Goal: Task Accomplishment & Management: Complete application form

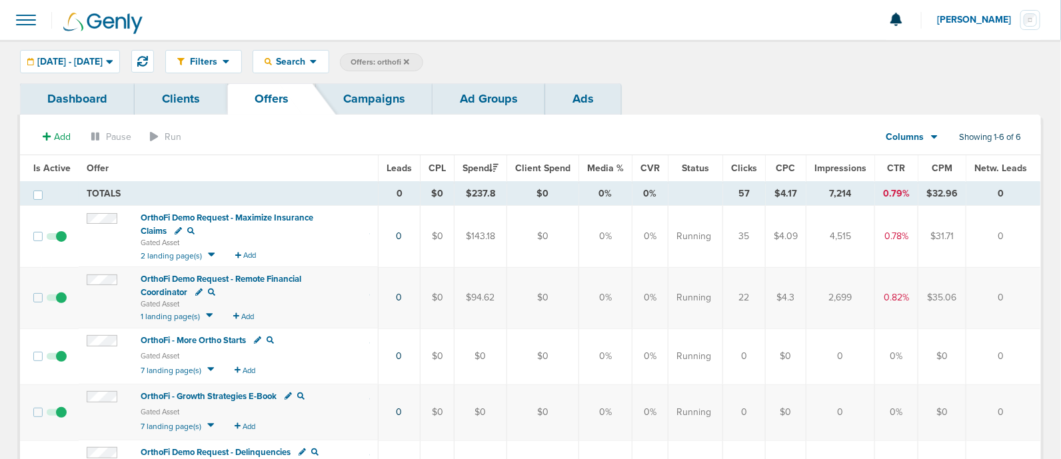
click at [409, 60] on span "Offers: orthofi" at bounding box center [380, 62] width 59 height 11
select select "offerName"
click at [573, 67] on span at bounding box center [564, 62] width 18 height 19
click at [567, 59] on icon at bounding box center [563, 63] width 5 height 8
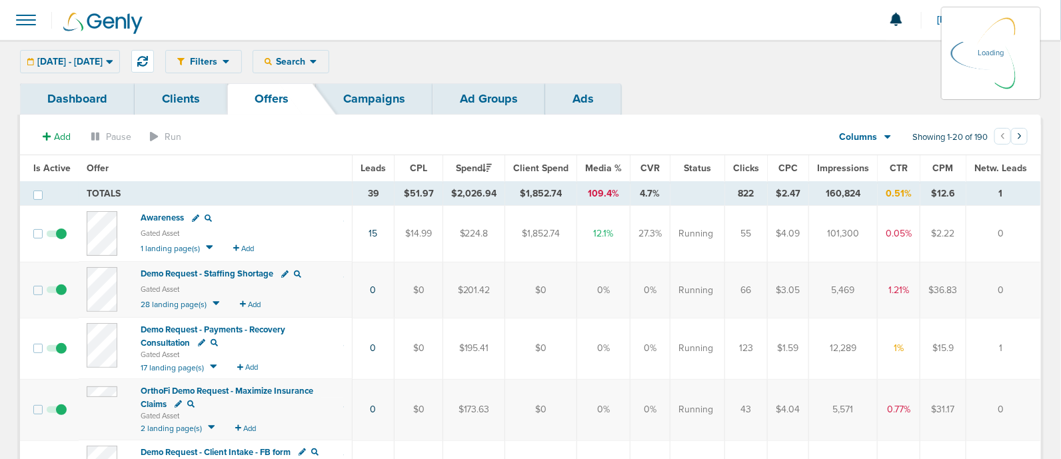
click at [387, 102] on link "Campaigns" at bounding box center [374, 98] width 117 height 31
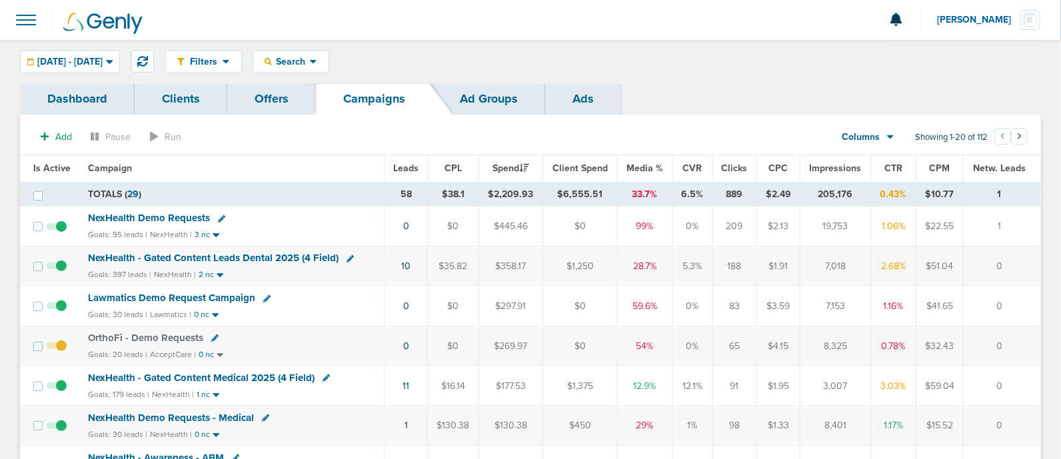
click at [303, 255] on span "NexHealth - Gated Content Leads Dental 2025 (4 Field)" at bounding box center [213, 258] width 251 height 12
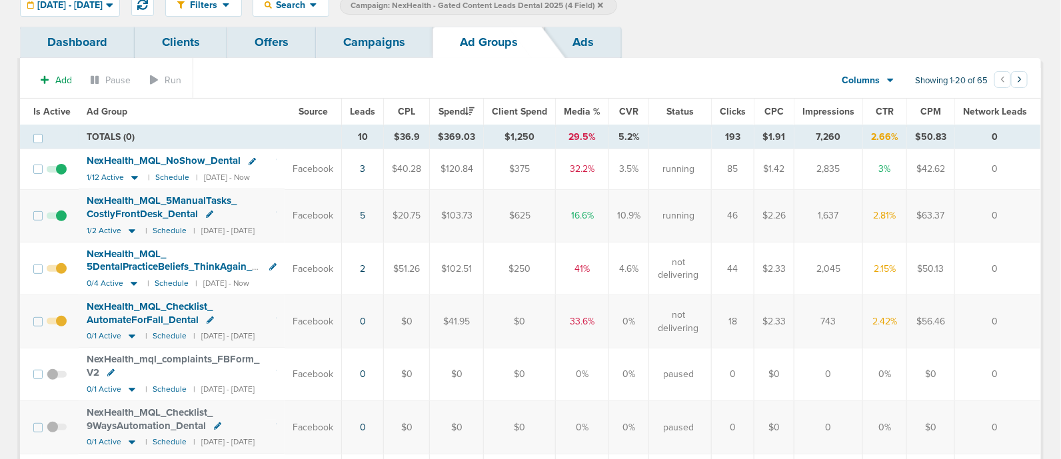
scroll to position [83, 0]
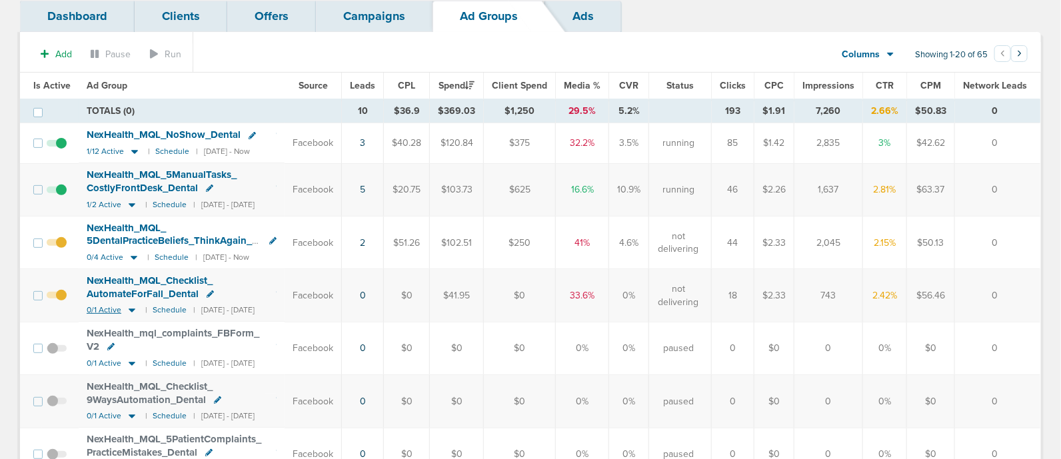
click at [130, 309] on icon at bounding box center [132, 311] width 7 height 4
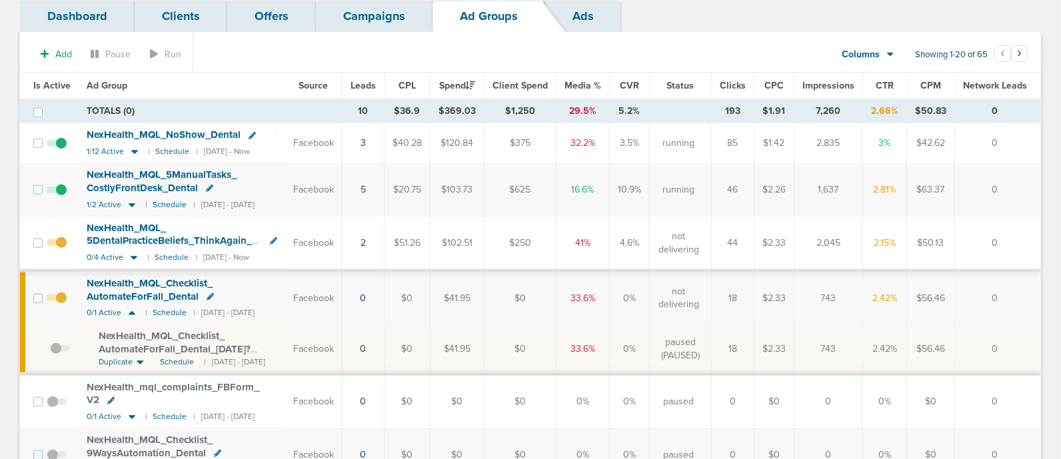
scroll to position [166, 0]
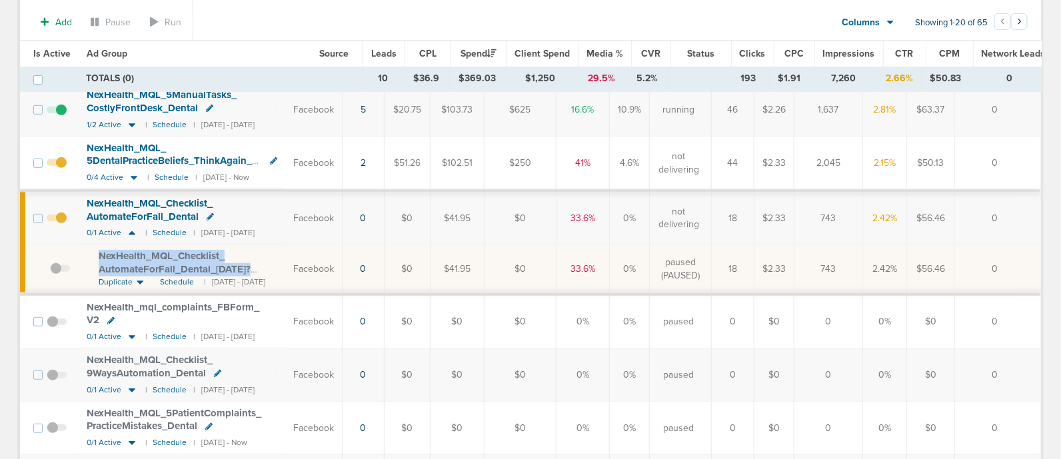
drag, startPoint x: 89, startPoint y: 253, endPoint x: 271, endPoint y: 268, distance: 182.6
click at [271, 268] on td "NexHealth_ MQL_ Checklist_ AutomateForFall_ Dental_ [DATE]?id=183&cmp_ id=96580…" at bounding box center [182, 269] width 207 height 49
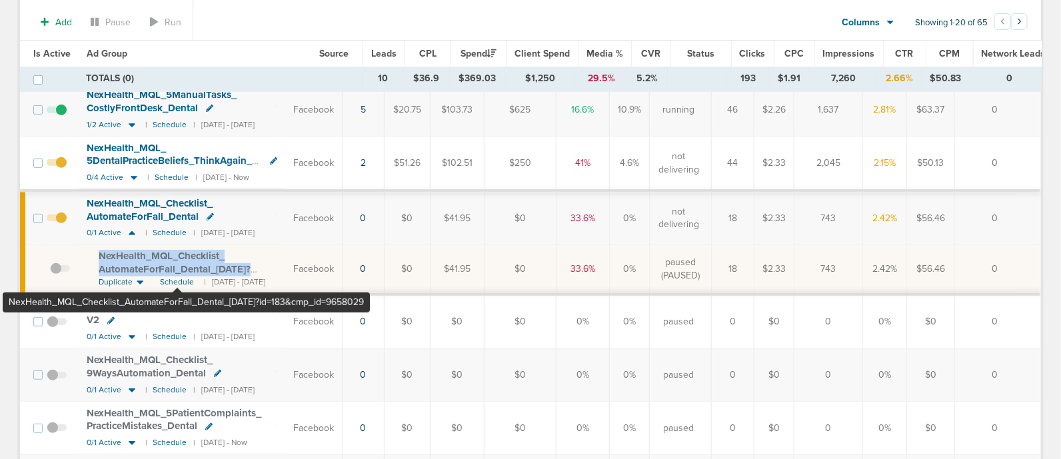
copy span "NexHealth_ MQL_ Checklist_ AutomateForFall_ Dental_ [DATE]?"
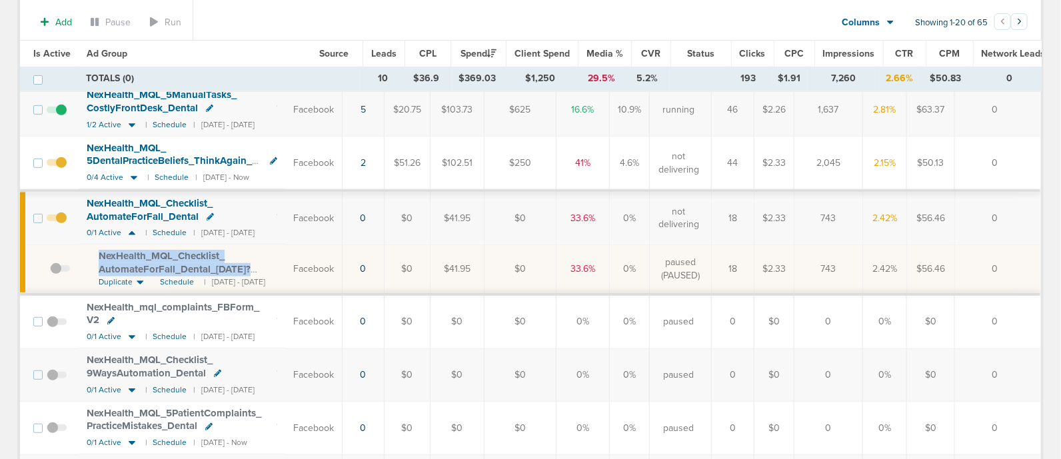
click at [149, 256] on span "NexHealth_ MQL_ Checklist_ AutomateForFall_ Dental_ [DATE]?id=183&cmp_ id=96580…" at bounding box center [175, 269] width 152 height 38
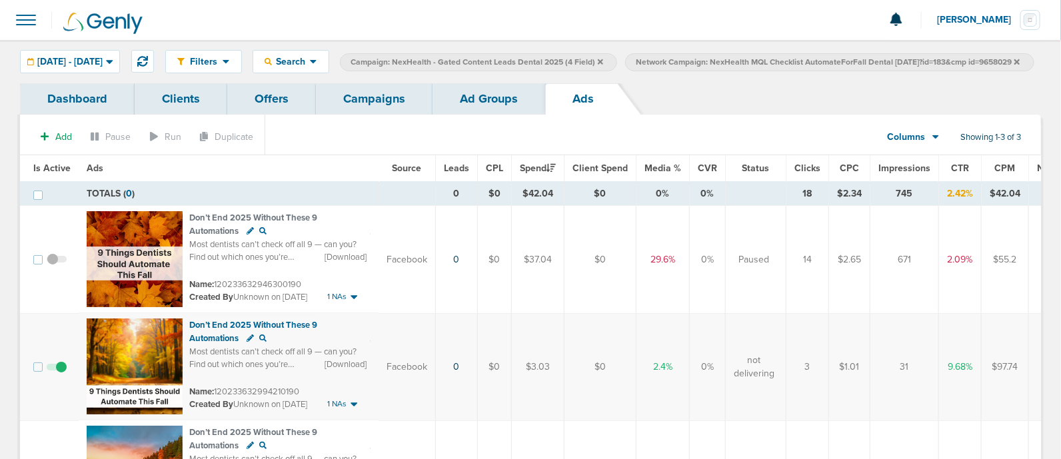
click at [392, 115] on link "Campaigns" at bounding box center [374, 98] width 117 height 31
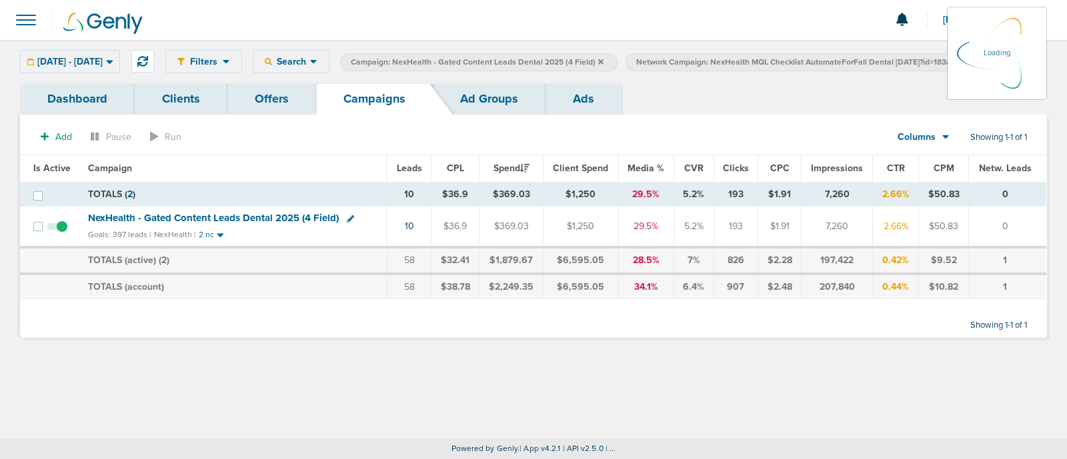
click at [1015, 64] on icon at bounding box center [1017, 61] width 5 height 5
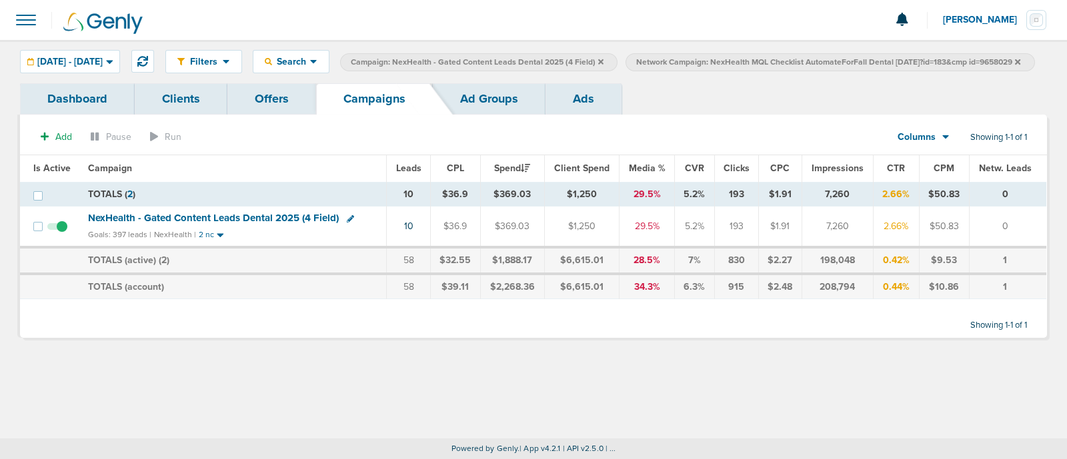
click at [1015, 64] on icon at bounding box center [1017, 61] width 5 height 5
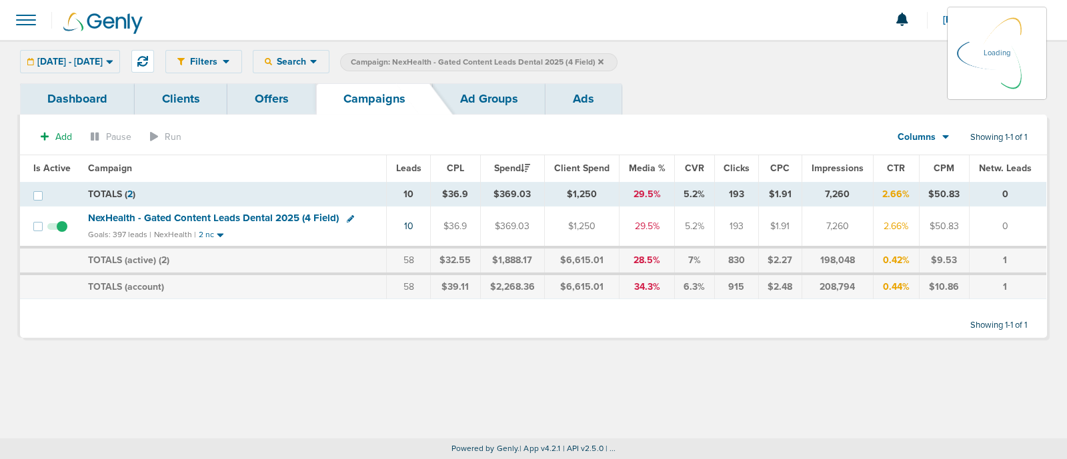
click at [603, 61] on icon at bounding box center [600, 62] width 5 height 8
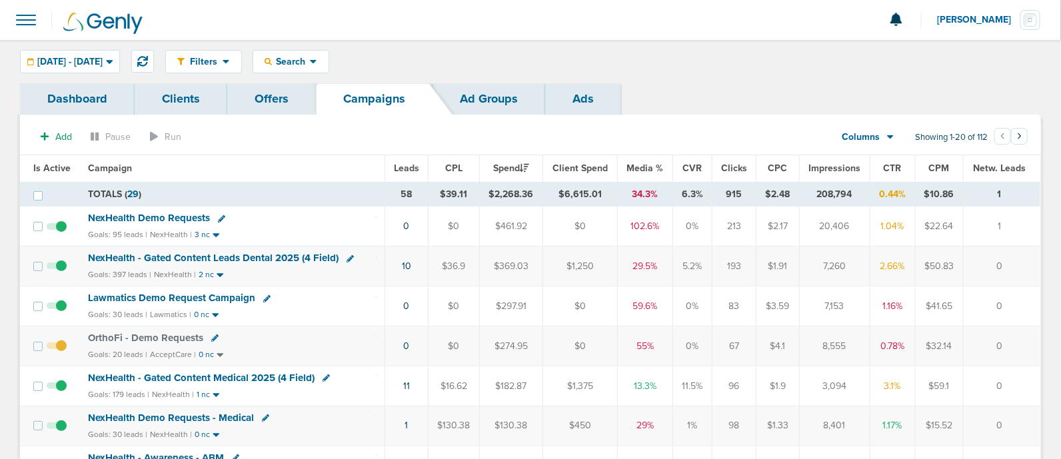
click at [193, 216] on span "NexHealth Demo Requests" at bounding box center [149, 218] width 122 height 12
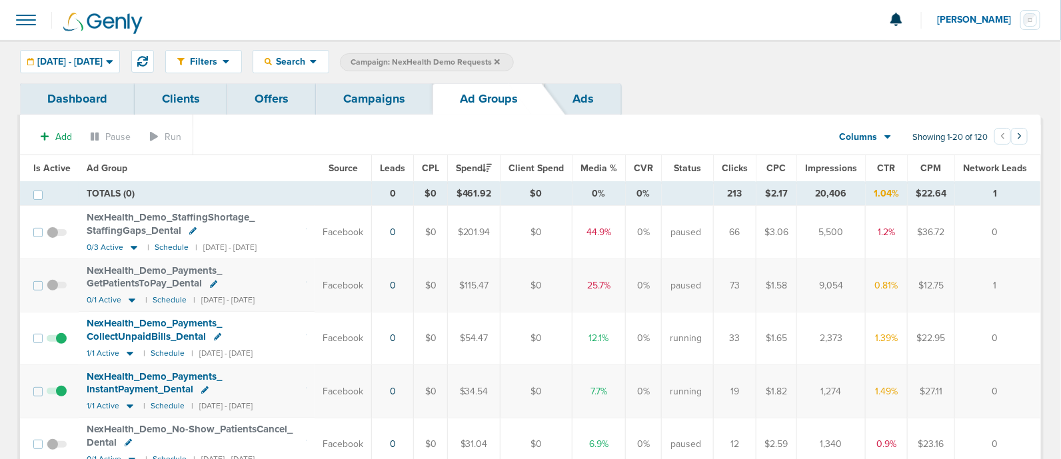
click at [351, 112] on link "Campaigns" at bounding box center [374, 98] width 117 height 31
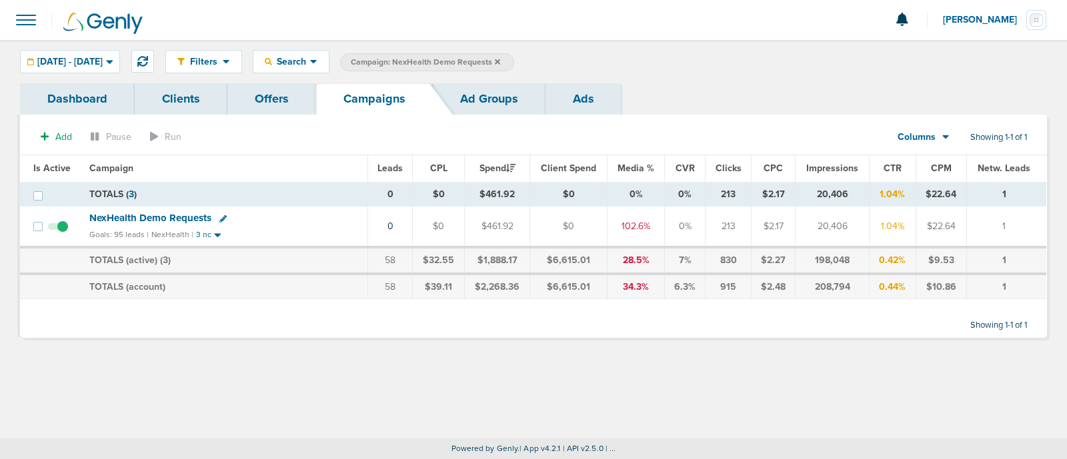
click at [500, 61] on icon at bounding box center [497, 61] width 5 height 5
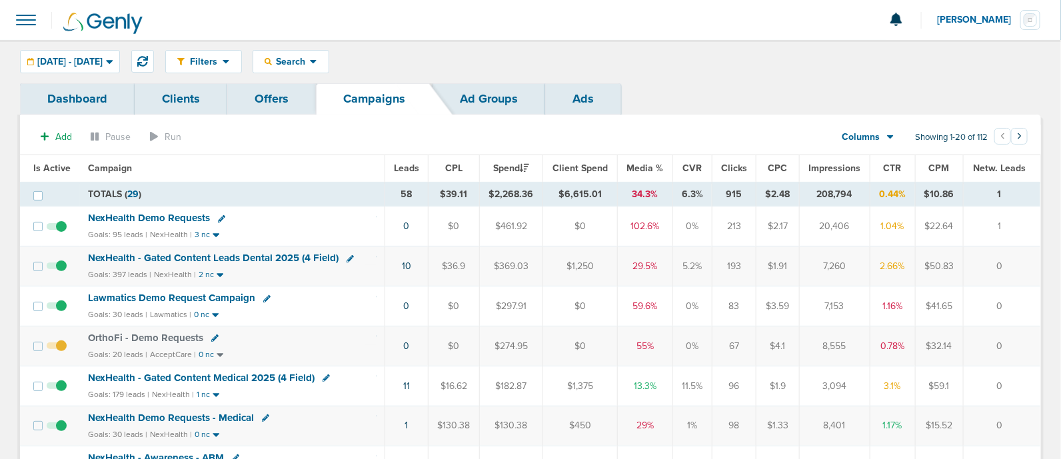
click at [411, 382] on td "11" at bounding box center [406, 386] width 43 height 40
click at [407, 384] on link "11" at bounding box center [406, 386] width 7 height 11
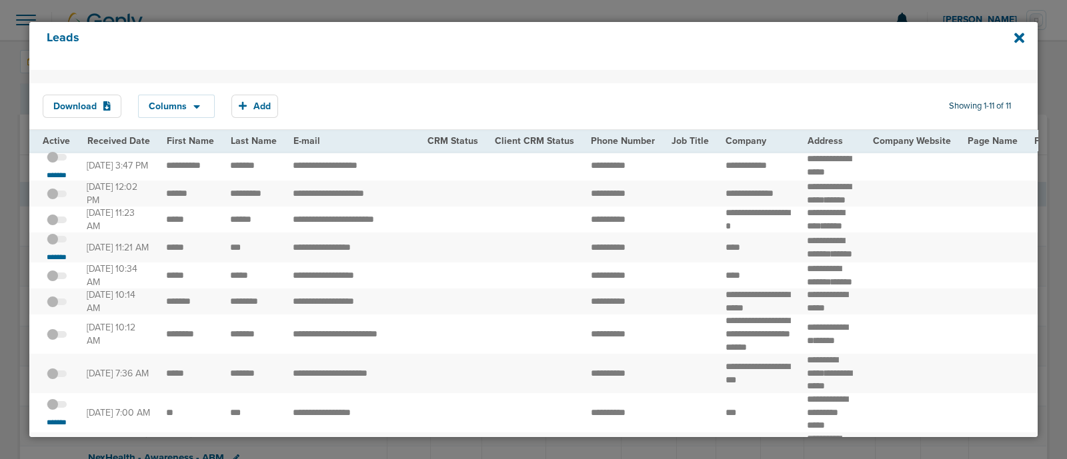
drag, startPoint x: 180, startPoint y: 287, endPoint x: 639, endPoint y: 275, distance: 458.8
click at [639, 263] on td "**********" at bounding box center [623, 248] width 81 height 30
click at [663, 263] on td at bounding box center [690, 248] width 54 height 30
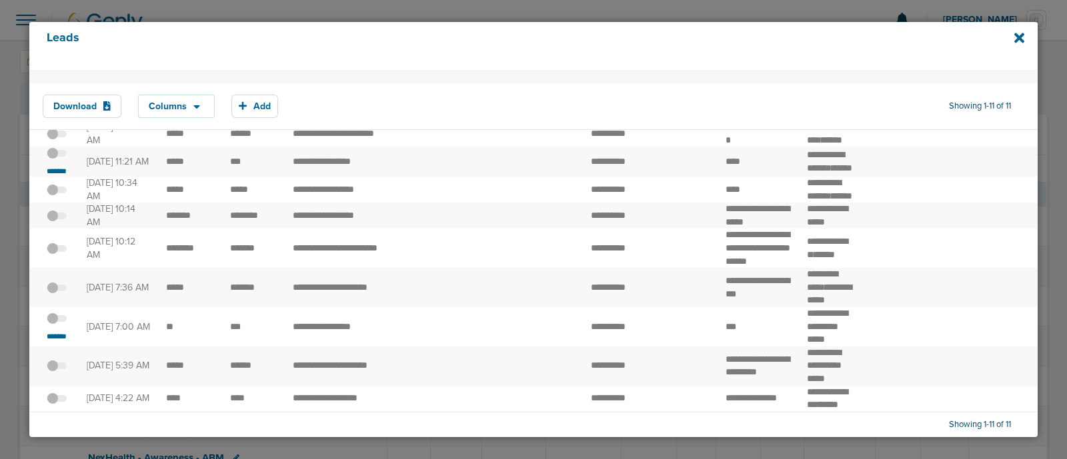
scroll to position [166, 0]
drag, startPoint x: 274, startPoint y: 348, endPoint x: 415, endPoint y: 349, distance: 141.3
copy tr "**********"
drag, startPoint x: 580, startPoint y: 345, endPoint x: 642, endPoint y: 345, distance: 62.0
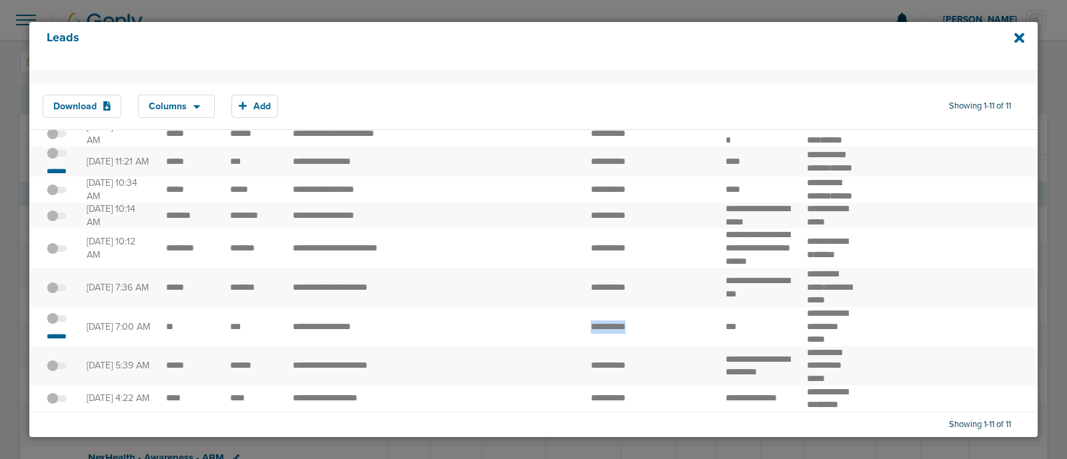
click at [642, 345] on td "**********" at bounding box center [623, 326] width 81 height 39
click at [799, 337] on td "**********" at bounding box center [832, 326] width 66 height 39
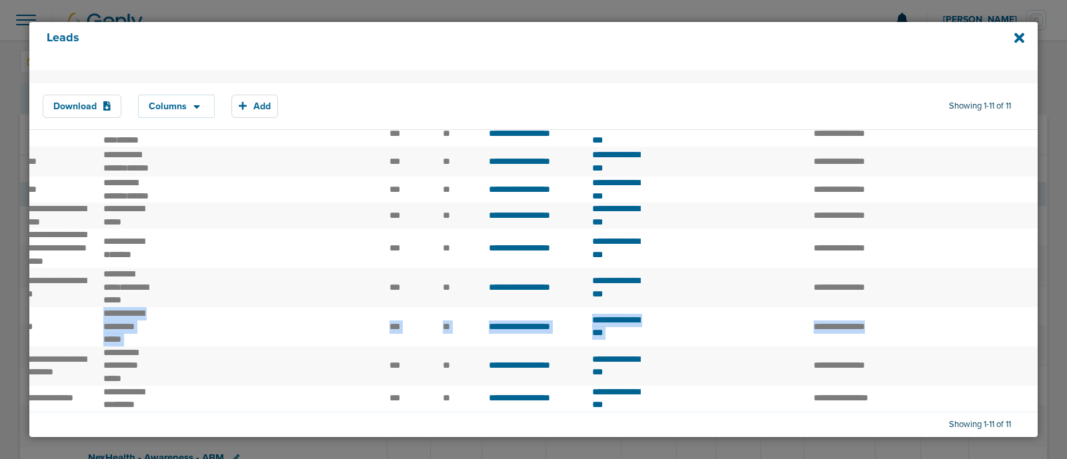
drag, startPoint x: 765, startPoint y: 349, endPoint x: 1039, endPoint y: 344, distance: 273.4
click at [1039, 344] on div "Leads Download Columns Save selections Reset to defaults Is Active Received Dat…" at bounding box center [533, 229] width 1024 height 431
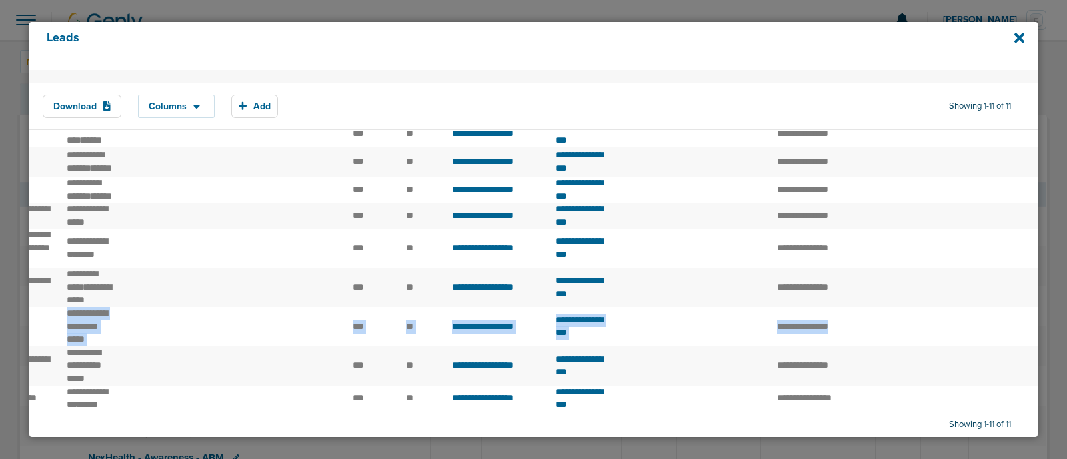
click at [733, 340] on td at bounding box center [729, 326] width 77 height 39
drag, startPoint x: 450, startPoint y: 413, endPoint x: 367, endPoint y: 411, distance: 83.3
click at [367, 411] on div "Download Columns Save selections Reset to defaults Is Active Received Date Firs…" at bounding box center [533, 253] width 1008 height 367
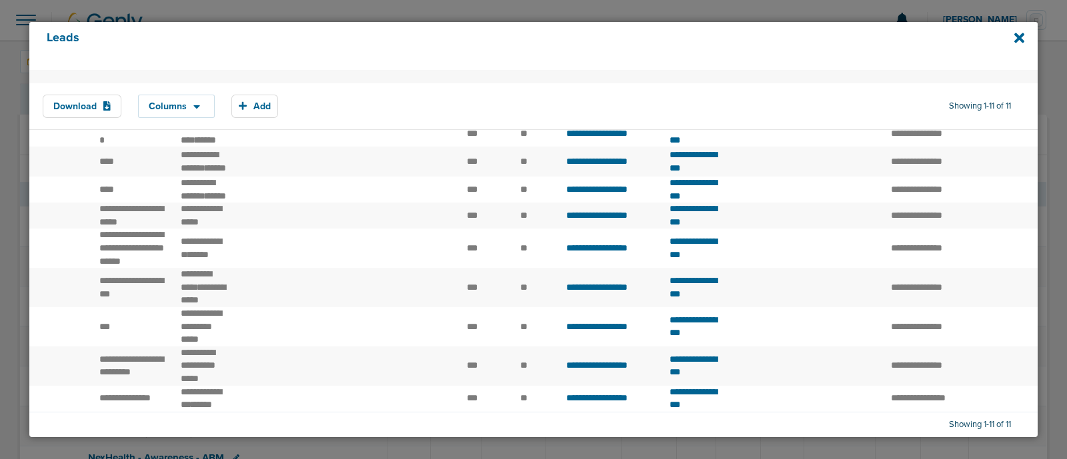
scroll to position [0, 725]
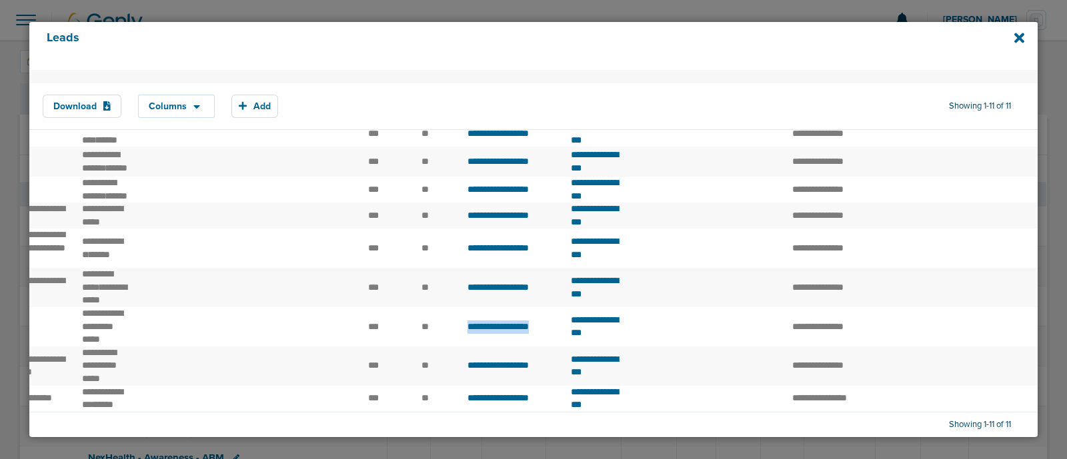
drag, startPoint x: 447, startPoint y: 299, endPoint x: 552, endPoint y: 300, distance: 104.7
click at [552, 307] on td "**********" at bounding box center [510, 326] width 103 height 39
copy span "**********"
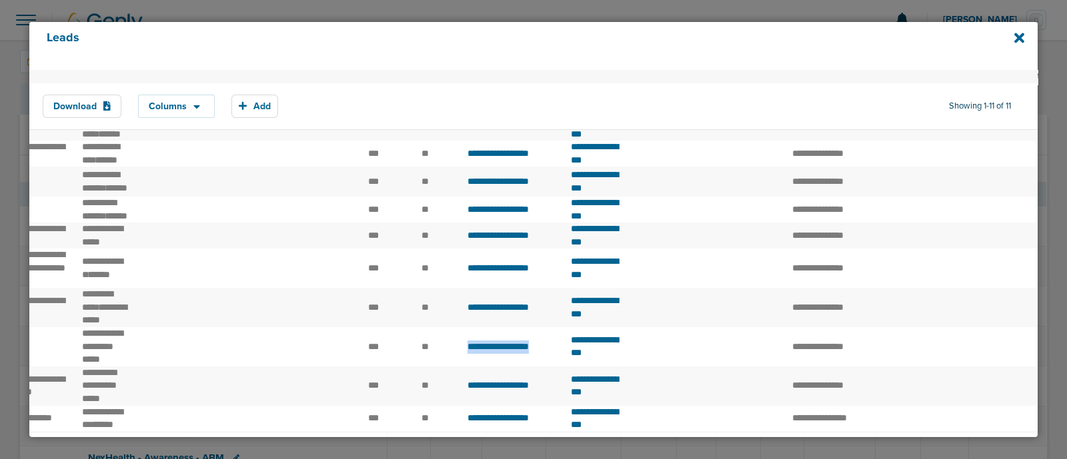
scroll to position [166, 0]
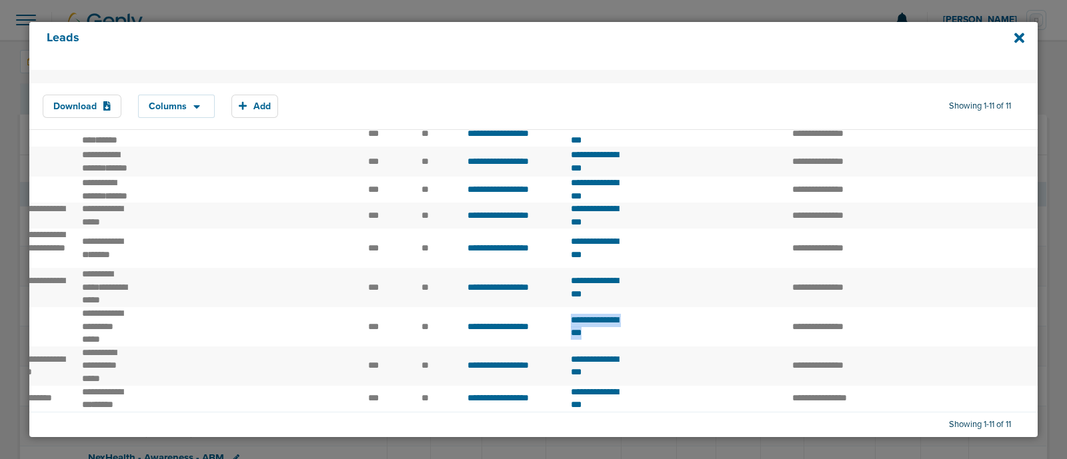
drag, startPoint x: 674, startPoint y: 347, endPoint x: 553, endPoint y: 345, distance: 120.7
click at [553, 345] on tr "**********" at bounding box center [653, 326] width 2696 height 39
copy tr "**********"
drag, startPoint x: 801, startPoint y: 351, endPoint x: 917, endPoint y: 351, distance: 115.3
click at [917, 347] on tr "**********" at bounding box center [653, 326] width 2696 height 39
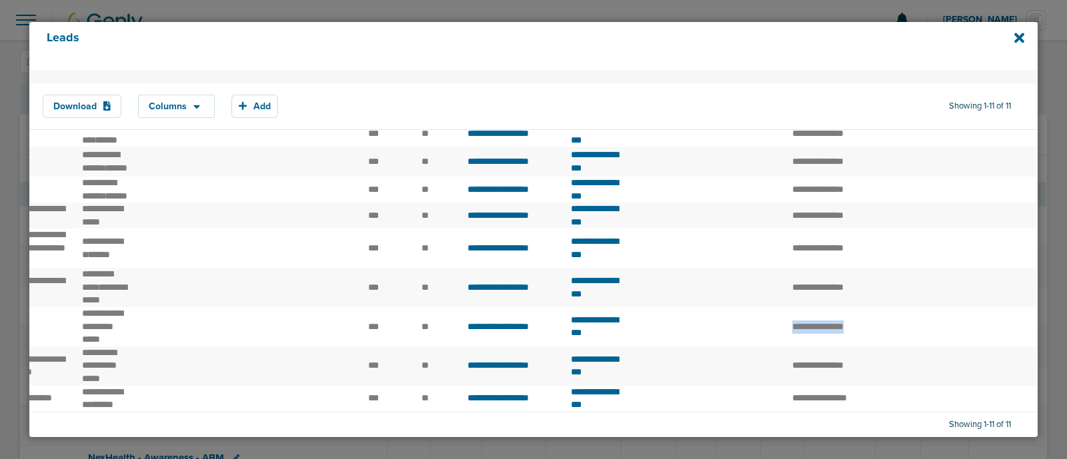
copy tr "**********"
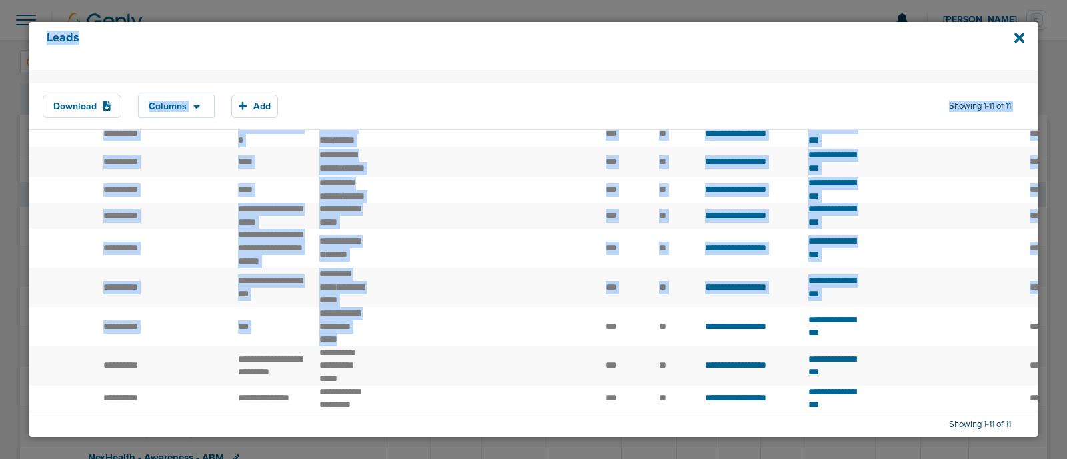
scroll to position [0, 57]
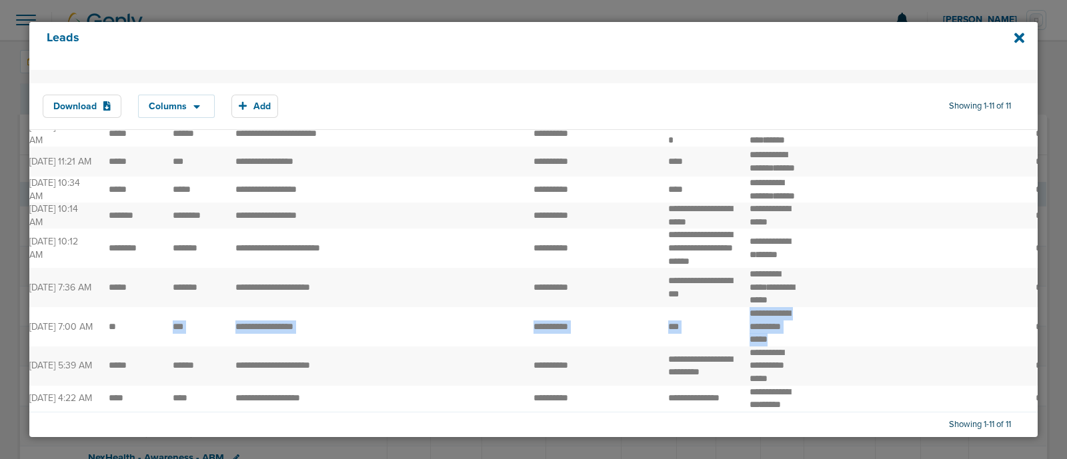
drag, startPoint x: 279, startPoint y: 357, endPoint x: 155, endPoint y: 351, distance: 123.5
click at [414, 326] on td at bounding box center [395, 326] width 67 height 39
drag, startPoint x: 231, startPoint y: 348, endPoint x: 315, endPoint y: 351, distance: 84.7
click at [315, 347] on td "**********" at bounding box center [294, 326] width 135 height 39
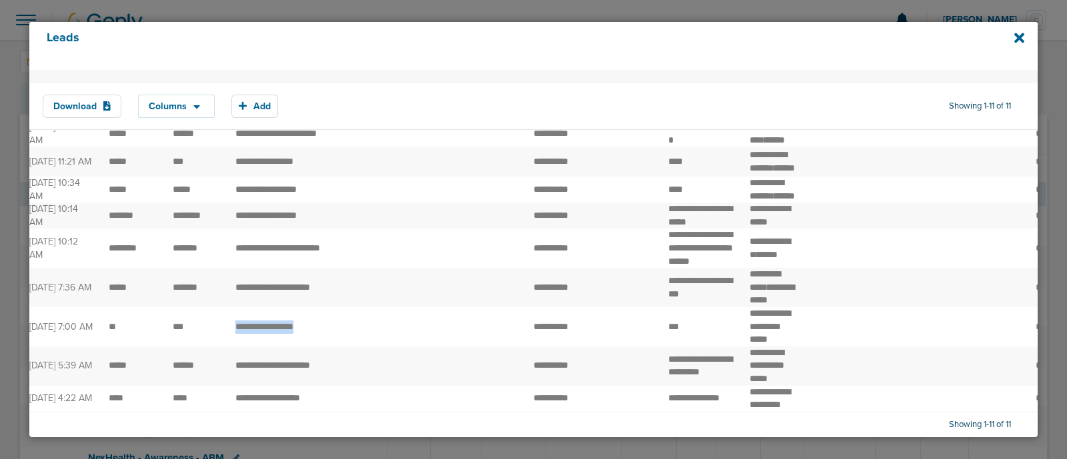
copy td "**"
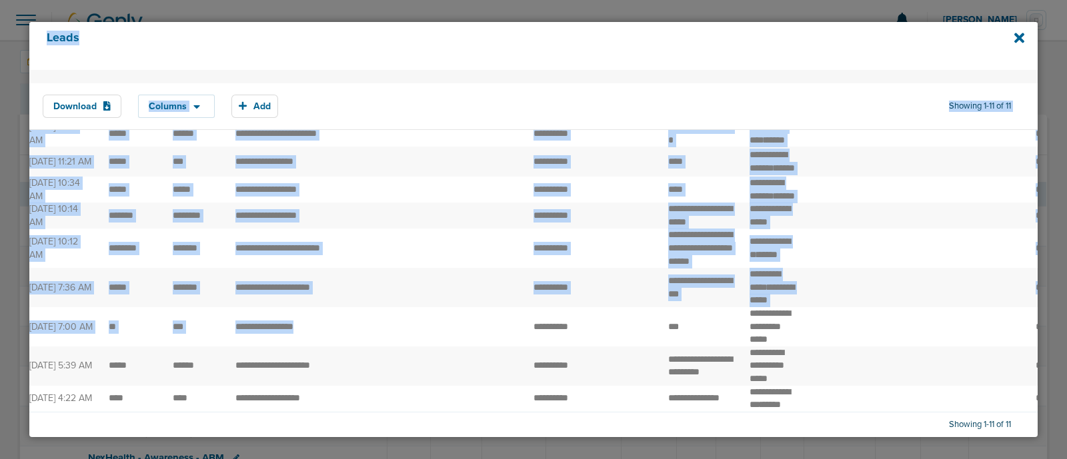
scroll to position [0, 0]
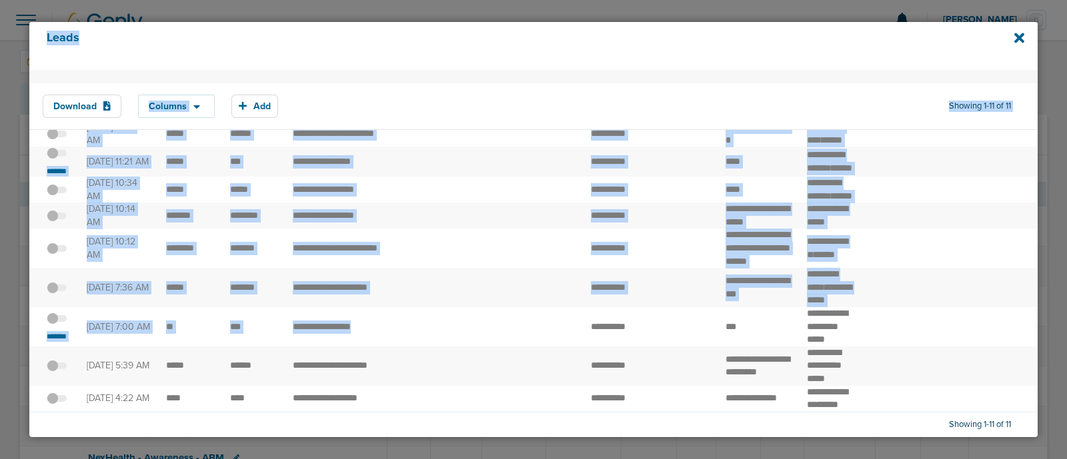
drag, startPoint x: 463, startPoint y: 370, endPoint x: 0, endPoint y: 363, distance: 463.3
click at [0, 363] on div "Leads Download Columns Save selections Reset to defaults Is Active Received Dat…" at bounding box center [533, 229] width 1067 height 459
click at [141, 347] on td "[DATE] 7:00 AM" at bounding box center [118, 326] width 79 height 39
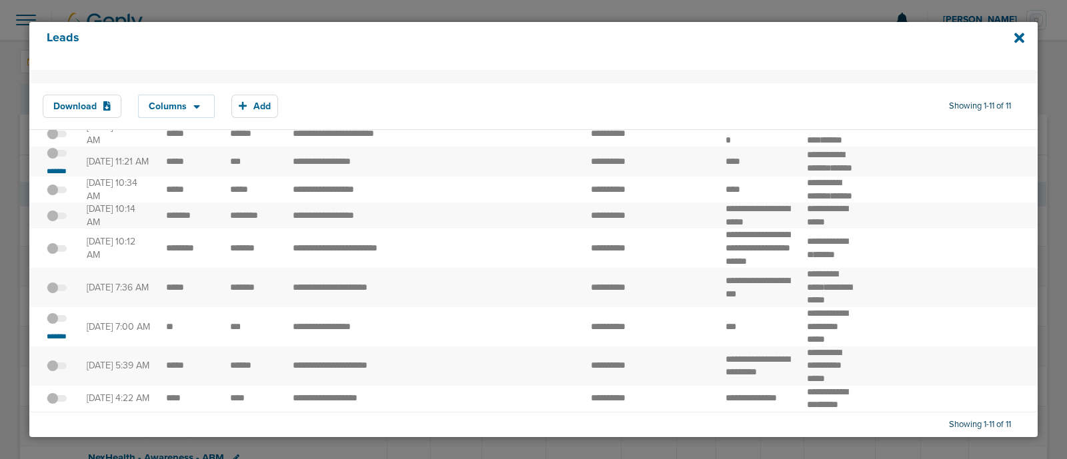
click at [60, 325] on span at bounding box center [57, 325] width 20 height 0
click at [57, 321] on input "checkbox" at bounding box center [57, 321] width 0 height 0
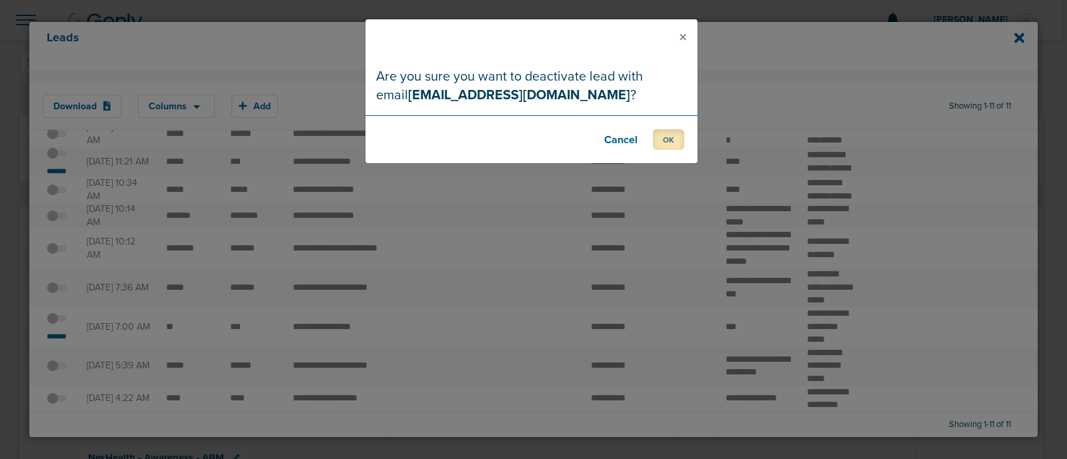
click at [665, 135] on button "OK" at bounding box center [668, 139] width 31 height 21
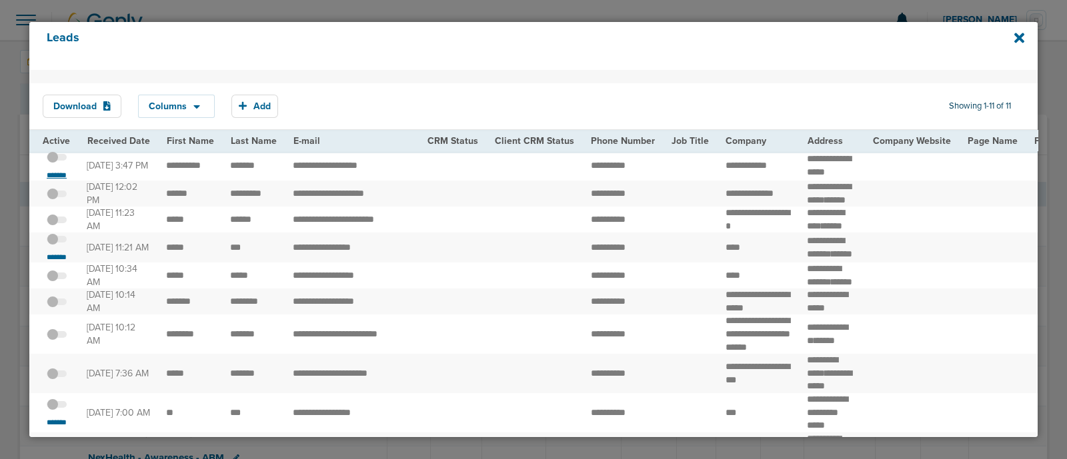
click at [68, 181] on small "*******" at bounding box center [57, 175] width 28 height 11
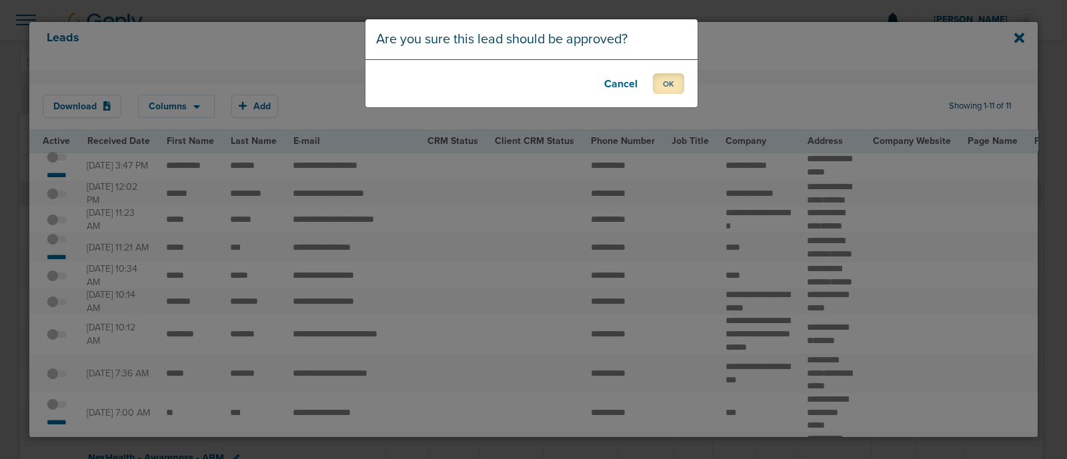
click at [657, 91] on button "OK" at bounding box center [668, 83] width 31 height 21
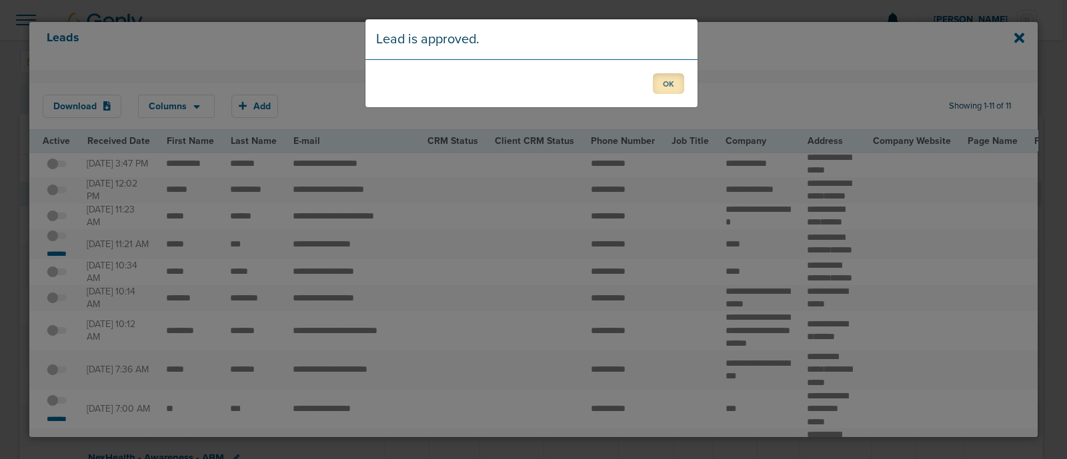
click at [664, 75] on button "OK" at bounding box center [668, 83] width 31 height 21
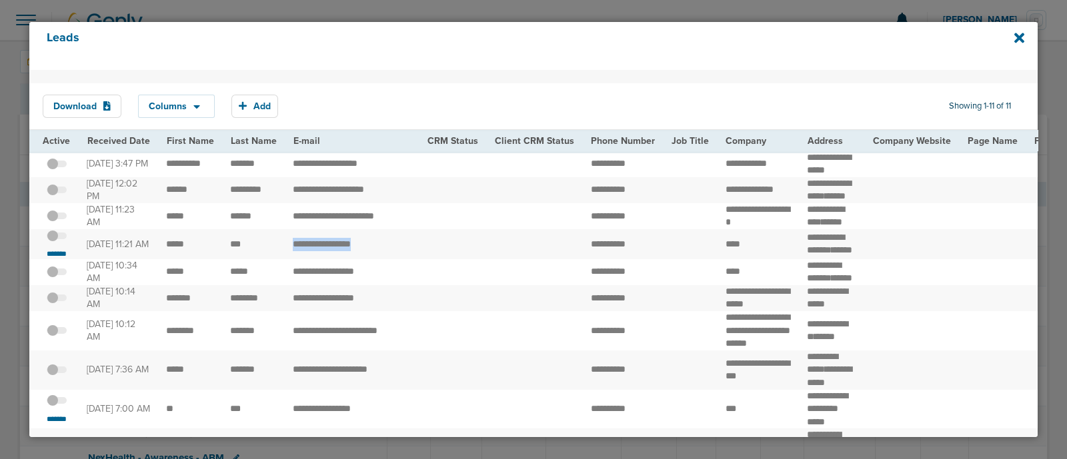
drag, startPoint x: 310, startPoint y: 281, endPoint x: 456, endPoint y: 281, distance: 146.0
click at [456, 259] on td at bounding box center [452, 244] width 67 height 30
click at [53, 243] on span at bounding box center [57, 243] width 20 height 0
click at [57, 238] on input "checkbox" at bounding box center [57, 238] width 0 height 0
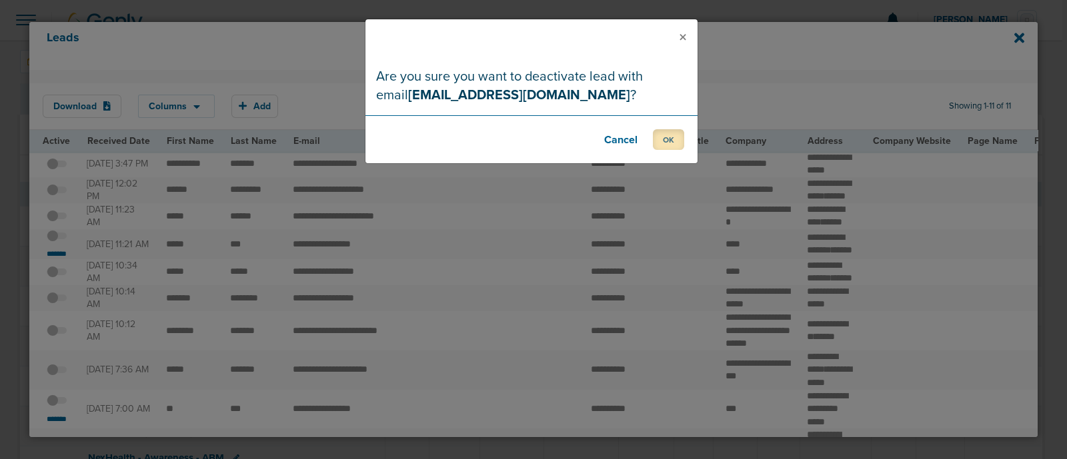
click at [673, 147] on button "OK" at bounding box center [668, 139] width 31 height 21
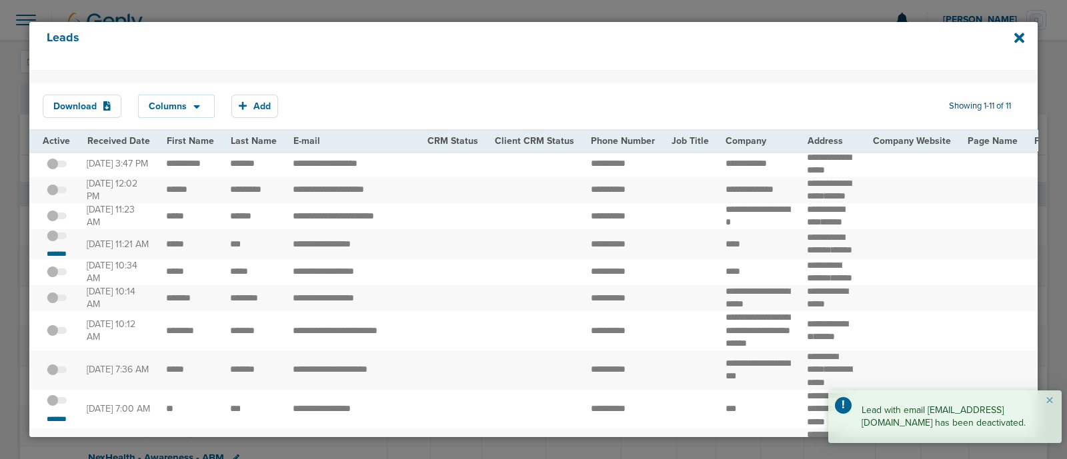
click at [1013, 41] on div "Leads" at bounding box center [533, 46] width 1008 height 48
click at [1021, 41] on icon at bounding box center [1019, 38] width 10 height 10
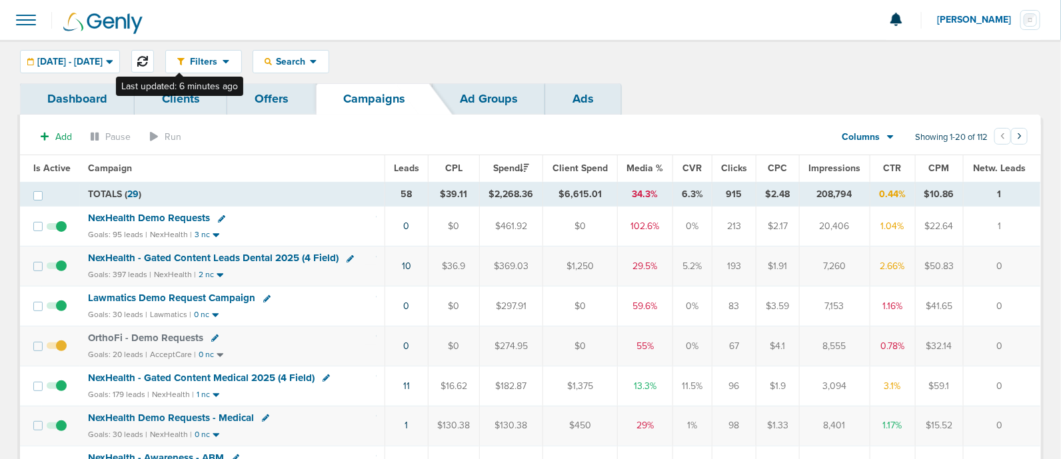
click at [154, 53] on button at bounding box center [142, 61] width 23 height 23
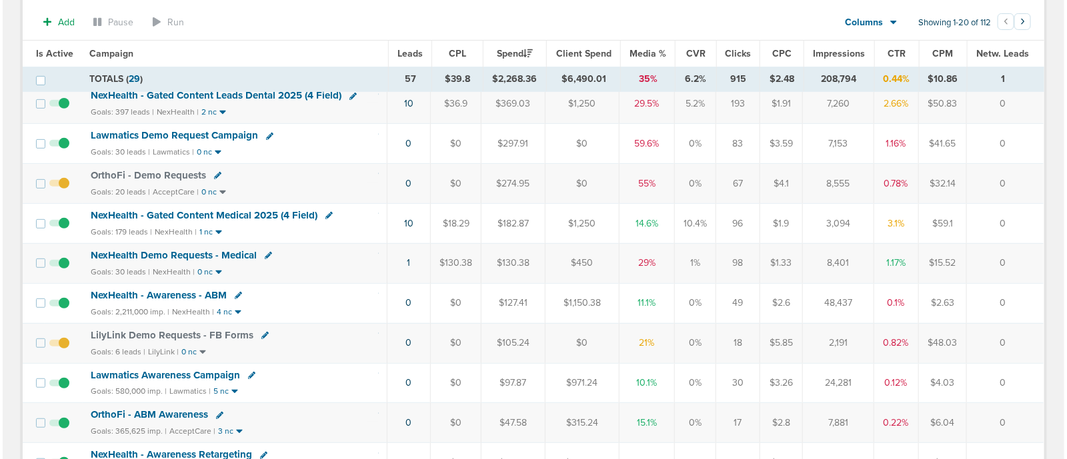
scroll to position [250, 0]
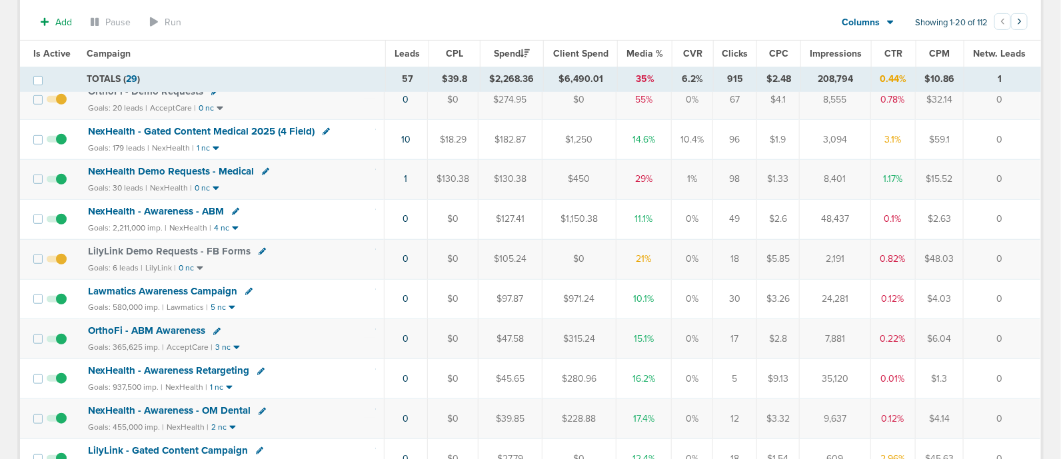
click at [256, 168] on div "NexHealth Demo Requests - Medical" at bounding box center [175, 171] width 174 height 11
click at [262, 171] on icon at bounding box center [265, 171] width 7 height 7
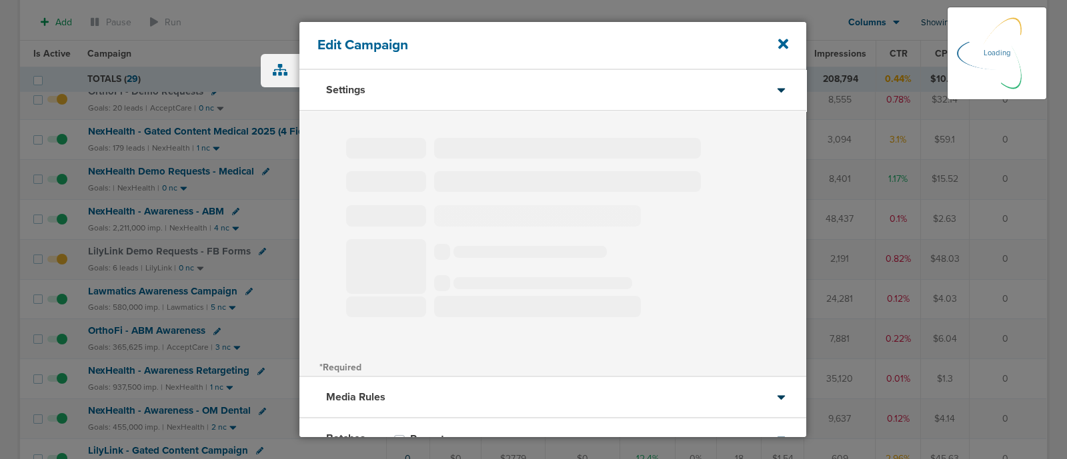
type input "NexHealth Demo Requests - Medical"
select select "Leads"
radio input "true"
select select "readOnly"
select select "1"
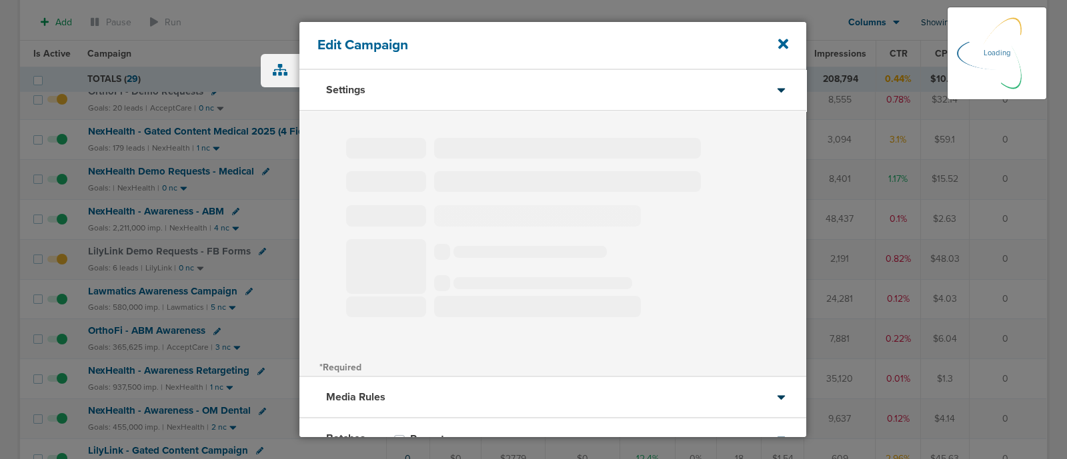
select select "1"
select select "2"
select select "3"
select select "4"
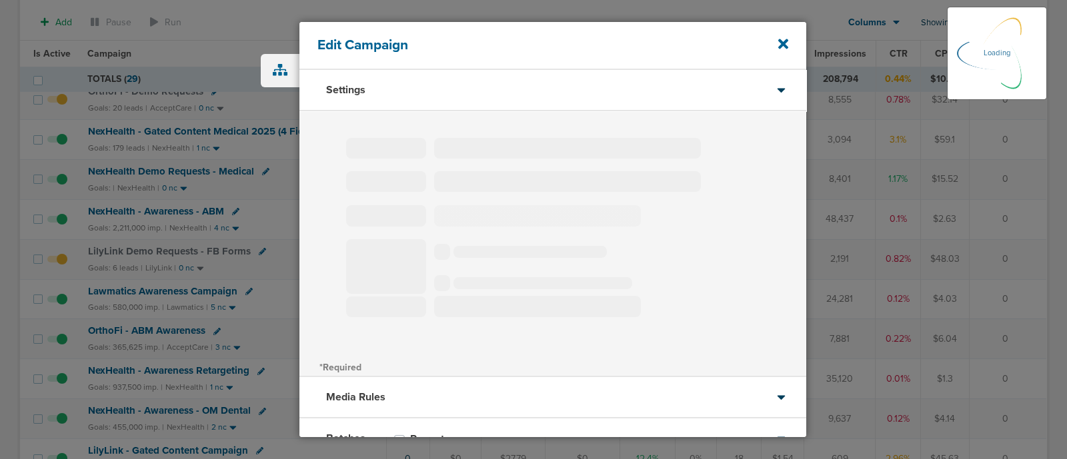
select select "6"
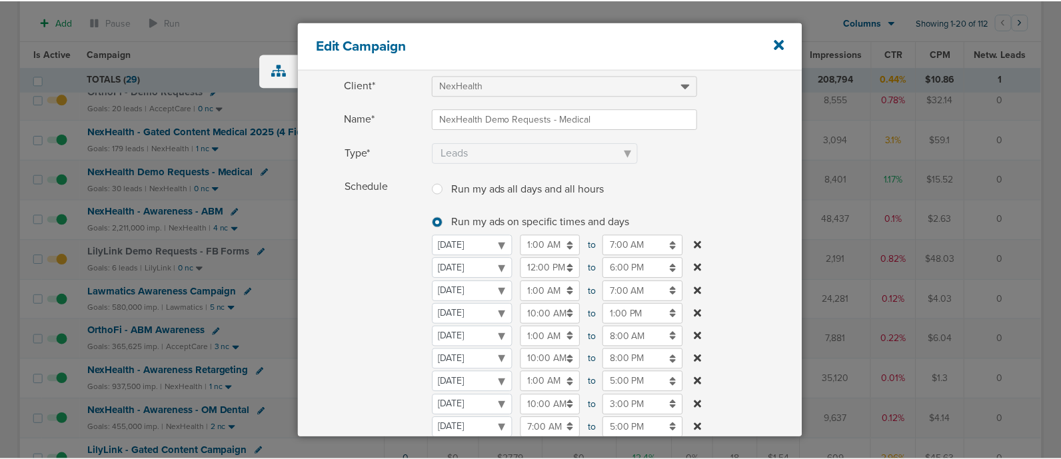
scroll to position [166, 0]
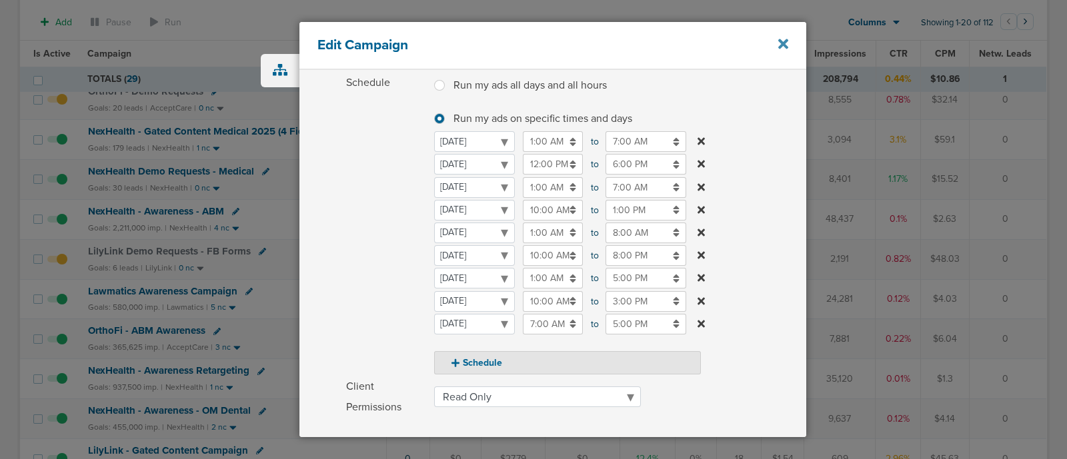
click at [780, 41] on icon at bounding box center [783, 44] width 10 height 10
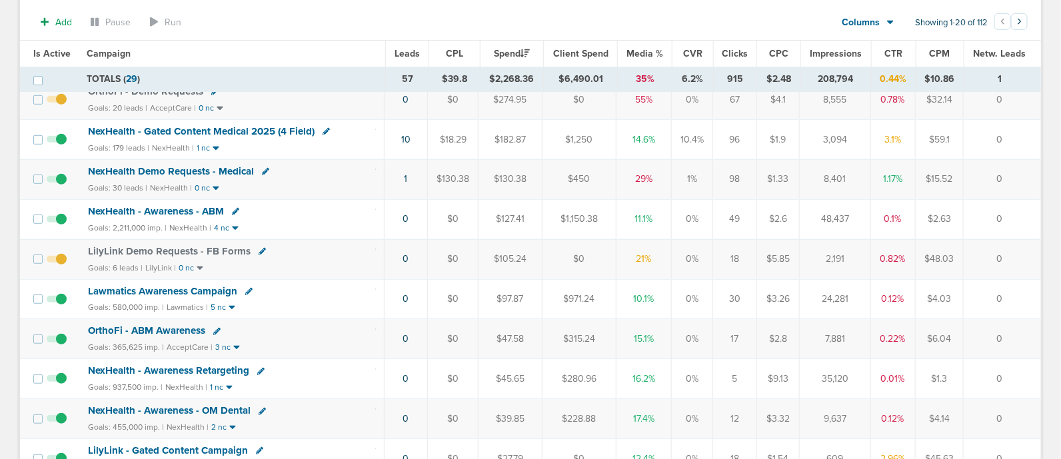
click at [197, 165] on span "NexHealth Demo Requests - Medical" at bounding box center [171, 171] width 166 height 12
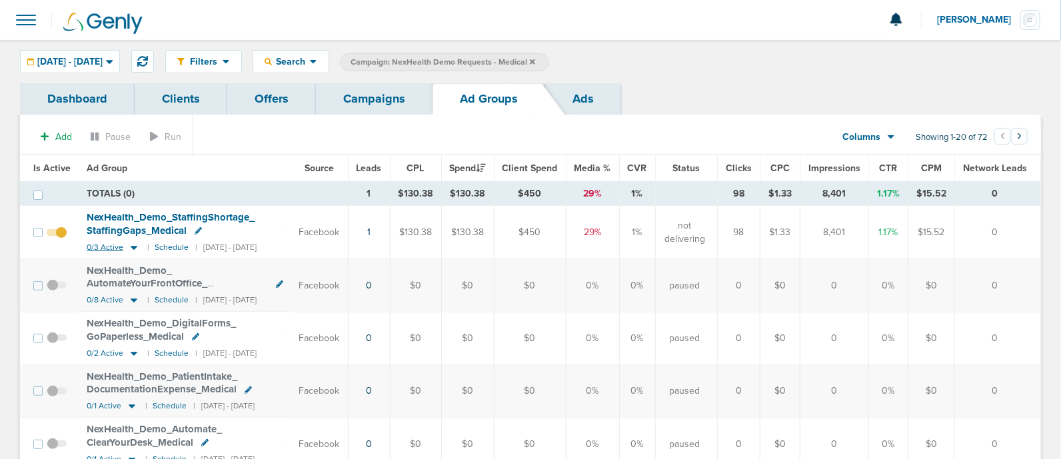
click at [133, 248] on icon at bounding box center [133, 247] width 13 height 11
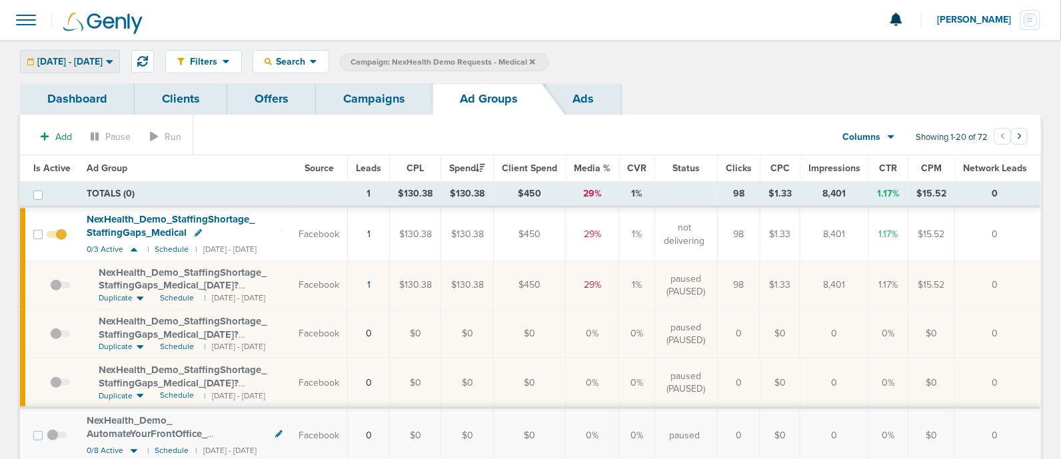
click at [111, 70] on div "[DATE] - [DATE]" at bounding box center [70, 62] width 99 height 22
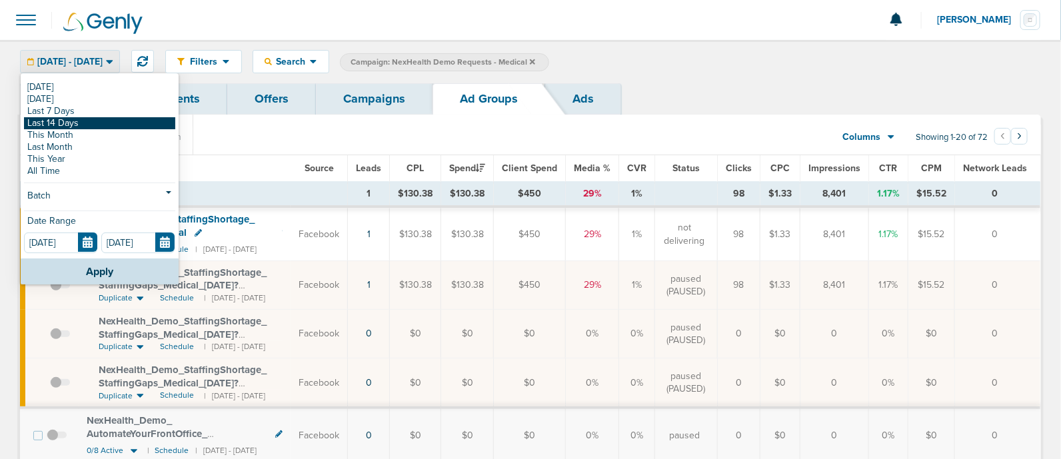
click at [73, 125] on link "Last 14 Days" at bounding box center [99, 123] width 151 height 12
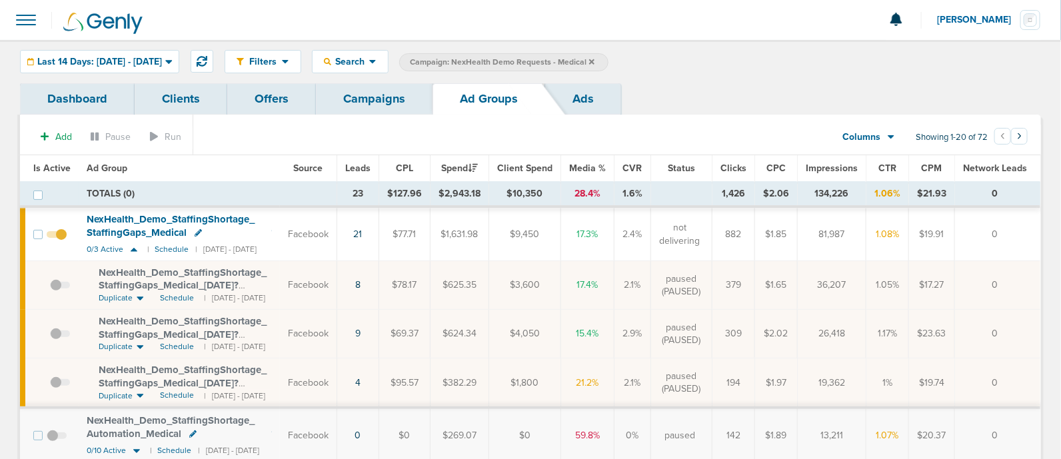
click at [343, 97] on link "Campaigns" at bounding box center [374, 98] width 117 height 31
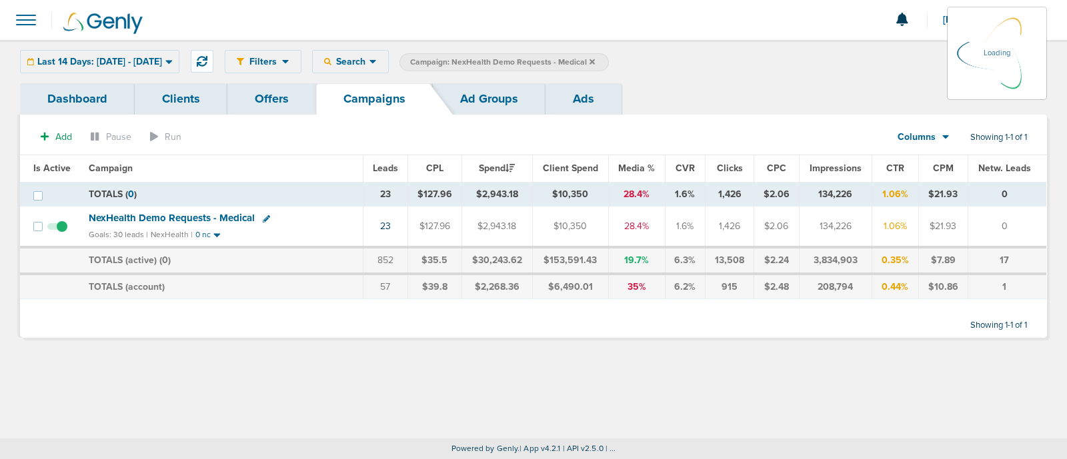
click at [290, 221] on div "NexHealth Demo Requests - Medical" at bounding box center [222, 218] width 266 height 13
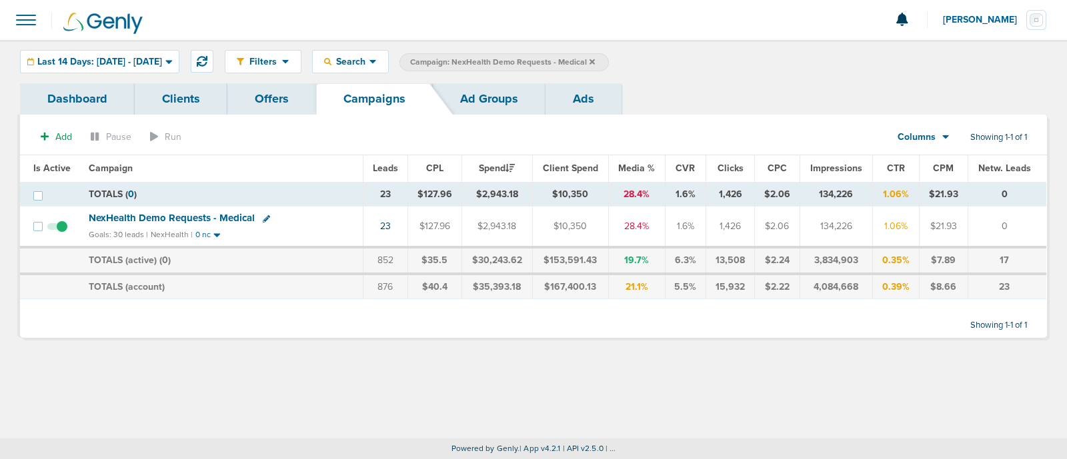
click at [187, 218] on span "NexHealth Demo Requests - Medical" at bounding box center [172, 218] width 166 height 12
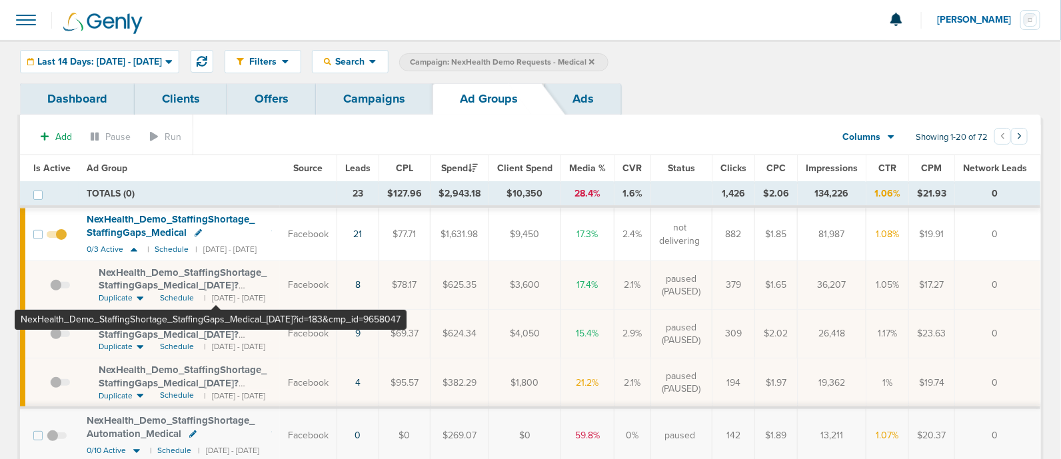
click at [215, 284] on span "NexHealth_ Demo_ StaffingShortage_ StaffingGaps_ Medical_ [DATE]?id=183&cmp_ id…" at bounding box center [183, 286] width 168 height 38
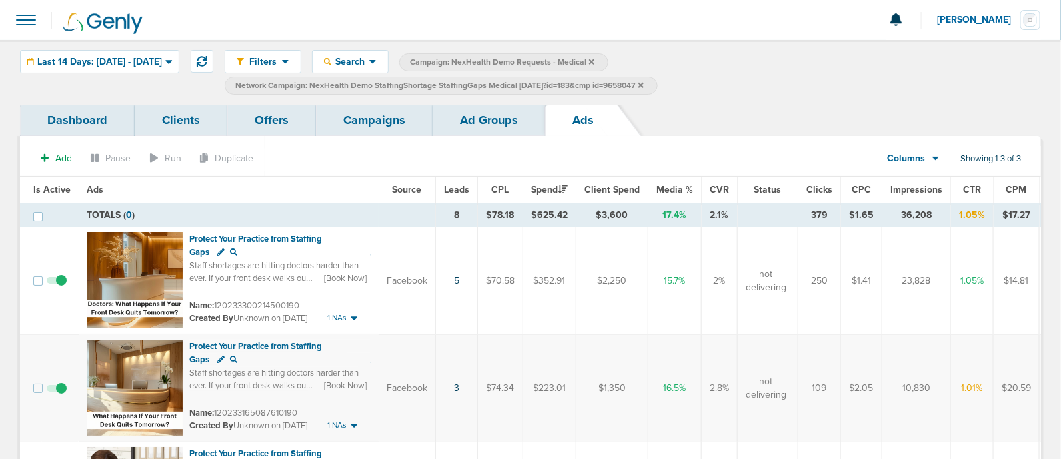
click at [350, 123] on link "Campaigns" at bounding box center [374, 120] width 117 height 31
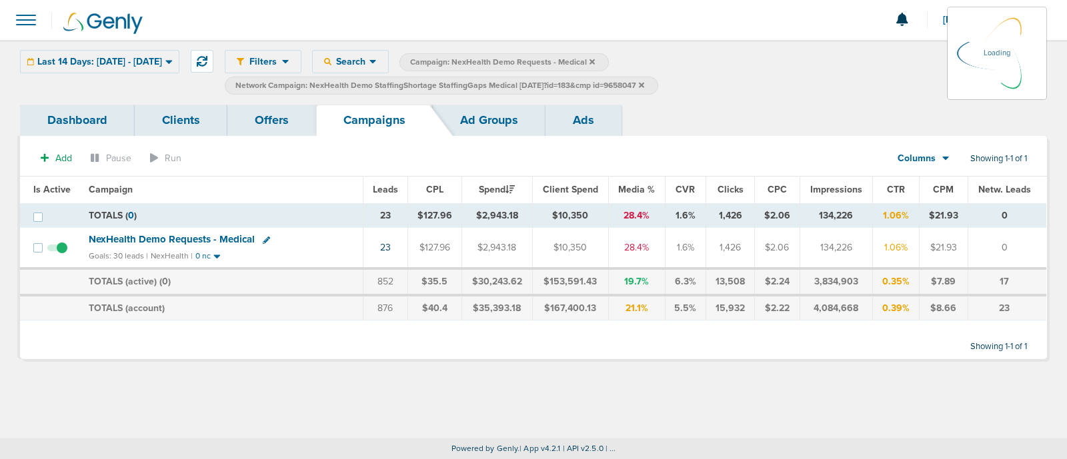
click at [644, 83] on icon at bounding box center [641, 84] width 5 height 5
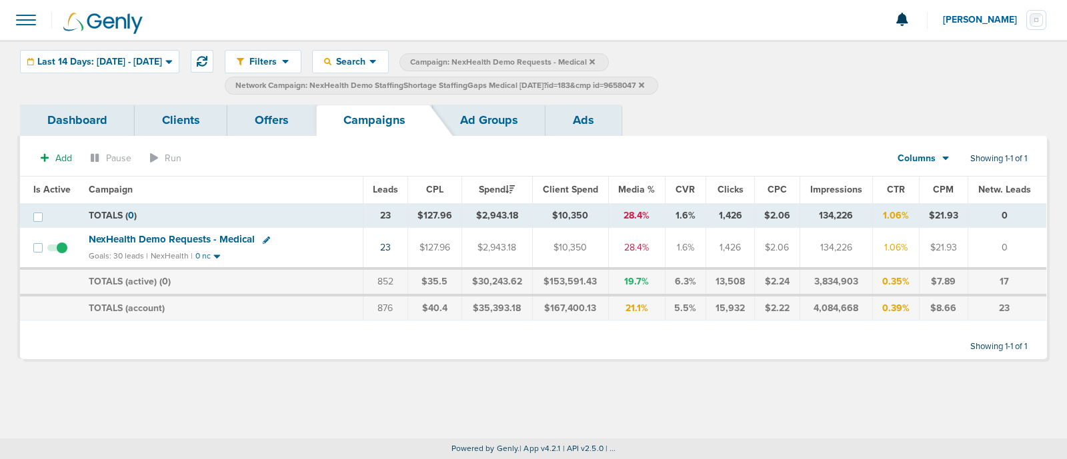
click at [644, 85] on icon at bounding box center [641, 85] width 5 height 8
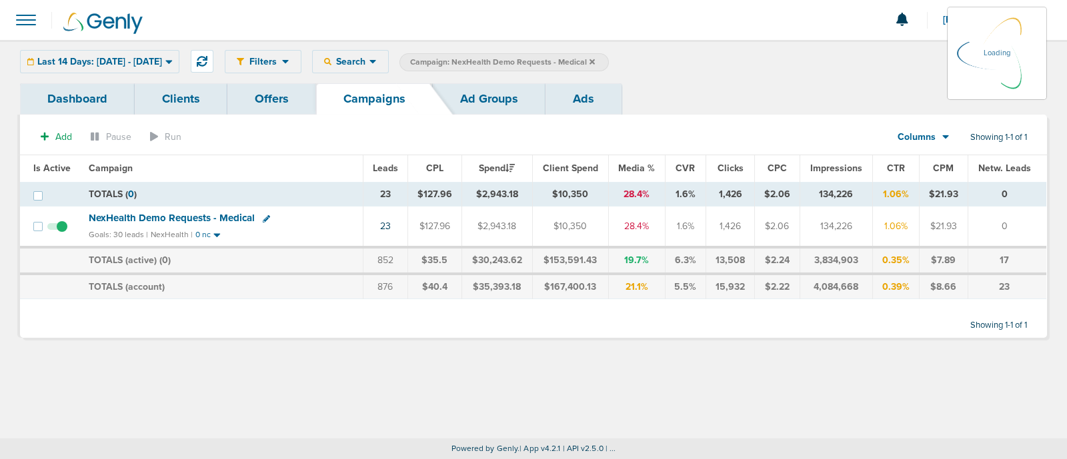
click at [595, 58] on icon at bounding box center [591, 62] width 5 height 8
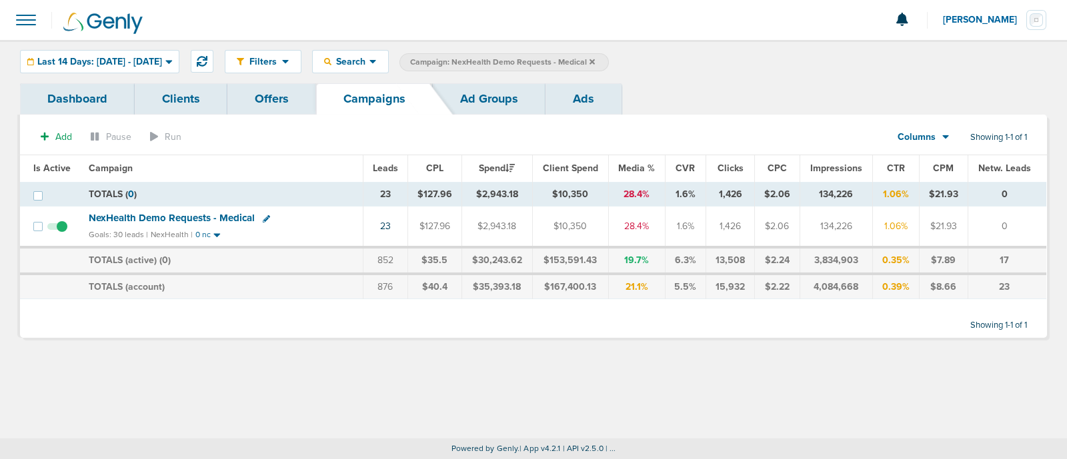
click at [595, 59] on icon at bounding box center [591, 62] width 5 height 8
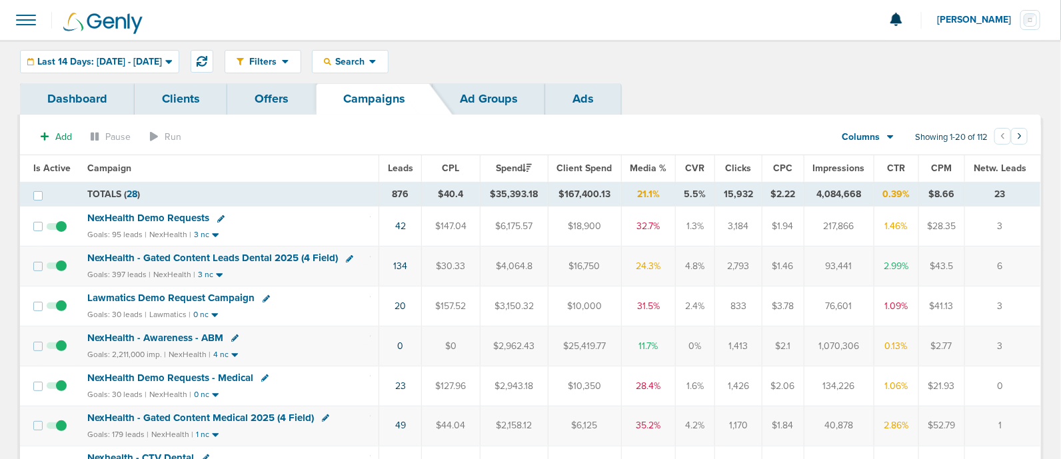
scroll to position [83, 0]
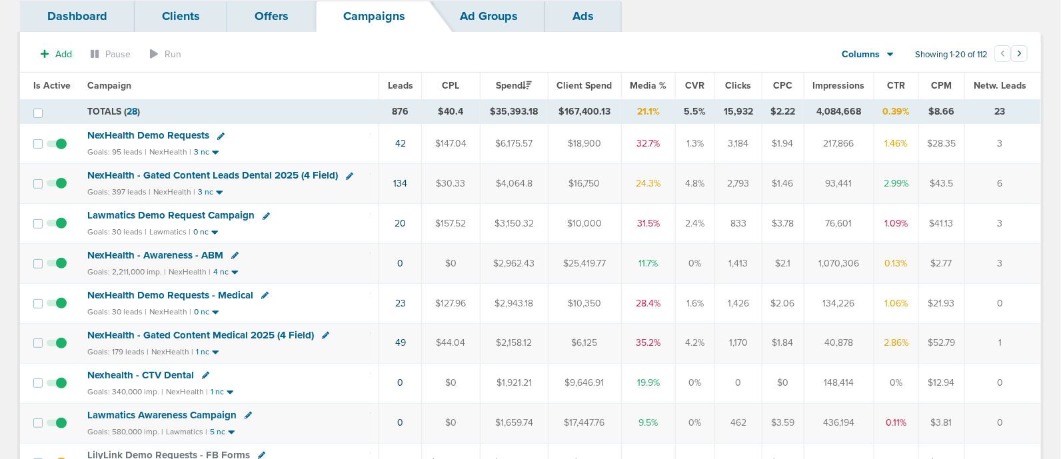
drag, startPoint x: 313, startPoint y: 301, endPoint x: 1034, endPoint y: 299, distance: 721.3
click at [1034, 299] on tr "NexHealth Demo Requests - Medical Goals: 30 leads | NexHealth | 0 nc 23 $127.96…" at bounding box center [530, 303] width 1021 height 40
click at [1023, 299] on td "0" at bounding box center [1003, 303] width 76 height 40
click at [336, 309] on div "Goals: 30 leads | NexHealth | 0 nc" at bounding box center [228, 312] width 283 height 11
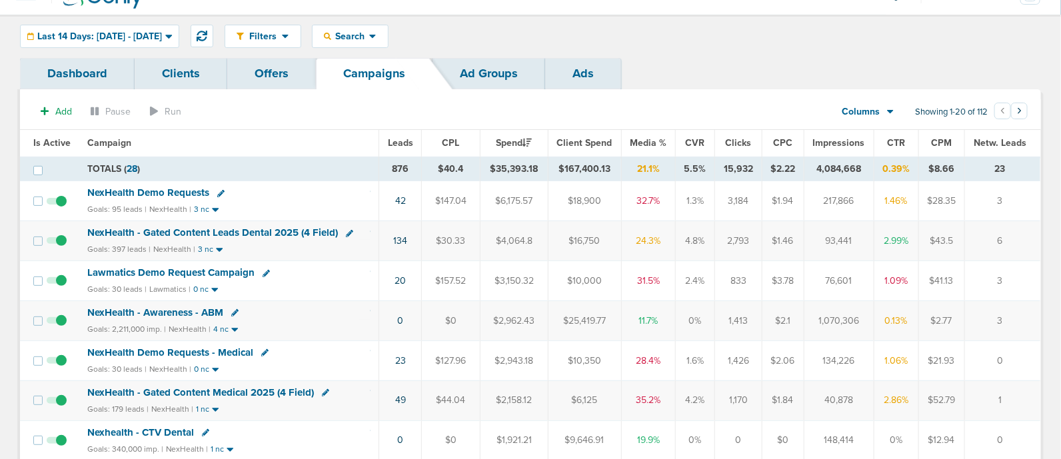
scroll to position [0, 0]
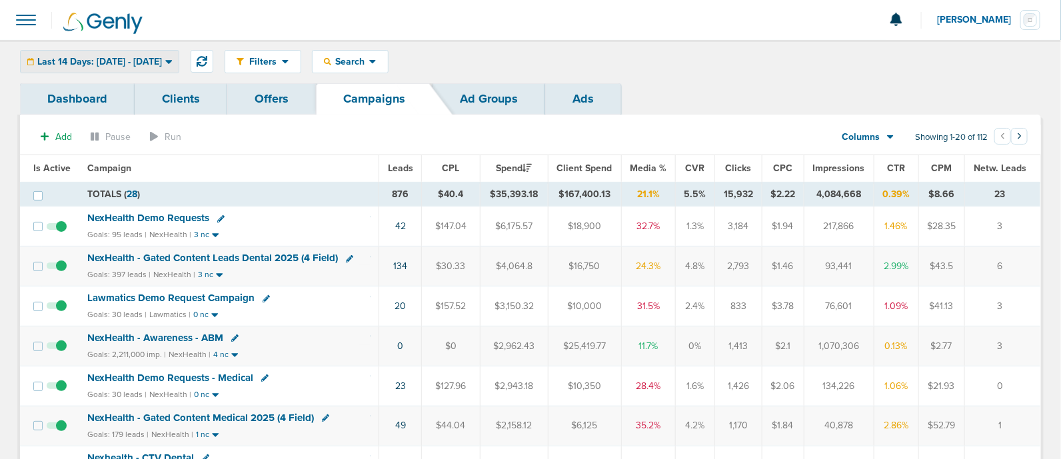
drag, startPoint x: 163, startPoint y: 51, endPoint x: 109, endPoint y: 71, distance: 57.6
click at [163, 51] on div "Last 14 Days: [DATE] - [DATE]" at bounding box center [100, 62] width 158 height 22
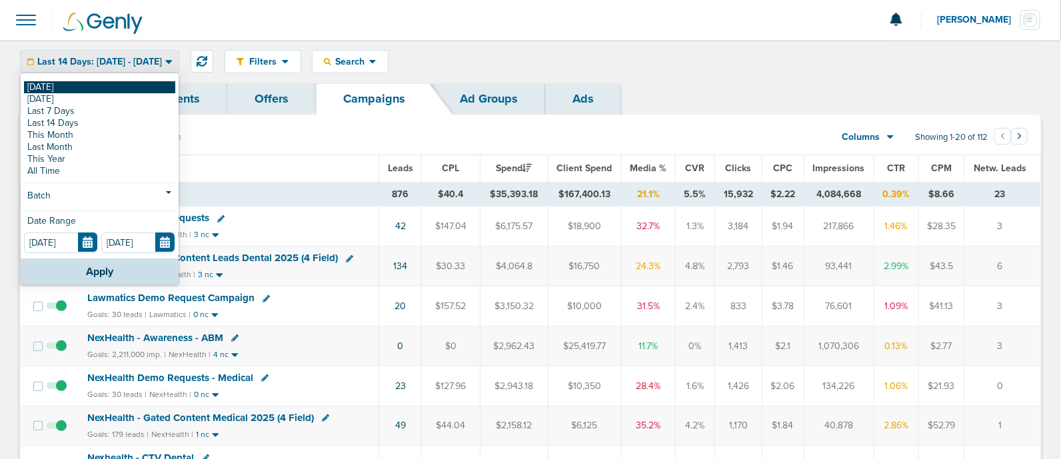
click at [43, 88] on link "[DATE]" at bounding box center [99, 87] width 151 height 12
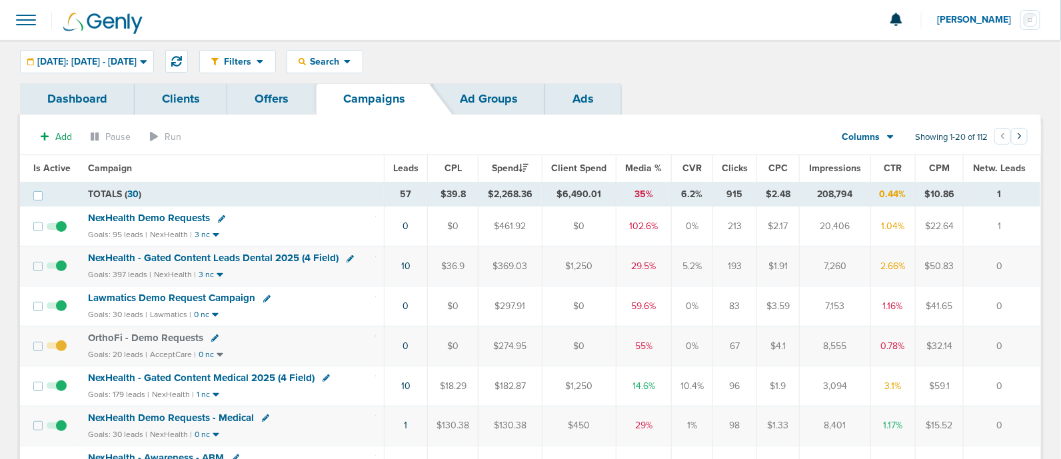
click at [243, 255] on span "NexHealth - Gated Content Leads Dental 2025 (4 Field)" at bounding box center [213, 258] width 251 height 12
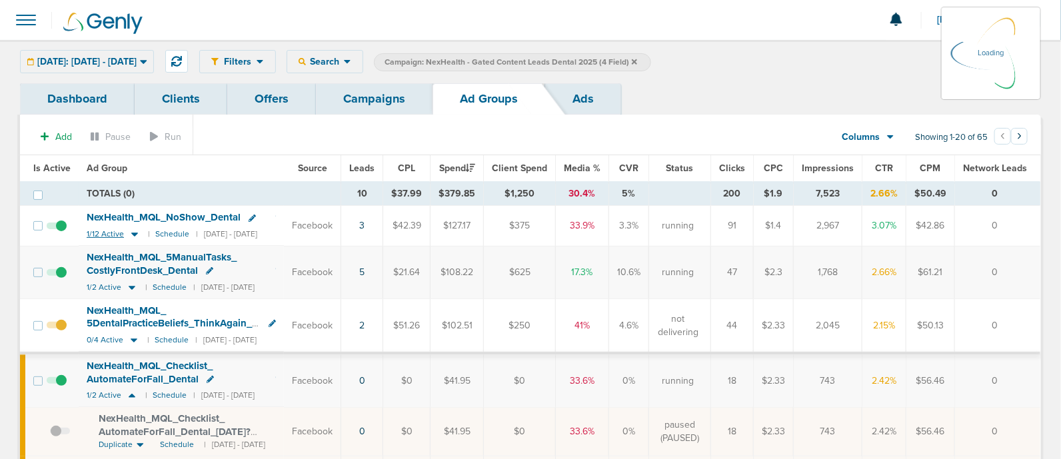
click at [133, 237] on icon at bounding box center [134, 234] width 13 height 11
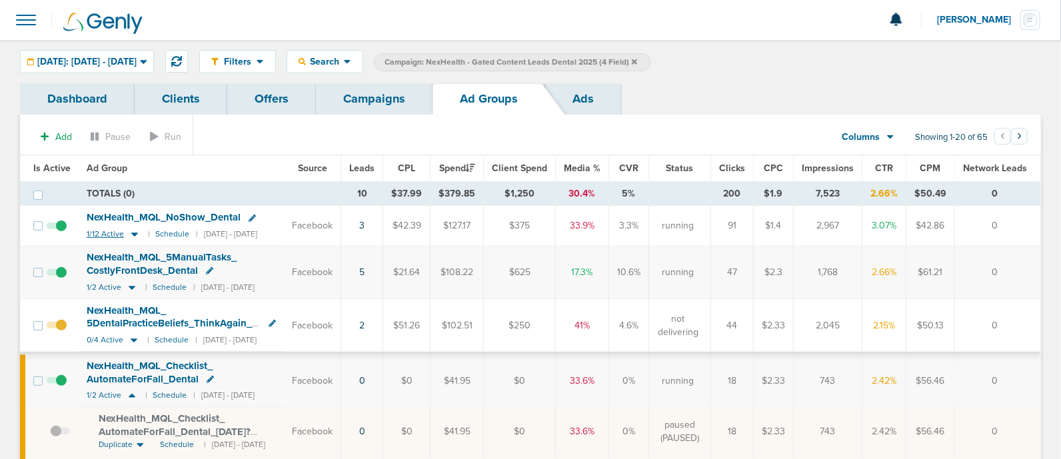
click at [134, 235] on icon at bounding box center [134, 234] width 13 height 11
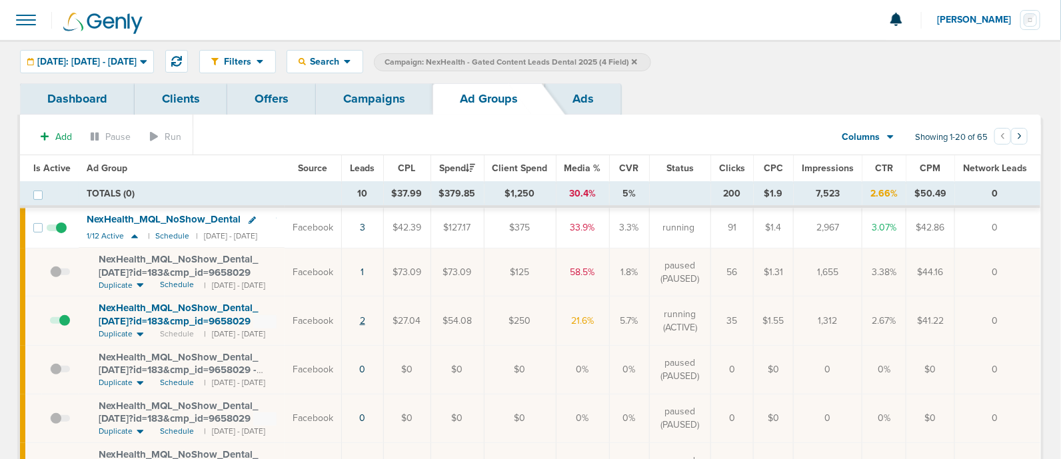
click at [365, 322] on link "2" at bounding box center [362, 320] width 5 height 11
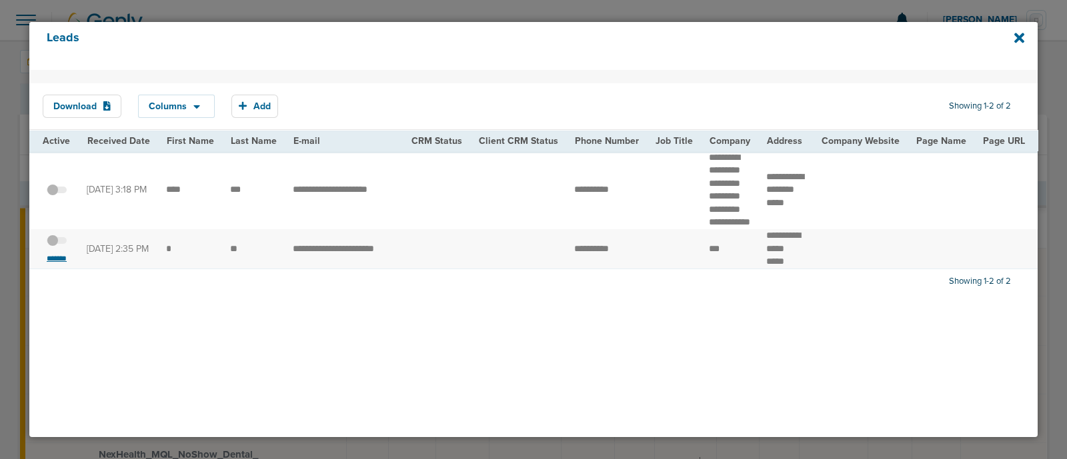
click at [53, 264] on small "*******" at bounding box center [57, 258] width 28 height 11
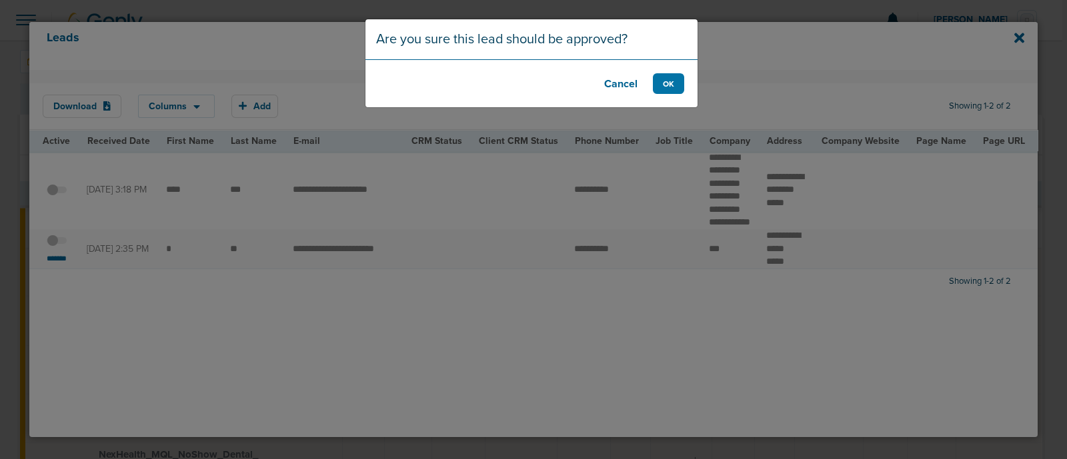
click at [616, 82] on button "Cancel" at bounding box center [620, 83] width 53 height 21
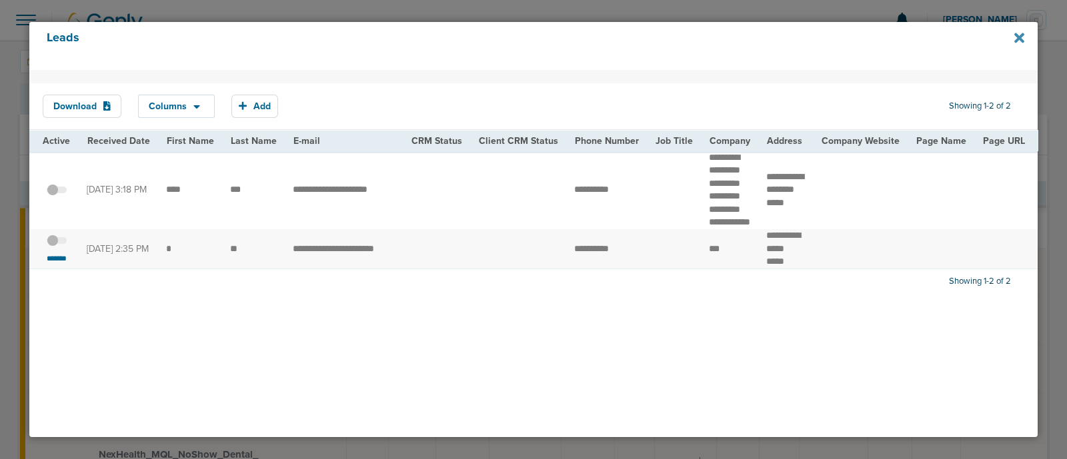
click at [1021, 38] on icon at bounding box center [1019, 38] width 10 height 10
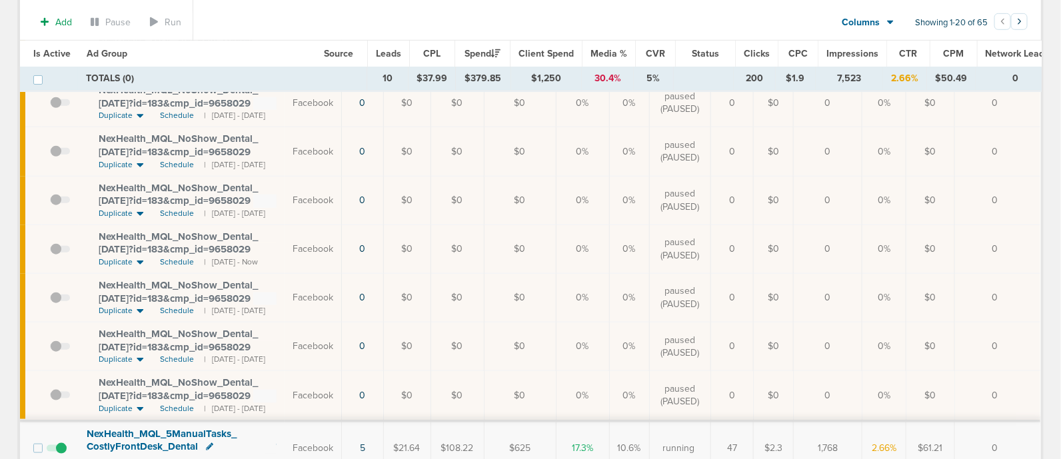
scroll to position [83, 0]
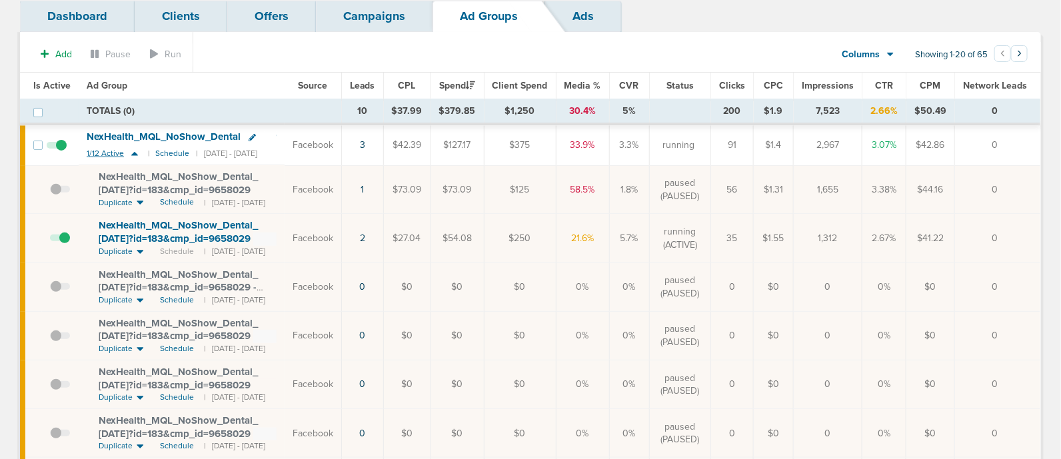
click at [130, 151] on icon at bounding box center [134, 153] width 13 height 11
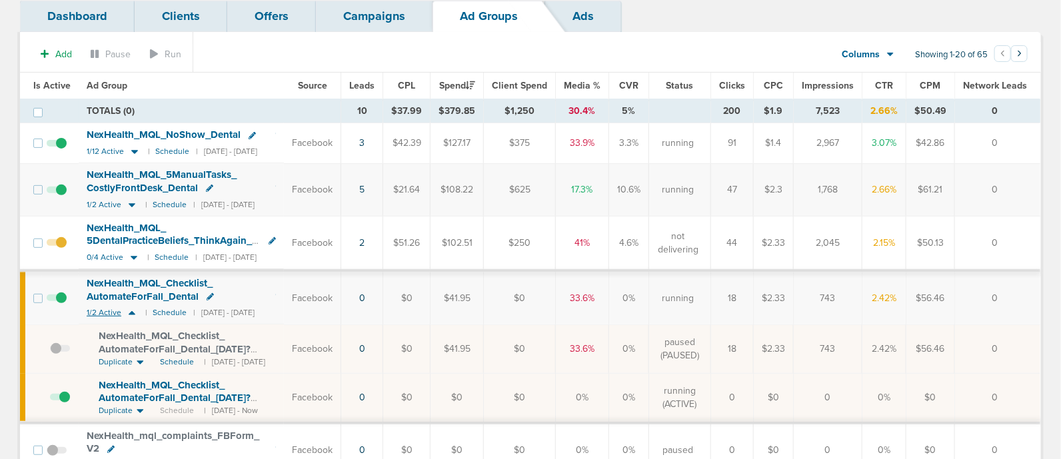
click at [127, 311] on icon at bounding box center [131, 312] width 13 height 11
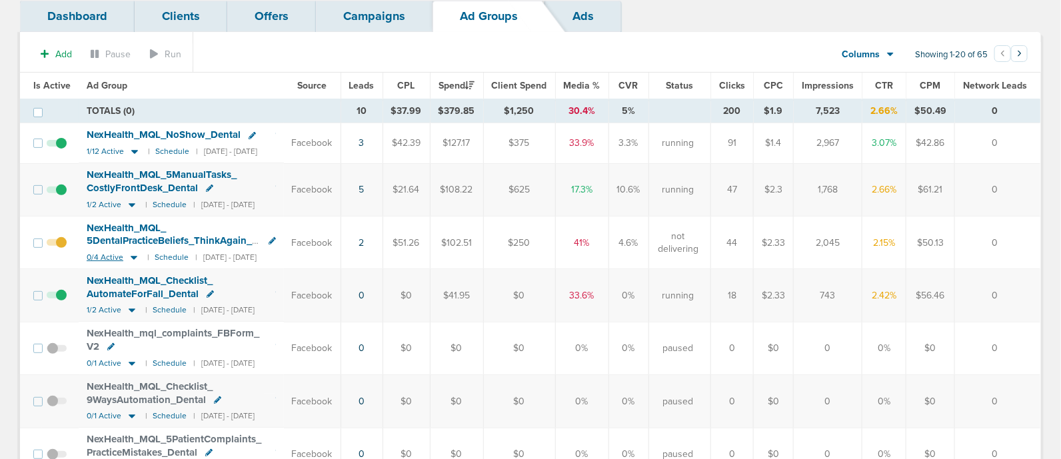
click at [128, 255] on icon at bounding box center [133, 257] width 13 height 11
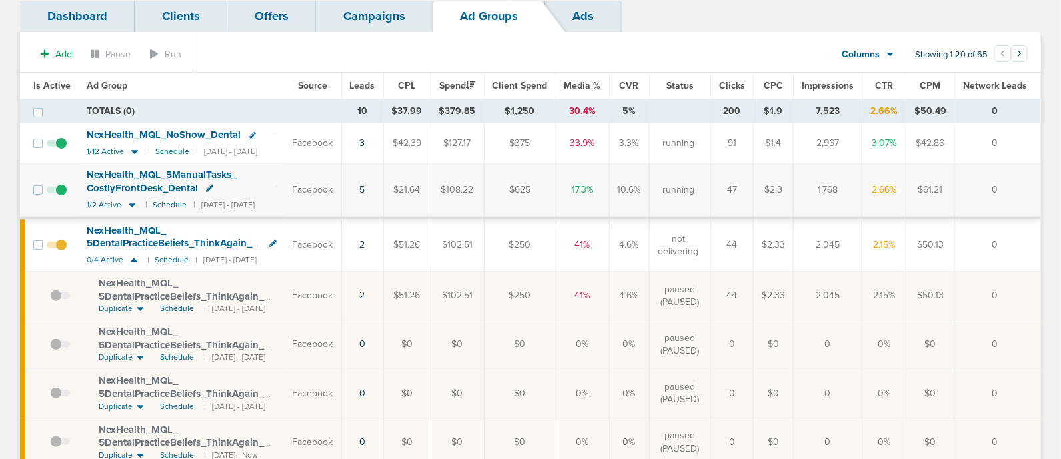
click at [195, 292] on span "NexHealth_ MQL_ 5DentalPracticeBeliefs_ ThinkAgain_ Dental_ [DATE]?id=183&cmp_ …" at bounding box center [181, 302] width 165 height 51
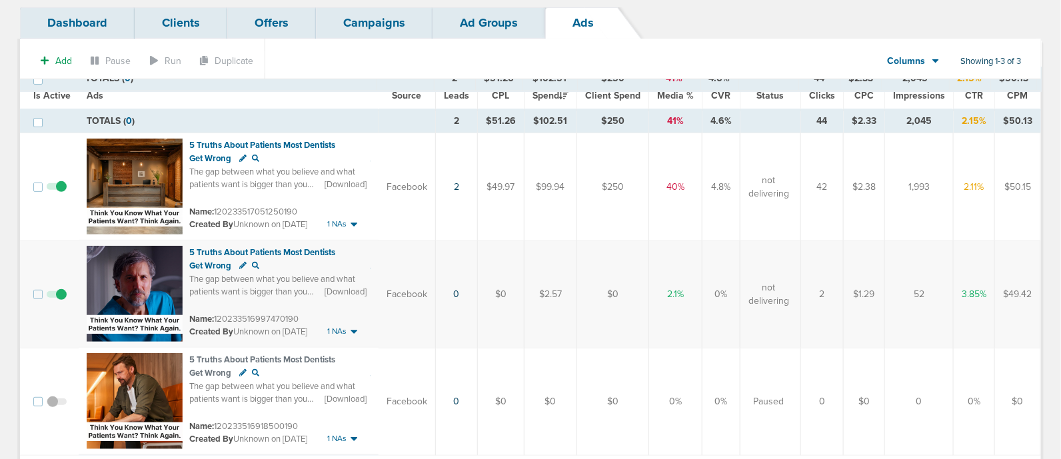
scroll to position [73, 0]
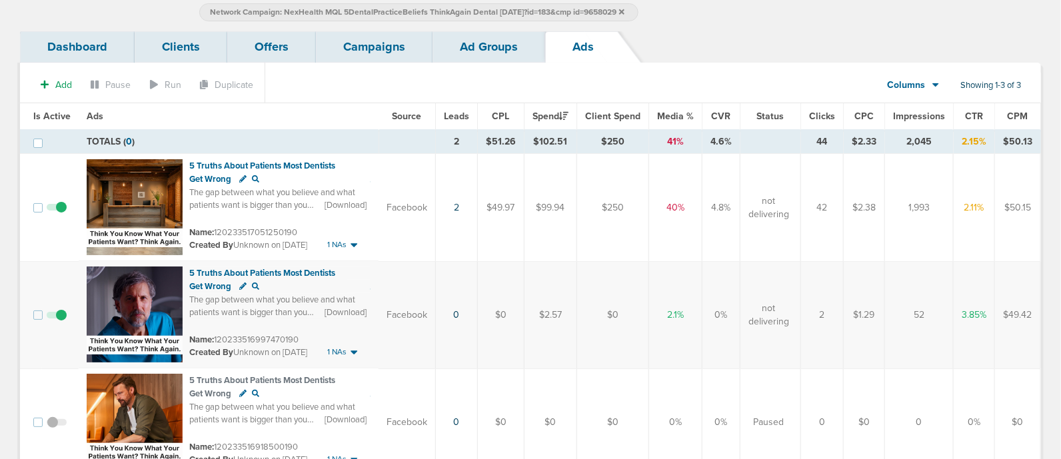
click at [459, 44] on link "Ad Groups" at bounding box center [489, 46] width 113 height 31
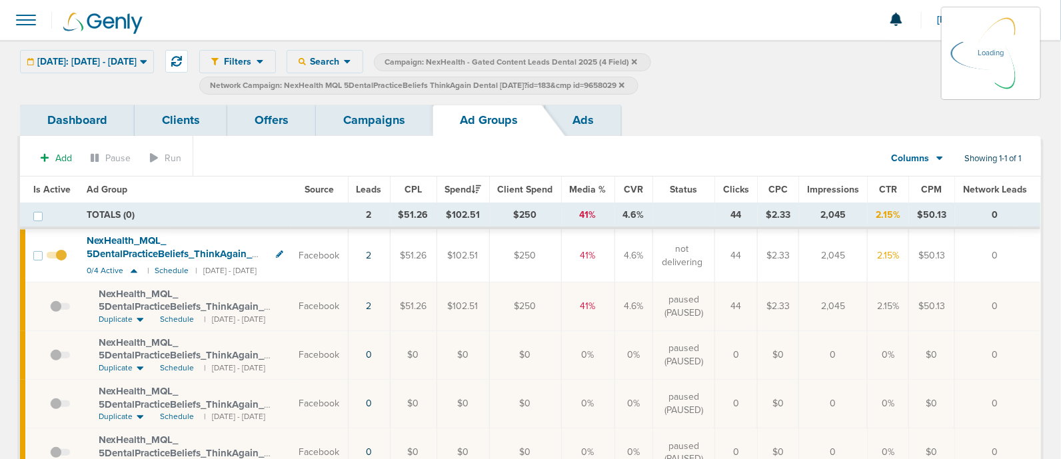
click at [343, 119] on link "Campaigns" at bounding box center [374, 120] width 117 height 31
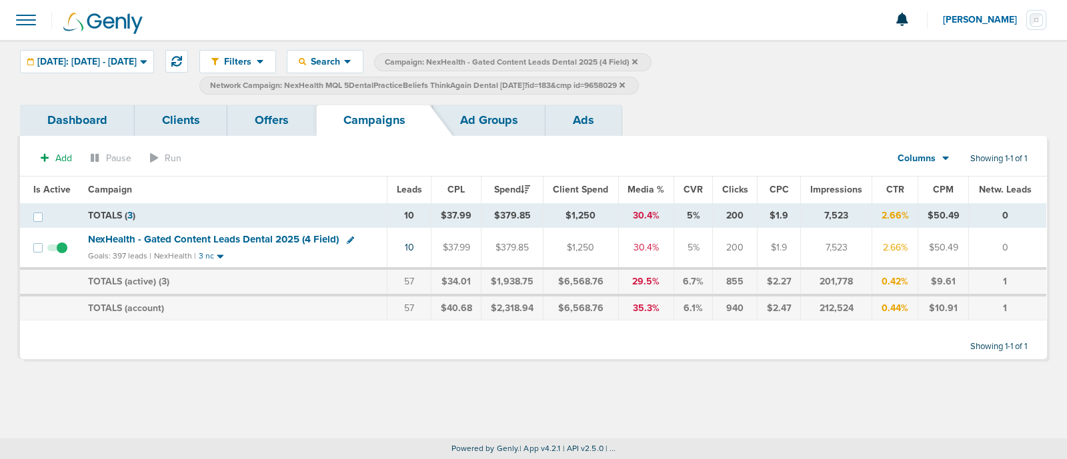
click at [625, 83] on icon at bounding box center [621, 84] width 5 height 5
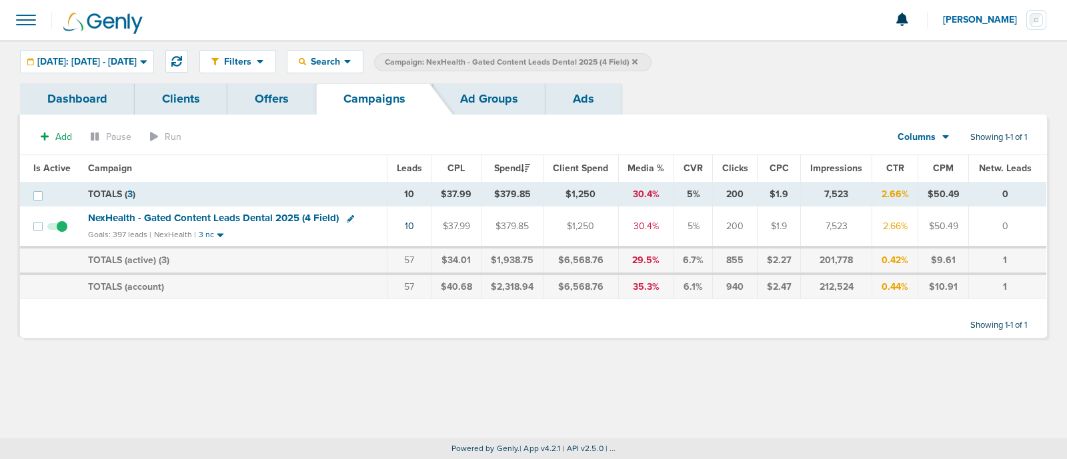
click at [263, 217] on span "NexHealth - Gated Content Leads Dental 2025 (4 Field)" at bounding box center [213, 218] width 251 height 12
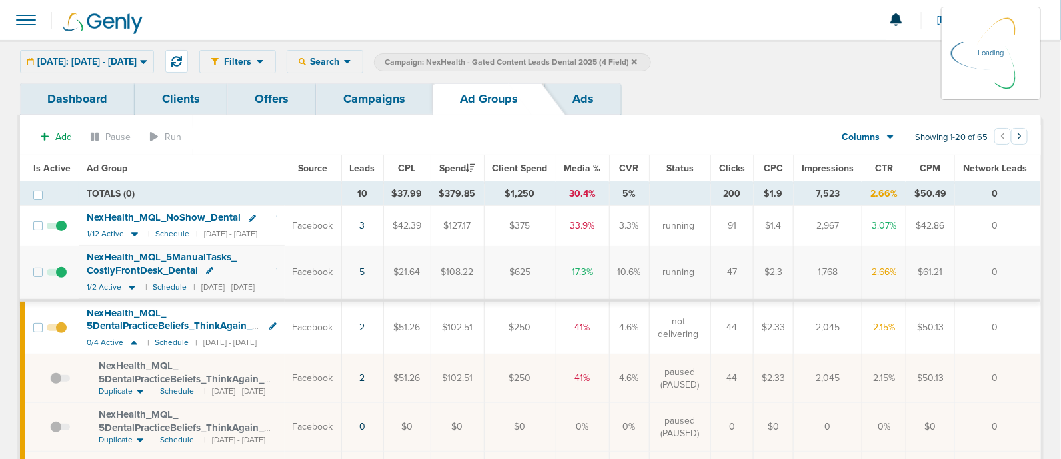
click at [147, 58] on icon at bounding box center [143, 61] width 7 height 11
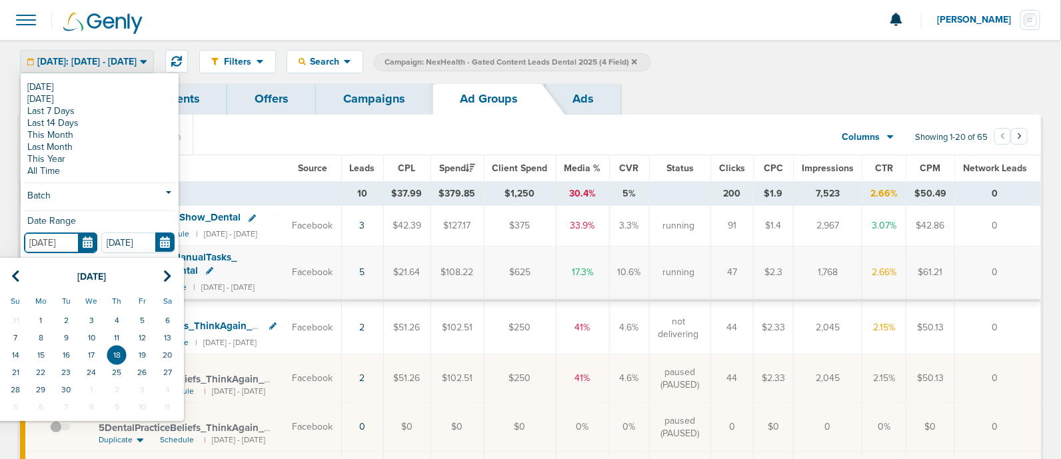
click at [86, 239] on input "[DATE]" at bounding box center [60, 243] width 73 height 21
click at [86, 357] on td "17" at bounding box center [91, 355] width 25 height 17
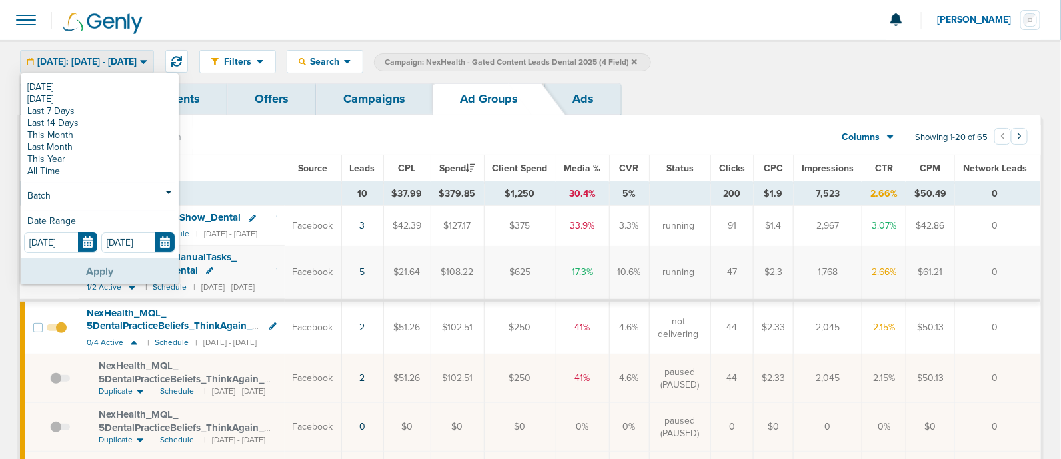
click at [145, 275] on button "Apply" at bounding box center [100, 272] width 158 height 26
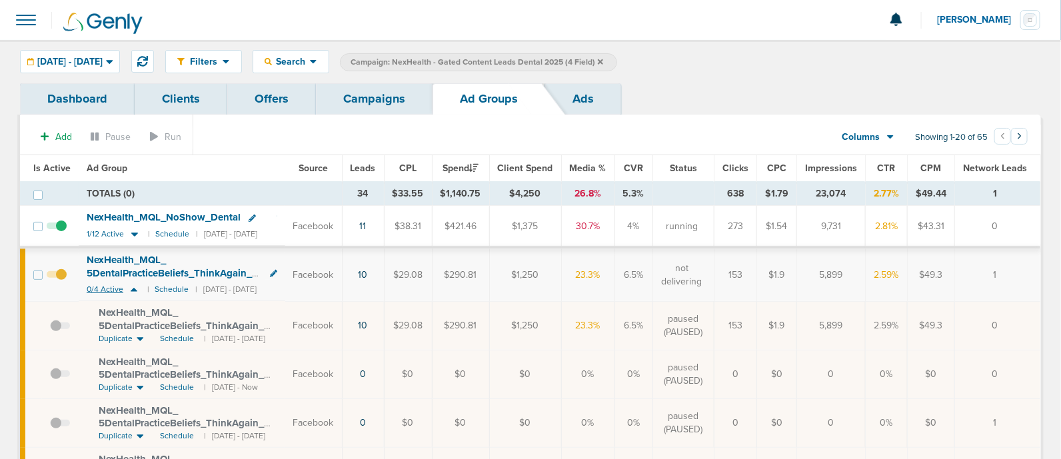
click at [129, 287] on icon at bounding box center [133, 289] width 13 height 11
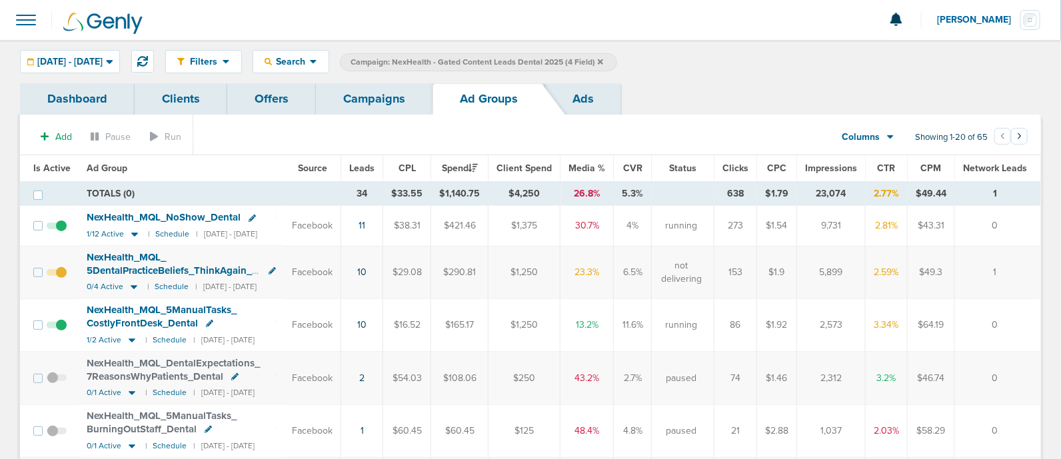
click at [375, 171] on span "Leads" at bounding box center [361, 168] width 25 height 11
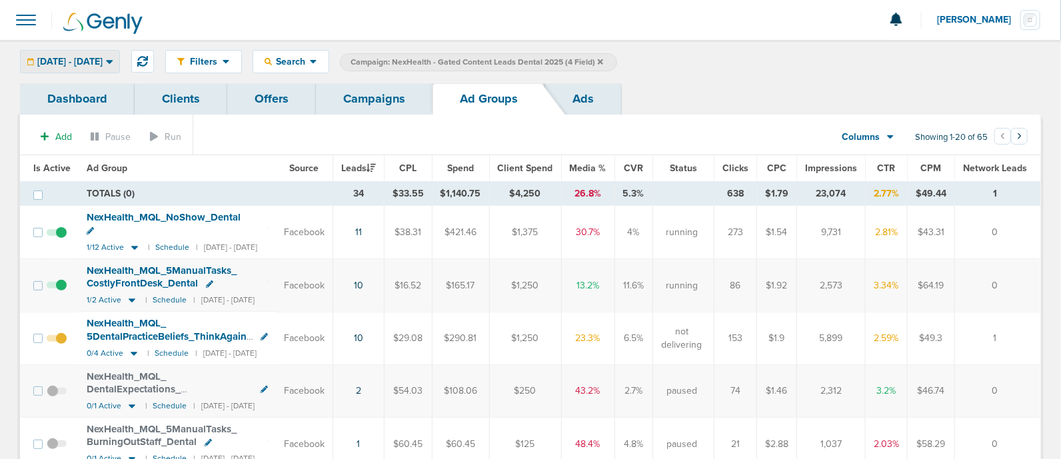
click at [119, 69] on div "[DATE] - [DATE]" at bounding box center [70, 62] width 99 height 22
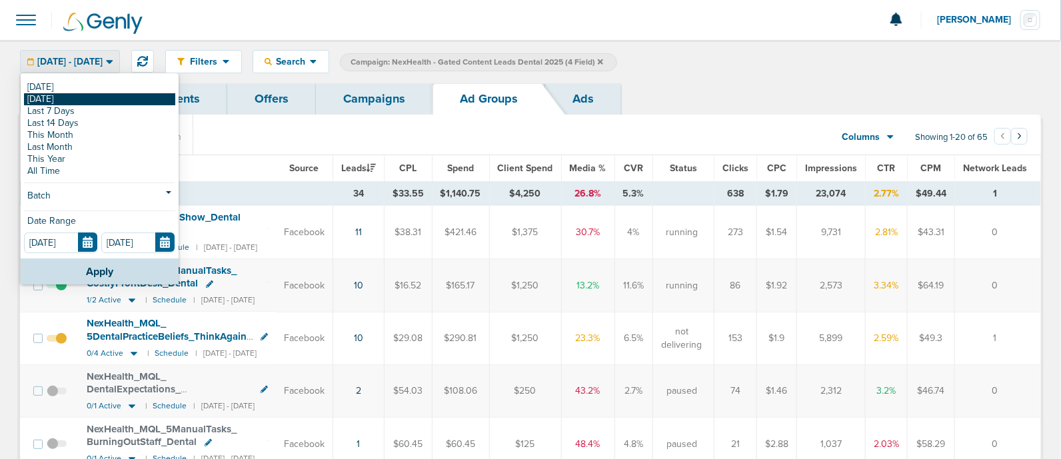
click at [117, 98] on link "[DATE]" at bounding box center [99, 99] width 151 height 12
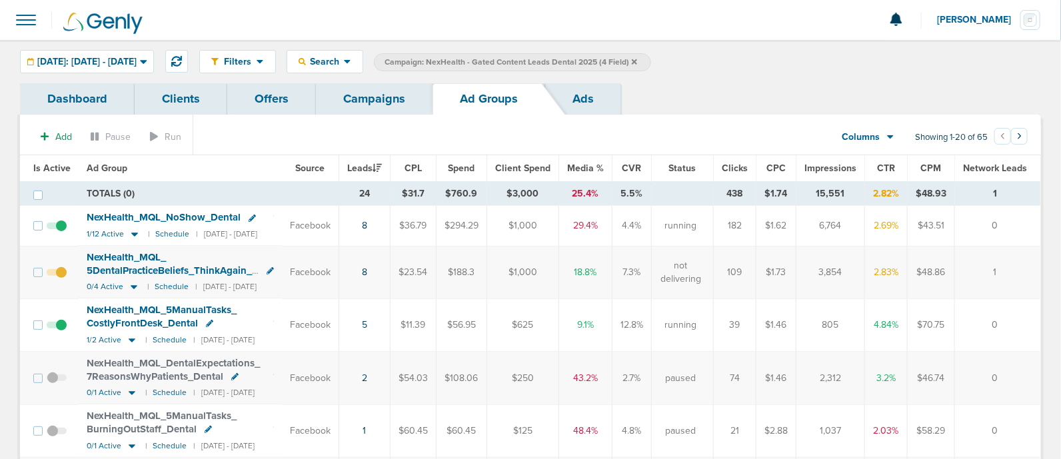
click at [153, 61] on div "[DATE]: [DATE] - [DATE]" at bounding box center [87, 62] width 133 height 22
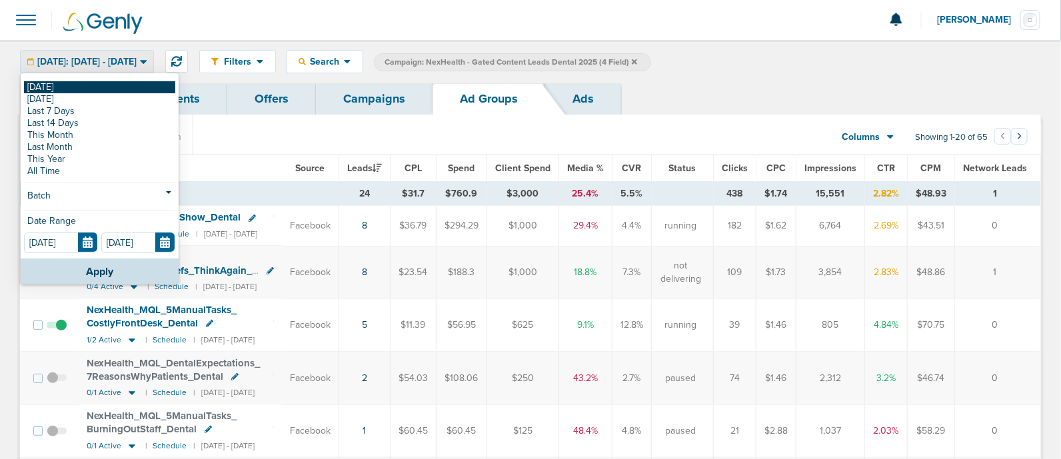
click at [70, 87] on link "[DATE]" at bounding box center [99, 87] width 151 height 12
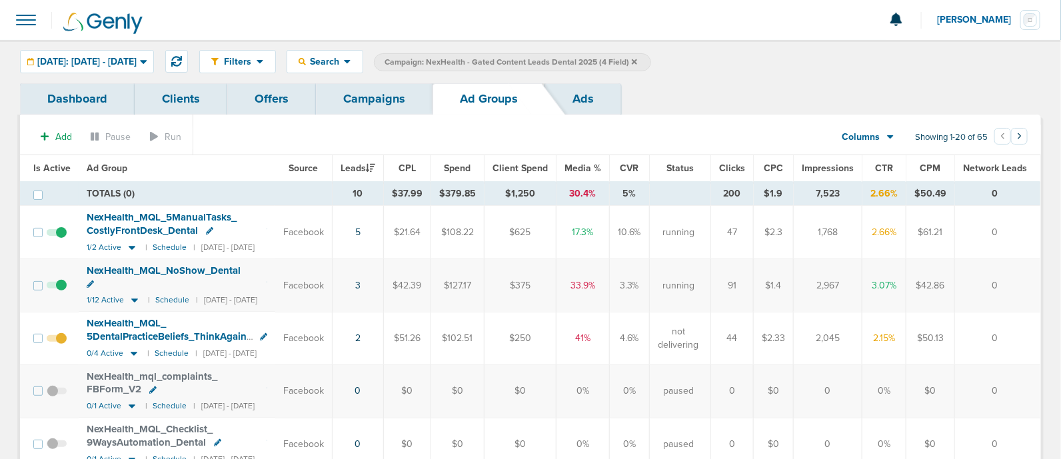
click at [55, 168] on span "Is Active" at bounding box center [51, 168] width 37 height 11
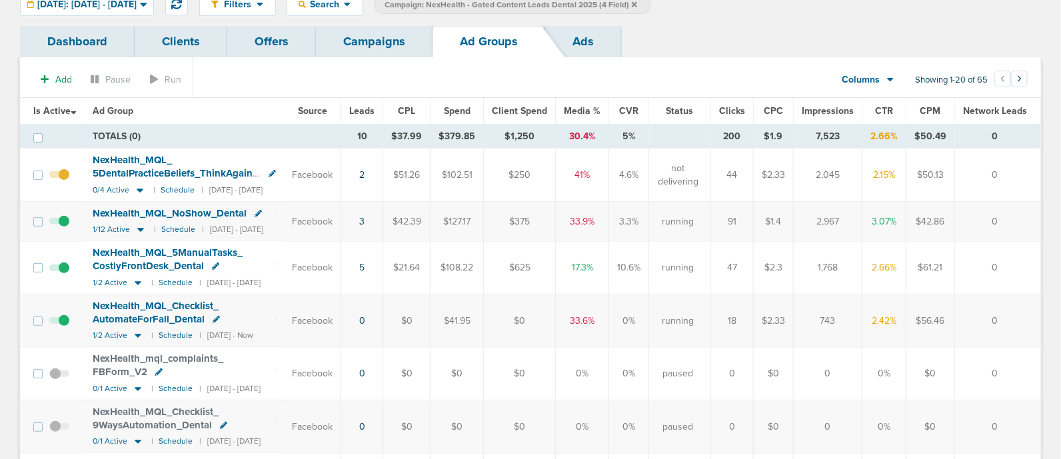
scroll to position [83, 0]
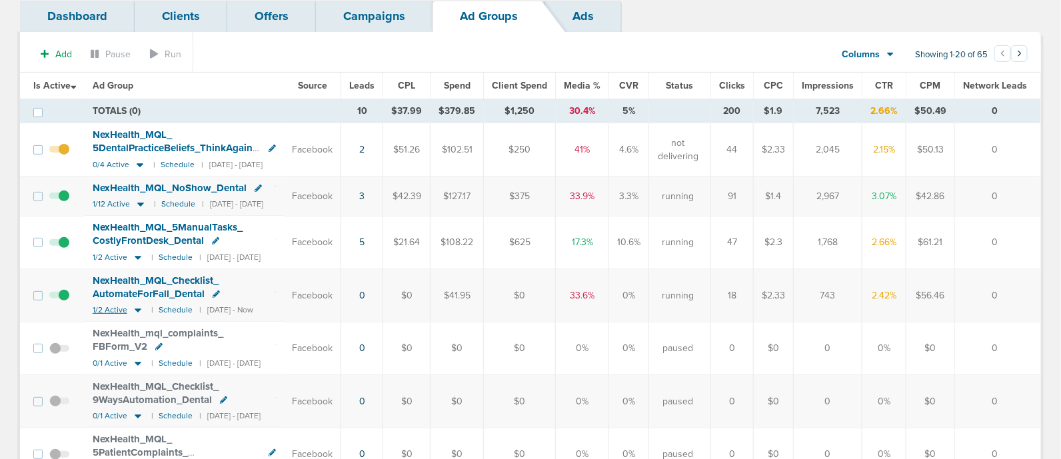
click at [140, 309] on icon at bounding box center [138, 311] width 7 height 4
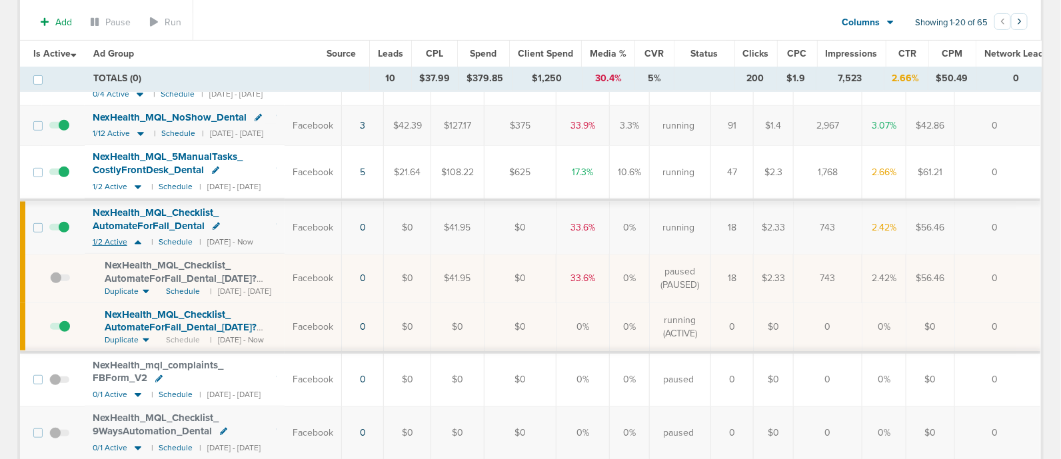
scroll to position [250, 0]
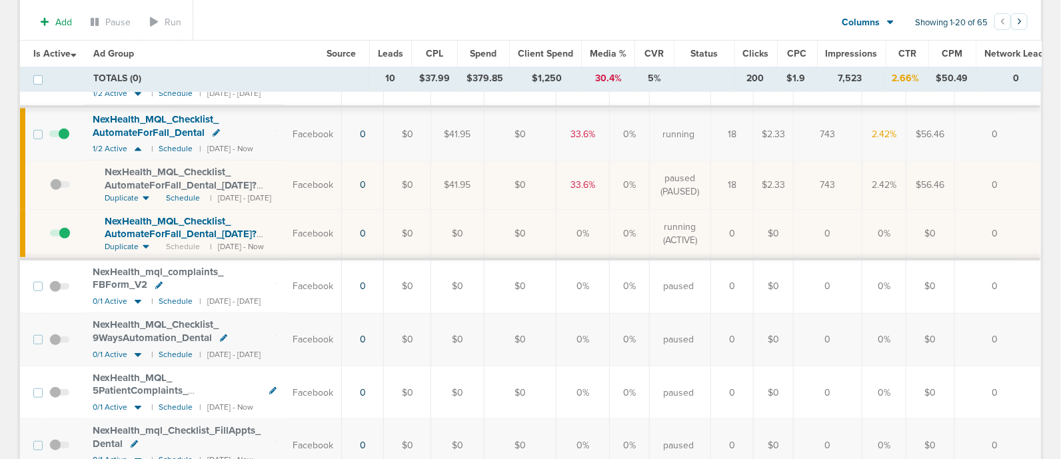
click at [218, 233] on span "NexHealth_ MQL_ Checklist_ AutomateForFall_ Dental_ [DATE]?id=183&cmp_ id=96580…" at bounding box center [181, 234] width 152 height 38
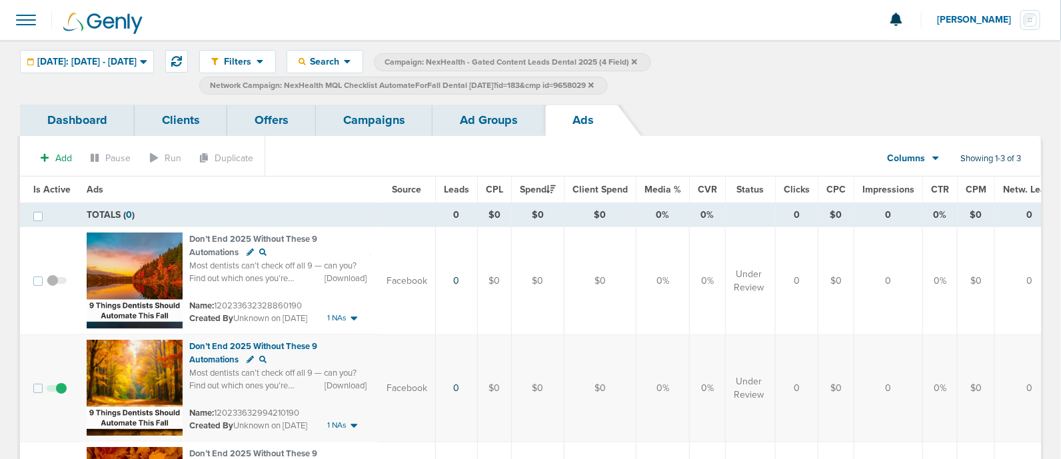
click at [377, 123] on link "Campaigns" at bounding box center [374, 120] width 117 height 31
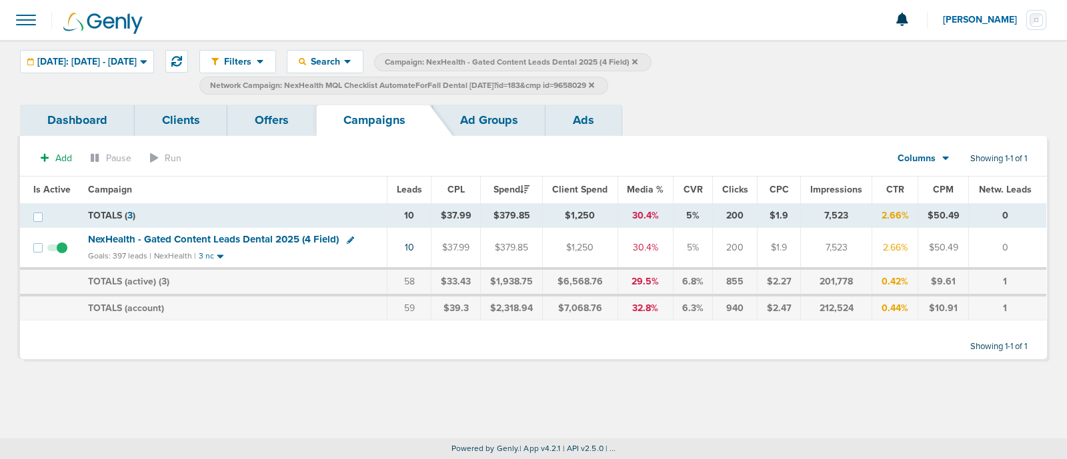
click at [594, 85] on icon at bounding box center [591, 84] width 5 height 5
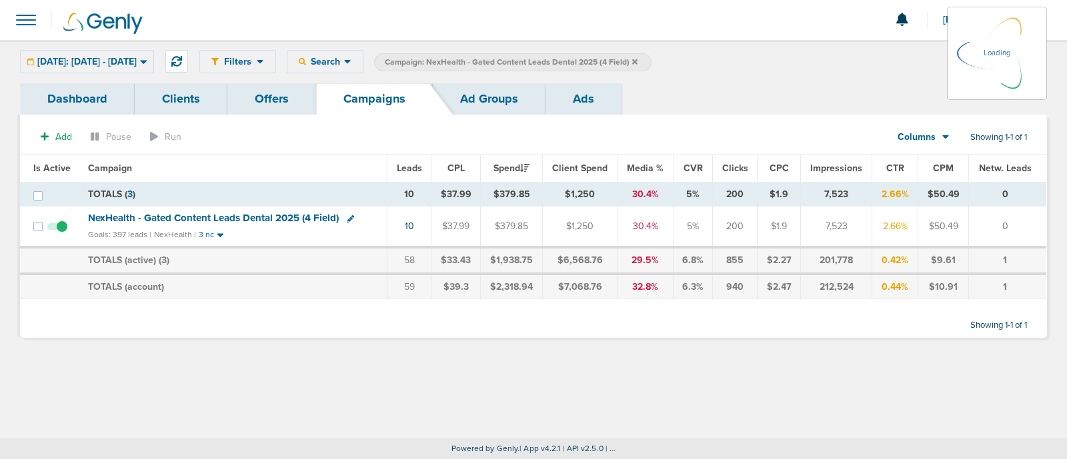
click at [637, 61] on icon at bounding box center [634, 62] width 5 height 8
click at [637, 58] on icon at bounding box center [634, 62] width 5 height 8
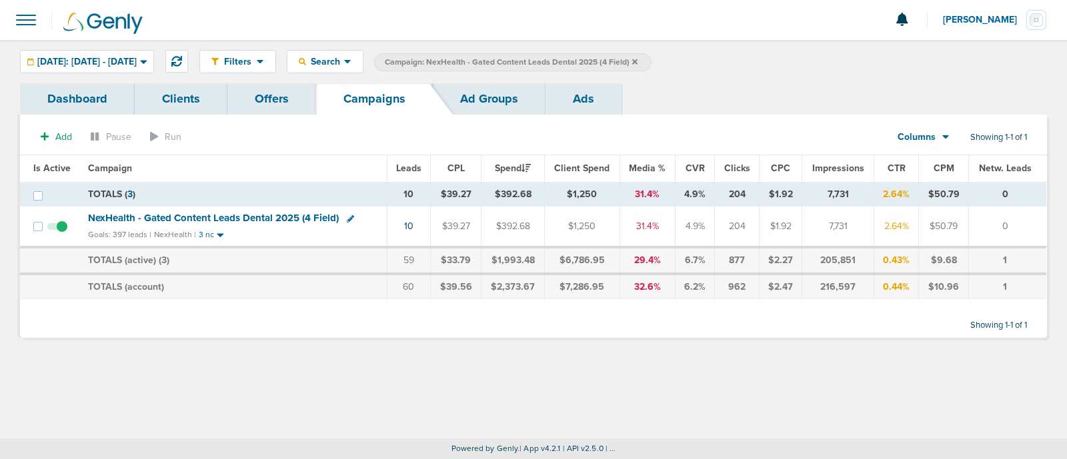
click at [637, 61] on icon at bounding box center [634, 61] width 5 height 5
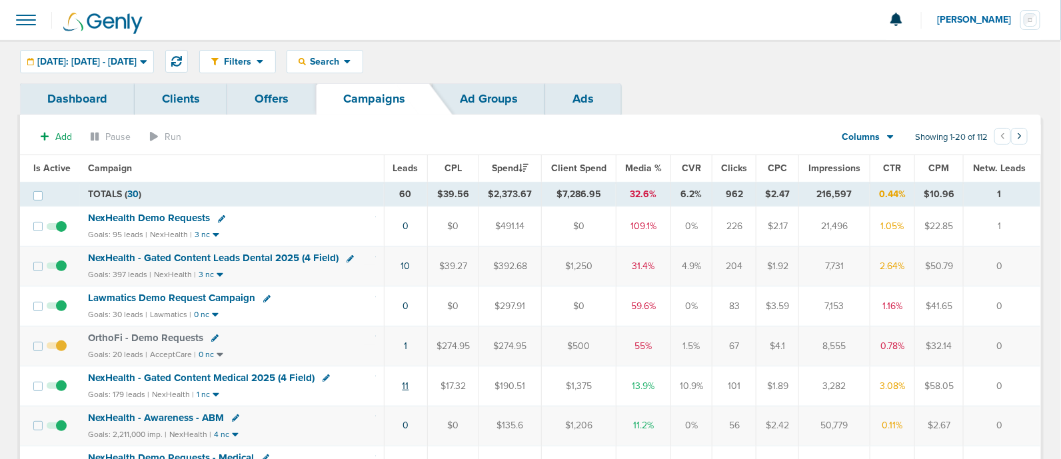
click at [405, 381] on link "11" at bounding box center [406, 386] width 7 height 11
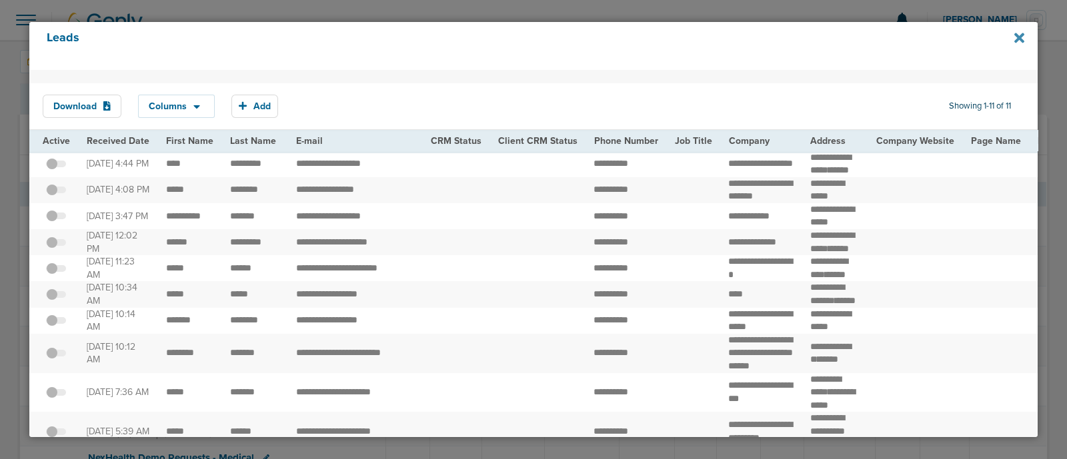
click at [1017, 35] on icon at bounding box center [1019, 38] width 10 height 10
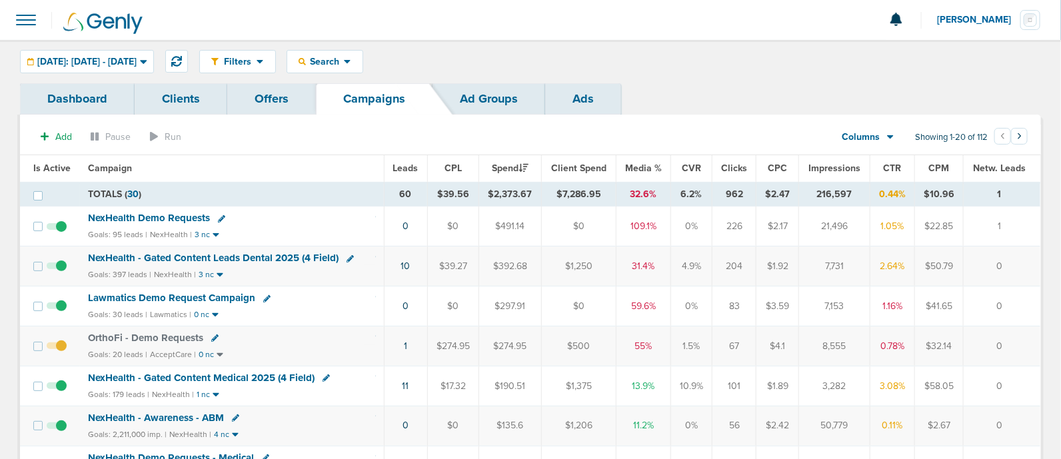
click at [243, 375] on span "NexHealth - Gated Content Medical 2025 (4 Field)" at bounding box center [201, 378] width 227 height 12
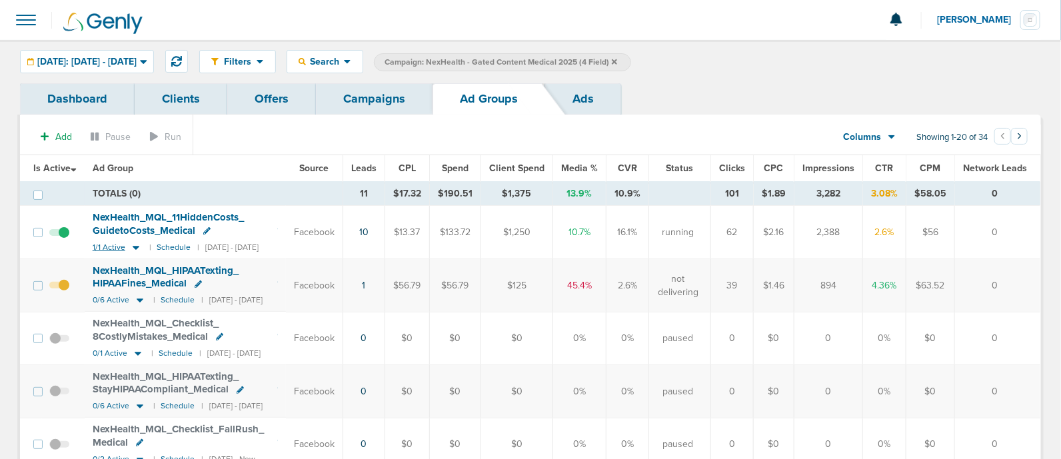
click at [138, 249] on icon at bounding box center [135, 247] width 13 height 11
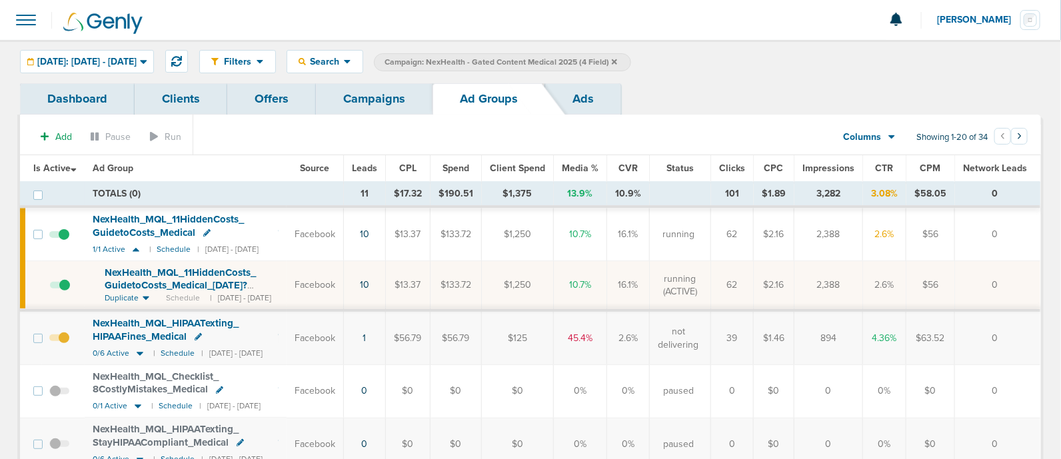
click at [167, 283] on span "NexHealth_ MQL_ 11HiddenCosts_ GuidetoCosts_ Medical_ [DATE]?id=183&cmp_ id=965…" at bounding box center [180, 286] width 151 height 38
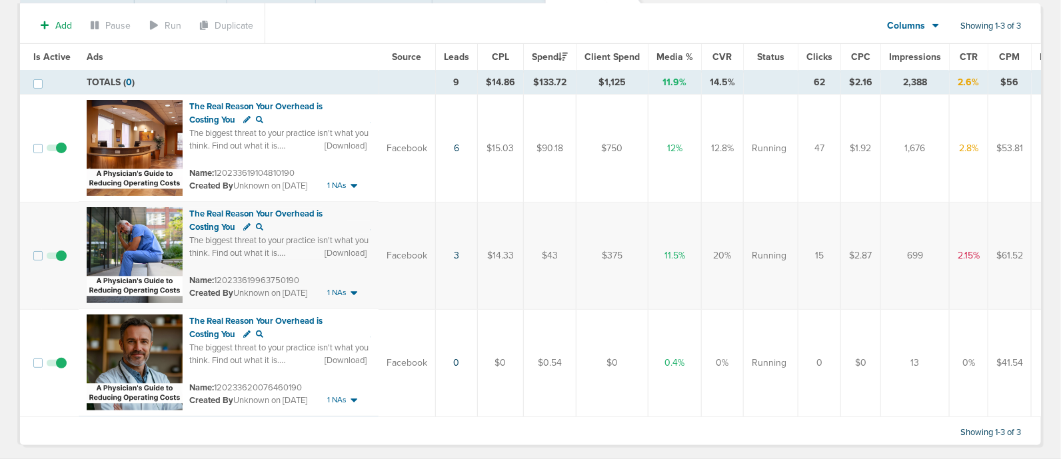
scroll to position [157, 0]
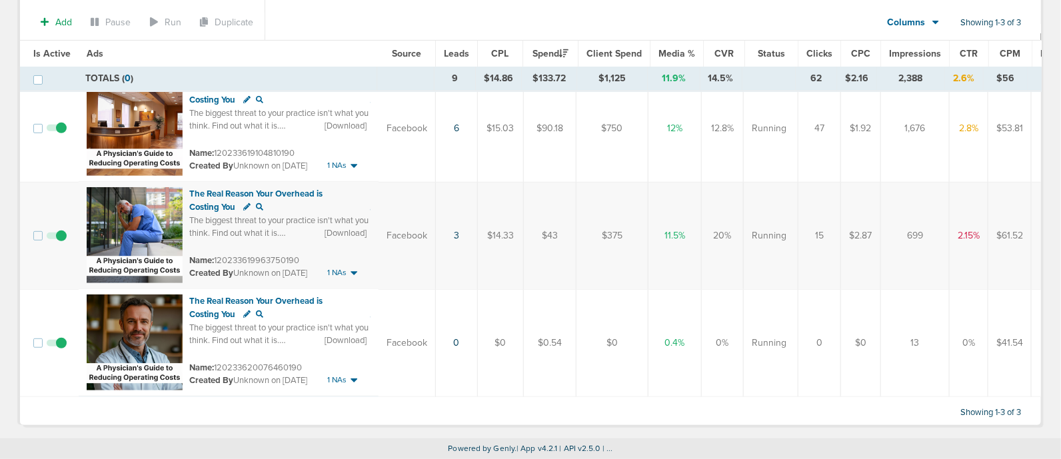
click at [58, 350] on span at bounding box center [57, 350] width 20 height 0
click at [57, 346] on input "checkbox" at bounding box center [57, 346] width 0 height 0
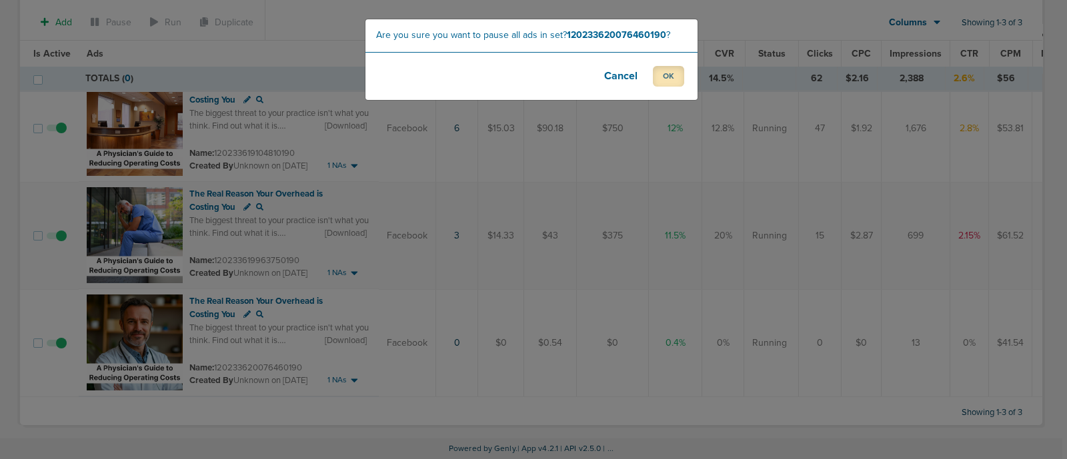
click at [670, 78] on button "OK" at bounding box center [668, 76] width 31 height 21
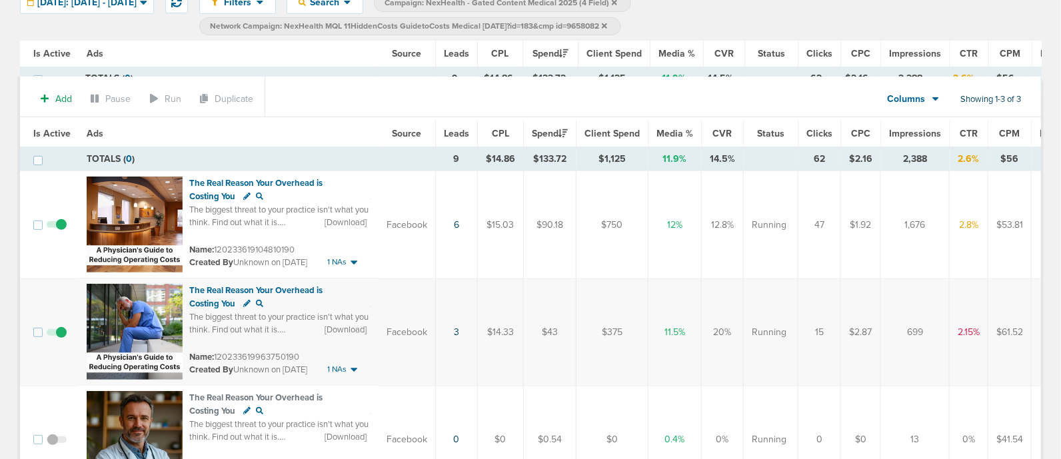
scroll to position [0, 0]
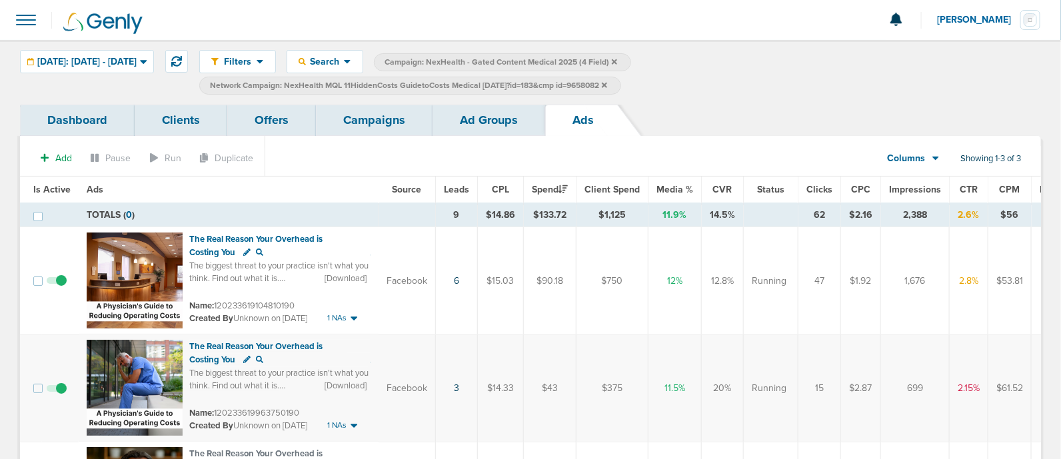
click at [419, 113] on link "Campaigns" at bounding box center [374, 120] width 117 height 31
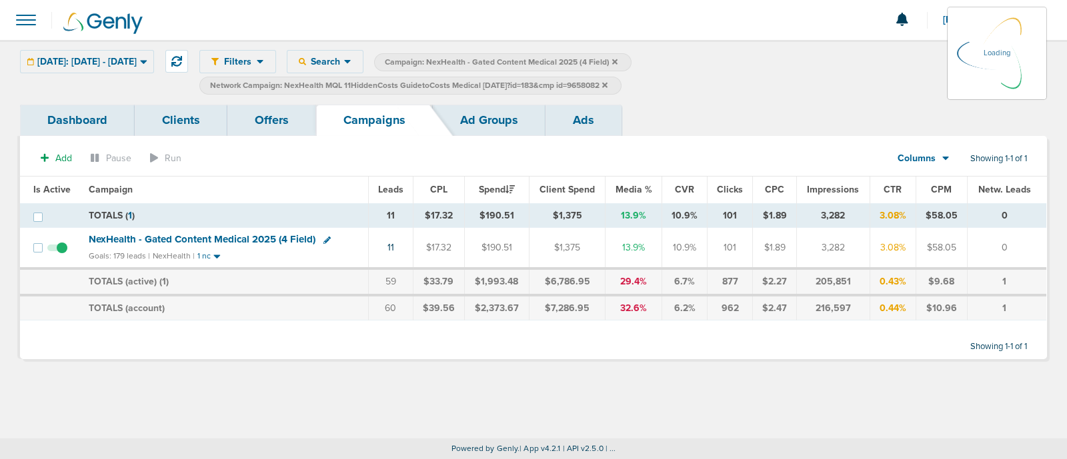
click at [607, 85] on icon at bounding box center [604, 84] width 5 height 5
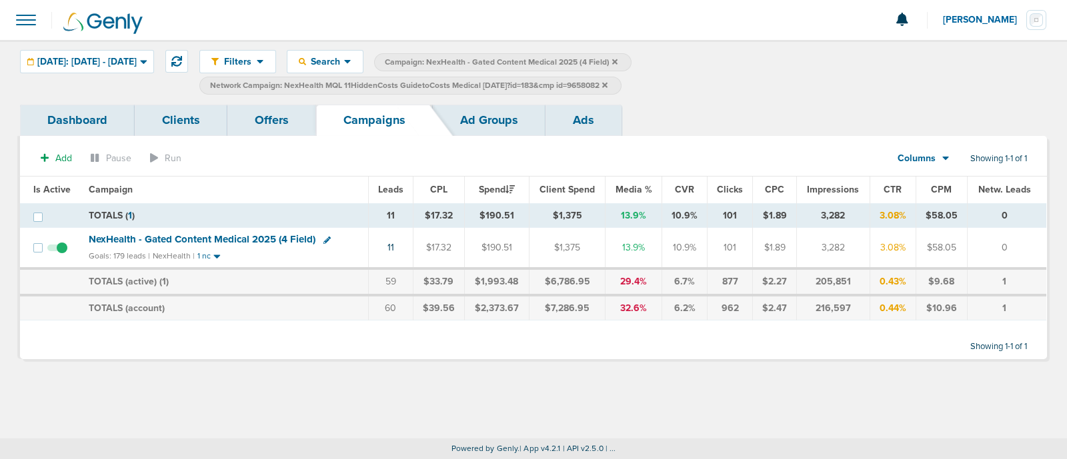
click at [607, 83] on icon at bounding box center [604, 85] width 5 height 8
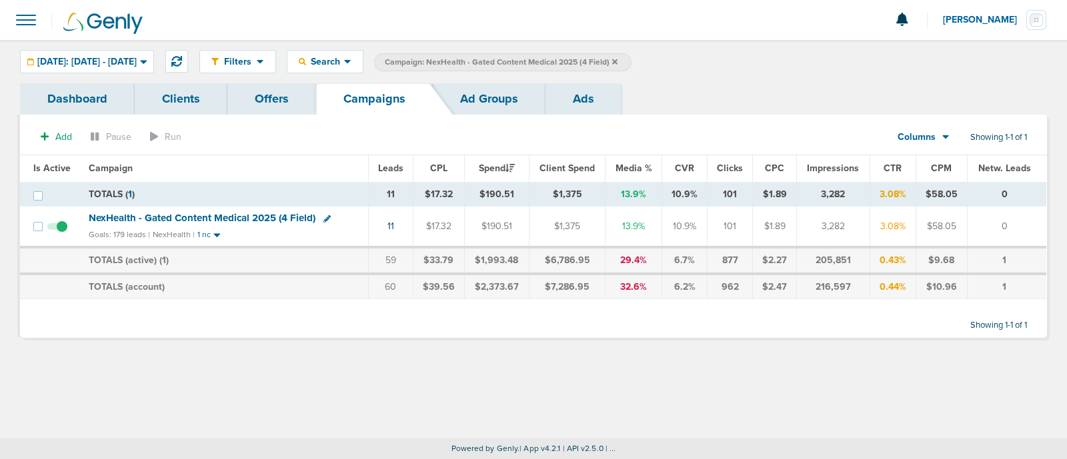
click at [631, 56] on label "Campaign: NexHealth - Gated Content Medical 2025 (4 Field)" at bounding box center [502, 62] width 257 height 18
click at [617, 61] on icon at bounding box center [614, 61] width 5 height 5
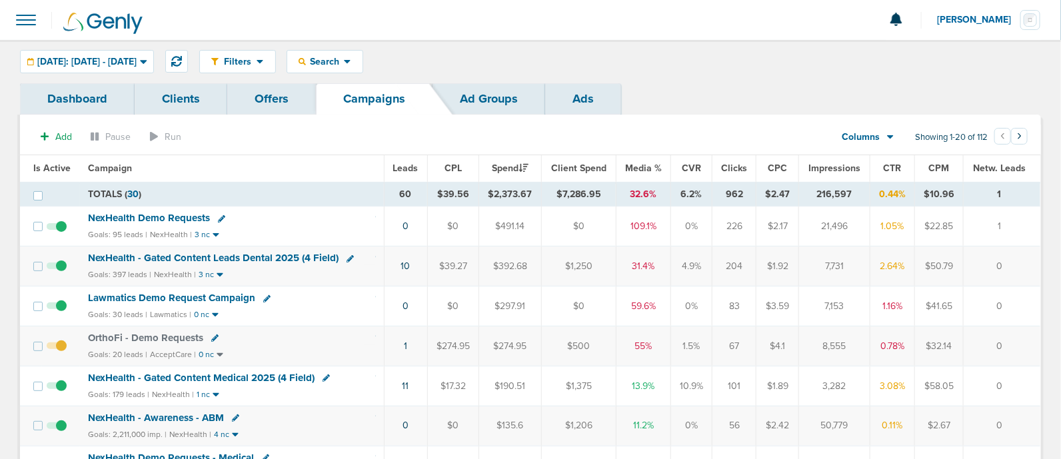
click at [281, 253] on span "NexHealth - Gated Content Leads Dental 2025 (4 Field)" at bounding box center [213, 258] width 251 height 12
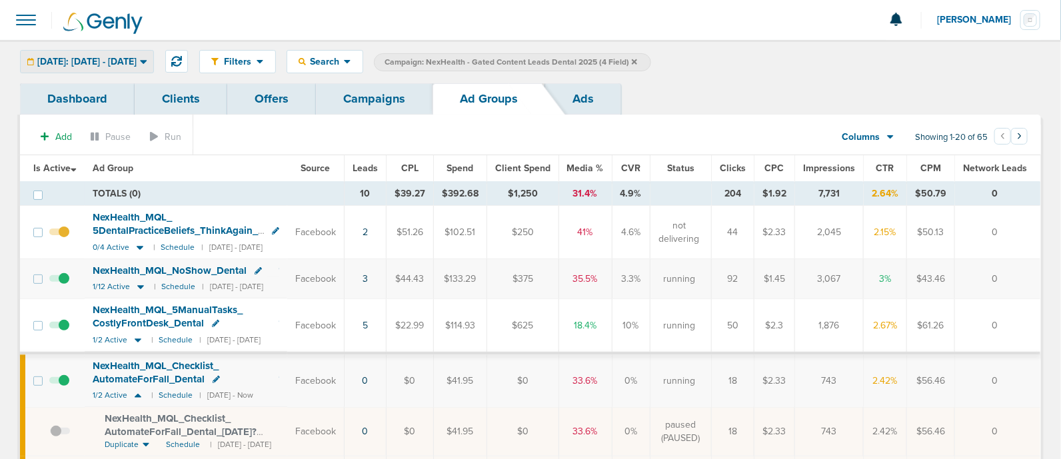
click at [137, 59] on span "[DATE]: [DATE] - [DATE]" at bounding box center [86, 61] width 99 height 9
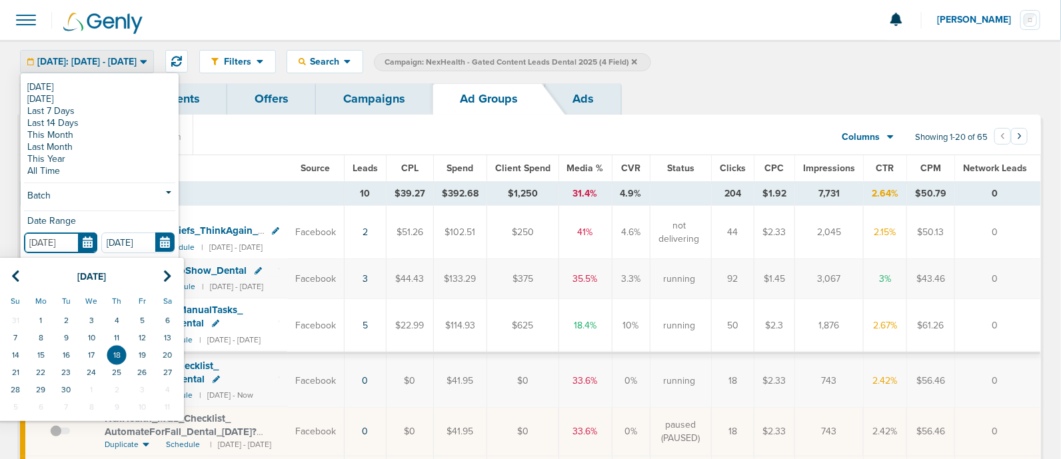
click at [93, 237] on input "[DATE]" at bounding box center [60, 243] width 73 height 21
click at [69, 355] on td "16" at bounding box center [65, 355] width 25 height 17
type input "[DATE]"
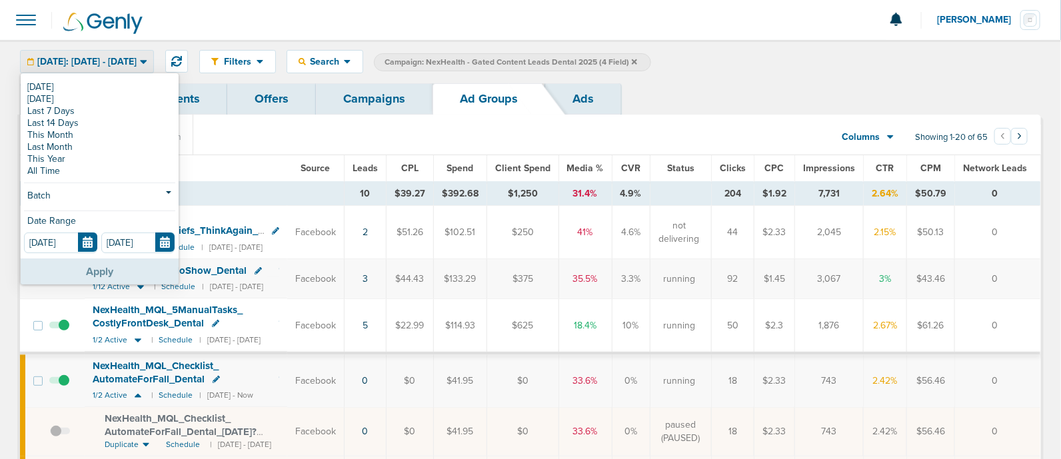
click at [94, 273] on button "Apply" at bounding box center [100, 272] width 158 height 26
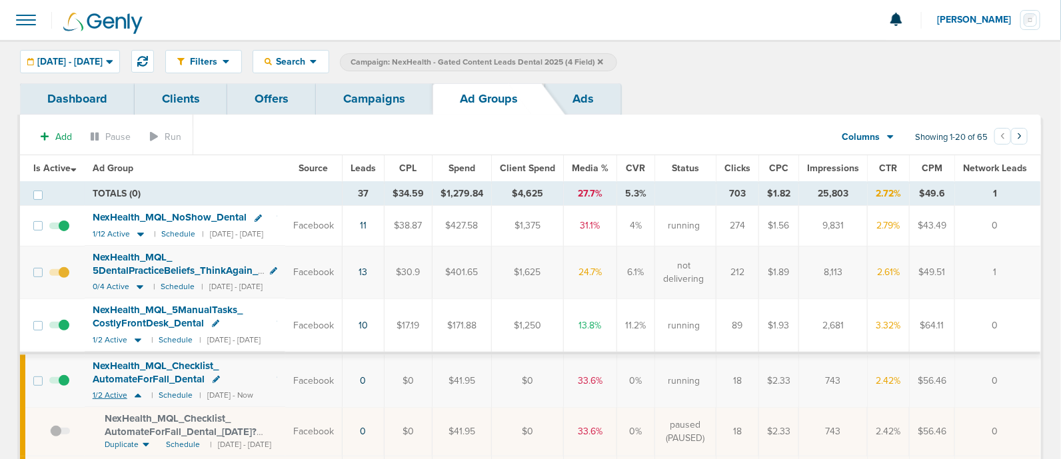
click at [139, 395] on icon at bounding box center [138, 397] width 7 height 4
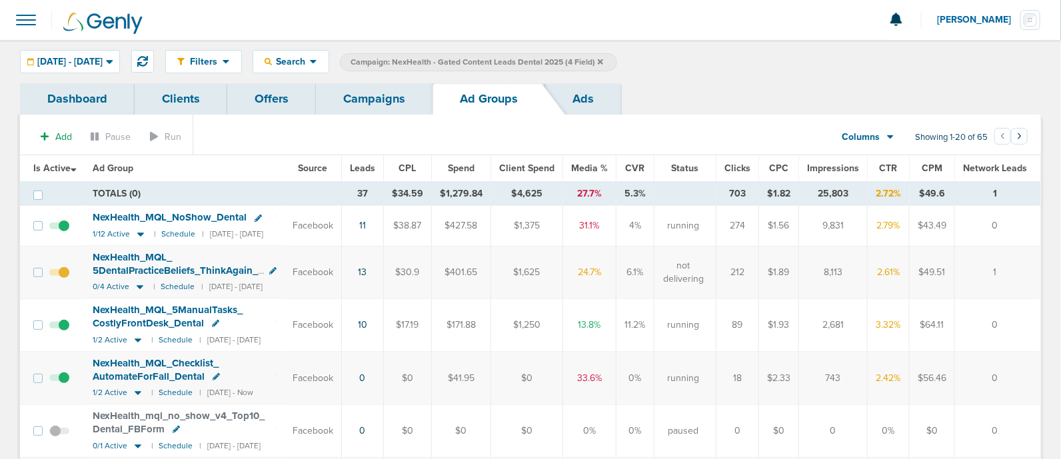
click at [375, 171] on span "Leads" at bounding box center [362, 168] width 25 height 11
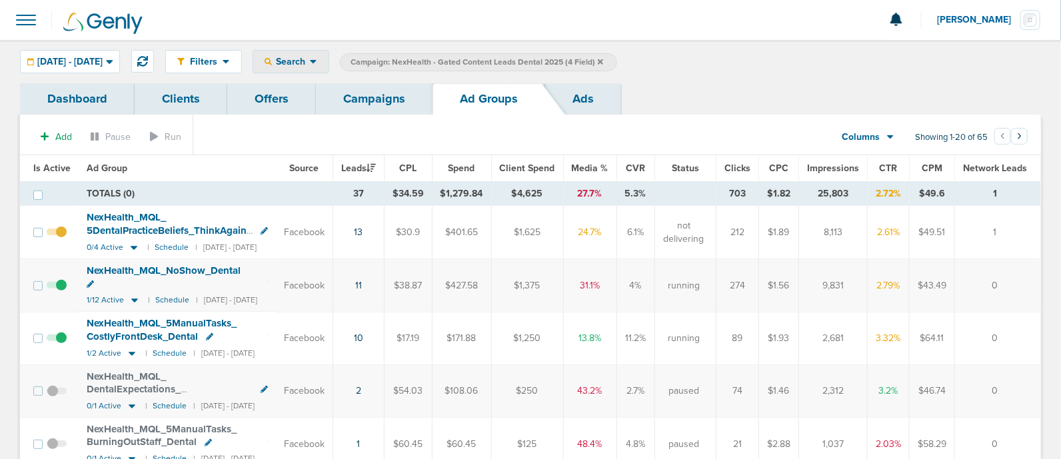
click at [317, 57] on icon at bounding box center [313, 61] width 7 height 11
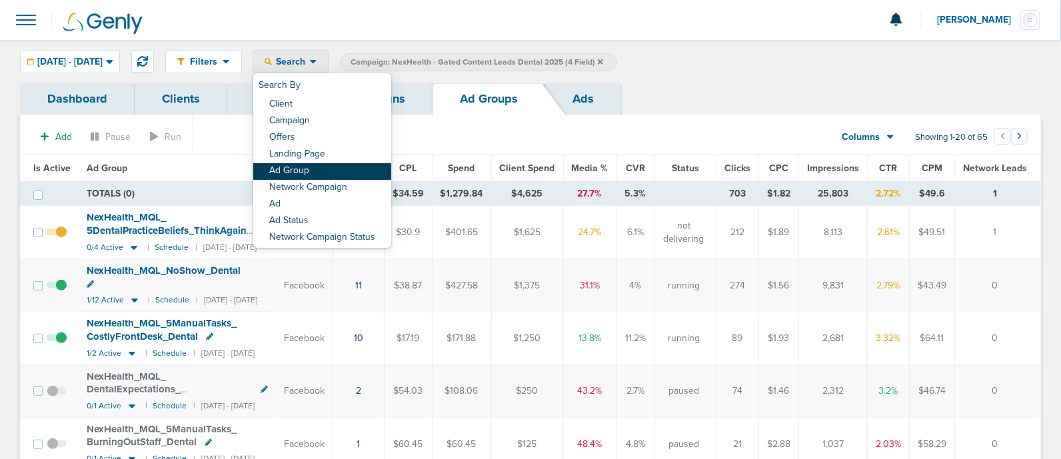
click at [373, 175] on link "Ad Group" at bounding box center [322, 171] width 138 height 17
select select "adGroupName"
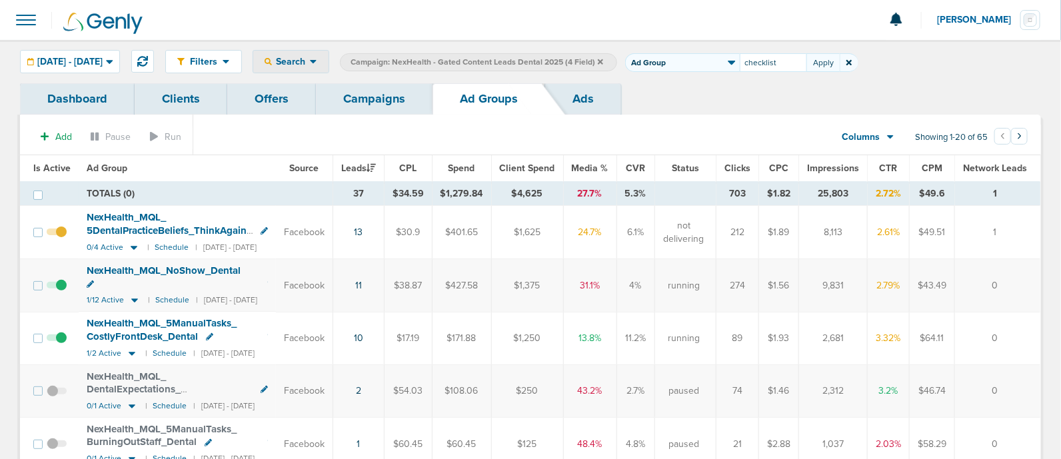
type input "checklist"
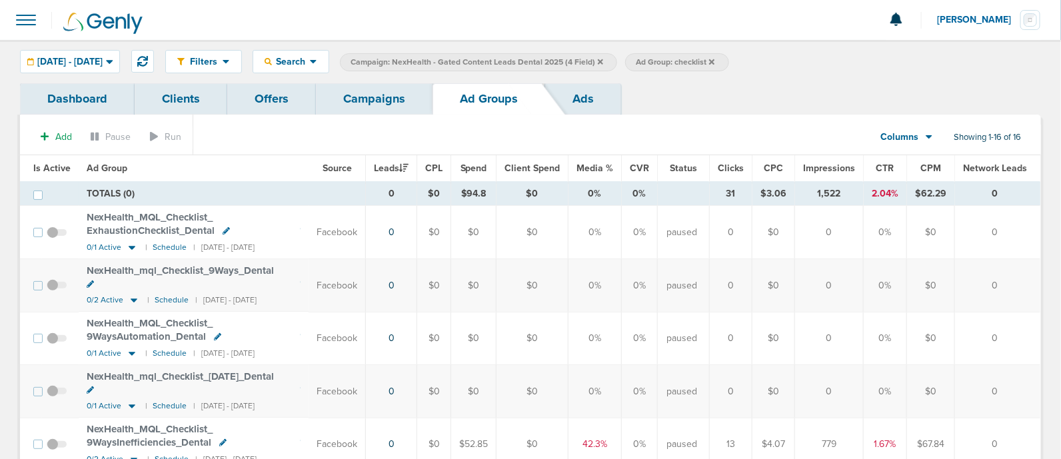
click at [715, 61] on span "Ad Group: checklist" at bounding box center [675, 62] width 79 height 11
select select "adGroupName"
drag, startPoint x: 821, startPoint y: 63, endPoint x: 756, endPoint y: 65, distance: 65.4
click at [756, 65] on span "Client Campaign Offers Landing Page Ad Group Network Campaign Ad Ad Status Netw…" at bounding box center [741, 62] width 233 height 19
type input "hidden"
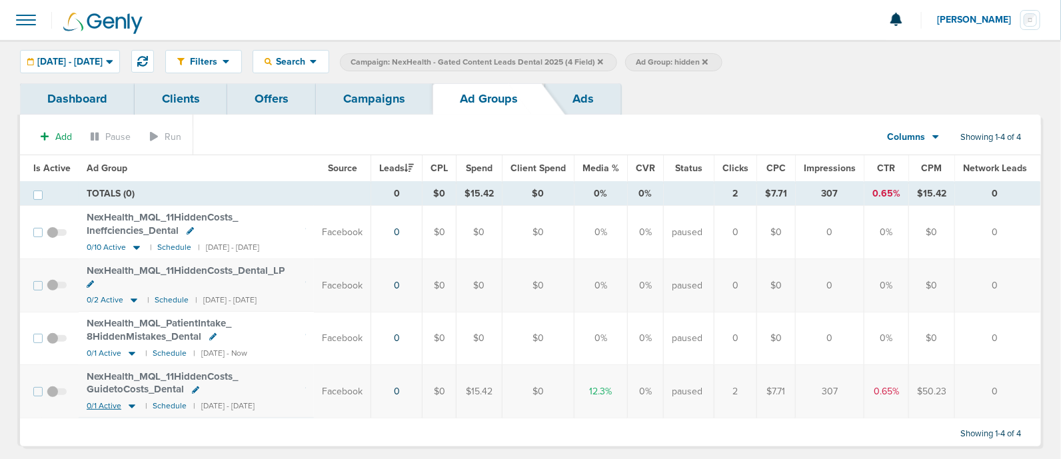
click at [131, 401] on icon at bounding box center [131, 406] width 13 height 11
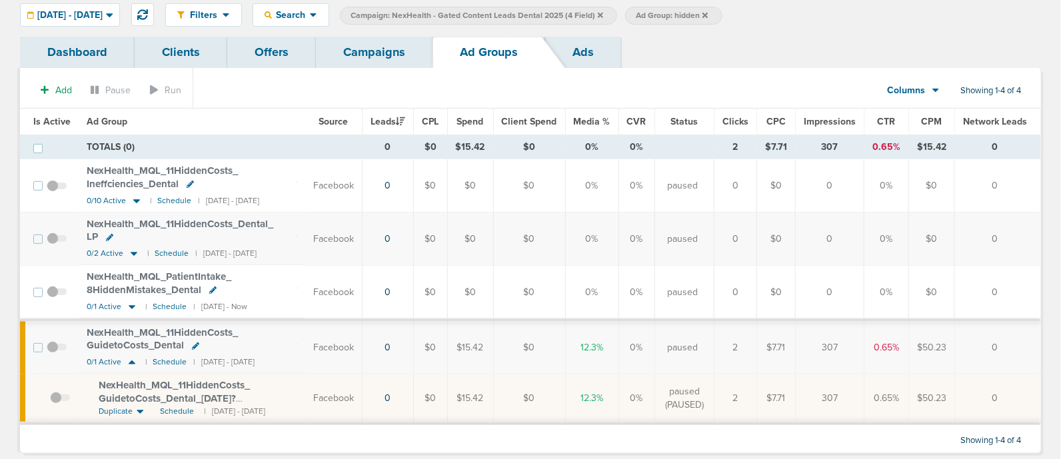
scroll to position [71, 0]
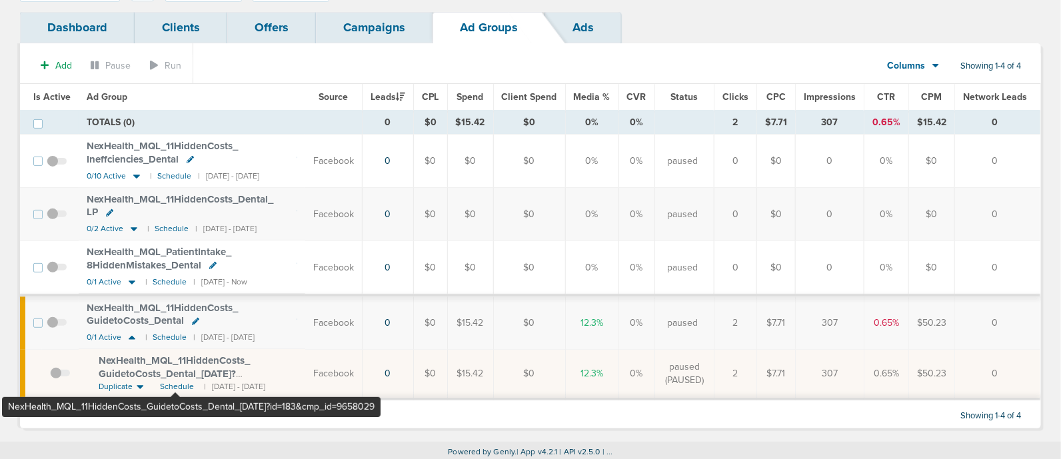
click at [175, 367] on span "NexHealth_ MQL_ 11HiddenCosts_ GuidetoCosts_ Dental_ [DATE]?id=183&cmp_ id=9658…" at bounding box center [174, 374] width 151 height 38
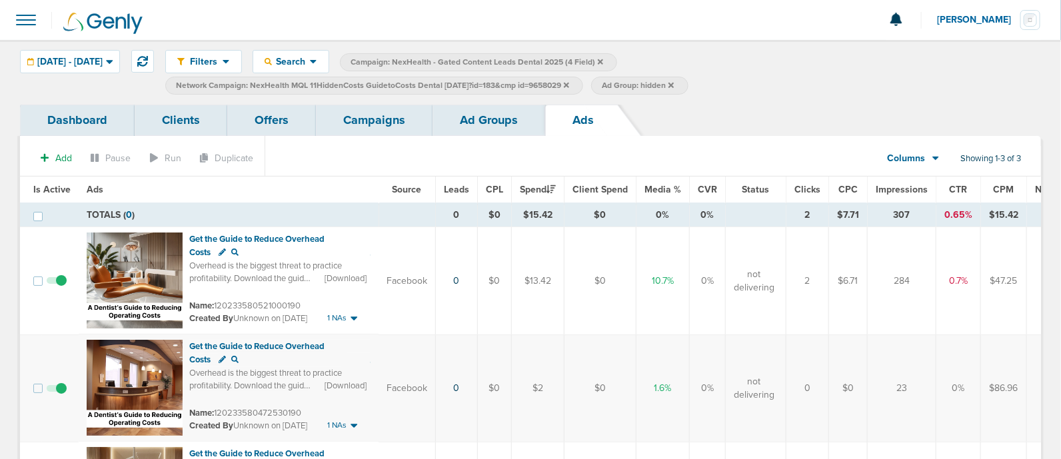
click at [395, 132] on link "Campaigns" at bounding box center [374, 120] width 117 height 31
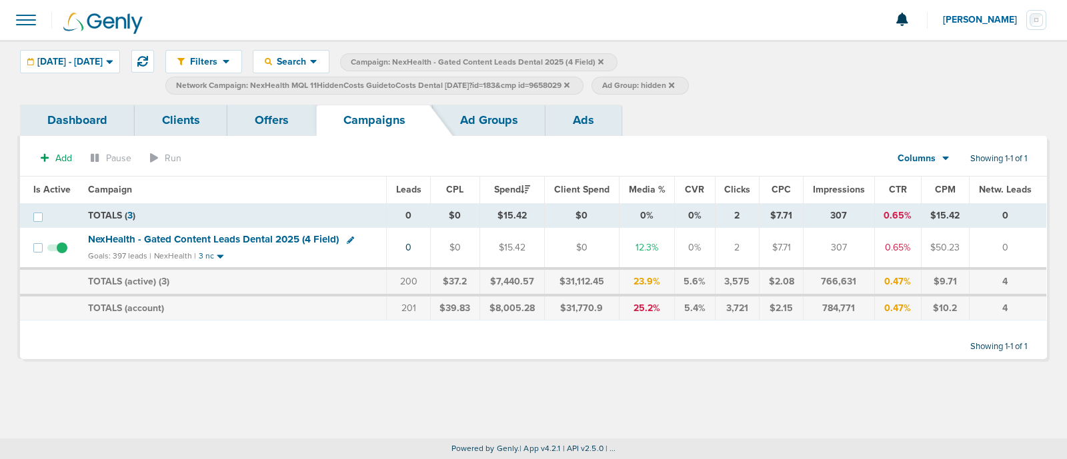
click at [583, 81] on label "Network Campaign: NexHealth MQL 11HiddenCosts GuidetoCosts Dental [DATE]?id=183…" at bounding box center [374, 86] width 418 height 18
click at [569, 83] on icon at bounding box center [566, 85] width 5 height 8
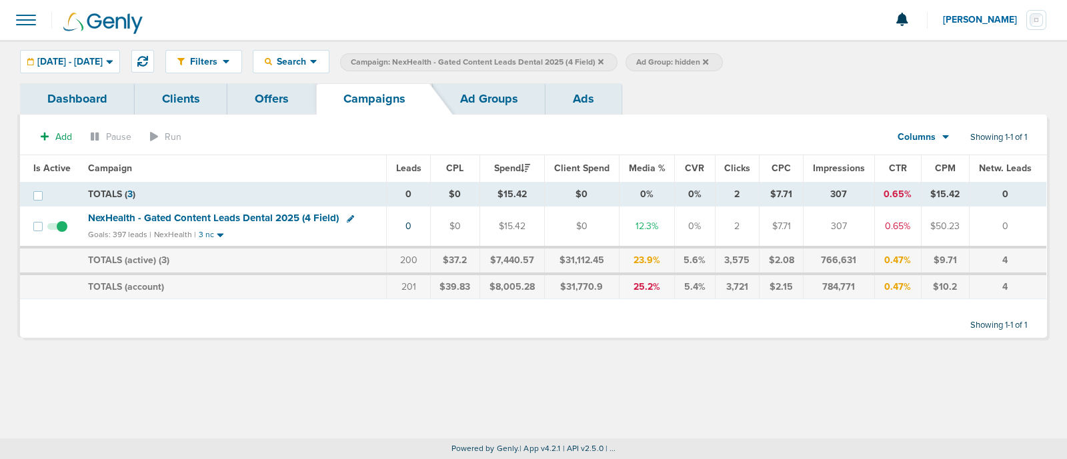
click at [603, 60] on icon at bounding box center [600, 61] width 5 height 5
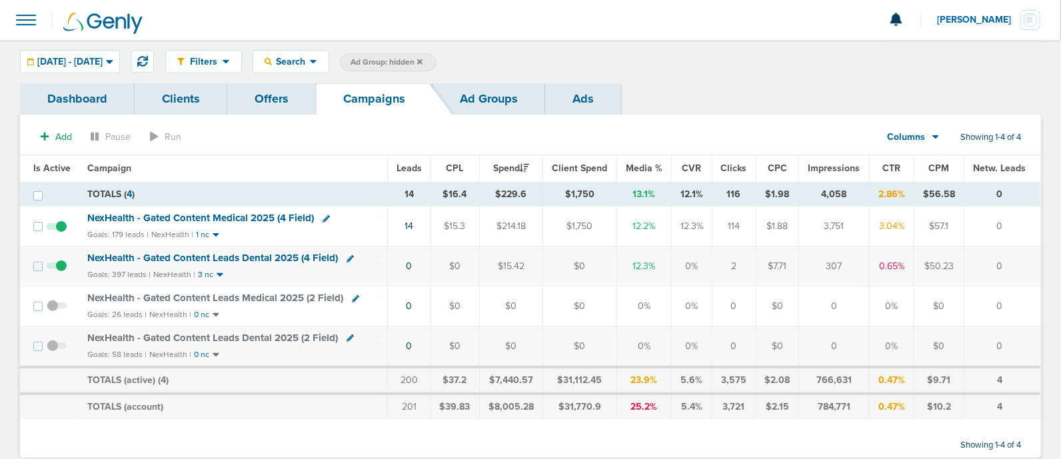
click at [231, 220] on span "NexHealth - Gated Content Medical 2025 (4 Field)" at bounding box center [201, 218] width 227 height 12
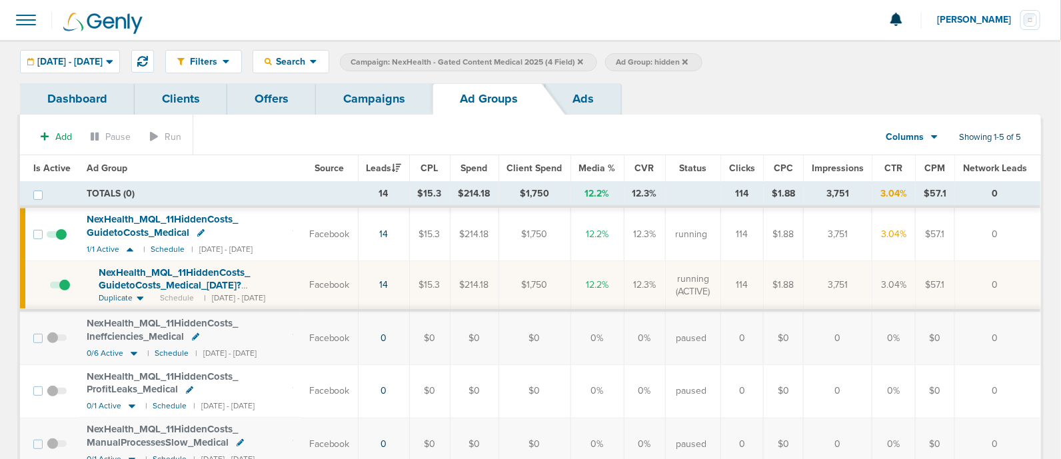
click at [587, 96] on link "Ads" at bounding box center [583, 98] width 76 height 31
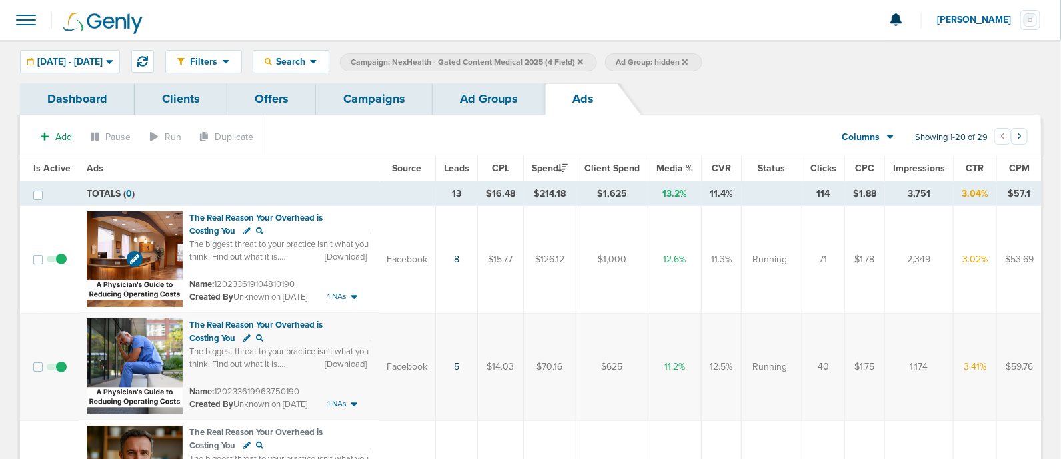
click at [135, 231] on img at bounding box center [135, 259] width 96 height 96
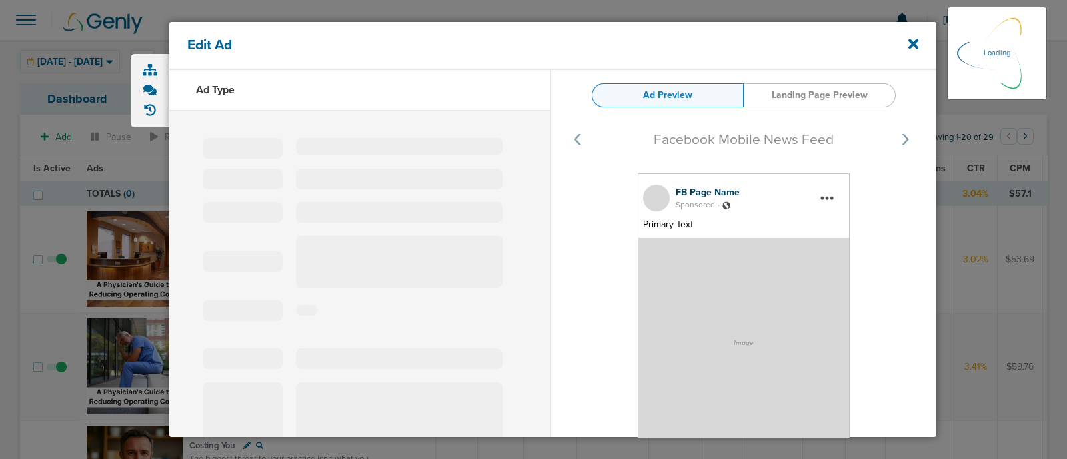
select select "learn_more"
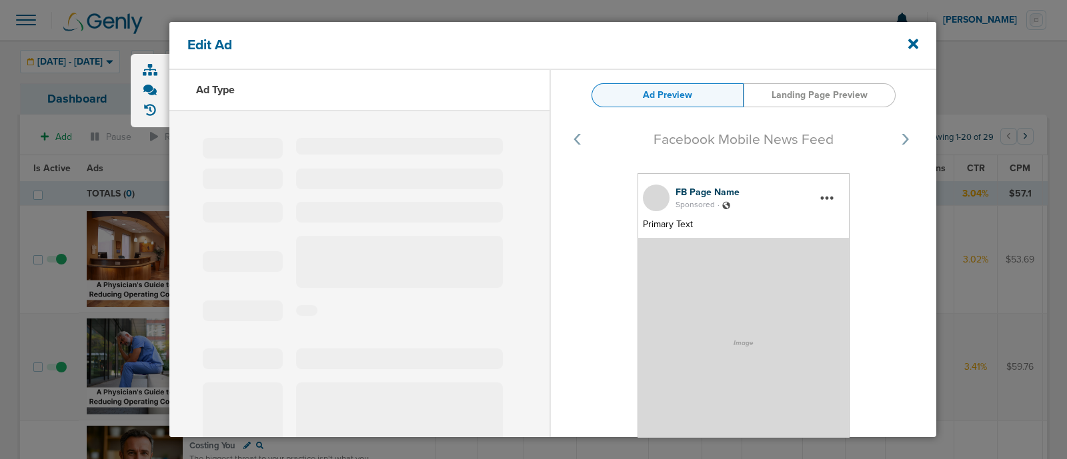
type input "120233619104810190"
type input "The Real Reason Your Overhead is Costing You"
type textarea "The biggest threat to your practice isn't what you think. Find out what it is. …"
select select "download"
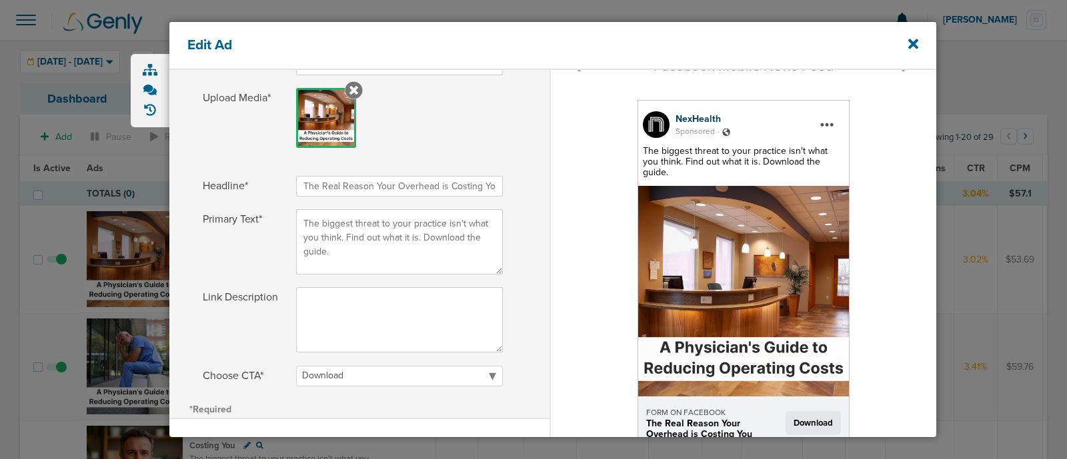
scroll to position [221, 0]
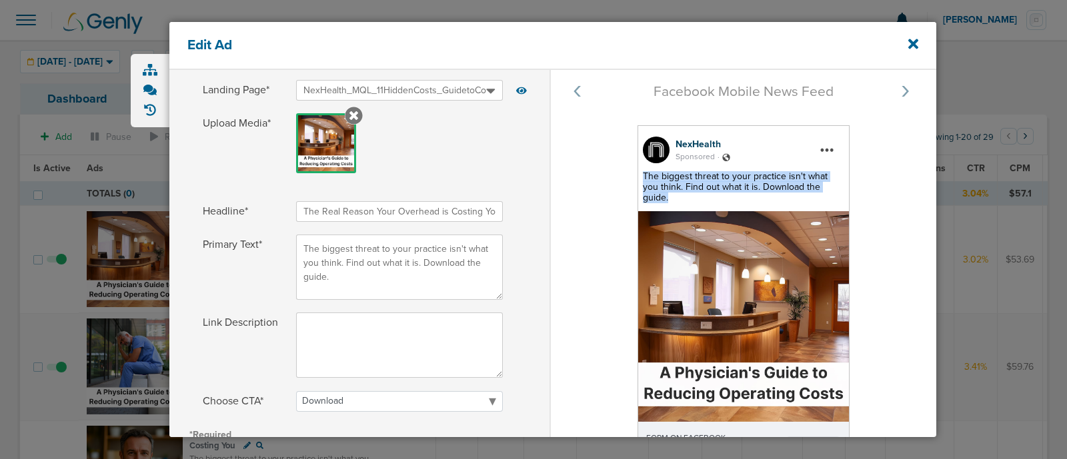
drag, startPoint x: 640, startPoint y: 189, endPoint x: 776, endPoint y: 255, distance: 151.4
click at [774, 259] on div "NexHealth Sponsored . The biggest threat to your practice isn't what you think.…" at bounding box center [743, 315] width 212 height 380
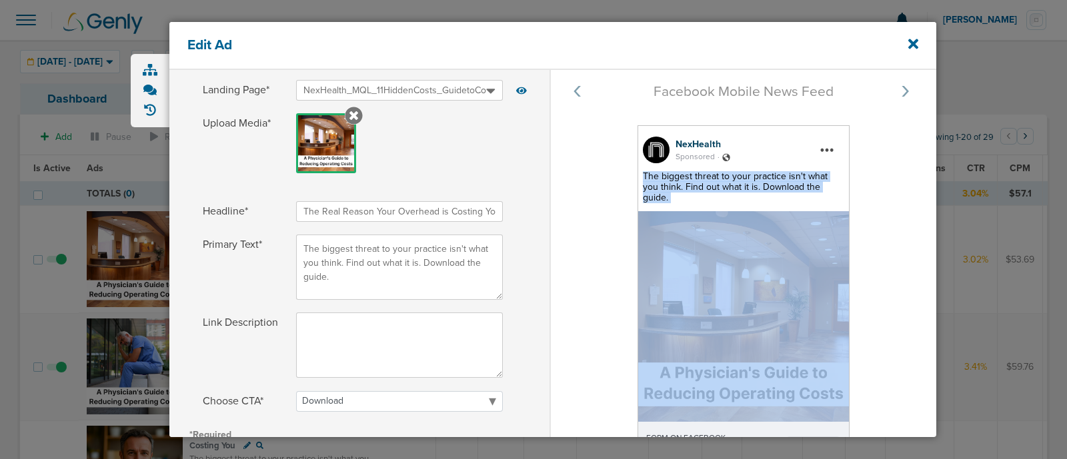
click at [822, 197] on span "The biggest threat to your practice isn't what you think. Find out what it is. …" at bounding box center [735, 187] width 185 height 33
click at [833, 199] on div "The biggest threat to your practice isn't what you think. Find out what it is. …" at bounding box center [743, 187] width 201 height 32
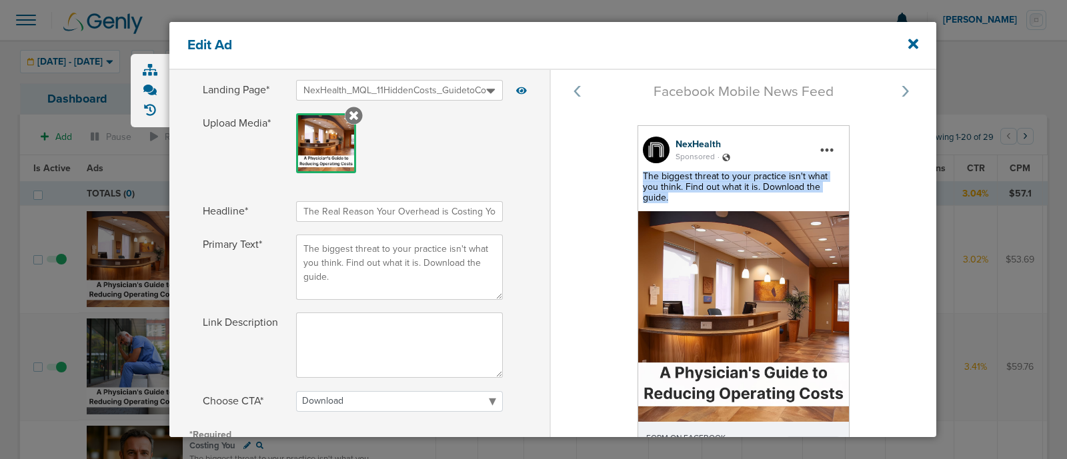
drag, startPoint x: 834, startPoint y: 198, endPoint x: 641, endPoint y: 189, distance: 193.5
click at [643, 189] on div "The biggest threat to your practice isn't what you think. Find out what it is. …" at bounding box center [743, 187] width 201 height 32
copy span "The biggest threat to your practice isn't what you think. Find out what it is. …"
drag, startPoint x: 307, startPoint y: 209, endPoint x: 501, endPoint y: 209, distance: 194.0
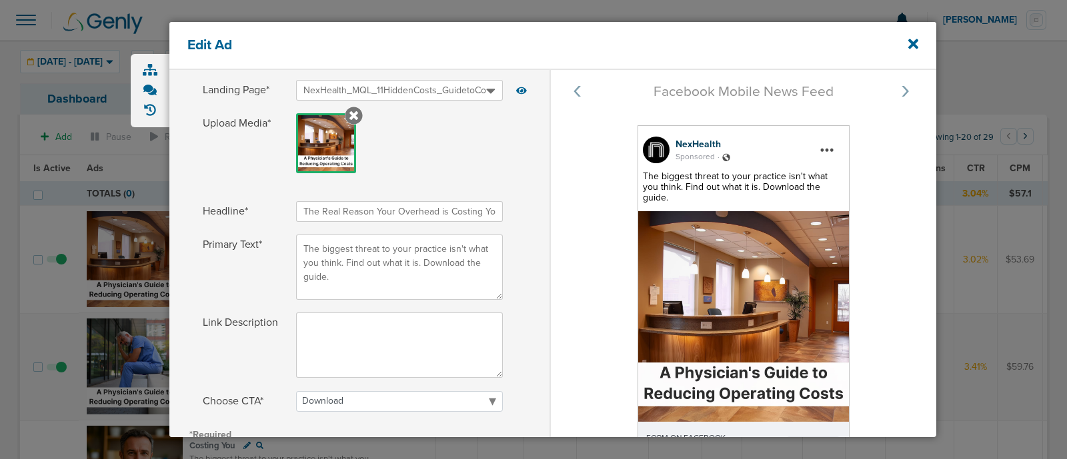
click at [501, 209] on input "The Real Reason Your Overhead is Costing You" at bounding box center [399, 211] width 207 height 21
click at [393, 215] on input "The Real Reason Your Overhead is Costing You" at bounding box center [399, 211] width 207 height 21
click at [304, 211] on input "The Real Reason Your Overhead is Costing You" at bounding box center [399, 211] width 207 height 21
drag, startPoint x: 303, startPoint y: 211, endPoint x: 579, endPoint y: 213, distance: 276.0
click at [579, 213] on div "Ad Type Status Running Paused Retired Name* 120233619104810190 Duplicate To: Se…" at bounding box center [552, 185] width 767 height 673
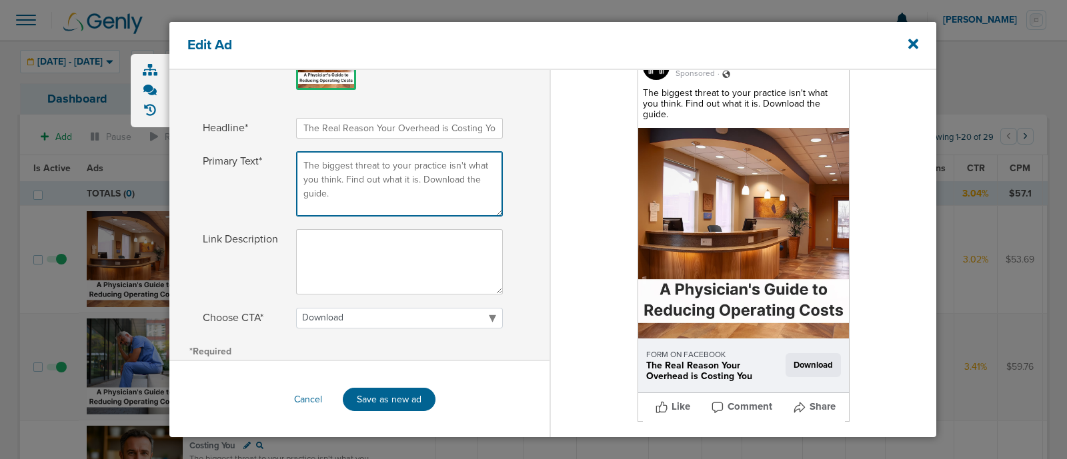
click at [414, 201] on textarea "The biggest threat to your practice isn't what you think. Find out what it is. …" at bounding box center [399, 183] width 207 height 65
drag, startPoint x: 406, startPoint y: 193, endPoint x: 293, endPoint y: 161, distance: 117.8
click at [293, 161] on label "Primary Text* The biggest threat to your practice isn't what you think. Find ou…" at bounding box center [359, 183] width 313 height 65
drag, startPoint x: 405, startPoint y: 127, endPoint x: 345, endPoint y: 127, distance: 59.3
click at [405, 127] on input "The Real Reason Your Overhead is Costing You" at bounding box center [399, 128] width 207 height 21
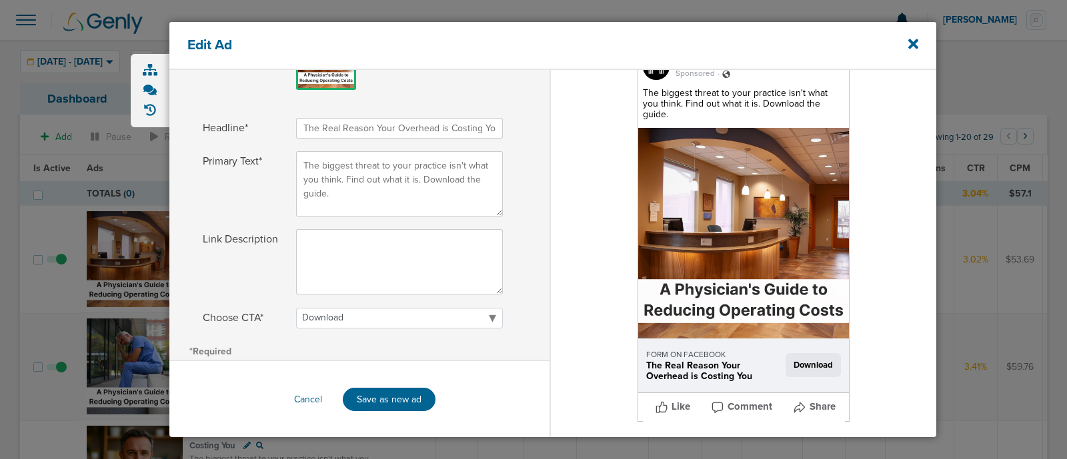
drag, startPoint x: 305, startPoint y: 127, endPoint x: 559, endPoint y: 129, distance: 253.3
click at [559, 129] on div "Ad Type Status Running Paused Retired Name* 120233619104810190 Duplicate To: Se…" at bounding box center [552, 101] width 767 height 673
drag, startPoint x: 559, startPoint y: 129, endPoint x: 713, endPoint y: 129, distance: 154.7
click at [690, 129] on div "NexHealth Sponsored . The biggest threat to your practice isn't what you think.…" at bounding box center [743, 240] width 385 height 396
click at [342, 127] on input "The Real Reason Your Overhead is Costing You" at bounding box center [399, 128] width 207 height 21
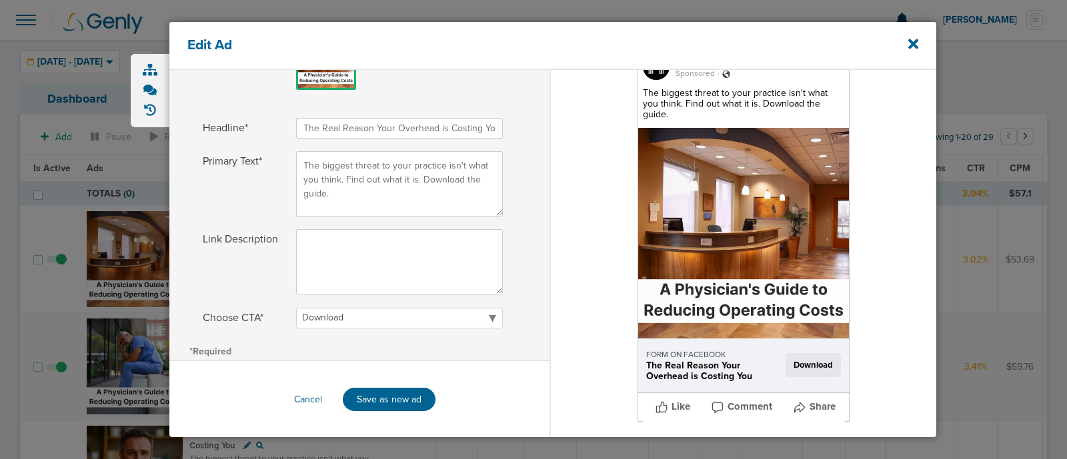
drag, startPoint x: 305, startPoint y: 127, endPoint x: 540, endPoint y: 128, distance: 235.3
click at [540, 128] on div "Headline* The Real Reason Your Overhead is Costing You" at bounding box center [359, 133] width 380 height 31
click at [917, 41] on icon at bounding box center [913, 44] width 10 height 10
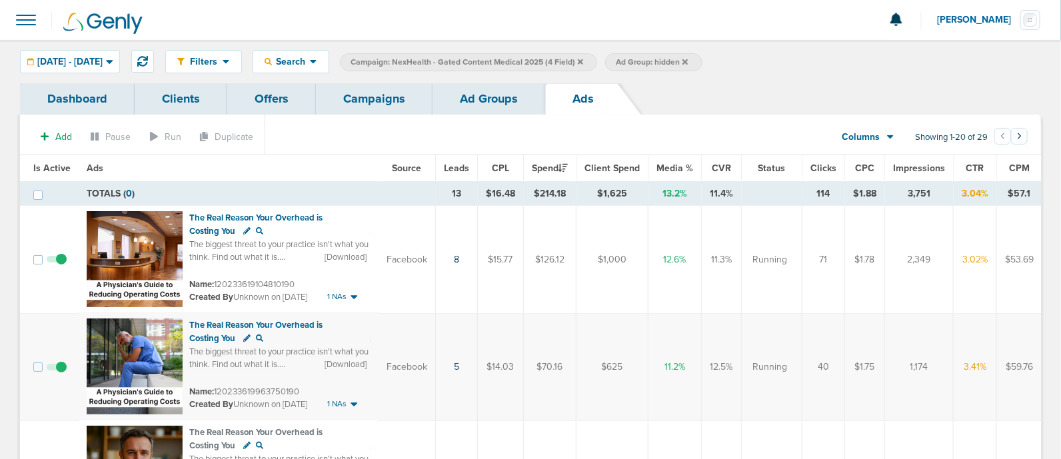
click at [583, 63] on icon at bounding box center [580, 61] width 5 height 5
click at [423, 61] on icon at bounding box center [419, 61] width 5 height 5
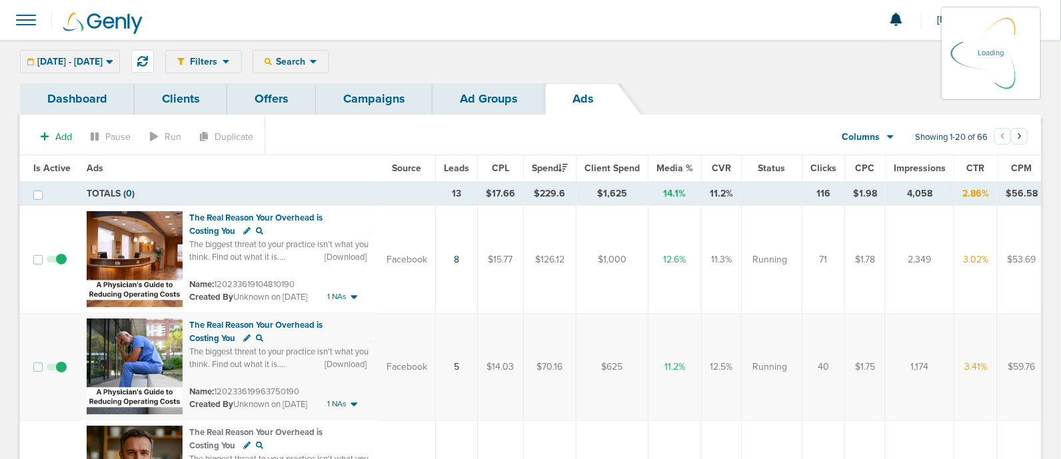
click at [362, 85] on link "Campaigns" at bounding box center [374, 98] width 117 height 31
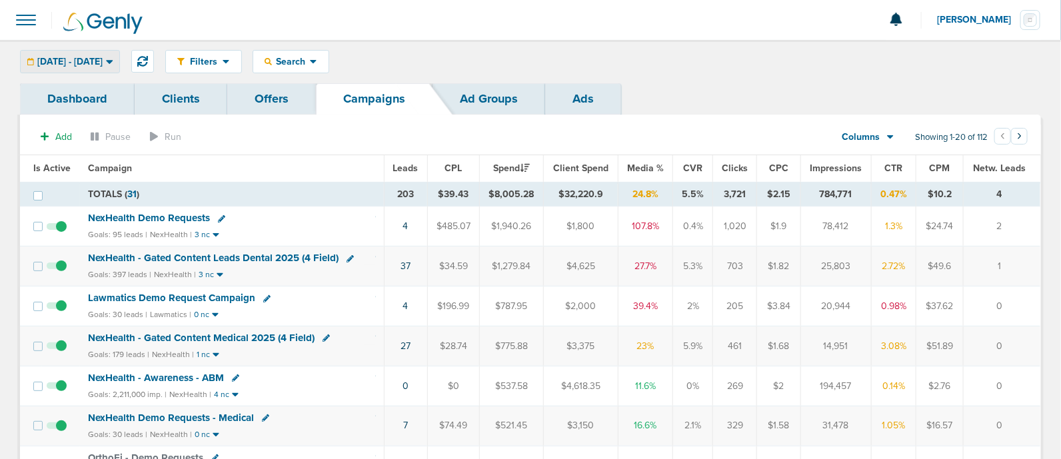
click at [100, 53] on div "[DATE] - [DATE]" at bounding box center [70, 62] width 99 height 22
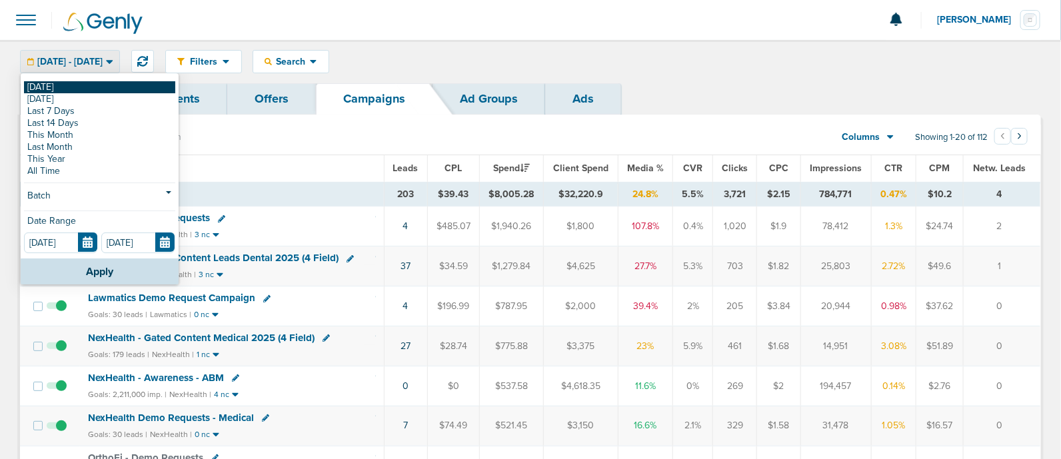
click at [87, 81] on link "[DATE]" at bounding box center [99, 87] width 151 height 12
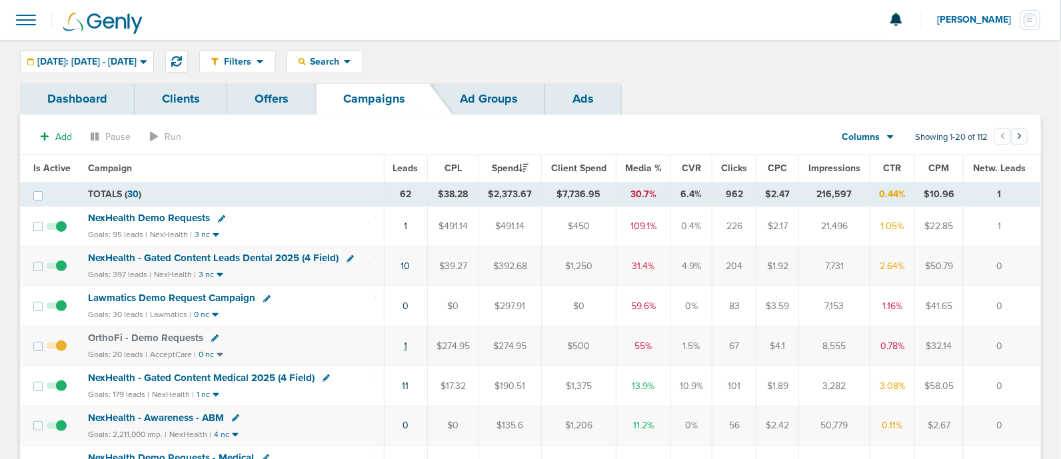
click at [407, 344] on link "1" at bounding box center [405, 346] width 3 height 11
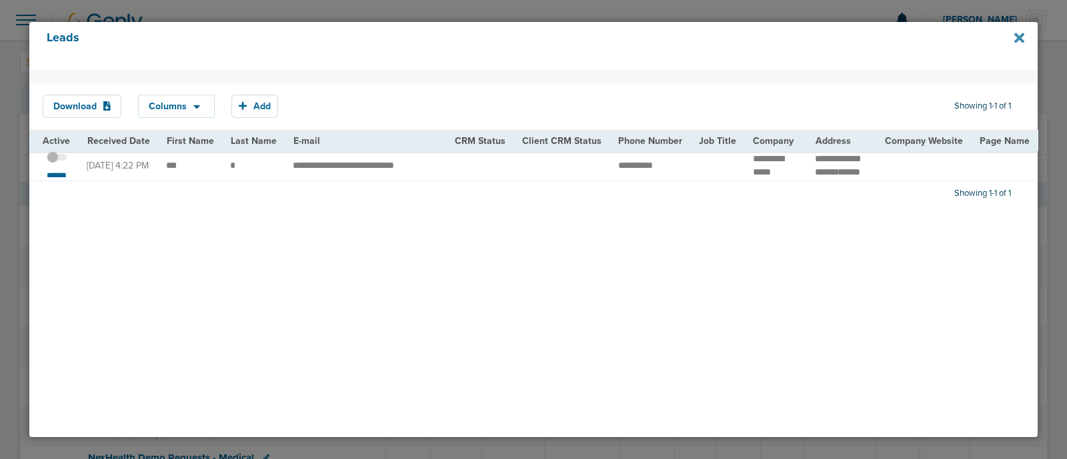
click at [1016, 34] on icon at bounding box center [1019, 38] width 10 height 10
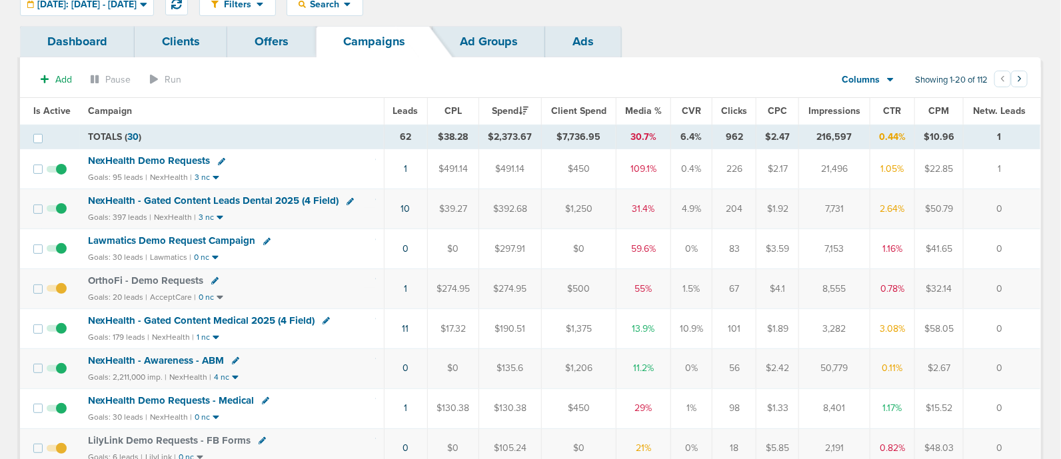
scroll to position [83, 0]
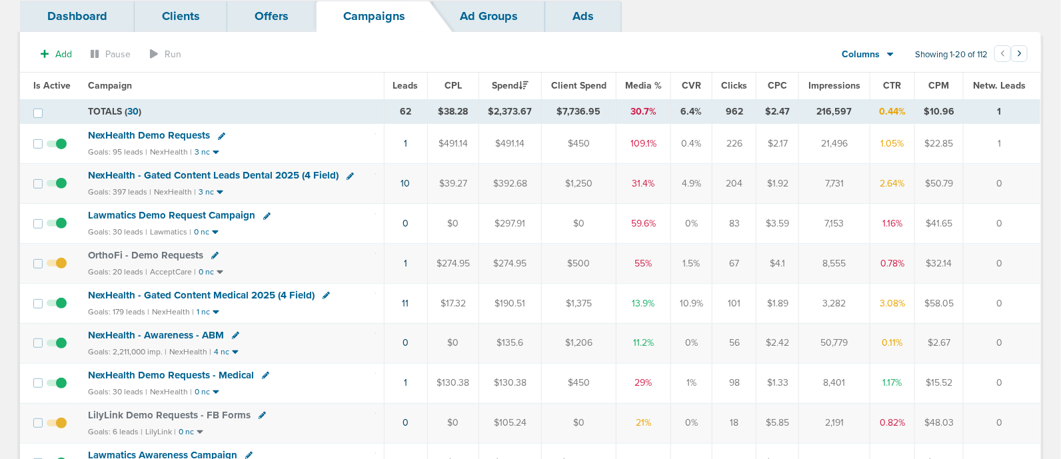
drag, startPoint x: 379, startPoint y: 381, endPoint x: 1007, endPoint y: 380, distance: 627.3
click at [1007, 380] on tr "NexHealth Demo Requests - Medical Goals: 30 leads | NexHealth | 0 nc 1 $130.38 …" at bounding box center [530, 383] width 1021 height 40
click at [345, 257] on div "OrthoFi - Demo Requests" at bounding box center [232, 255] width 288 height 13
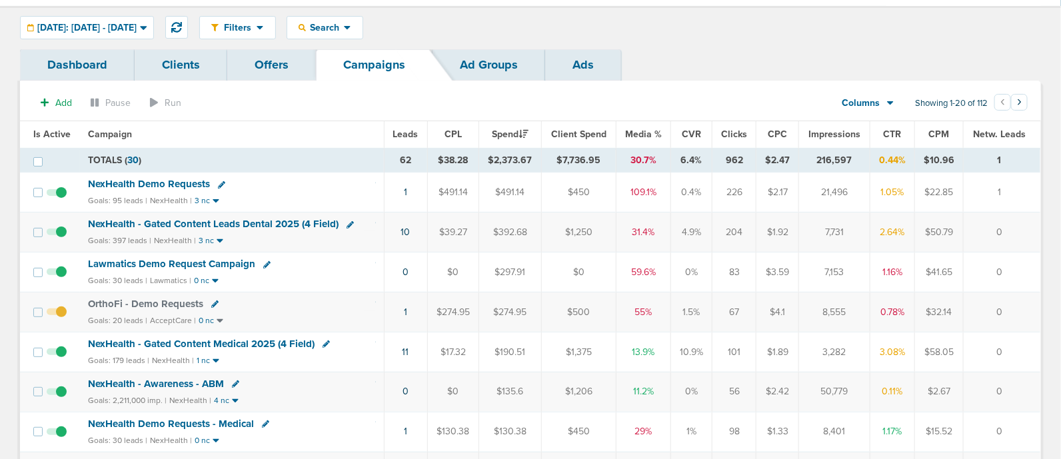
scroll to position [0, 0]
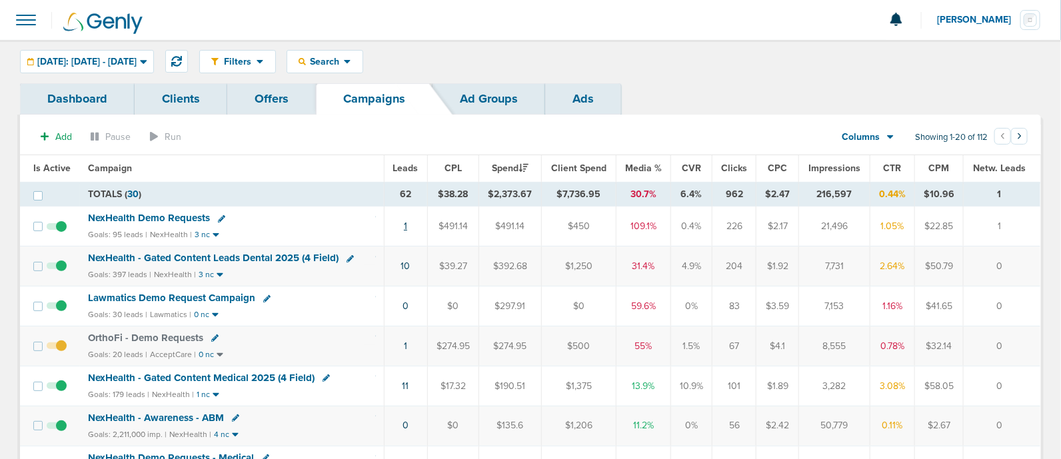
click at [409, 225] on td "1" at bounding box center [405, 227] width 43 height 40
click at [407, 225] on link "1" at bounding box center [405, 226] width 3 height 11
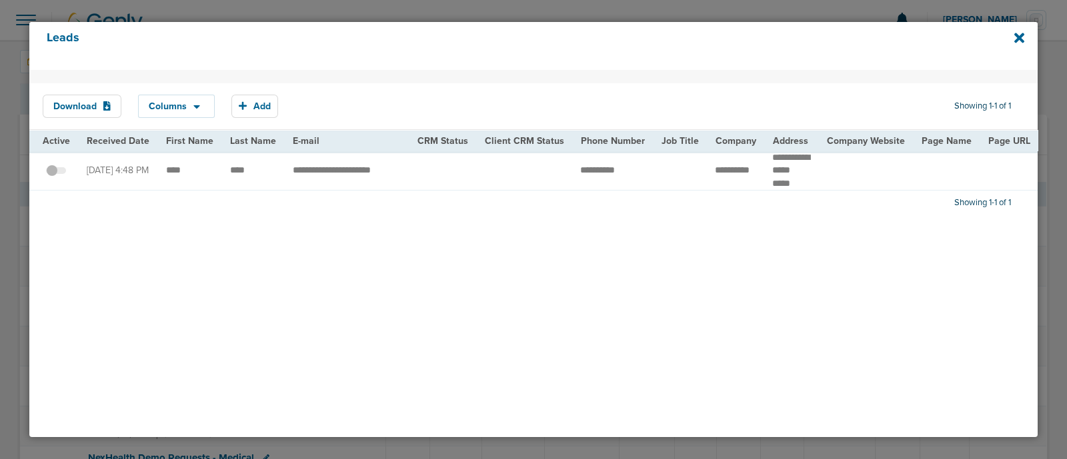
click at [1010, 39] on div "Leads" at bounding box center [533, 46] width 1008 height 48
click at [1017, 39] on icon at bounding box center [1019, 38] width 10 height 10
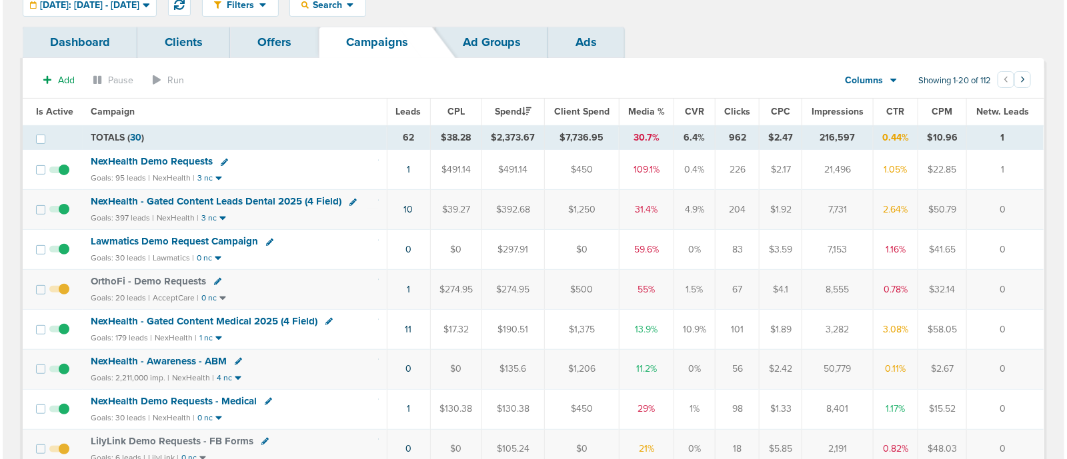
scroll to position [83, 0]
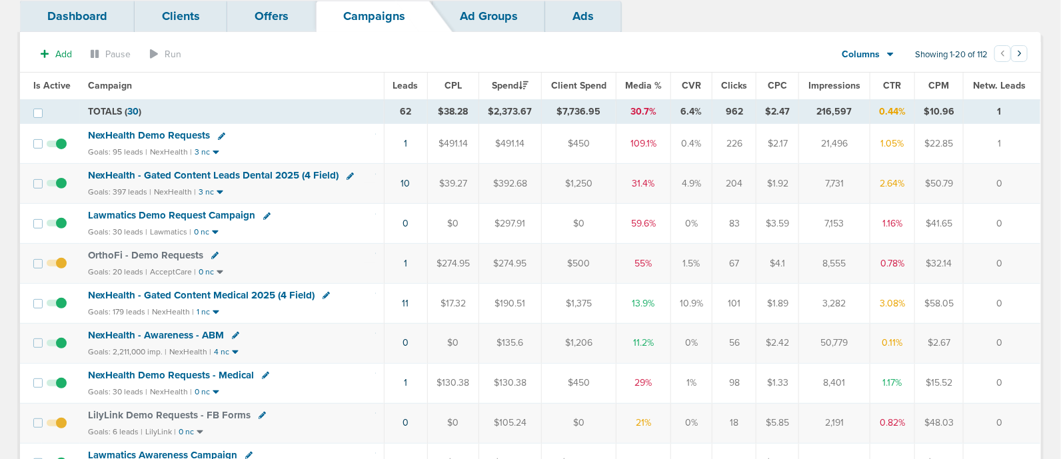
click at [263, 256] on div "OrthoFi - Demo Requests" at bounding box center [232, 255] width 288 height 13
click at [407, 261] on link "1" at bounding box center [405, 263] width 3 height 11
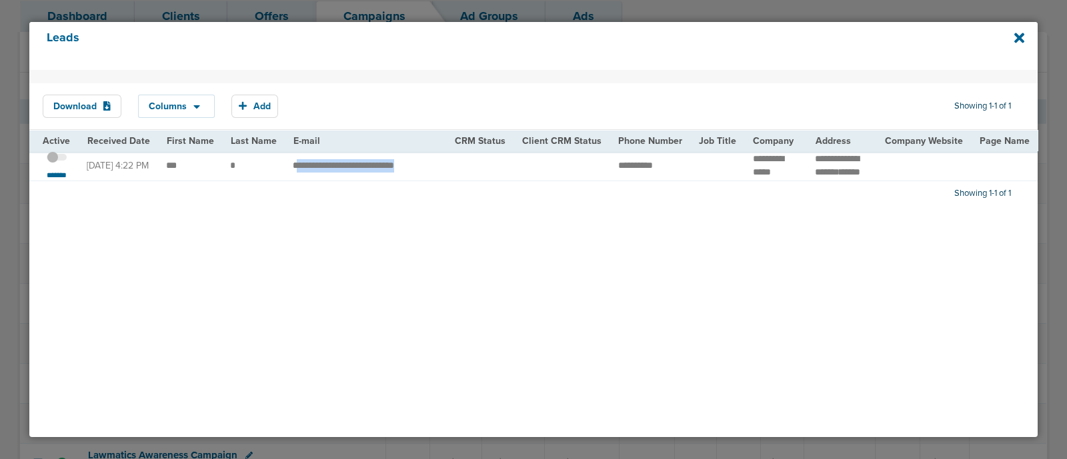
drag, startPoint x: 293, startPoint y: 165, endPoint x: 512, endPoint y: 167, distance: 219.3
click at [514, 167] on td at bounding box center [562, 166] width 96 height 30
drag, startPoint x: 280, startPoint y: 169, endPoint x: 605, endPoint y: 165, distance: 324.6
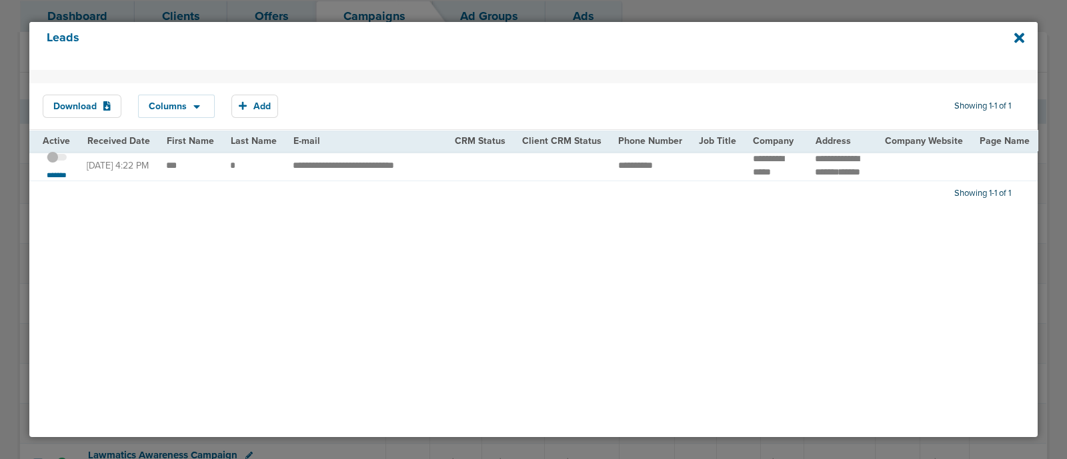
click at [691, 169] on td at bounding box center [718, 166] width 54 height 30
drag, startPoint x: 678, startPoint y: 166, endPoint x: 591, endPoint y: 168, distance: 87.3
drag, startPoint x: 695, startPoint y: 268, endPoint x: 650, endPoint y: 202, distance: 80.1
click at [693, 263] on div "Download Columns Save selections Reset to defaults Is Active Received Date Firs…" at bounding box center [533, 253] width 1008 height 367
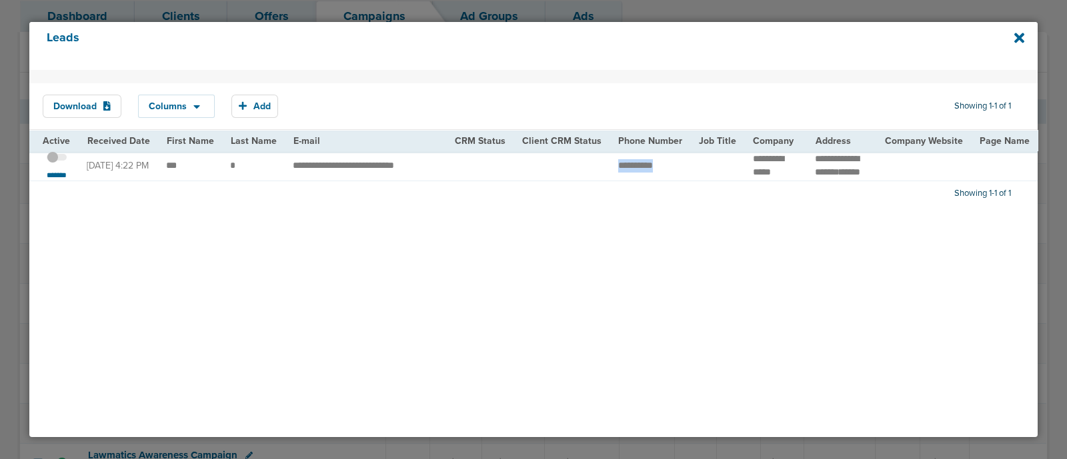
drag, startPoint x: 607, startPoint y: 168, endPoint x: 677, endPoint y: 173, distance: 70.9
click at [677, 173] on td "**********" at bounding box center [650, 166] width 81 height 30
click at [58, 181] on small "*******" at bounding box center [57, 175] width 28 height 11
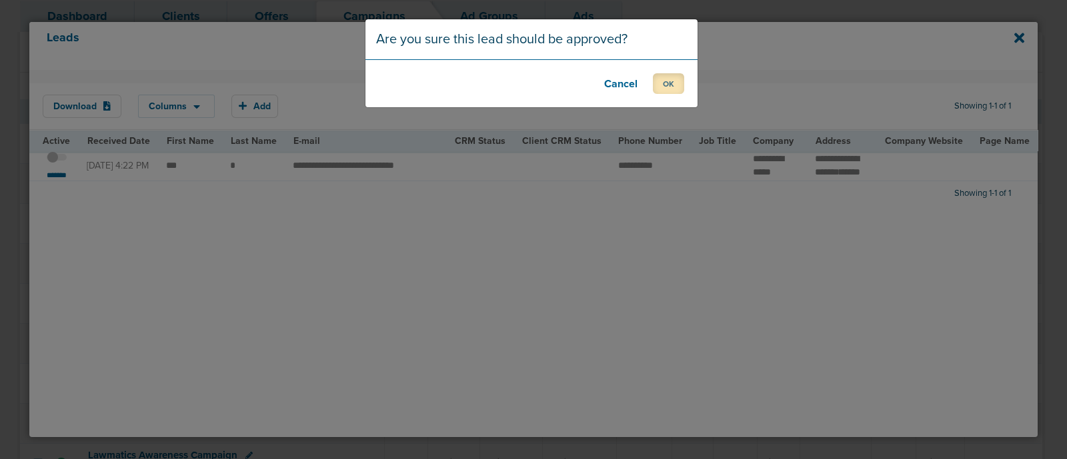
click at [669, 77] on button "OK" at bounding box center [668, 83] width 31 height 21
click at [663, 84] on button "OK" at bounding box center [668, 83] width 31 height 21
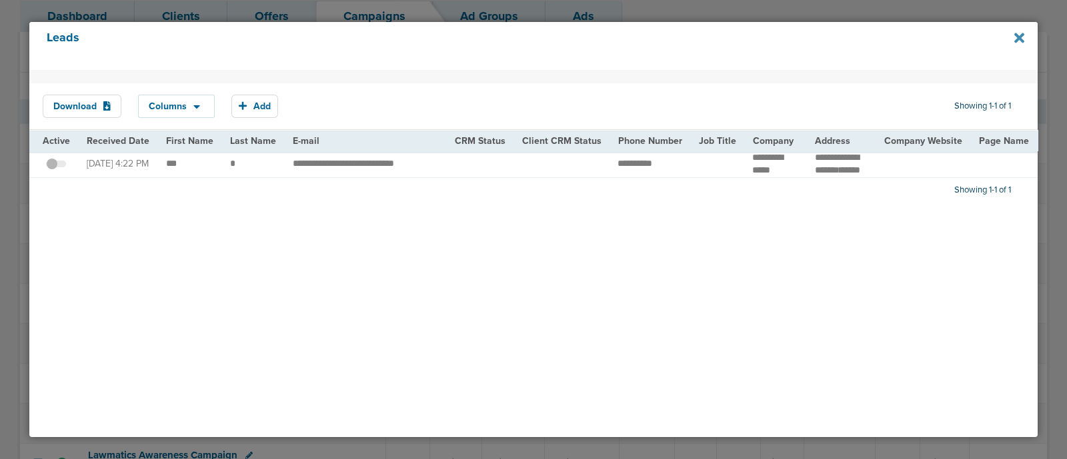
click at [1018, 33] on icon at bounding box center [1019, 38] width 10 height 15
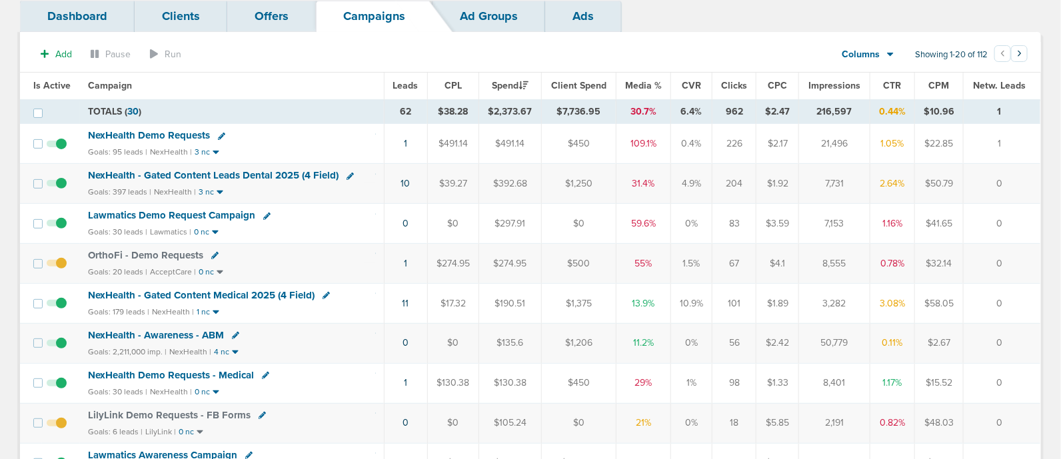
click at [263, 213] on icon at bounding box center [266, 216] width 7 height 7
select select
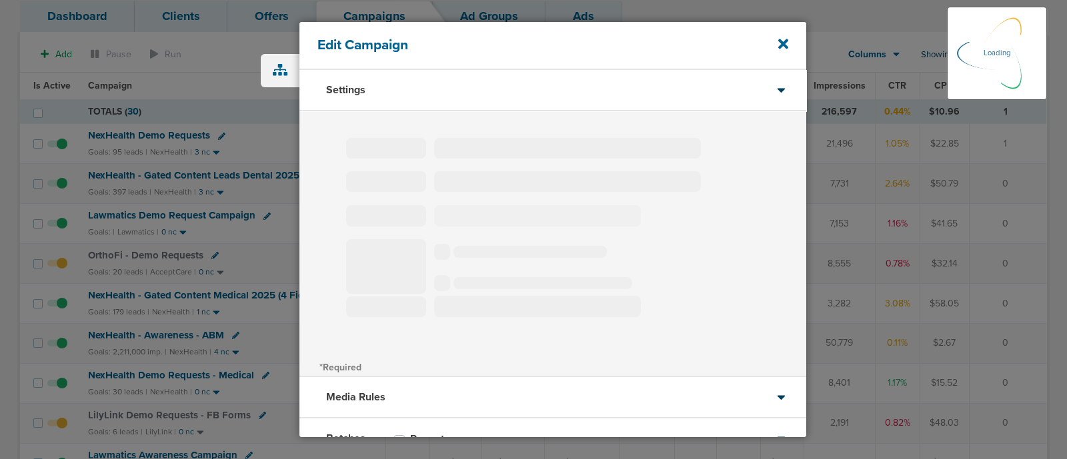
type input "Lawmatics Demo Request Campaign"
select select "Leads"
radio input "true"
select select "readWrite"
select select "1"
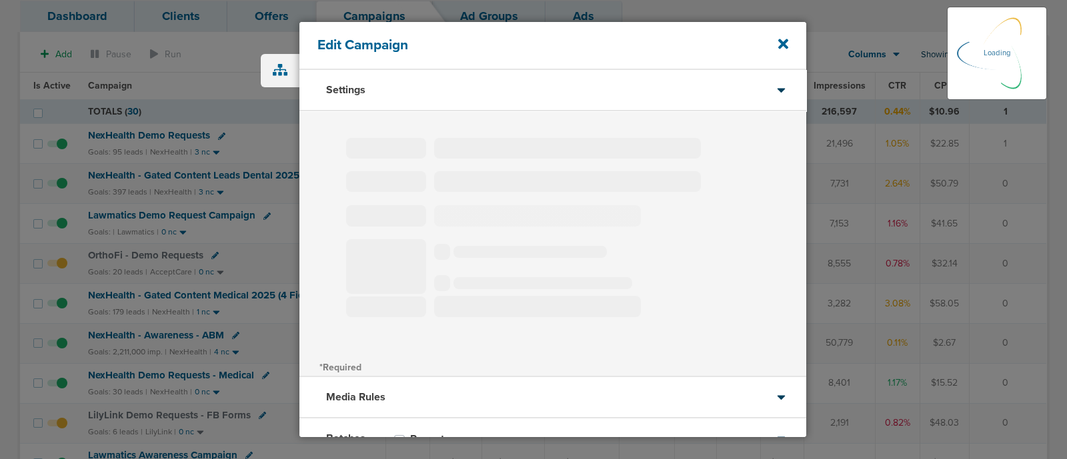
select select "1"
select select "2"
select select "3"
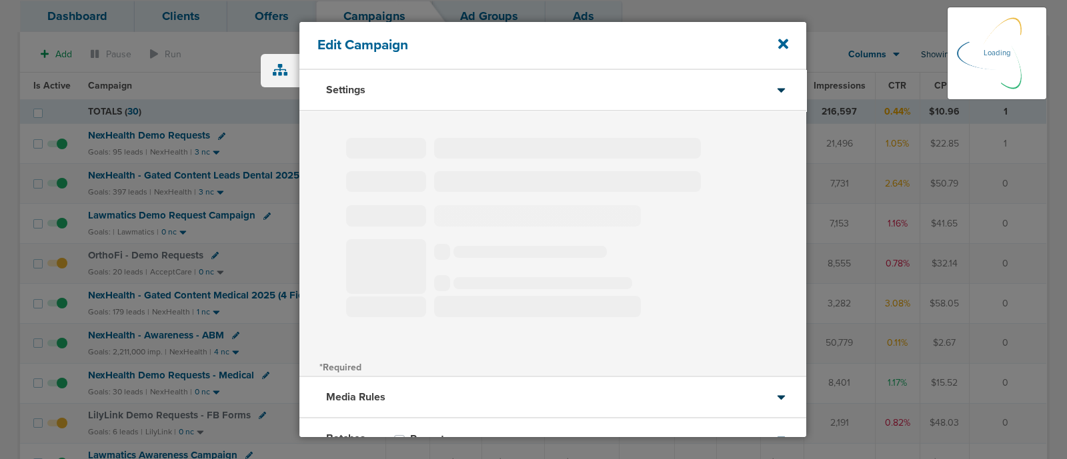
select select "4"
select select "6"
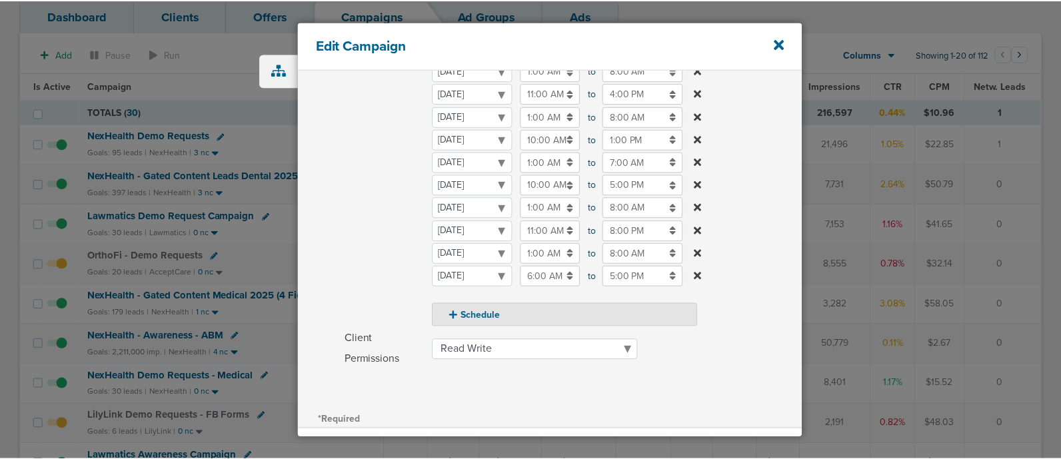
scroll to position [250, 0]
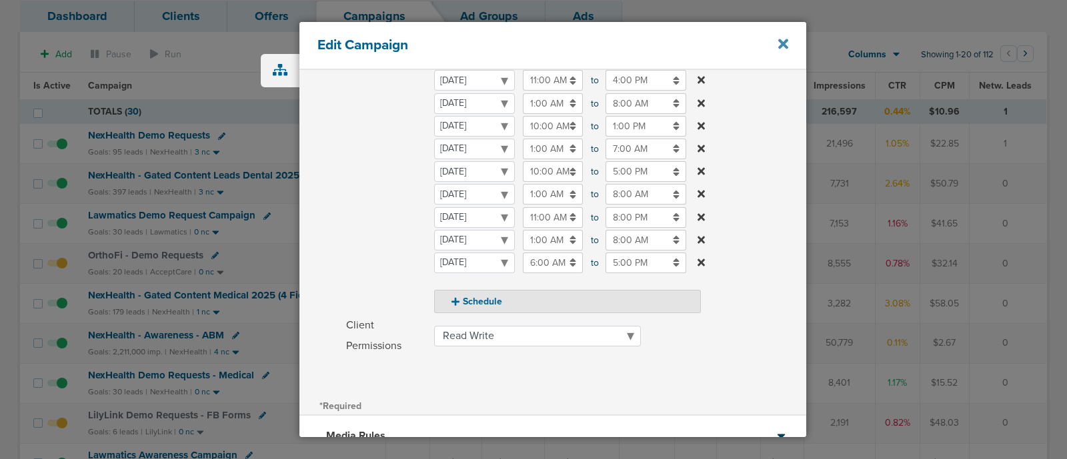
click at [783, 41] on icon at bounding box center [783, 44] width 10 height 15
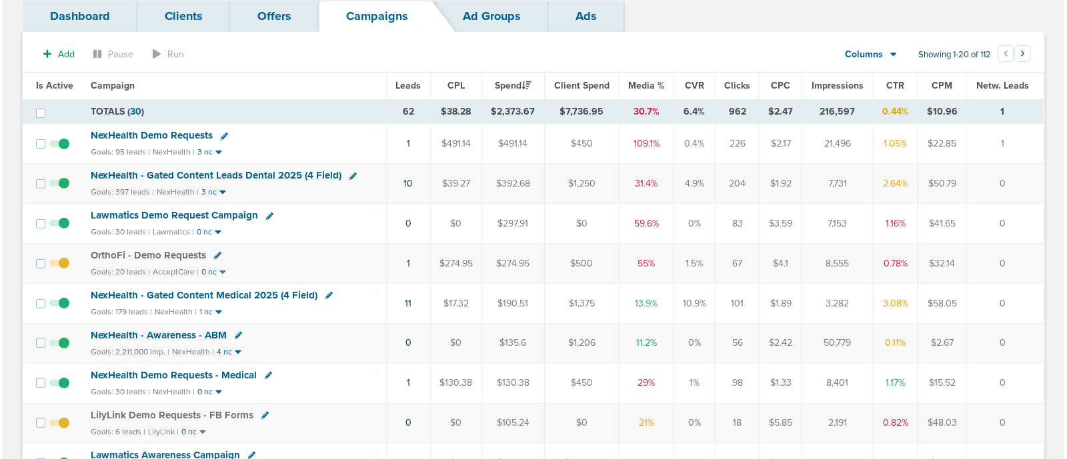
scroll to position [250, 0]
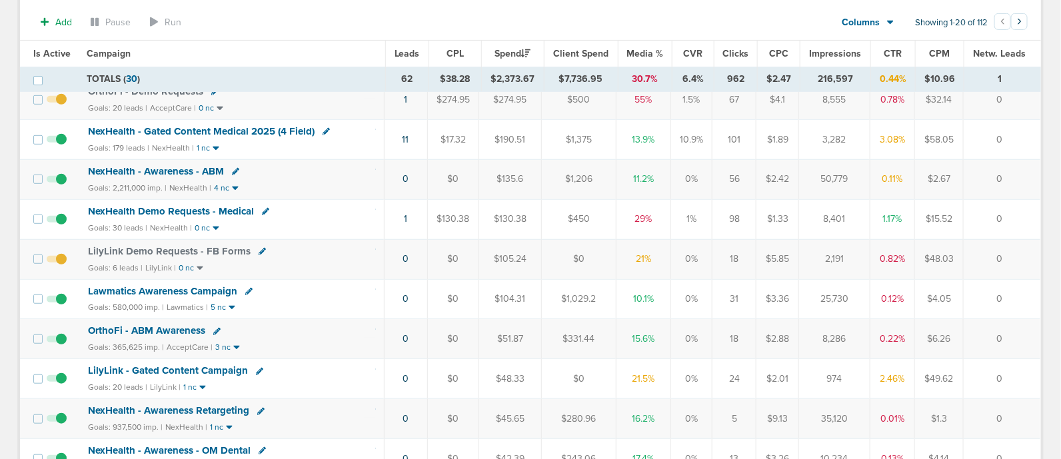
click at [325, 217] on td "NexHealth Demo Requests - Medical Goals: 30 leads | NexHealth | 0 nc" at bounding box center [232, 219] width 304 height 40
click at [263, 208] on icon at bounding box center [265, 211] width 7 height 7
select select
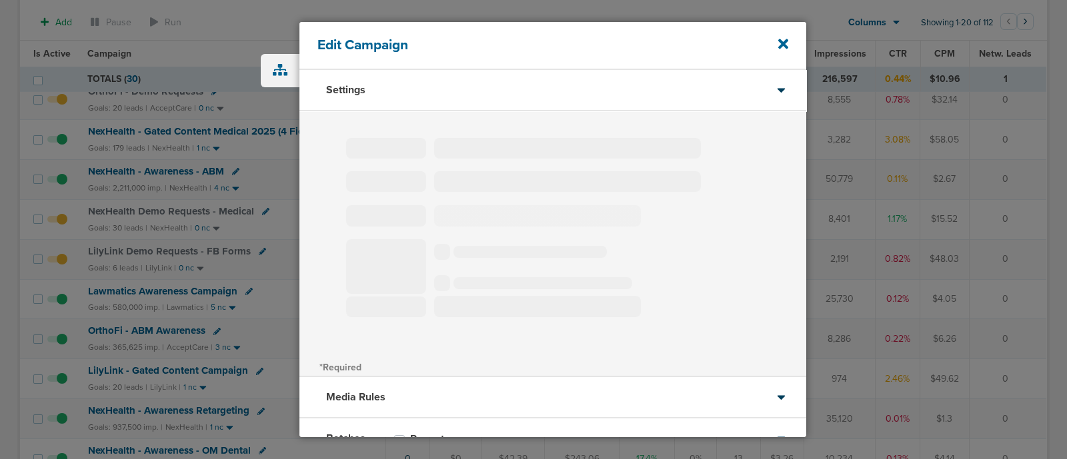
type input "NexHealth Demo Requests - Medical"
select select "Leads"
radio input "true"
select select "readOnly"
select select "1"
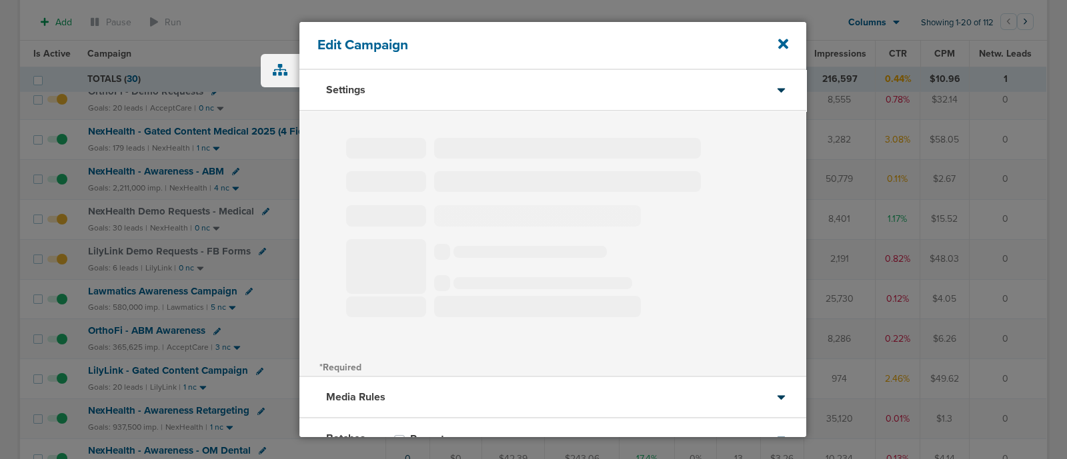
select select "1"
select select "2"
select select "3"
select select "4"
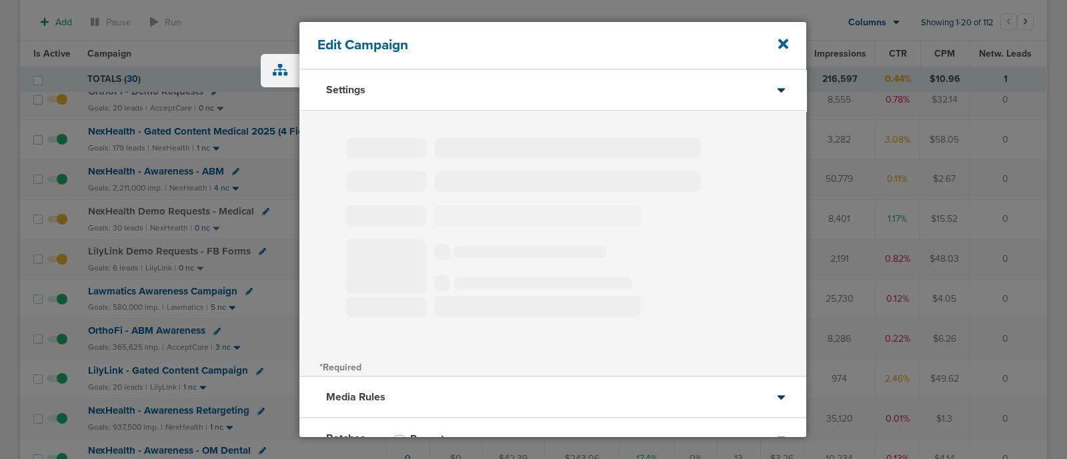
select select "6"
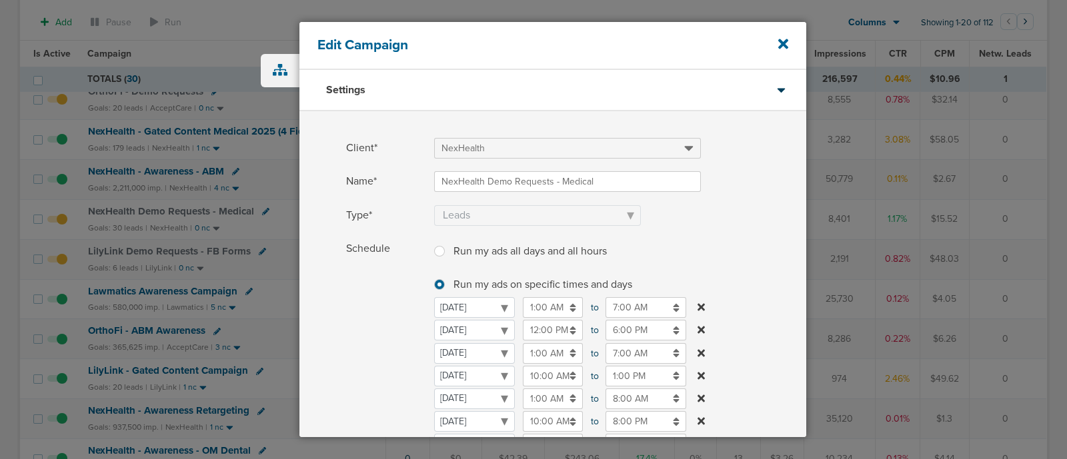
scroll to position [166, 0]
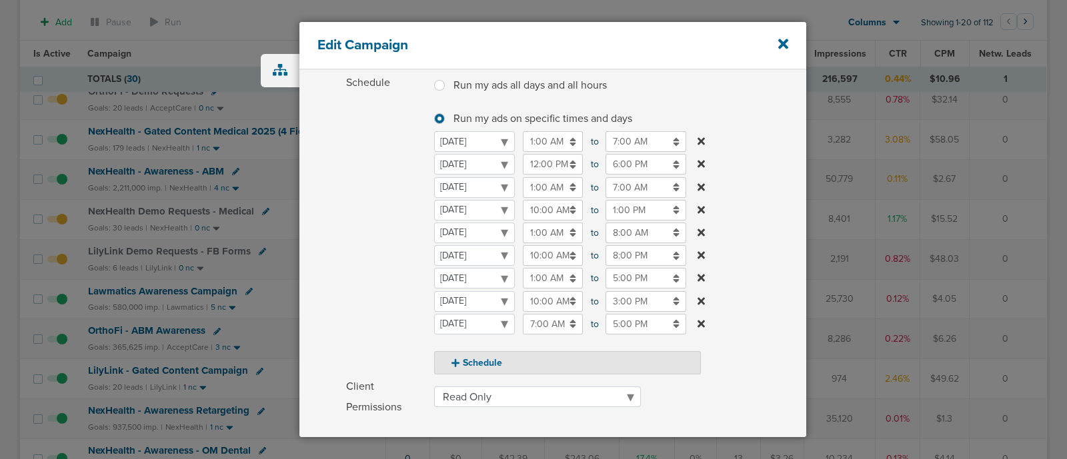
click at [634, 279] on input "5:00 PM" at bounding box center [645, 278] width 81 height 21
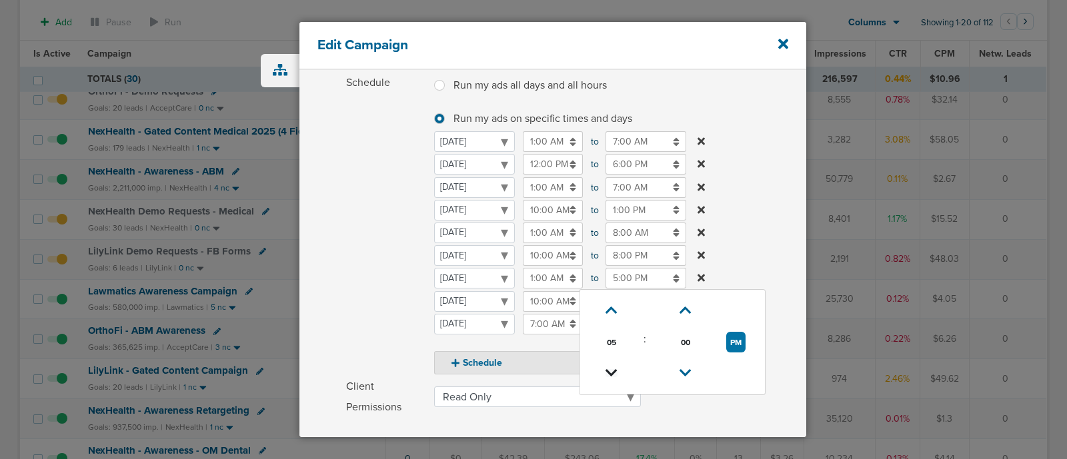
click at [613, 369] on icon at bounding box center [611, 373] width 12 height 8
type input "4:00 PM"
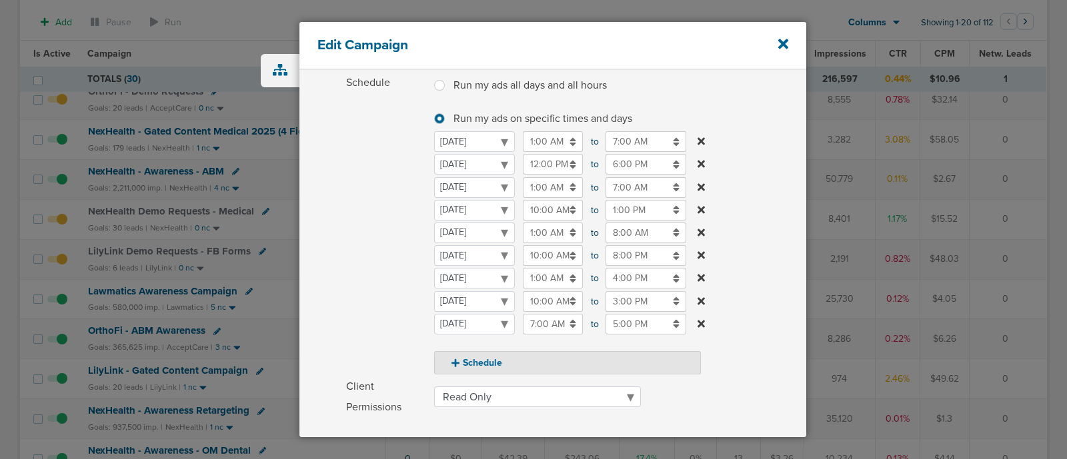
click at [753, 199] on label "Schedule Run my ads all days and all hours Run my ads all days and all hours Ru…" at bounding box center [576, 224] width 460 height 302
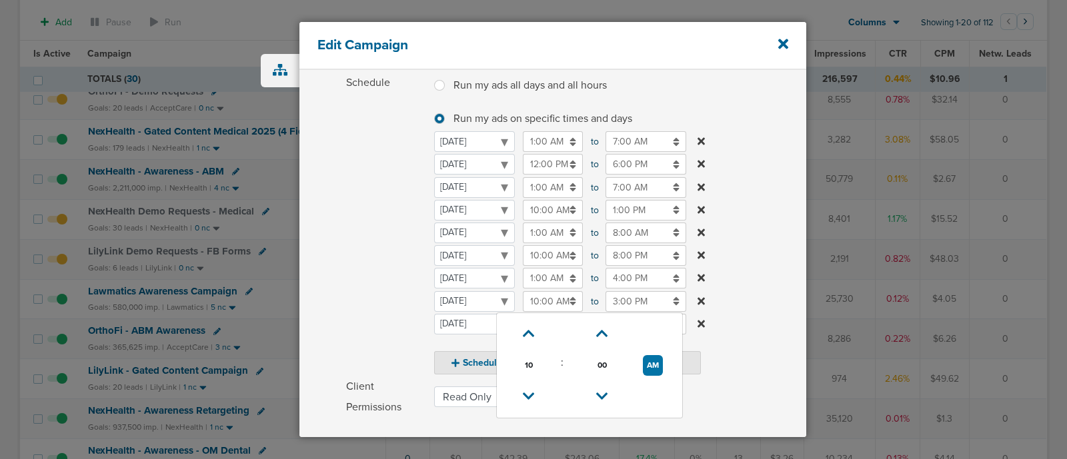
click at [560, 305] on input "10:00 AM" at bounding box center [553, 301] width 60 height 21
click at [529, 401] on link at bounding box center [528, 397] width 23 height 21
click at [529, 401] on icon at bounding box center [529, 397] width 12 height 8
click at [529, 399] on icon at bounding box center [529, 397] width 12 height 8
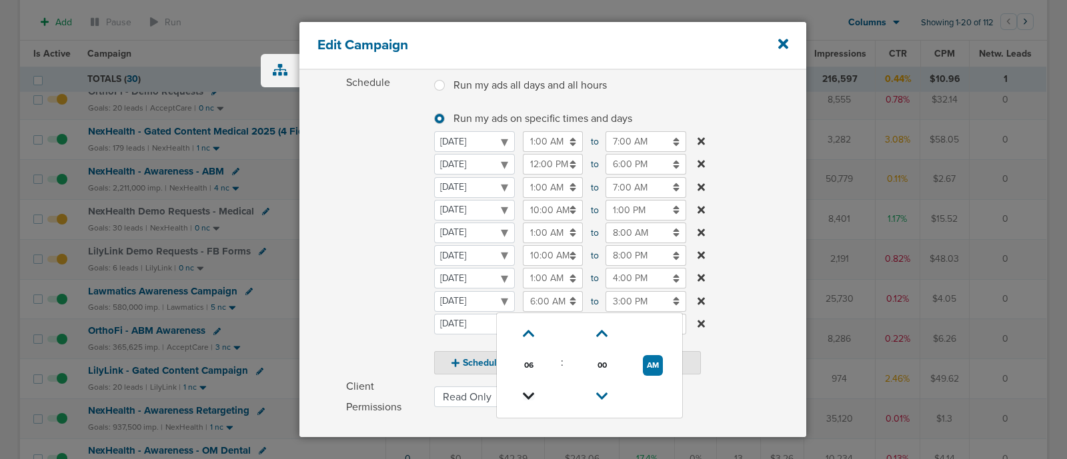
click at [529, 399] on icon at bounding box center [529, 397] width 12 height 8
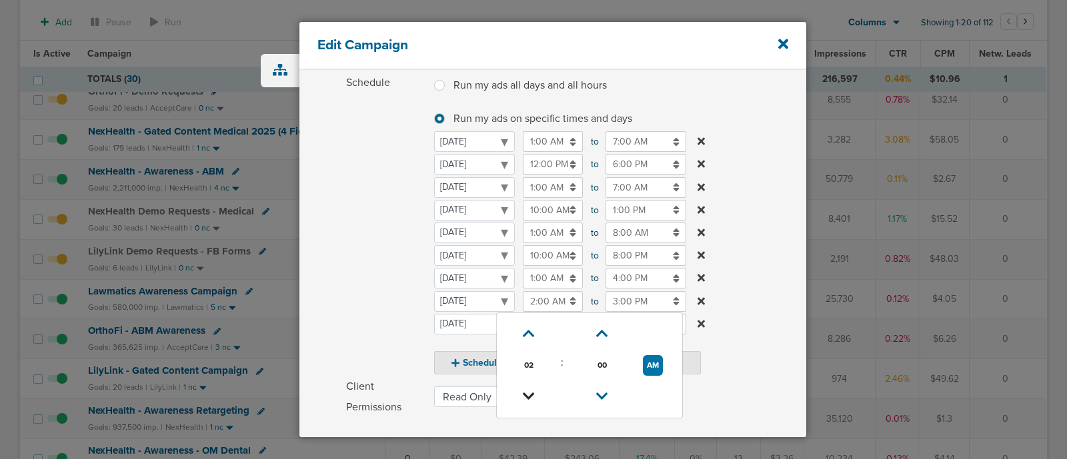
type input "1:00 AM"
click at [761, 159] on label "Schedule Run my ads all days and all hours Run my ads all days and all hours Ru…" at bounding box center [576, 224] width 460 height 302
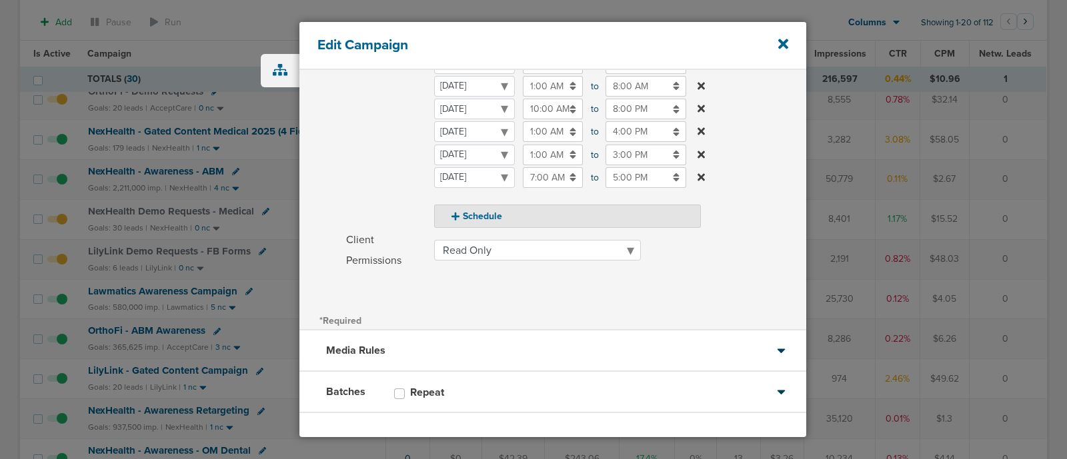
scroll to position [363, 0]
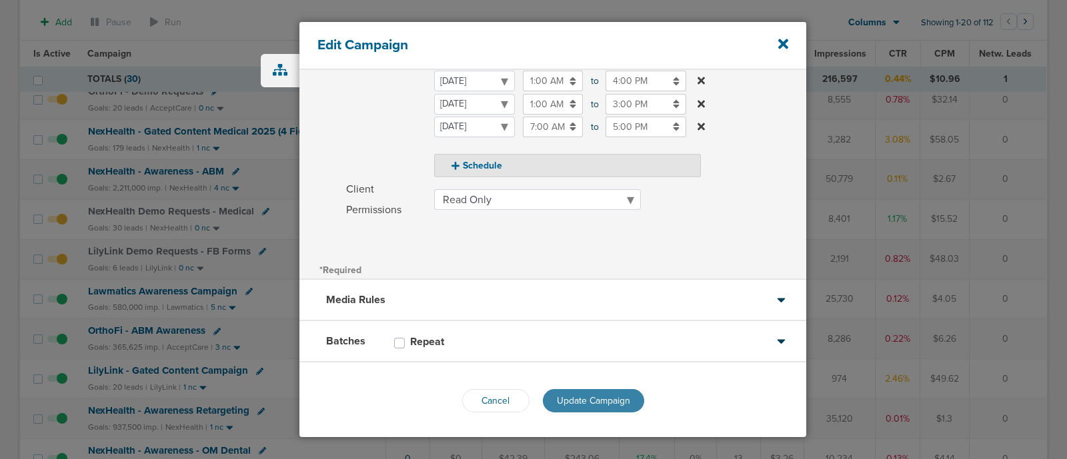
click at [609, 395] on span "Update Campaign" at bounding box center [593, 400] width 73 height 11
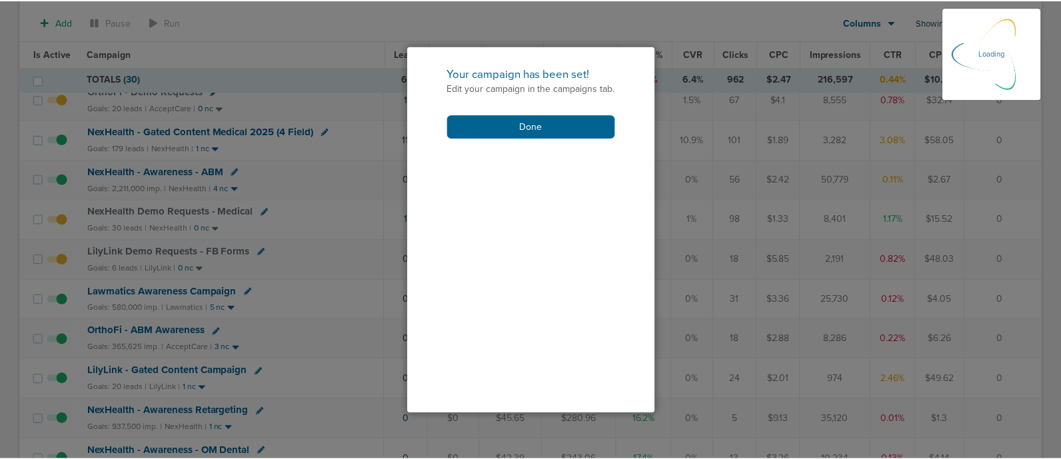
scroll to position [323, 0]
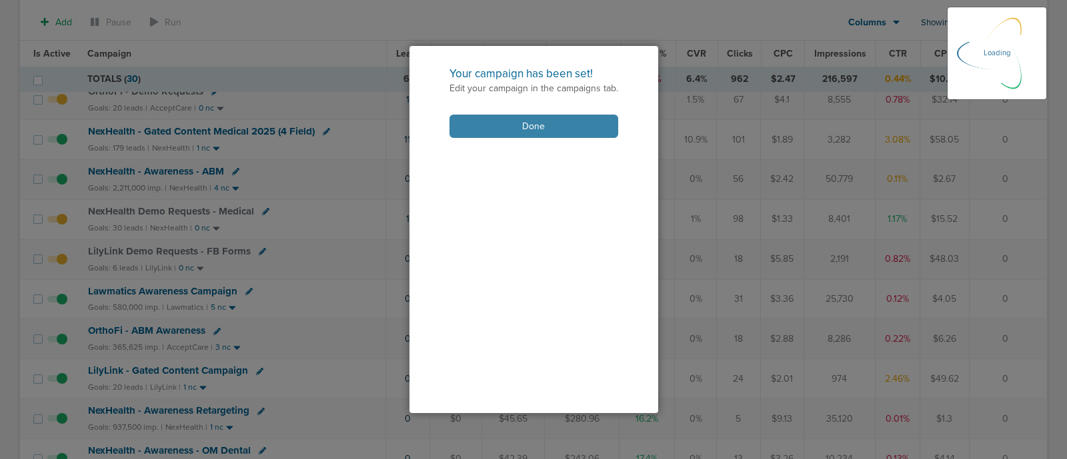
click at [563, 132] on button "Done" at bounding box center [533, 126] width 169 height 23
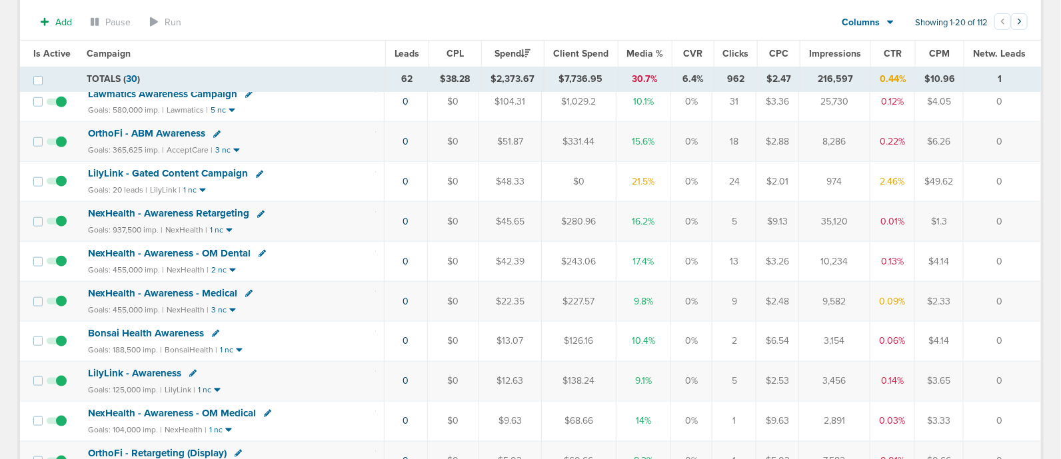
scroll to position [421, 0]
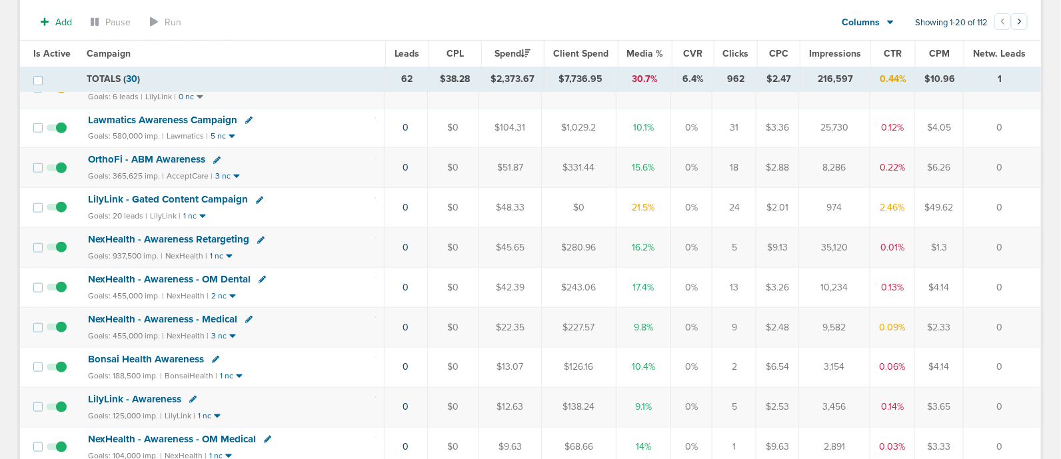
click at [167, 193] on span "LilyLink - Gated Content Campaign" at bounding box center [168, 199] width 160 height 12
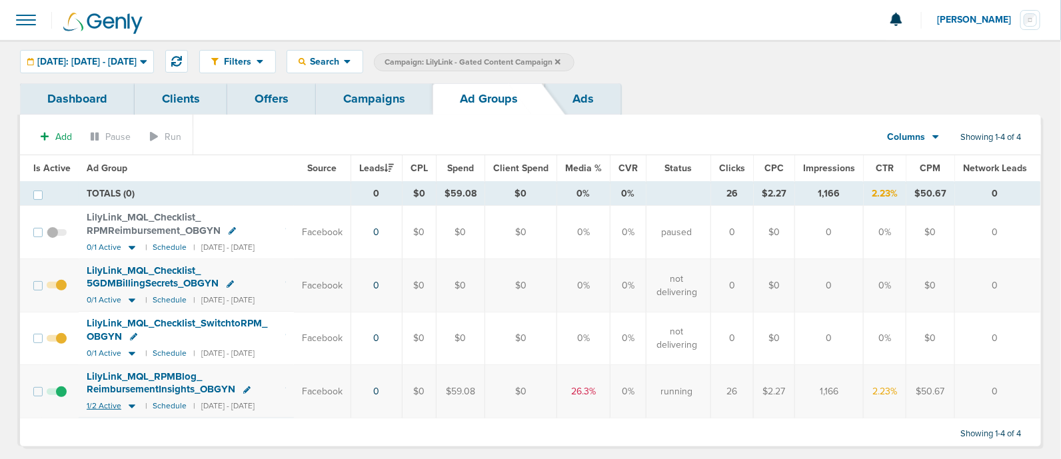
click at [129, 401] on icon at bounding box center [131, 406] width 13 height 11
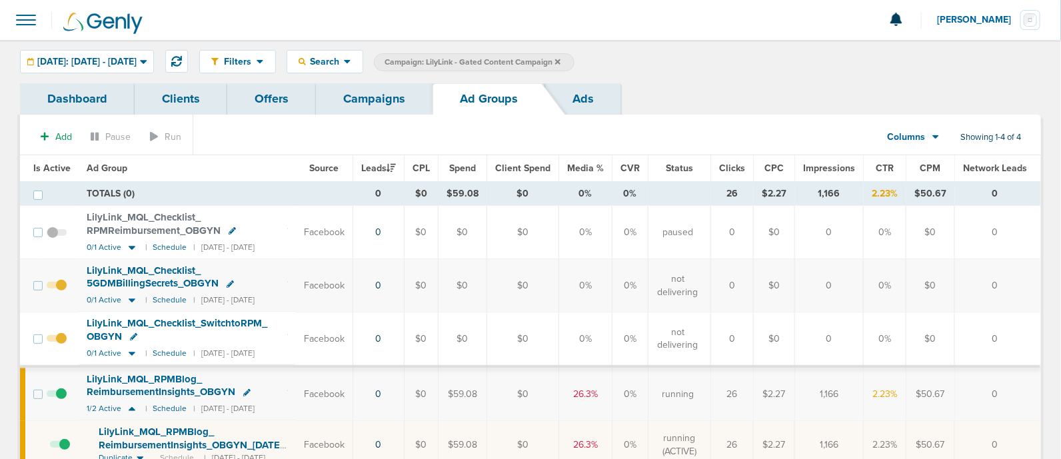
scroll to position [83, 0]
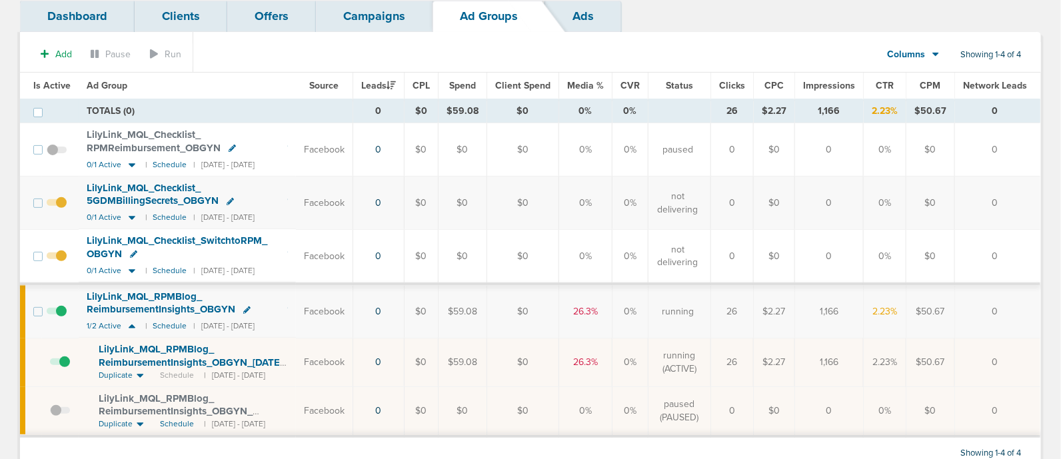
click at [354, 15] on link "Campaigns" at bounding box center [374, 16] width 117 height 31
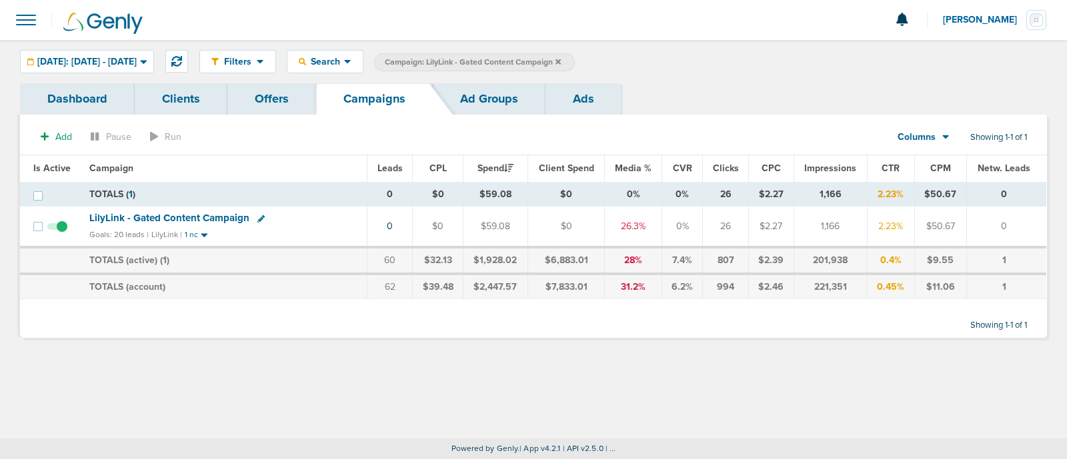
click at [257, 218] on icon at bounding box center [260, 218] width 7 height 7
select select
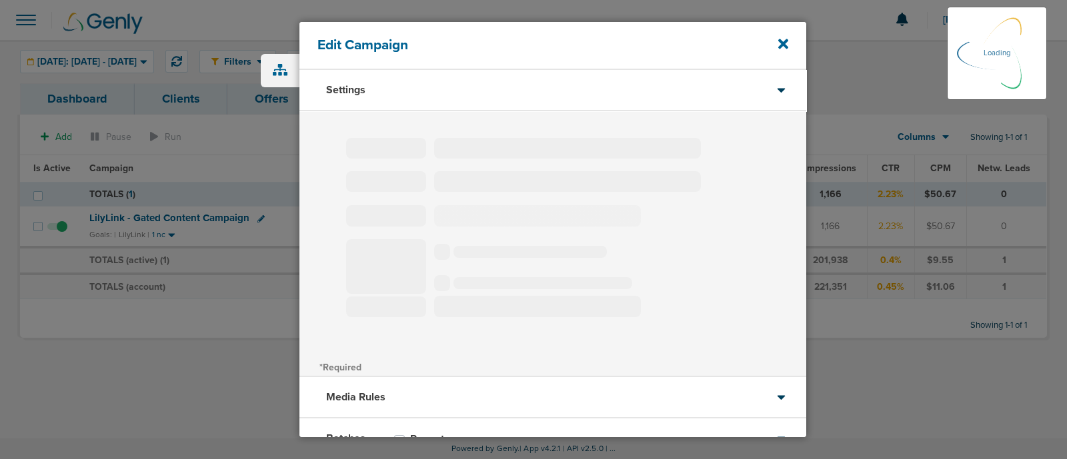
type input "LilyLink - Gated Content Campaign"
select select "Leads"
radio input "true"
select select "readOnly"
select select "1"
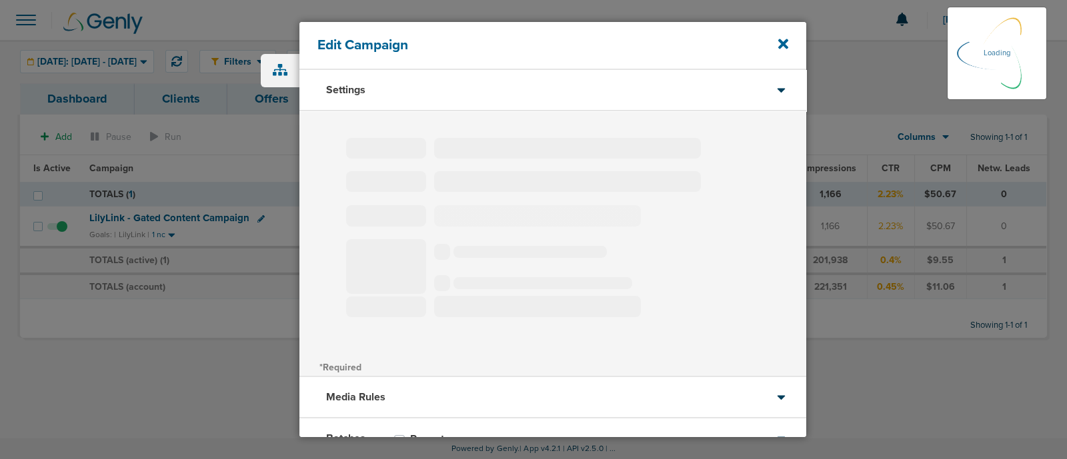
select select "2"
select select "3"
select select "4"
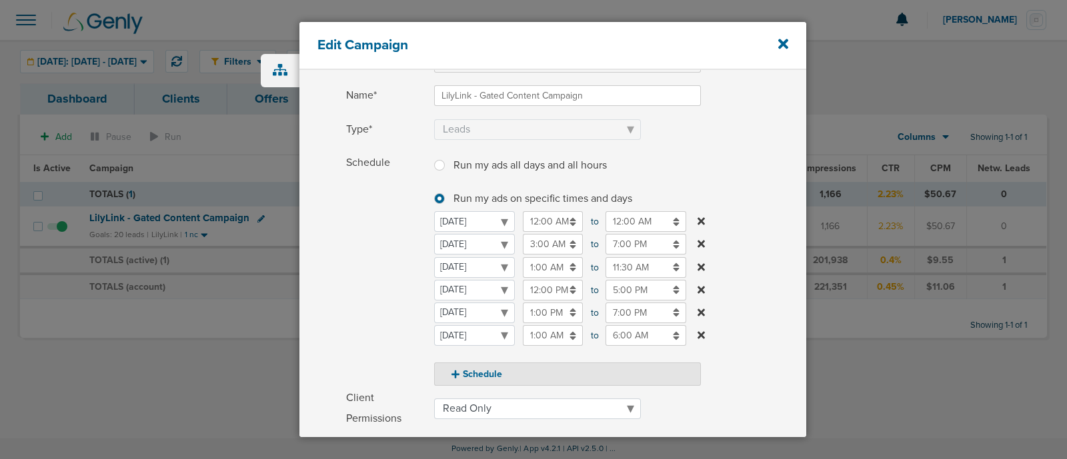
scroll to position [166, 0]
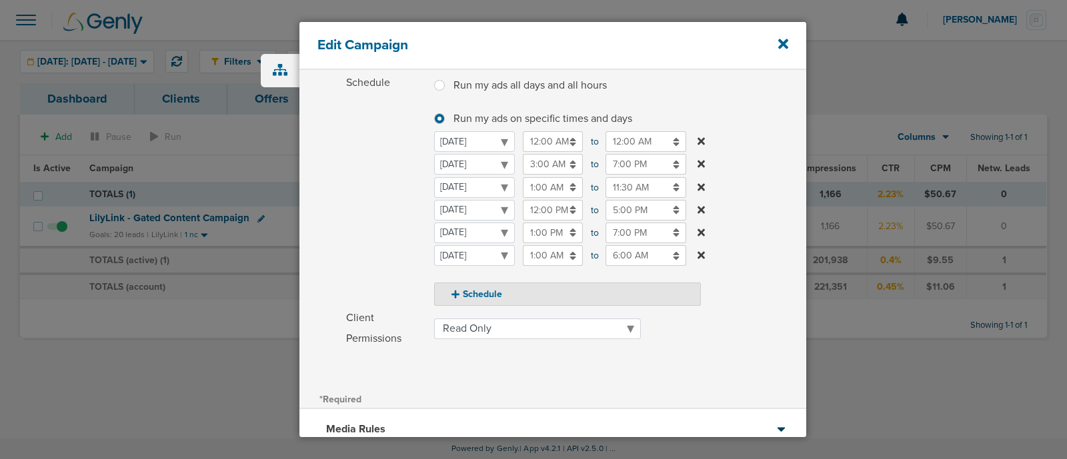
click at [627, 235] on input "7:00 PM" at bounding box center [645, 233] width 81 height 21
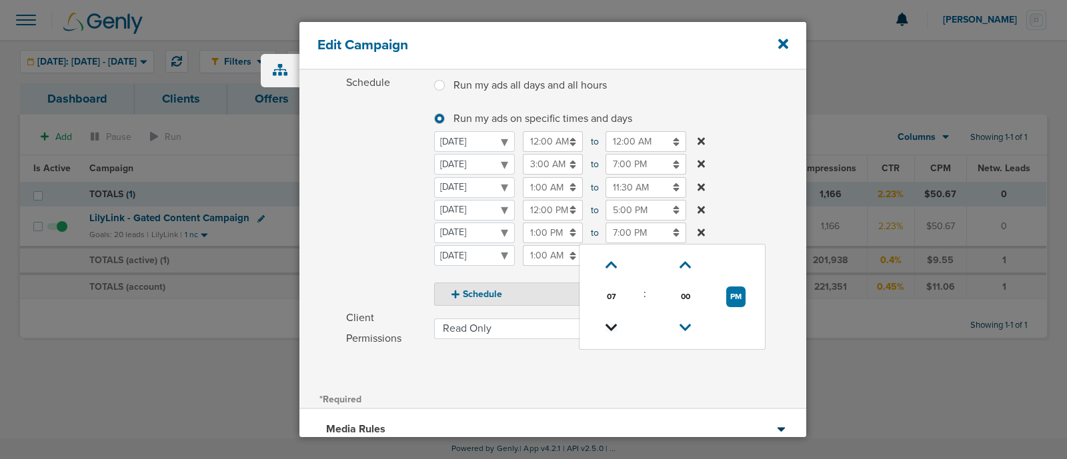
click at [614, 324] on icon at bounding box center [611, 328] width 12 height 8
type input "5:00 PM"
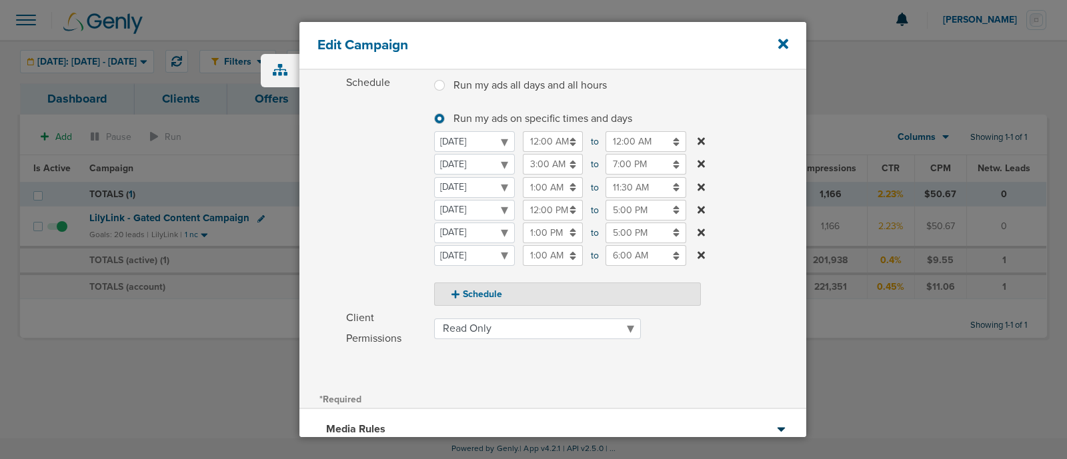
click at [741, 155] on label "Schedule Run my ads all days and all hours Run my ads all days and all hours Ru…" at bounding box center [576, 189] width 460 height 233
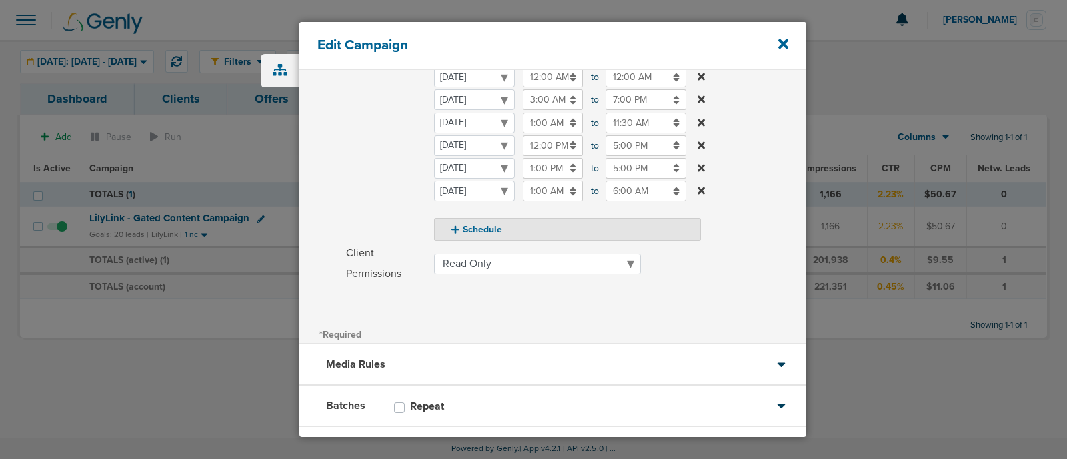
scroll to position [295, 0]
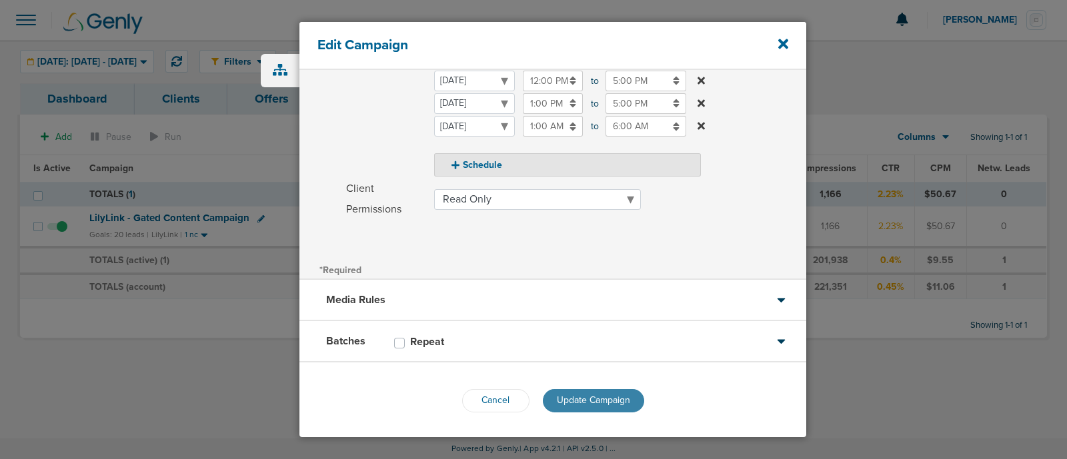
click at [603, 398] on span "Update Campaign" at bounding box center [593, 400] width 73 height 11
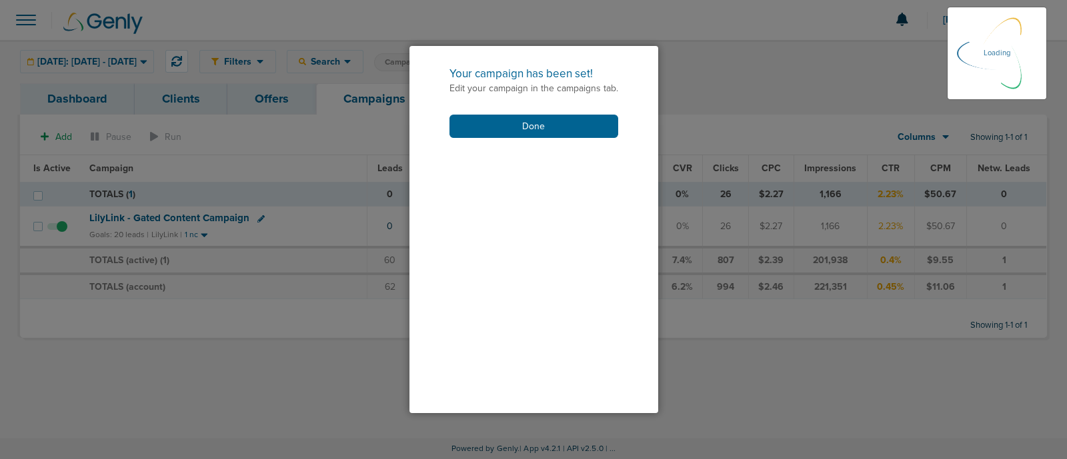
scroll to position [254, 0]
click at [537, 132] on button "Done" at bounding box center [533, 126] width 169 height 23
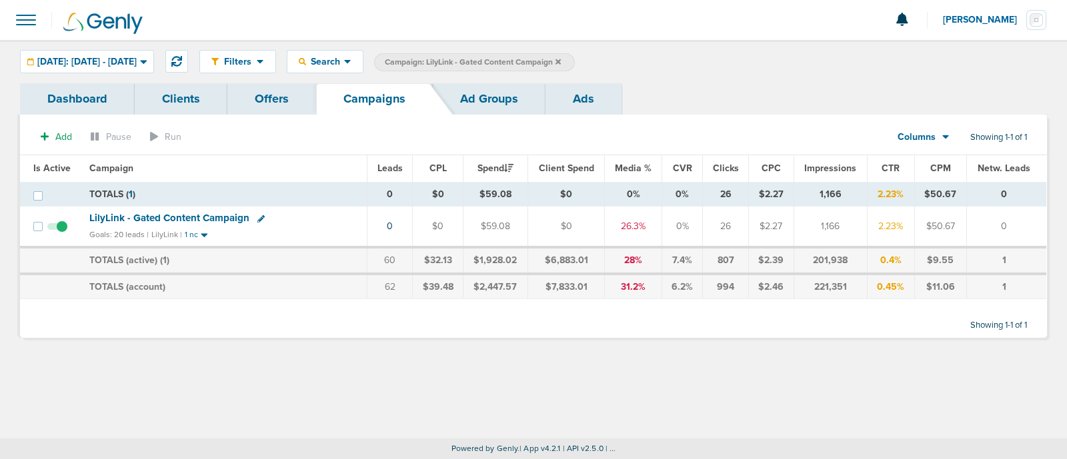
click at [257, 220] on icon at bounding box center [260, 218] width 7 height 7
select select
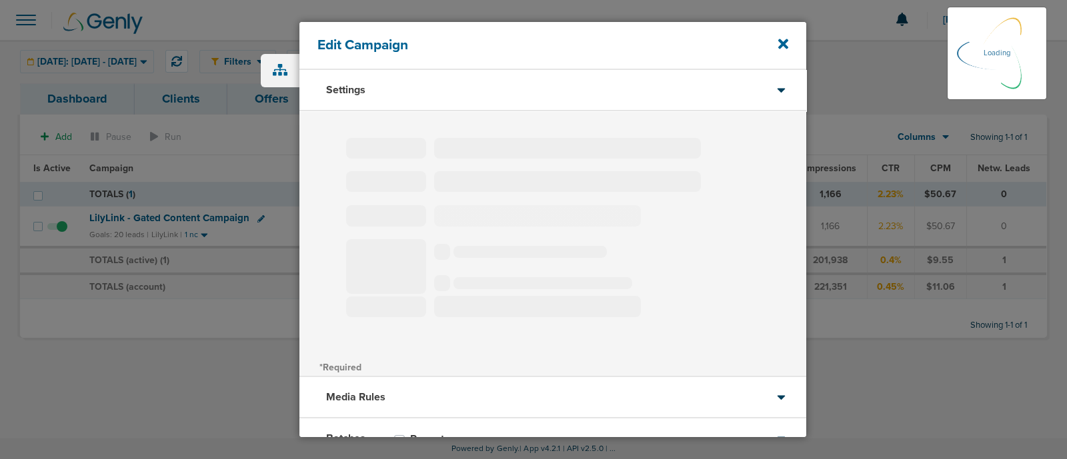
type input "LilyLink - Gated Content Campaign"
select select "Leads"
radio input "true"
select select "readOnly"
select select "1"
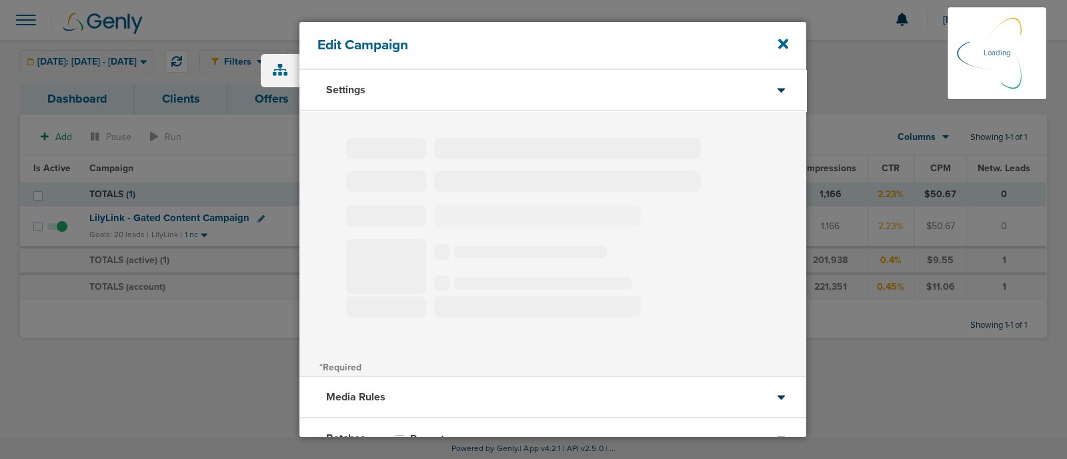
select select "2"
select select "3"
select select "4"
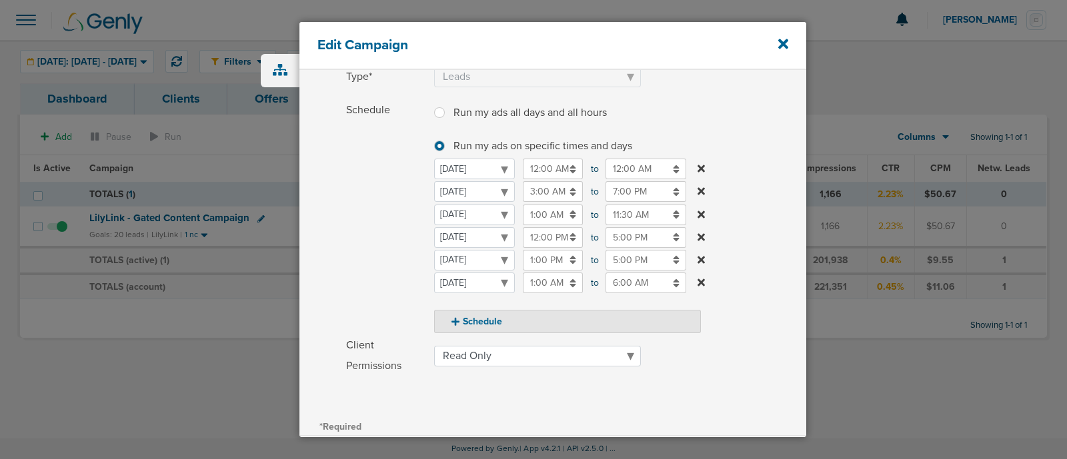
scroll to position [295, 0]
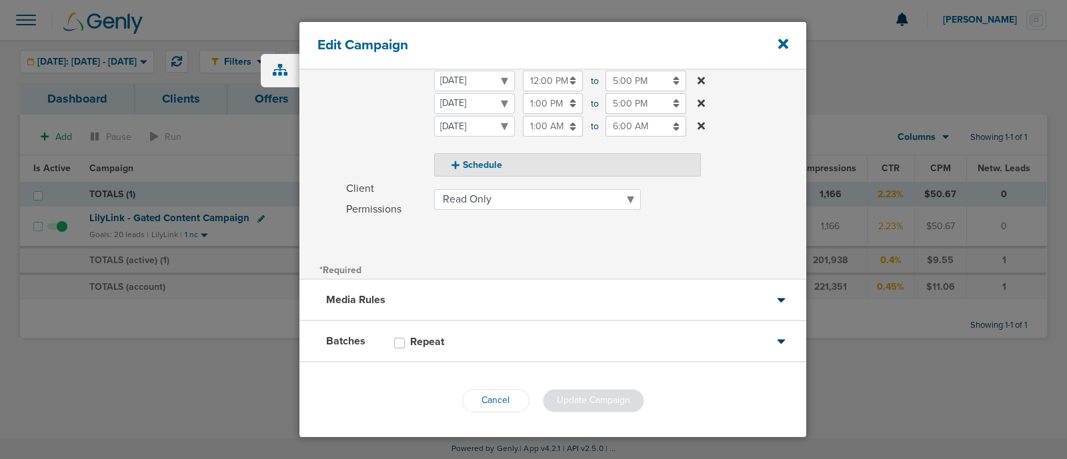
click at [618, 121] on input "6:00 AM" at bounding box center [645, 126] width 81 height 21
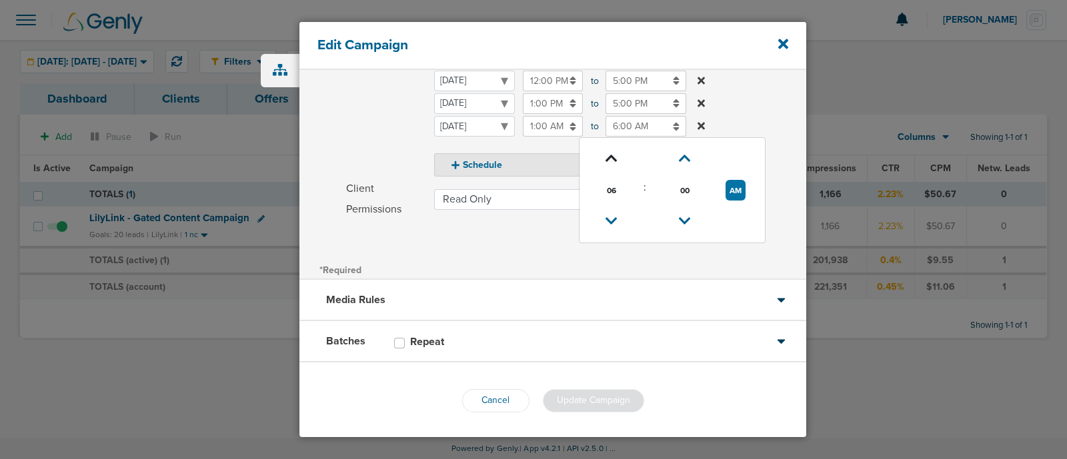
click at [613, 155] on icon at bounding box center [611, 159] width 12 height 8
type input "8:00 AM"
click at [683, 254] on div "Client* LilyLink Name* LilyLink - Gated Content Campaign Type* Awareness Traffi…" at bounding box center [552, 38] width 507 height 444
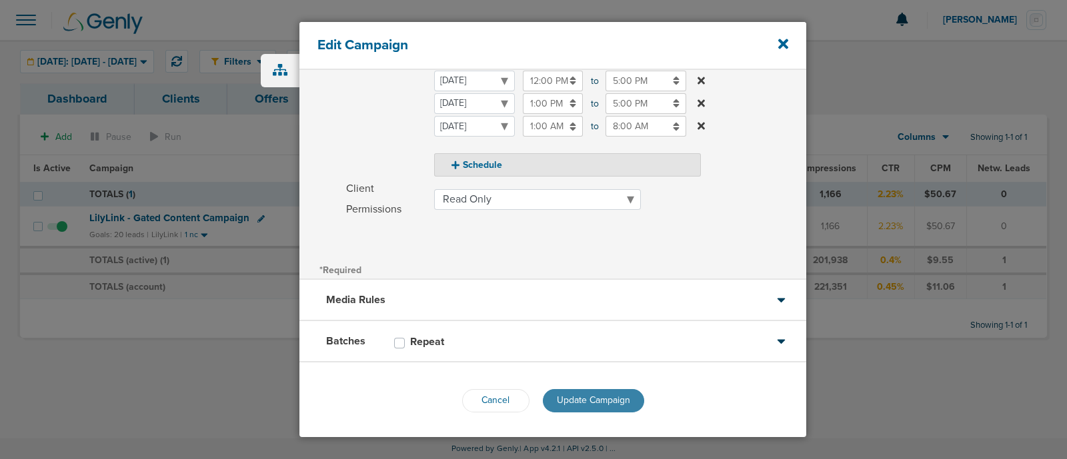
click at [590, 405] on button "Update Campaign" at bounding box center [593, 400] width 101 height 23
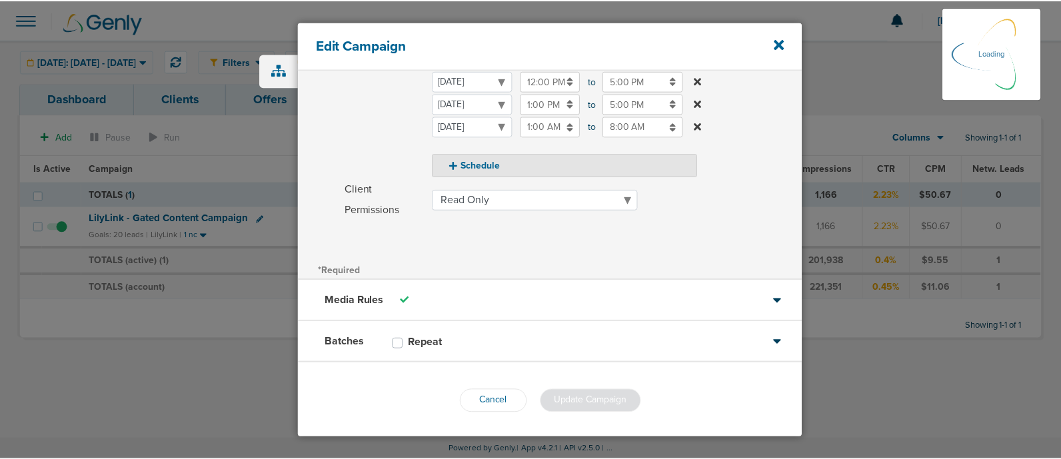
scroll to position [254, 0]
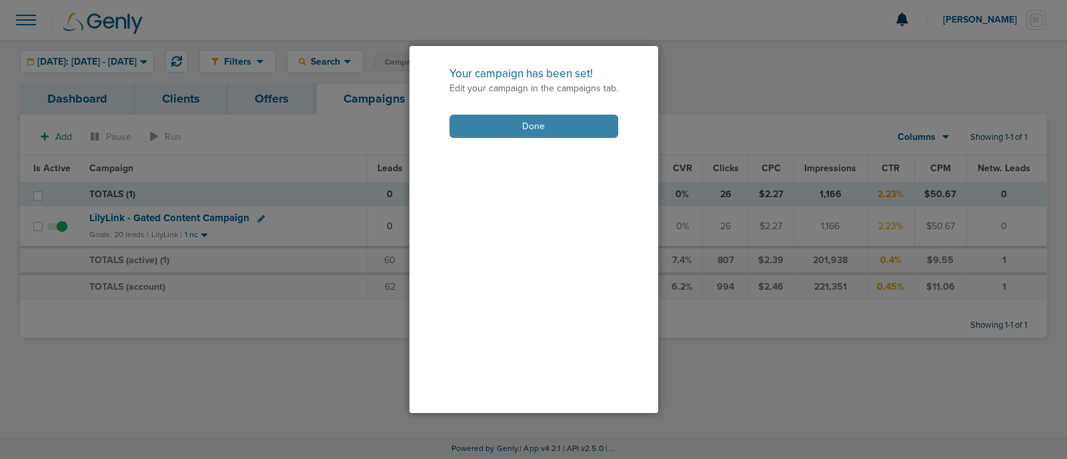
click at [537, 127] on button "Done" at bounding box center [533, 126] width 169 height 23
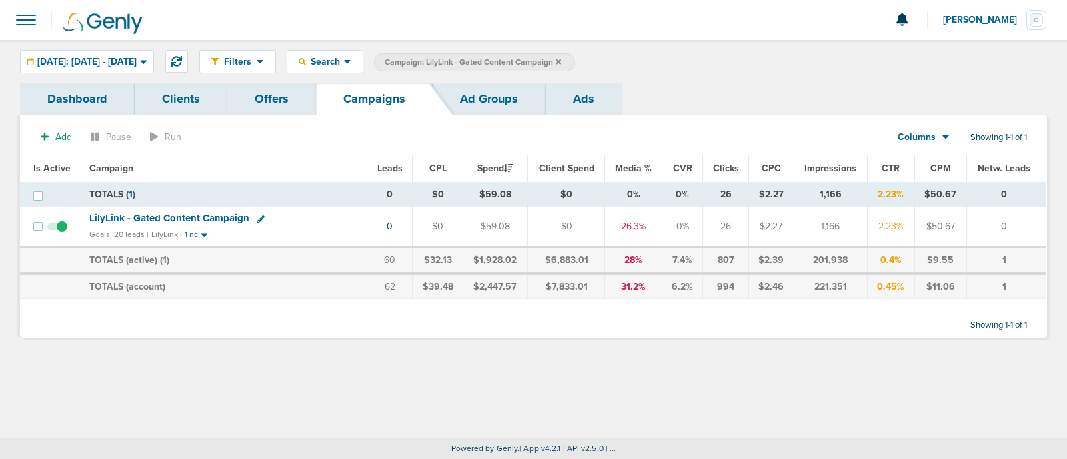
click at [183, 215] on span "LilyLink - Gated Content Campaign" at bounding box center [169, 218] width 160 height 12
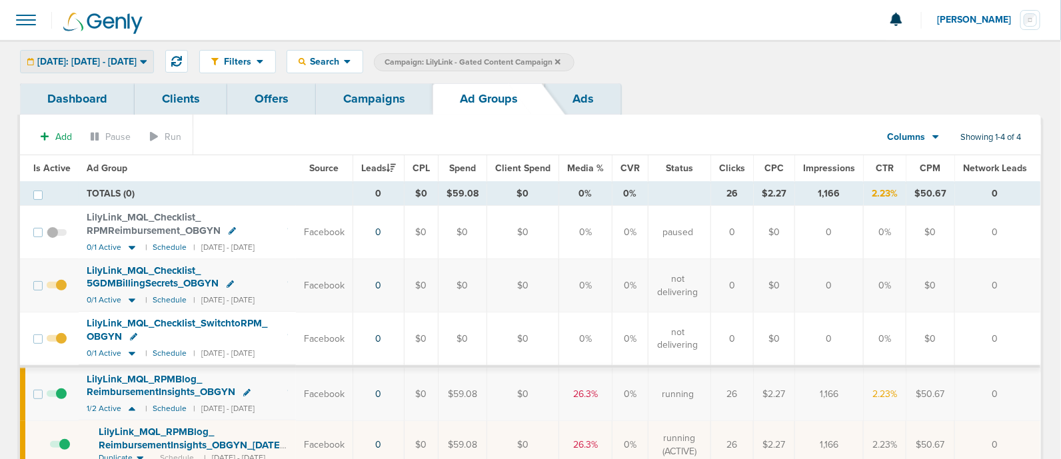
click at [137, 65] on span "[DATE]: [DATE] - [DATE]" at bounding box center [86, 61] width 99 height 9
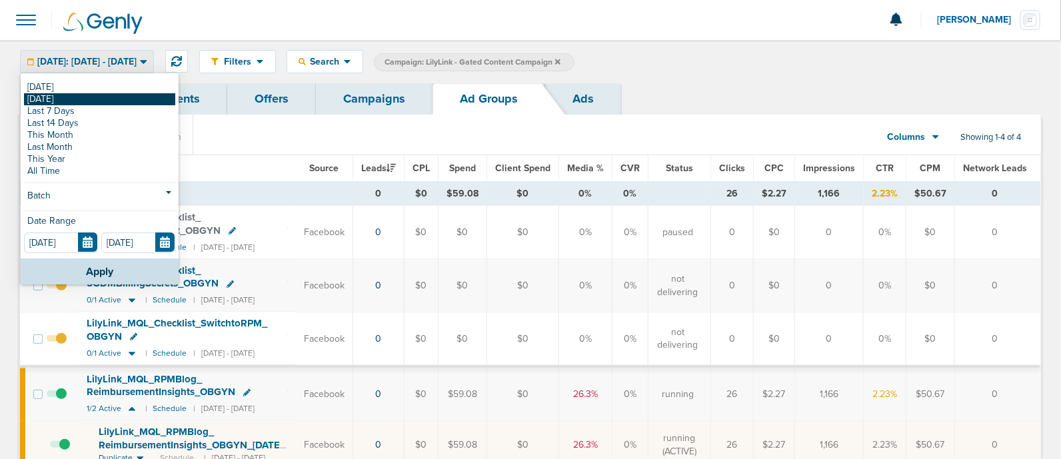
click at [73, 102] on link "[DATE]" at bounding box center [99, 99] width 151 height 12
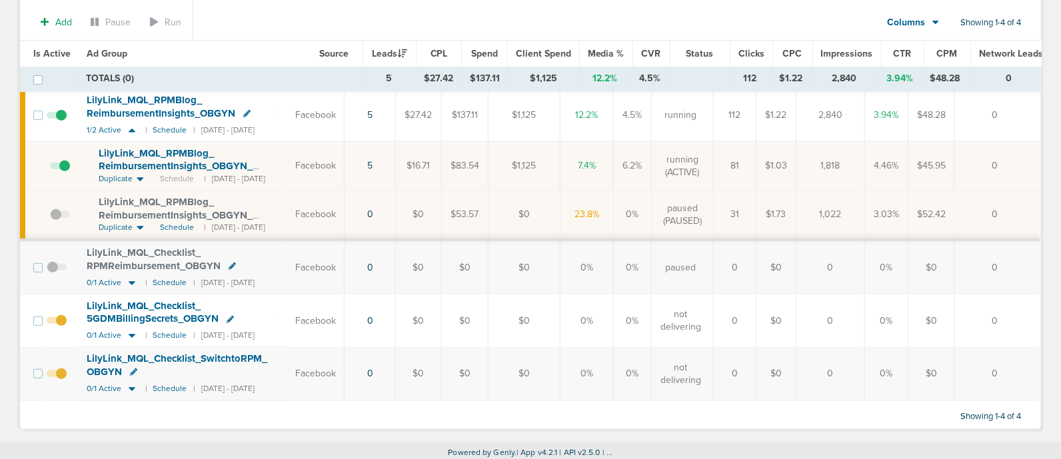
scroll to position [125, 0]
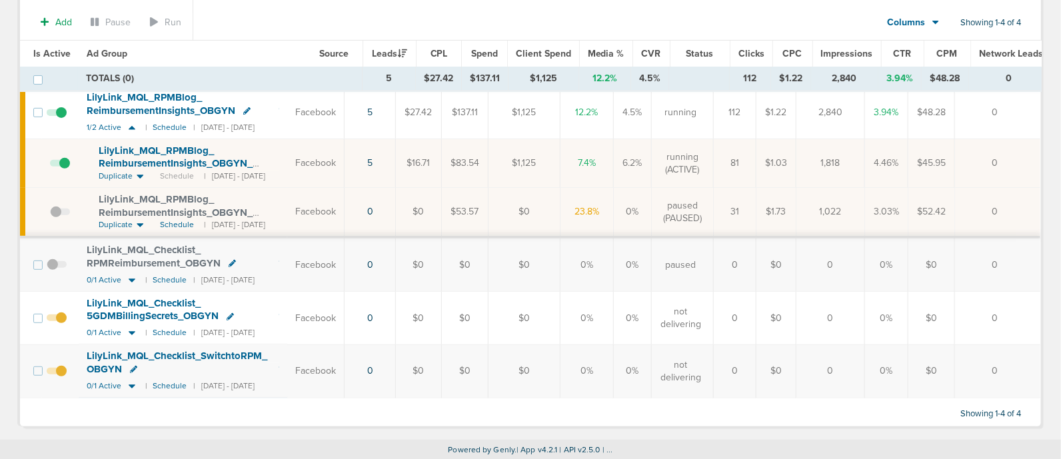
drag, startPoint x: 1021, startPoint y: 160, endPoint x: 384, endPoint y: 175, distance: 636.8
click at [384, 175] on tr "LilyLink_ MQL_ RPMBlog_ ReimbursementInsights_ OBGYN_ [DATE]?id=190&cmp_ id=965…" at bounding box center [530, 163] width 1021 height 49
click at [373, 154] on td "5" at bounding box center [370, 163] width 51 height 49
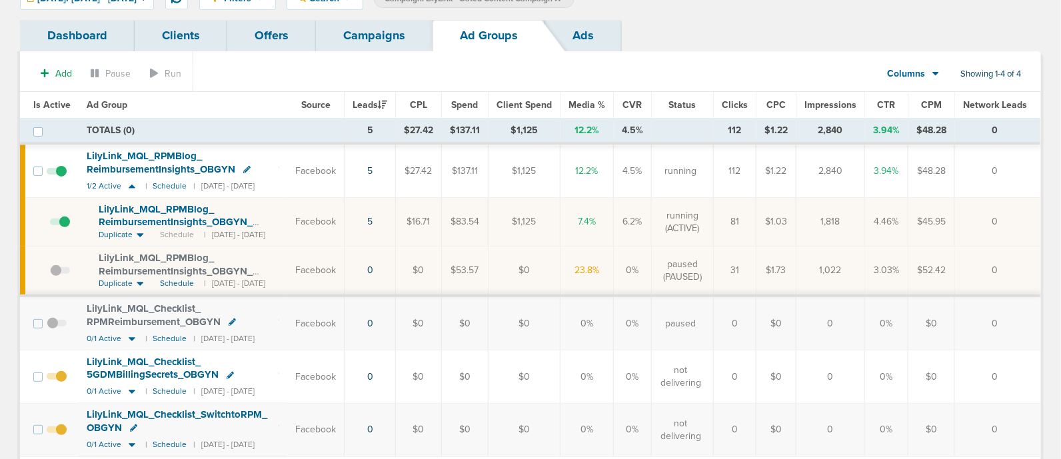
scroll to position [0, 0]
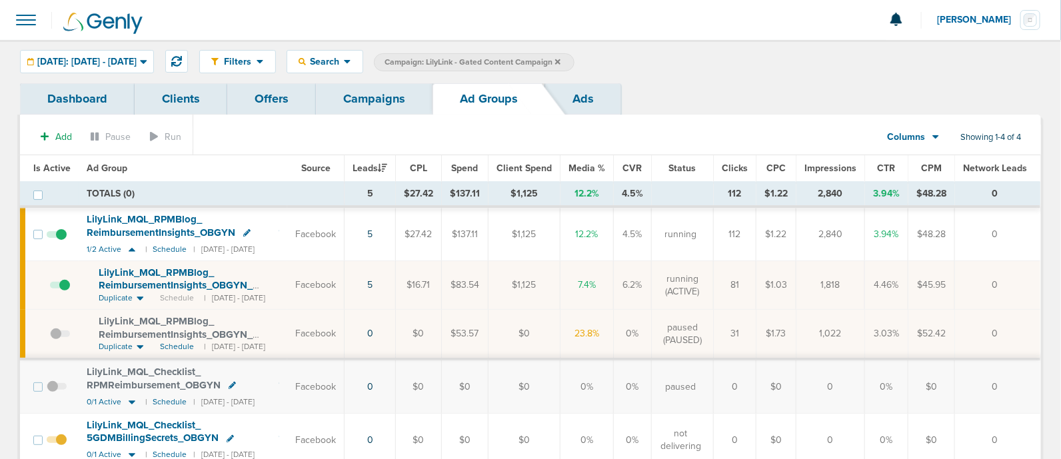
click at [347, 88] on link "Campaigns" at bounding box center [374, 98] width 117 height 31
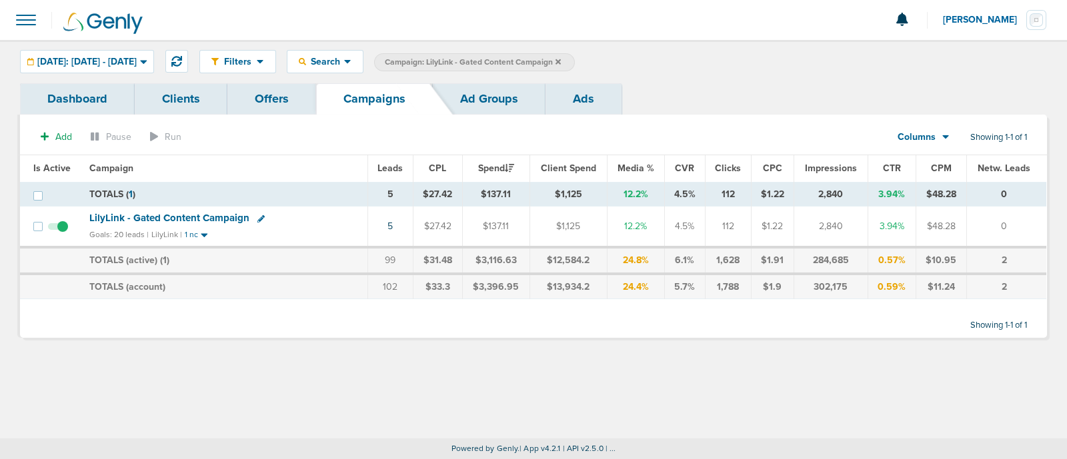
click at [561, 58] on icon at bounding box center [557, 62] width 5 height 8
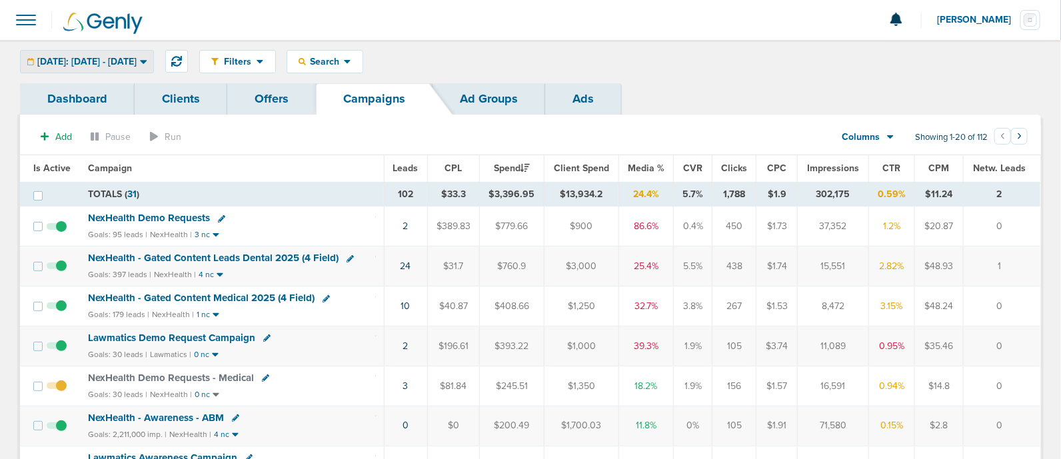
click at [137, 58] on span "[DATE]: [DATE] - [DATE]" at bounding box center [86, 61] width 99 height 9
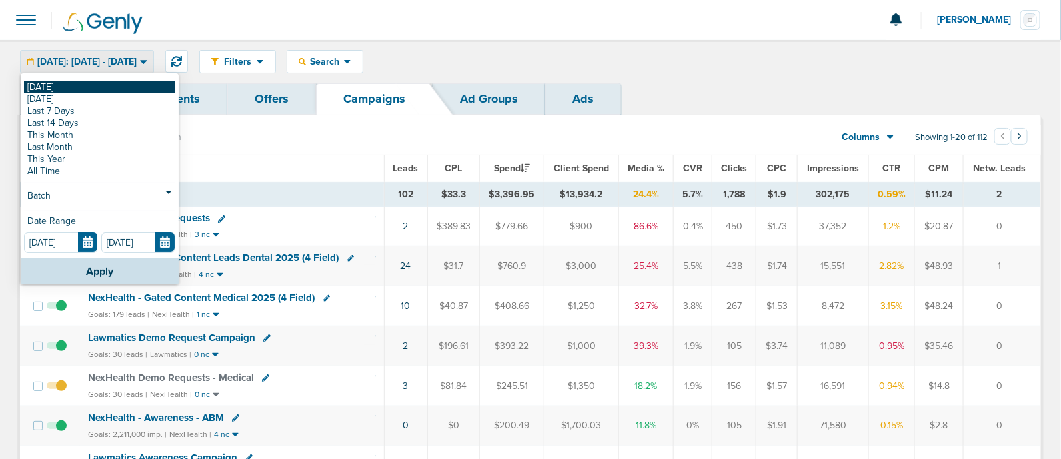
click at [141, 83] on link "[DATE]" at bounding box center [99, 87] width 151 height 12
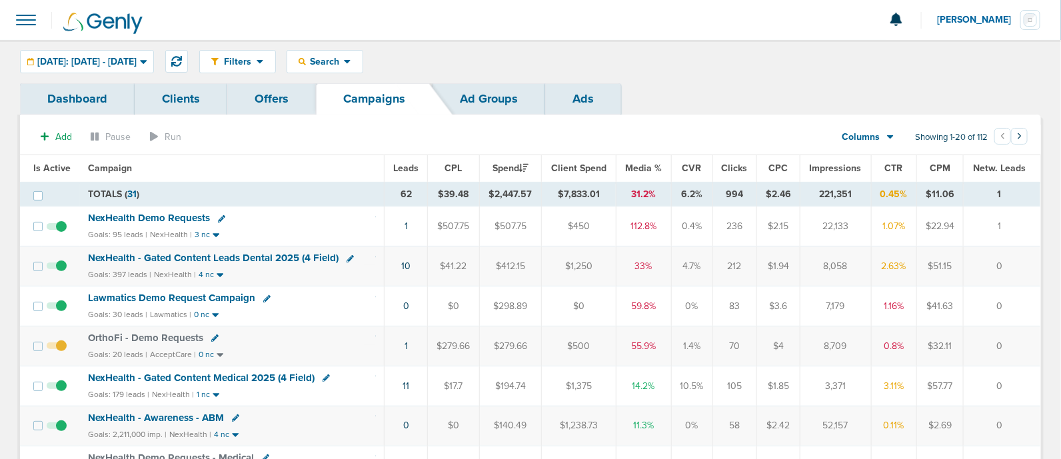
click at [180, 297] on span "Lawmatics Demo Request Campaign" at bounding box center [171, 298] width 167 height 12
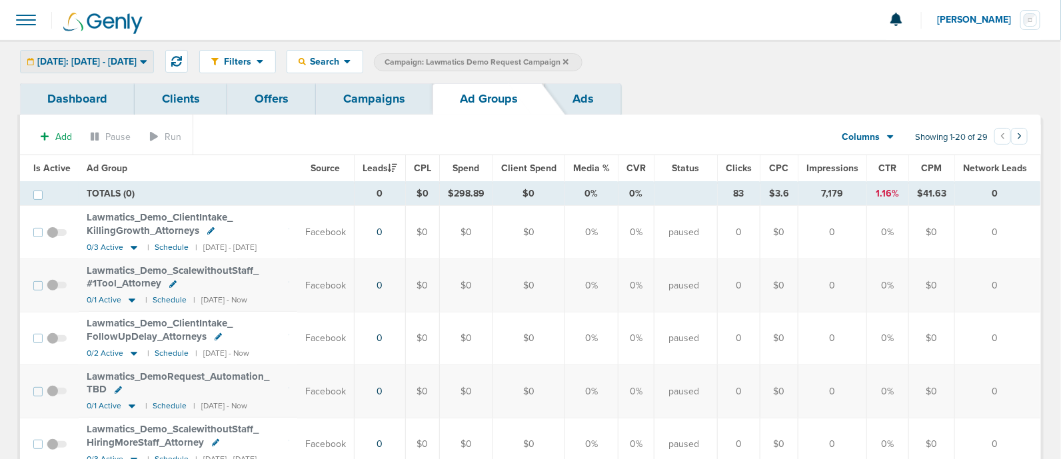
click at [127, 59] on span "[DATE]: [DATE] - [DATE]" at bounding box center [86, 61] width 99 height 9
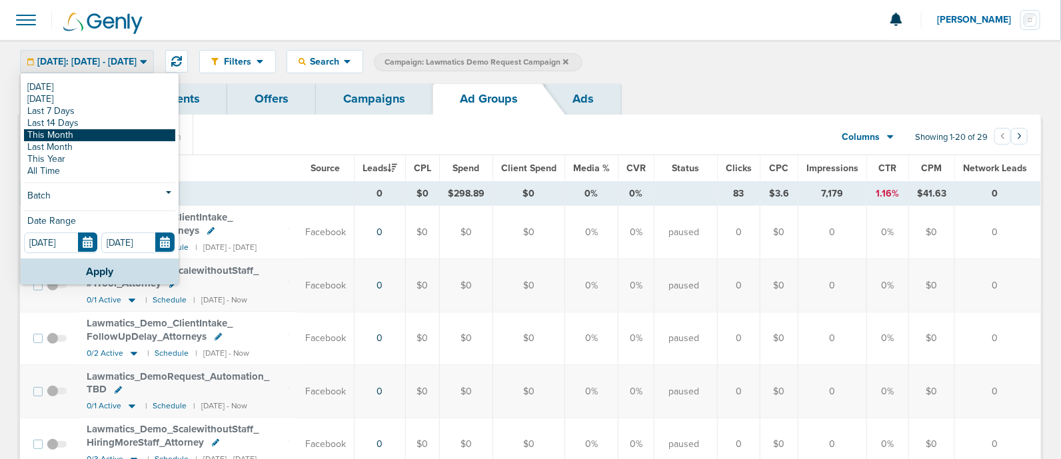
click at [85, 136] on link "This Month" at bounding box center [99, 135] width 151 height 12
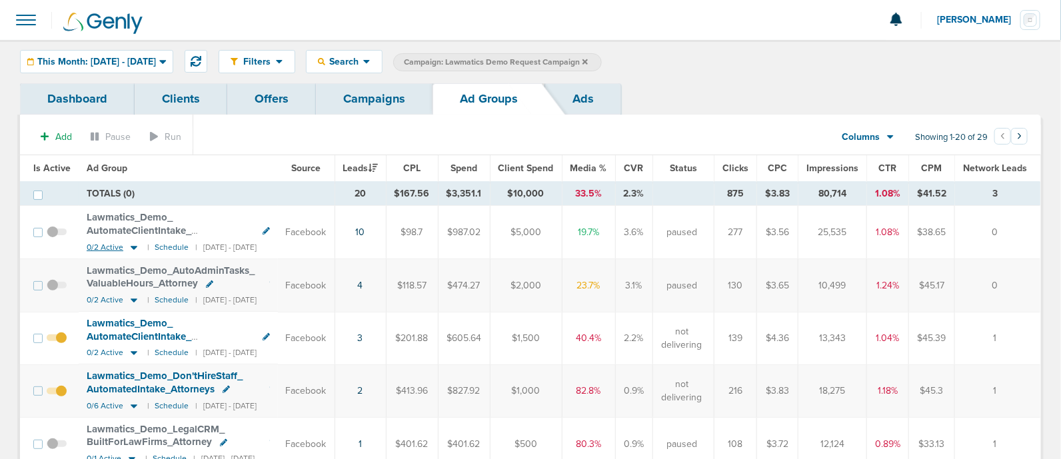
click at [130, 242] on icon at bounding box center [133, 247] width 13 height 11
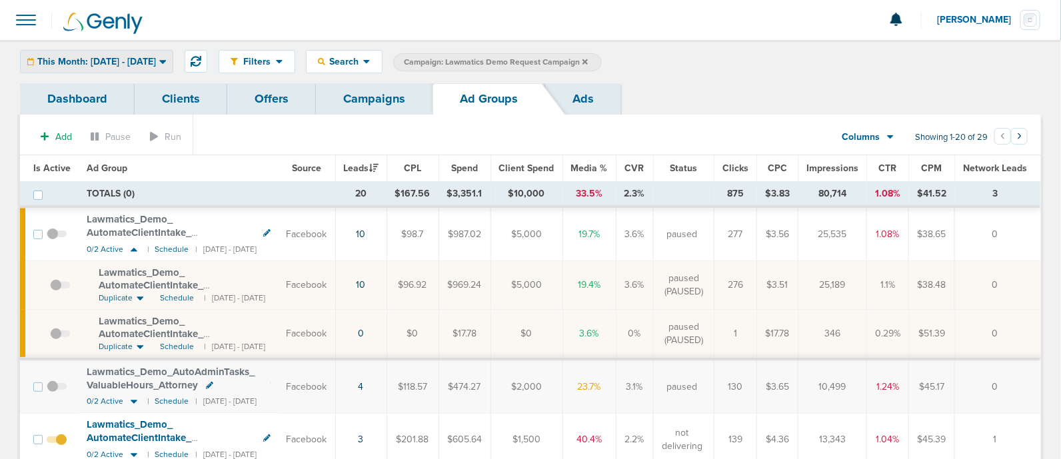
click at [156, 64] on span "This Month: [DATE] - [DATE]" at bounding box center [96, 61] width 119 height 9
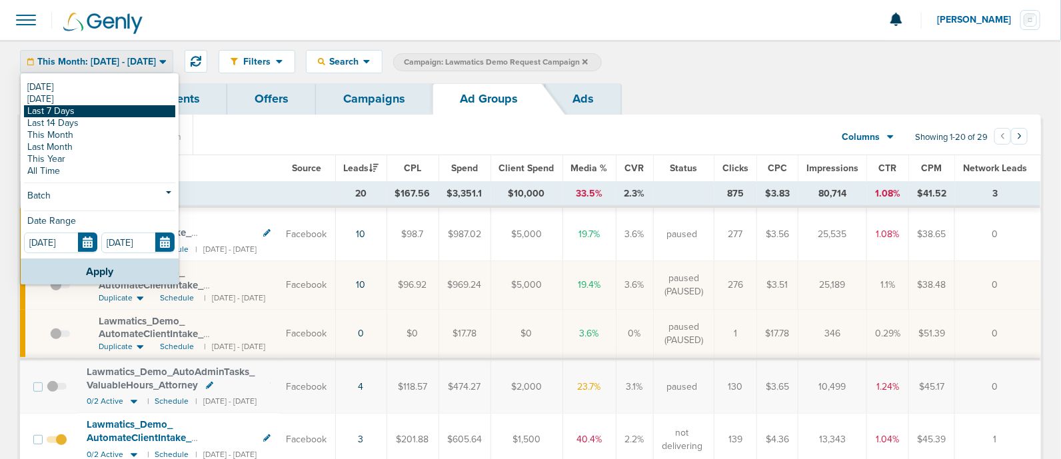
click at [111, 115] on link "Last 7 Days" at bounding box center [99, 111] width 151 height 12
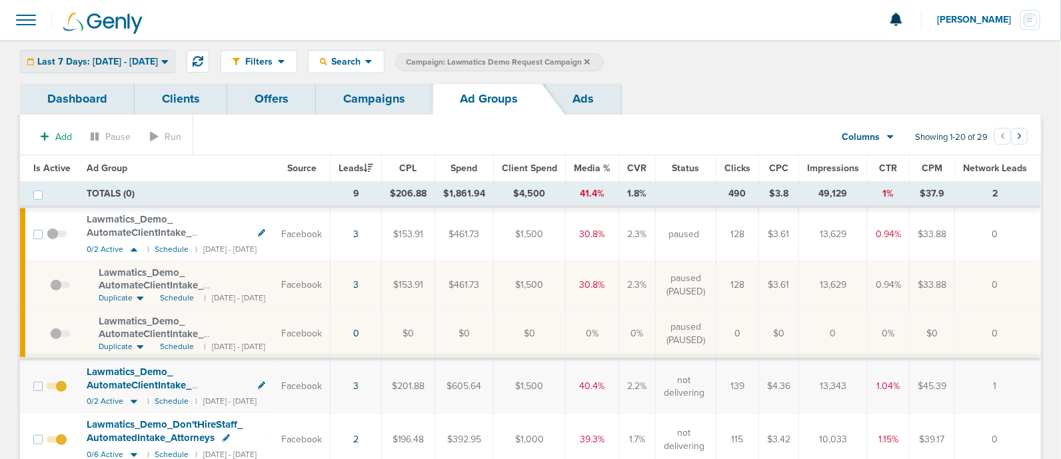
click at [146, 63] on span "Last 7 Days: [DATE] - [DATE]" at bounding box center [97, 61] width 121 height 9
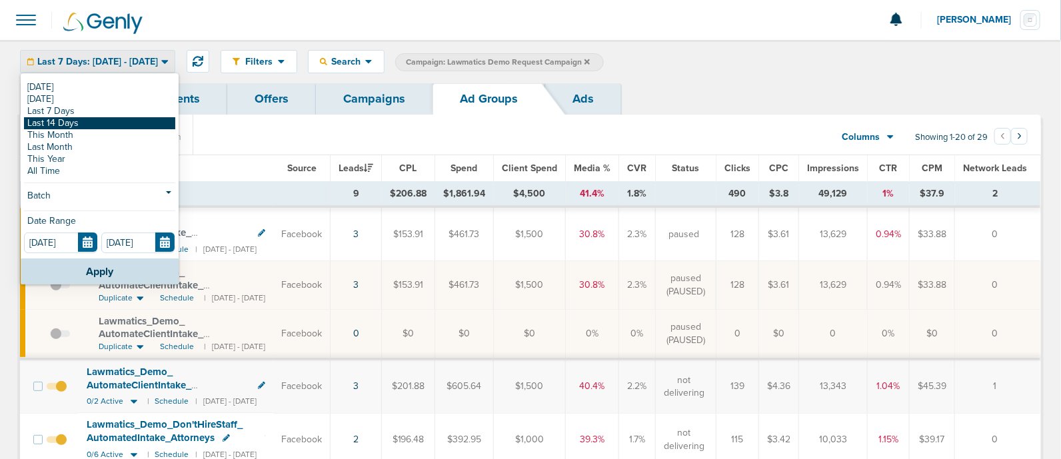
click at [101, 127] on link "Last 14 Days" at bounding box center [99, 123] width 151 height 12
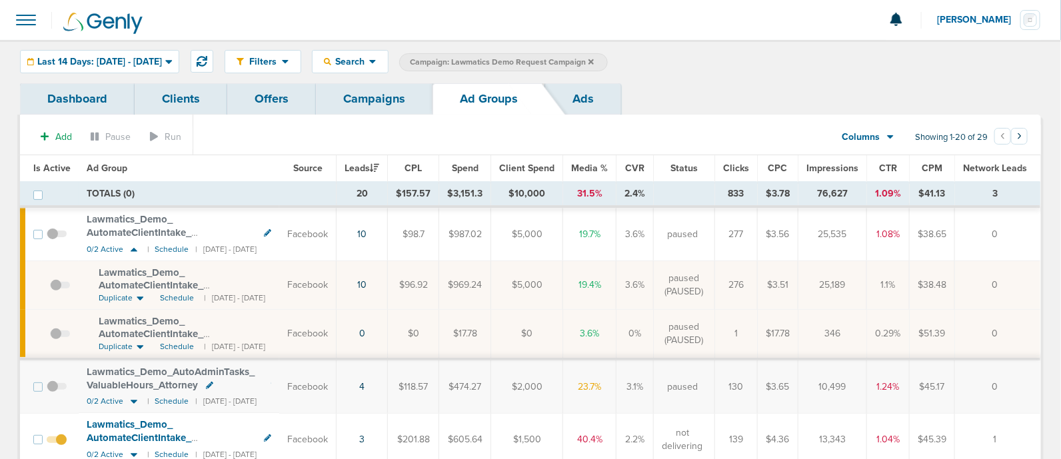
click at [383, 103] on link "Campaigns" at bounding box center [374, 98] width 117 height 31
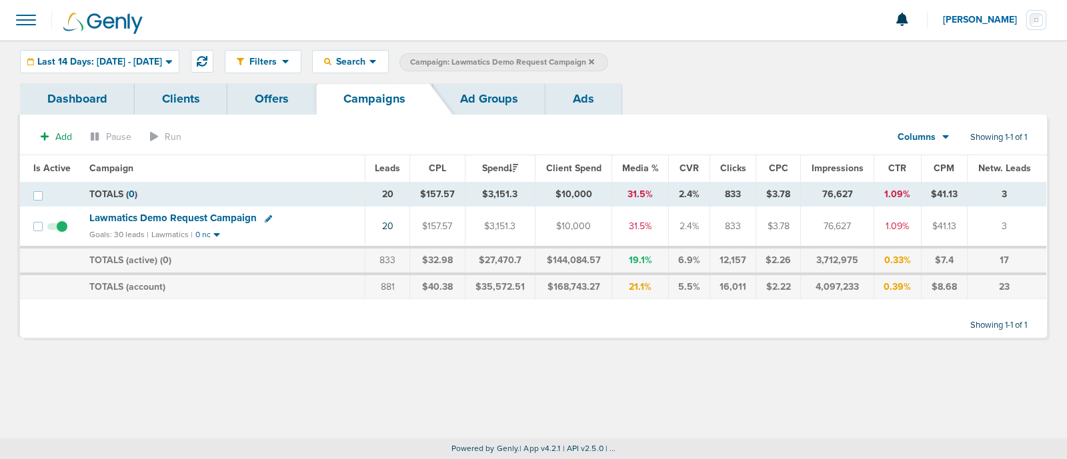
click at [198, 216] on span "Lawmatics Demo Request Campaign" at bounding box center [172, 218] width 167 height 12
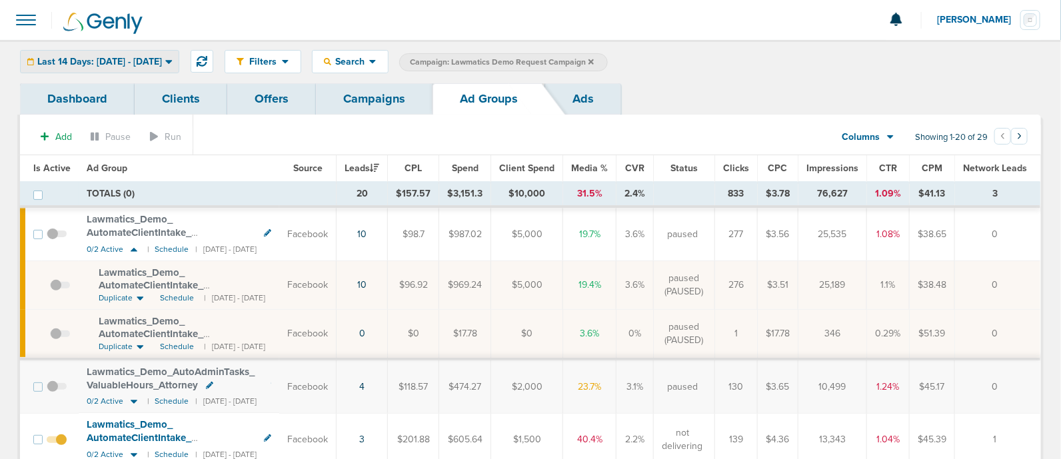
click at [173, 65] on icon at bounding box center [168, 61] width 7 height 11
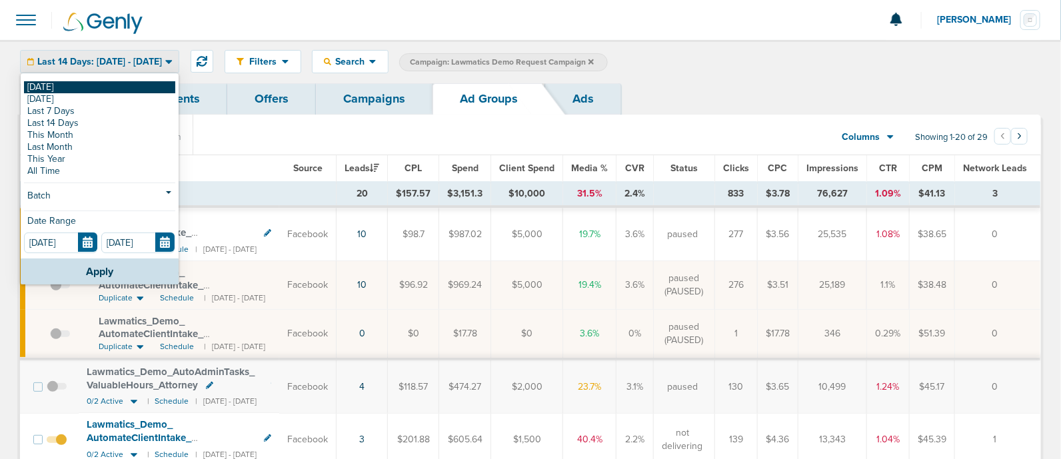
click at [113, 88] on link "[DATE]" at bounding box center [99, 87] width 151 height 12
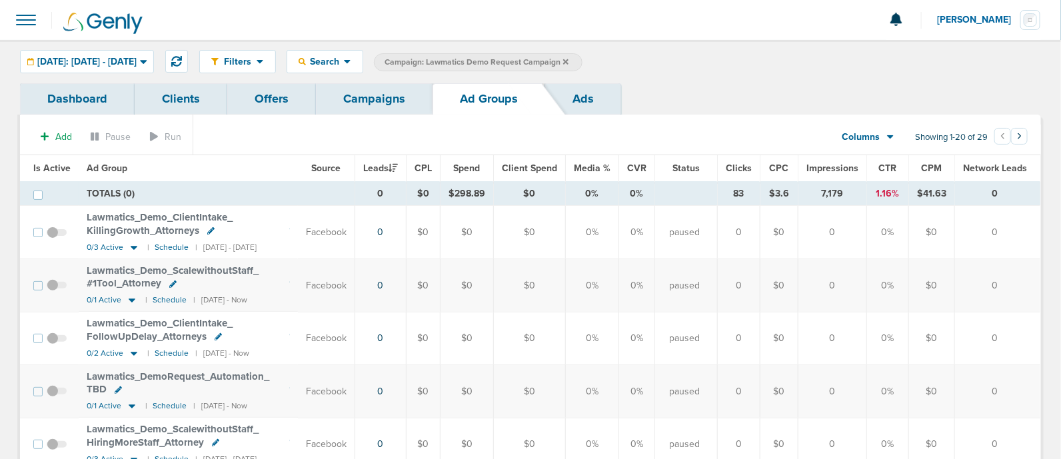
click at [609, 163] on span "Media %" at bounding box center [592, 168] width 37 height 11
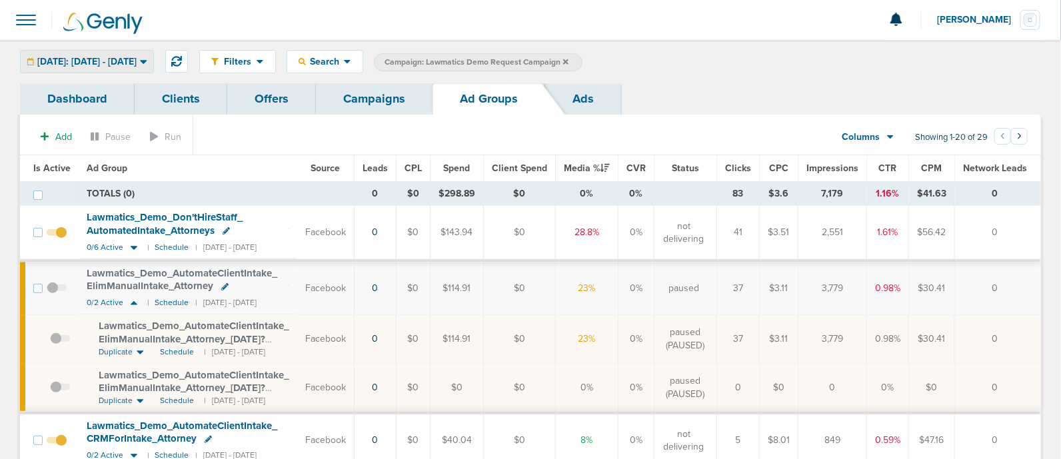
click at [137, 59] on span "[DATE]: [DATE] - [DATE]" at bounding box center [86, 61] width 99 height 9
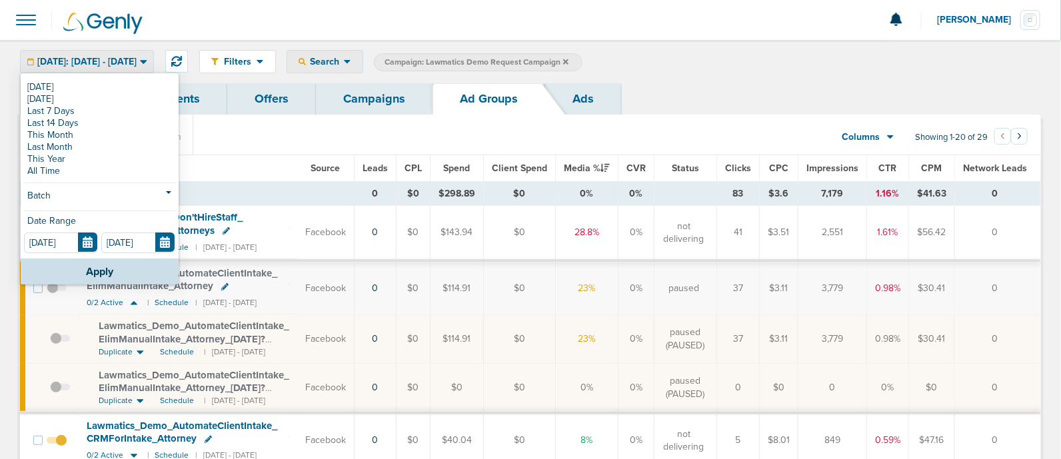
click at [344, 58] on span "Search" at bounding box center [325, 61] width 38 height 11
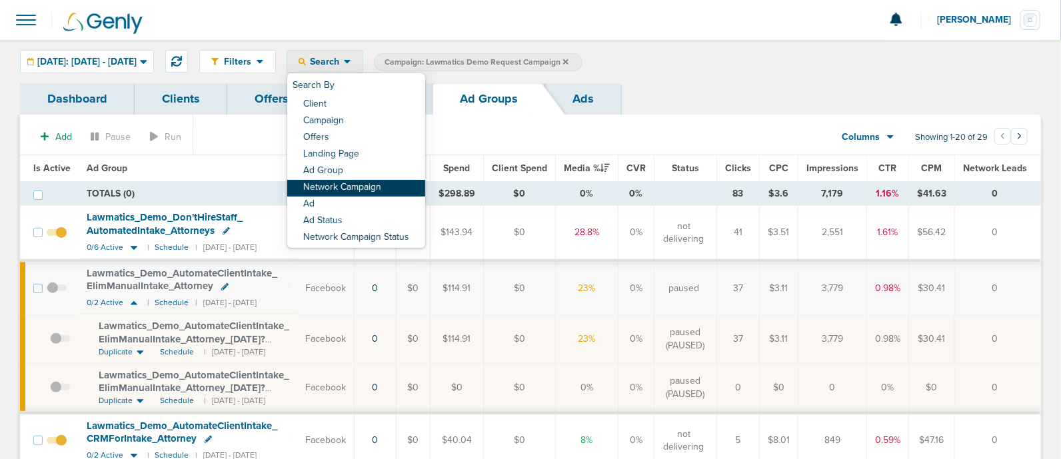
click at [373, 191] on link "Network Campaign" at bounding box center [356, 188] width 138 height 17
select select "netCmpName"
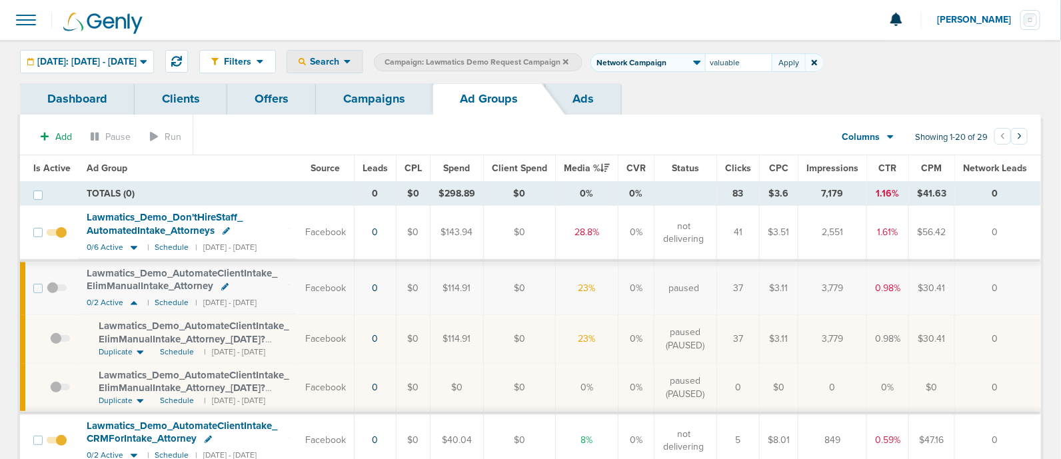
type input "valuable"
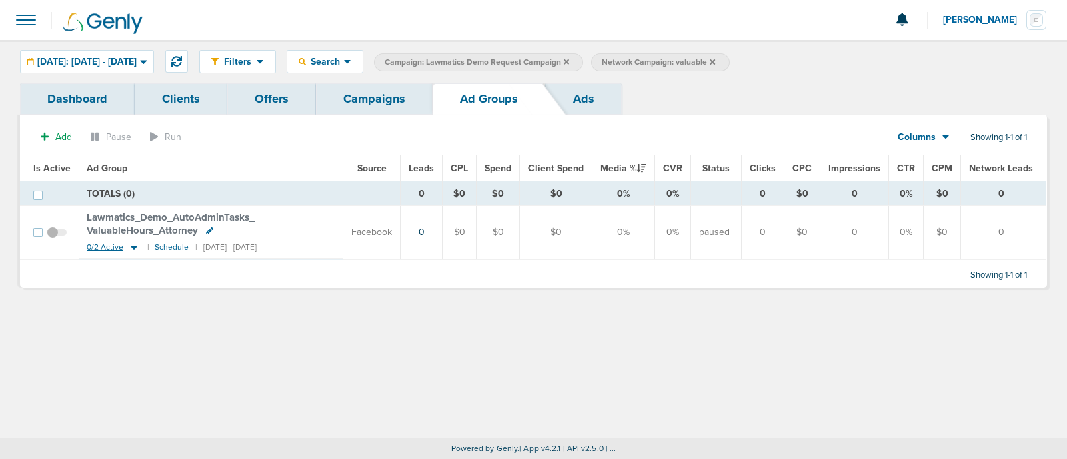
click at [133, 247] on icon at bounding box center [134, 248] width 7 height 4
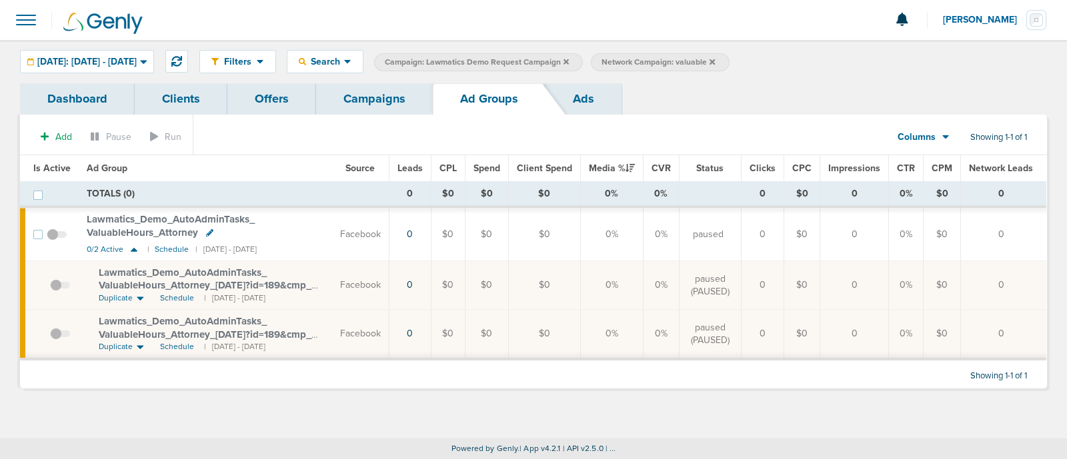
click at [356, 93] on link "Campaigns" at bounding box center [374, 98] width 117 height 31
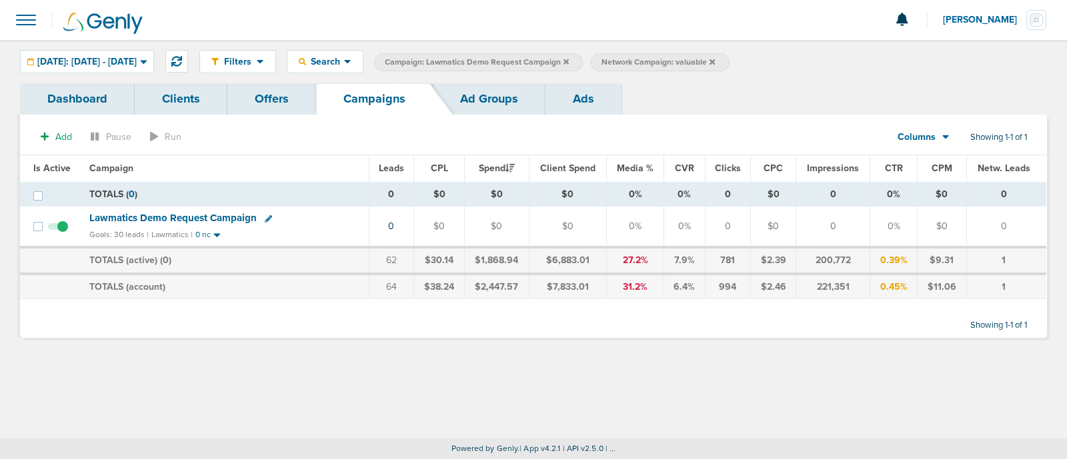
click at [266, 218] on icon at bounding box center [268, 218] width 7 height 7
select select
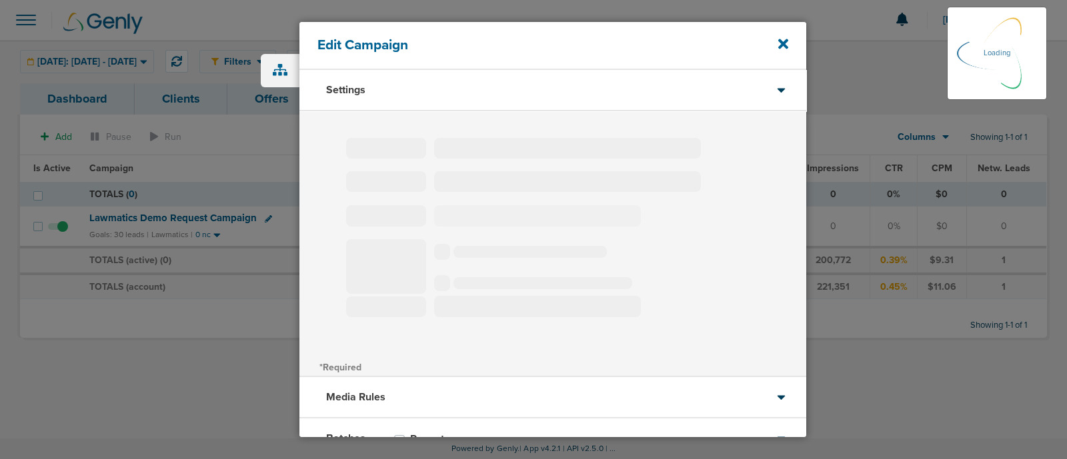
type input "Lawmatics Demo Request Campaign"
select select "Leads"
radio input "true"
select select "readWrite"
select select "1"
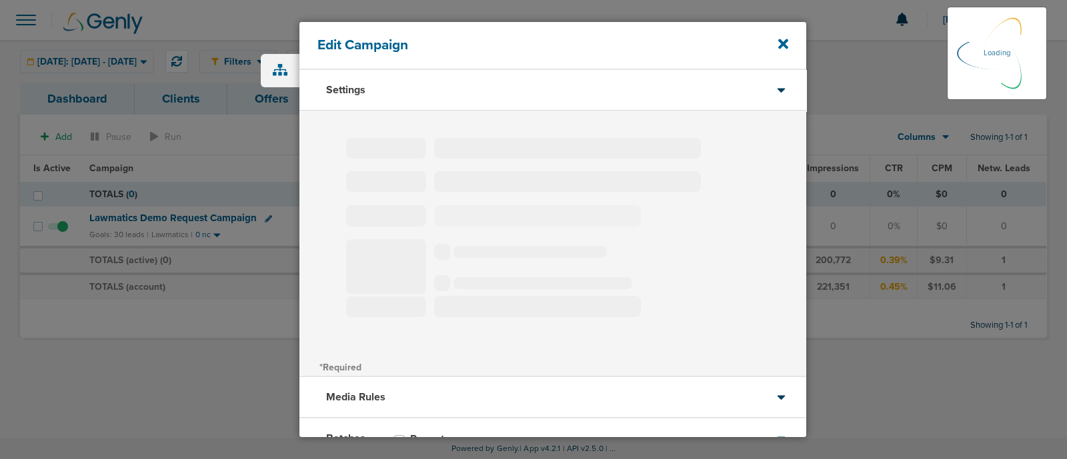
select select "1"
select select "2"
select select "3"
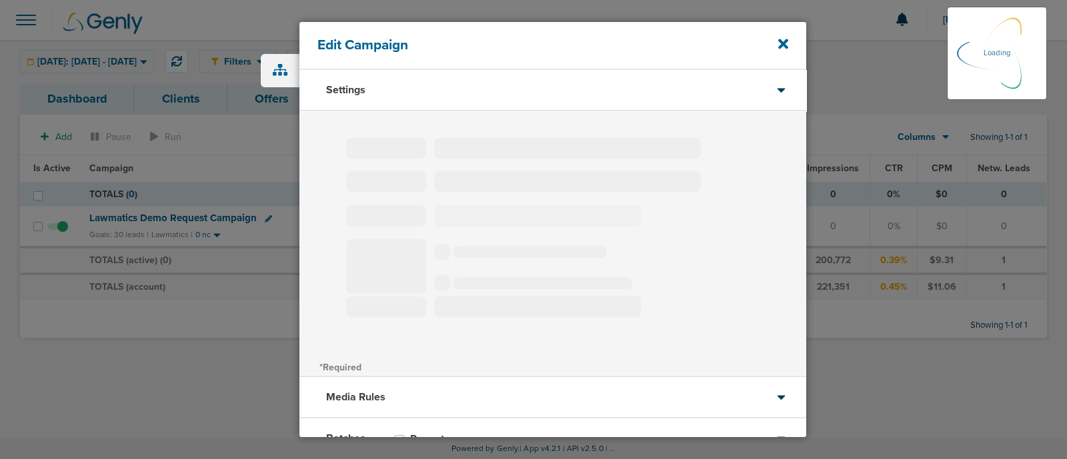
select select "4"
select select "6"
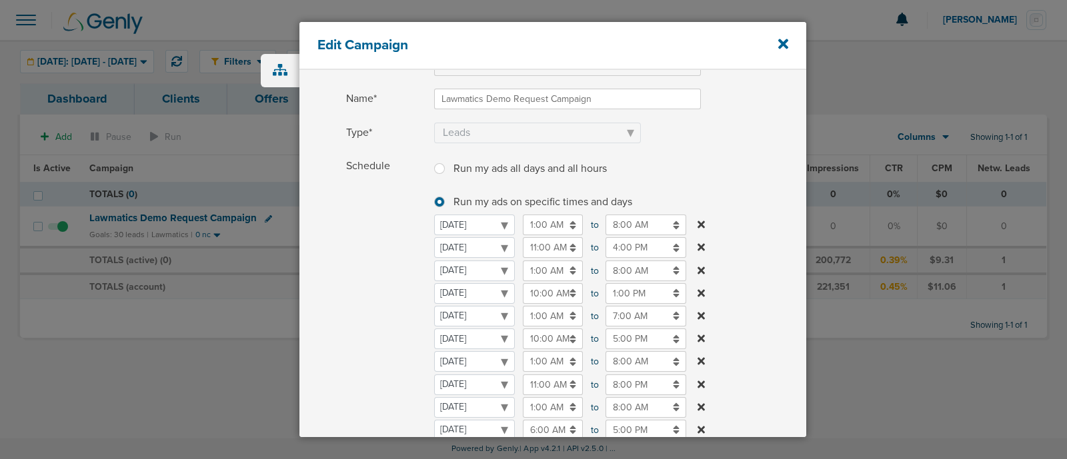
scroll to position [166, 0]
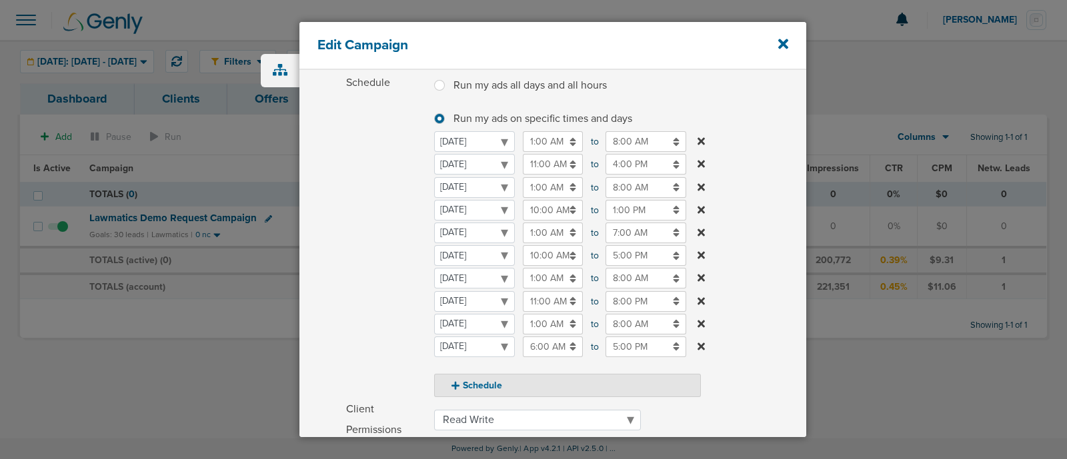
click at [638, 292] on input "8:00 PM" at bounding box center [645, 301] width 81 height 21
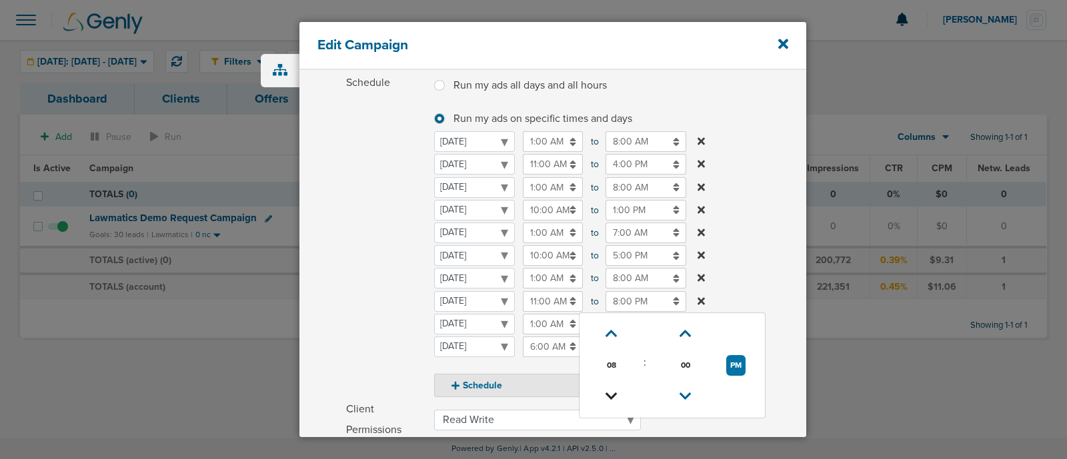
click at [612, 393] on icon at bounding box center [611, 397] width 12 height 8
click at [613, 393] on icon at bounding box center [611, 397] width 12 height 8
type input "5:00 PM"
click at [757, 251] on label "Schedule Run my ads all days and all hours Run my ads all days and all hours Ru…" at bounding box center [576, 235] width 460 height 325
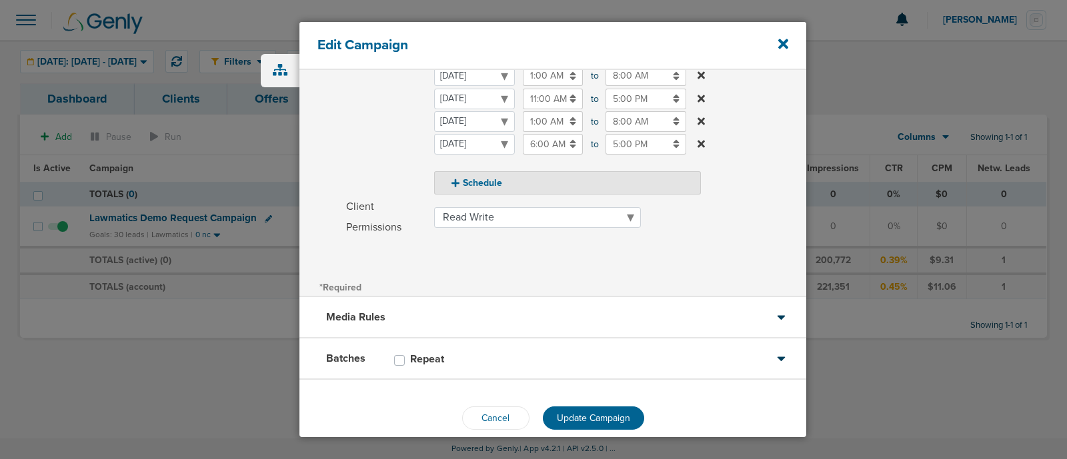
scroll to position [387, 0]
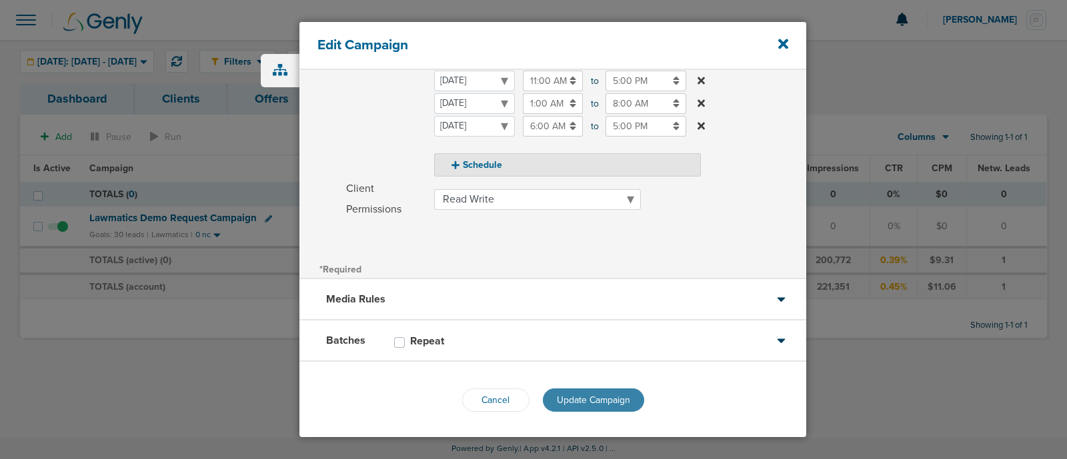
click at [620, 395] on span "Update Campaign" at bounding box center [593, 400] width 73 height 11
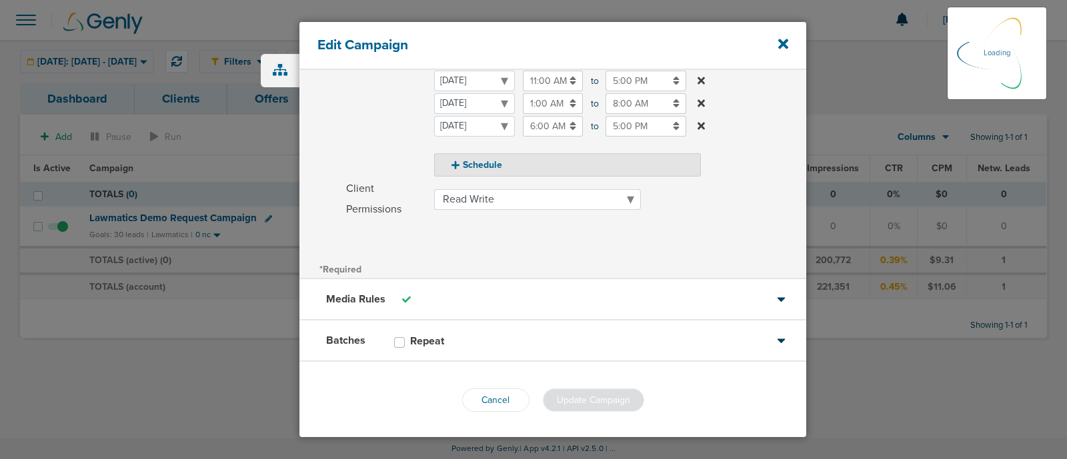
scroll to position [346, 0]
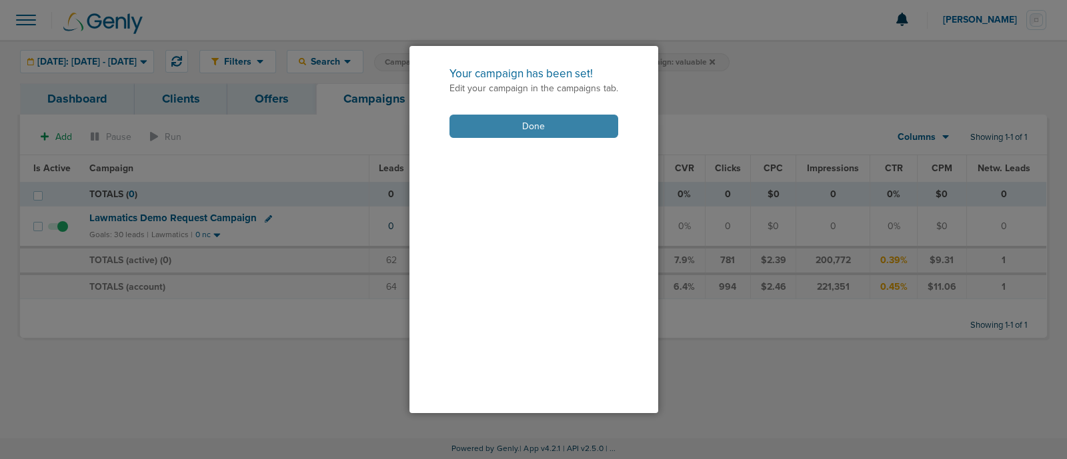
click at [525, 124] on button "Done" at bounding box center [533, 126] width 169 height 23
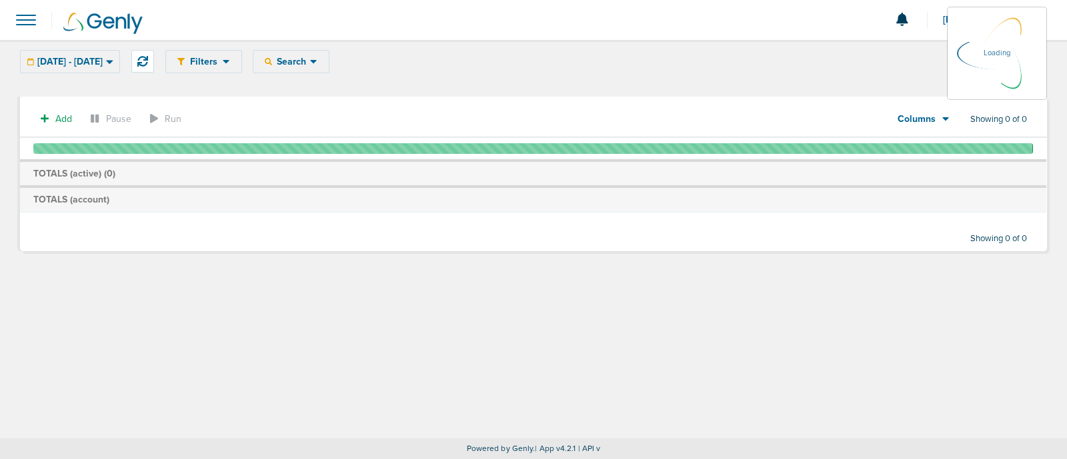
click at [477, 210] on td "TOTALS (account)" at bounding box center [533, 199] width 1026 height 25
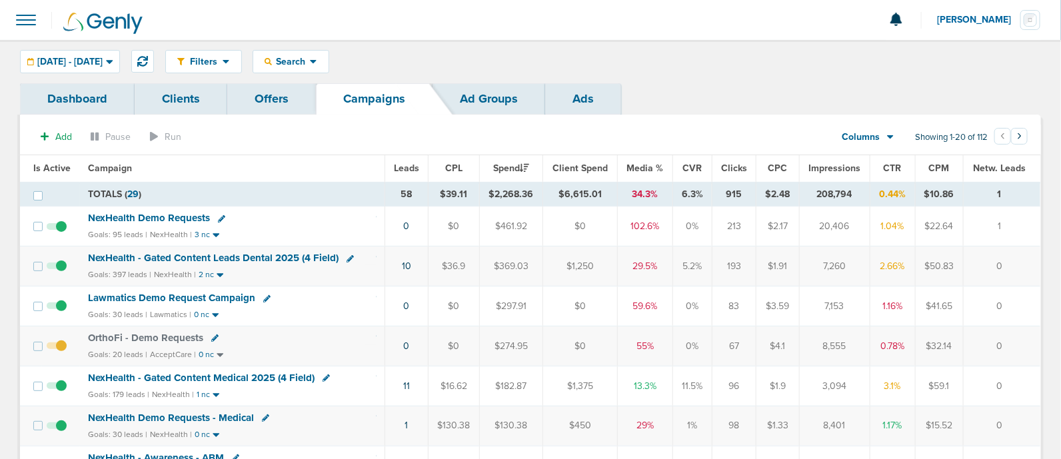
click at [15, 19] on span at bounding box center [25, 19] width 29 height 29
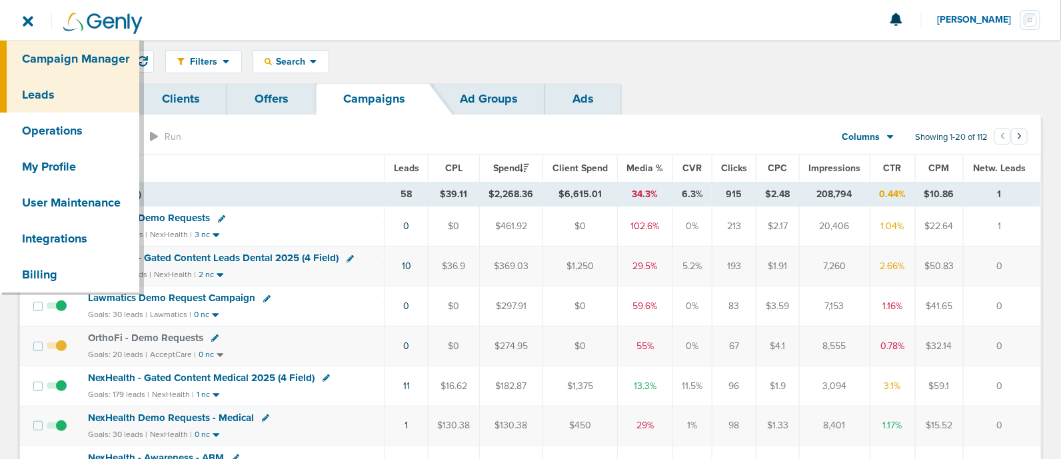
click at [76, 99] on link "Leads" at bounding box center [69, 95] width 139 height 36
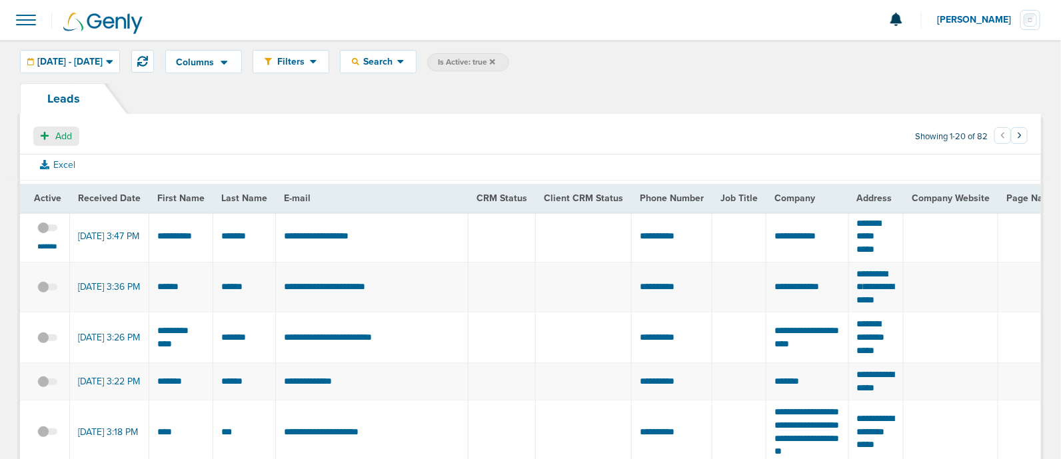
click at [53, 131] on button "Add" at bounding box center [56, 136] width 46 height 19
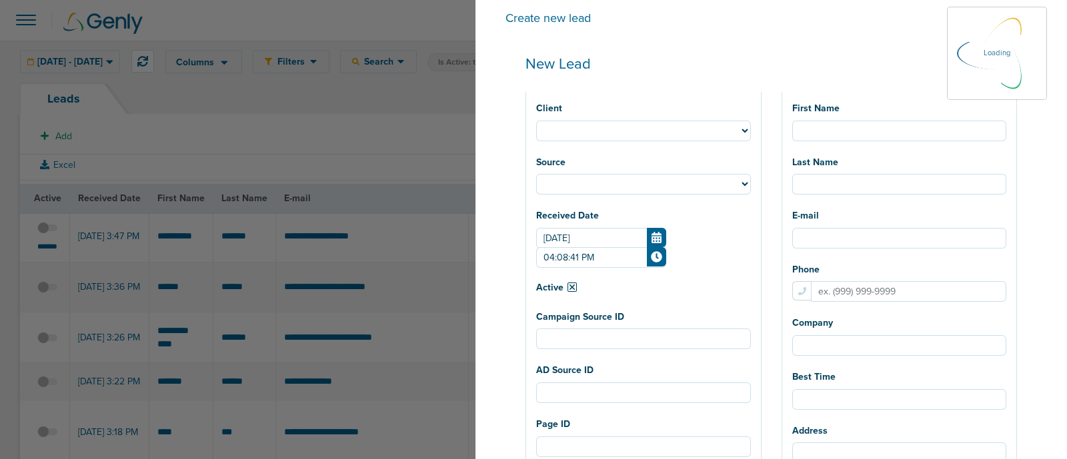
select select
click at [715, 125] on select "NexHealth Lawmatics AcceptCare LilyLink BonsaiHealth OrthoFi DMG Plug DeepScrib…" at bounding box center [643, 131] width 215 height 21
select select "183"
click at [576, 121] on select "NexHealth Lawmatics AcceptCare LilyLink BonsaiHealth OrthoFi DMG Plug DeepScrib…" at bounding box center [643, 131] width 215 height 21
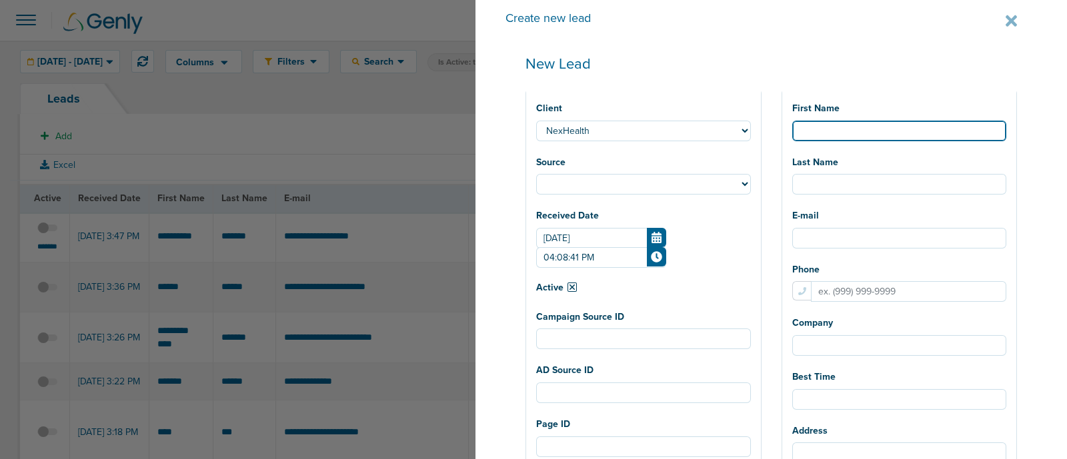
click at [853, 139] on input "First Name" at bounding box center [899, 131] width 215 height 21
select select
type input "V"
select select
type input "Vi"
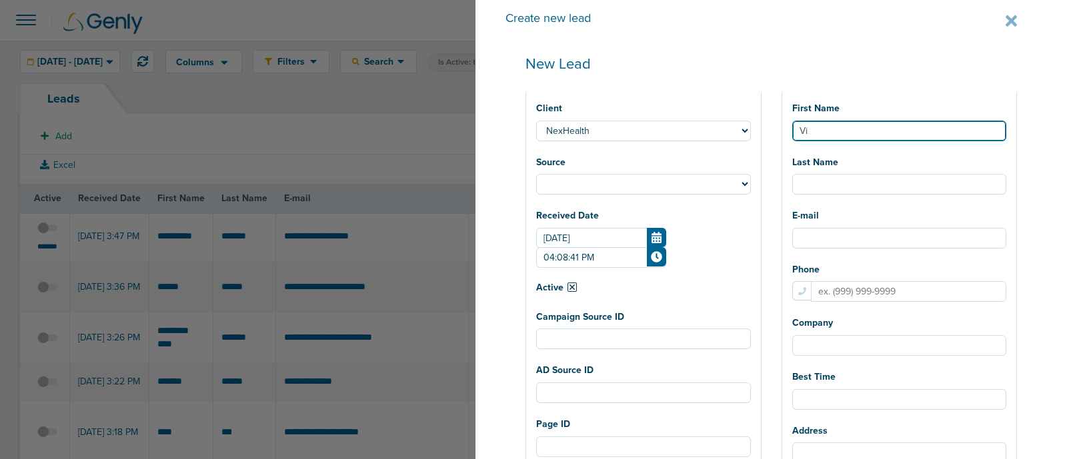
select select
type input "Vij"
select select
type input "Vija"
select select
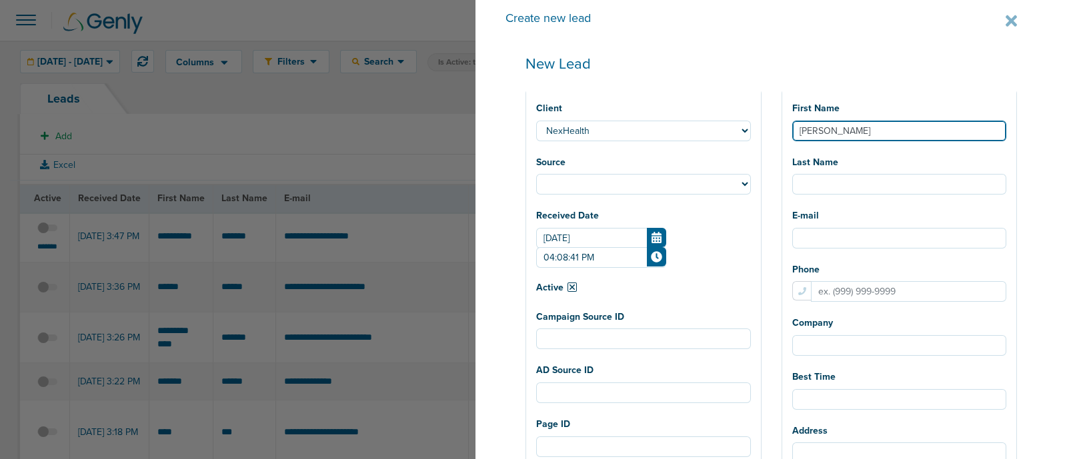
type input "Vijay"
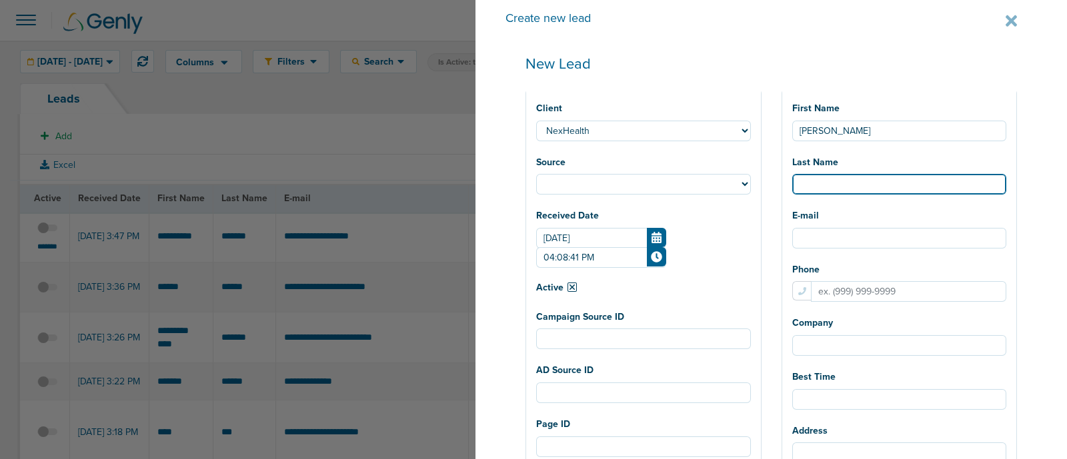
select select
type input "M"
select select
type input "Ma"
select select
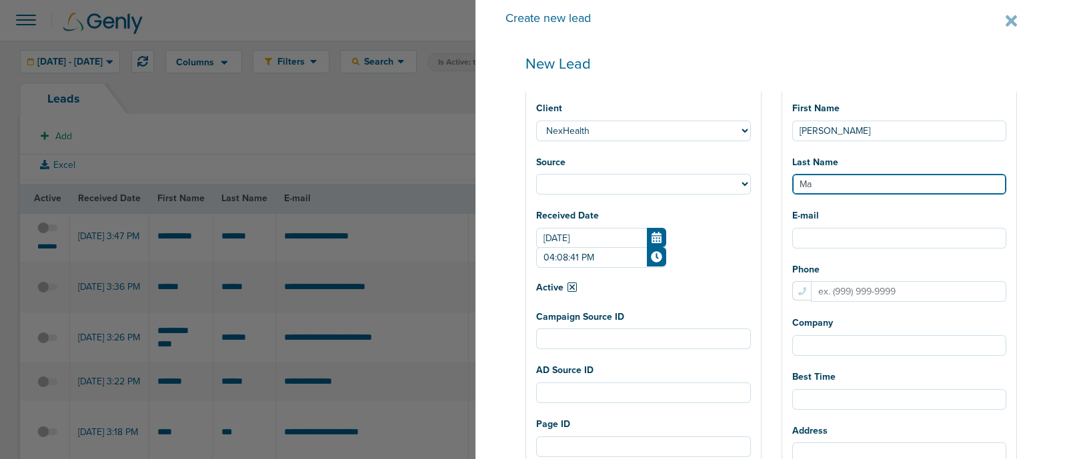
type input "Man"
select select
type input "Mand"
select select
type input "Mandh"
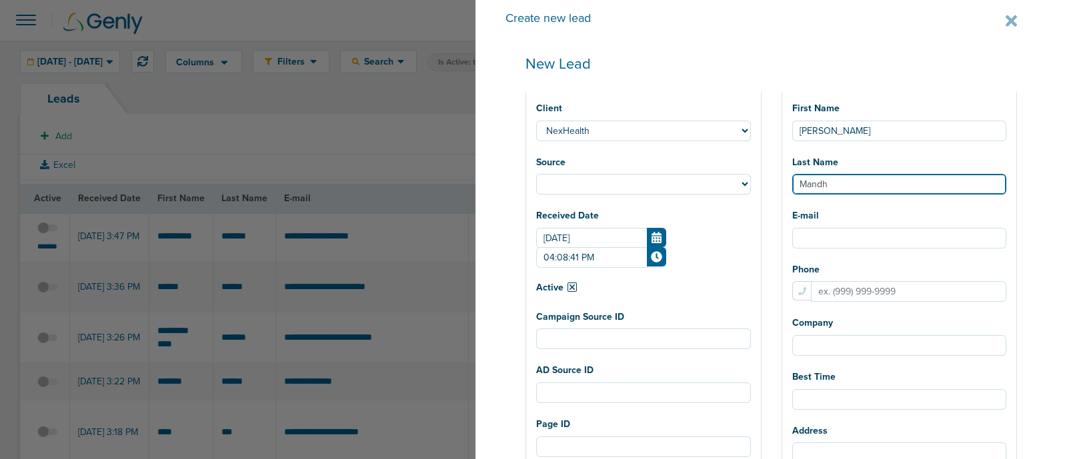
select select
type input "Mandha"
select select
type input "Mandhar"
select select
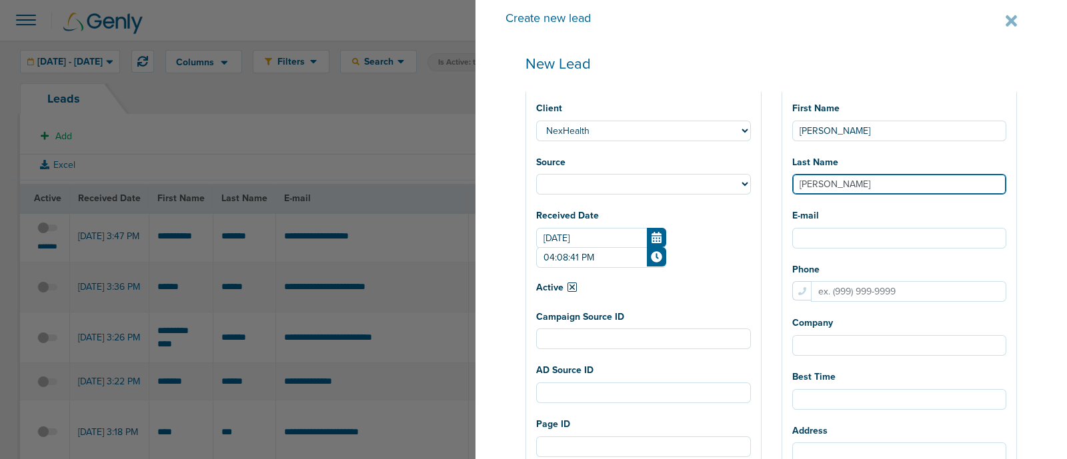
type input "Mandhare"
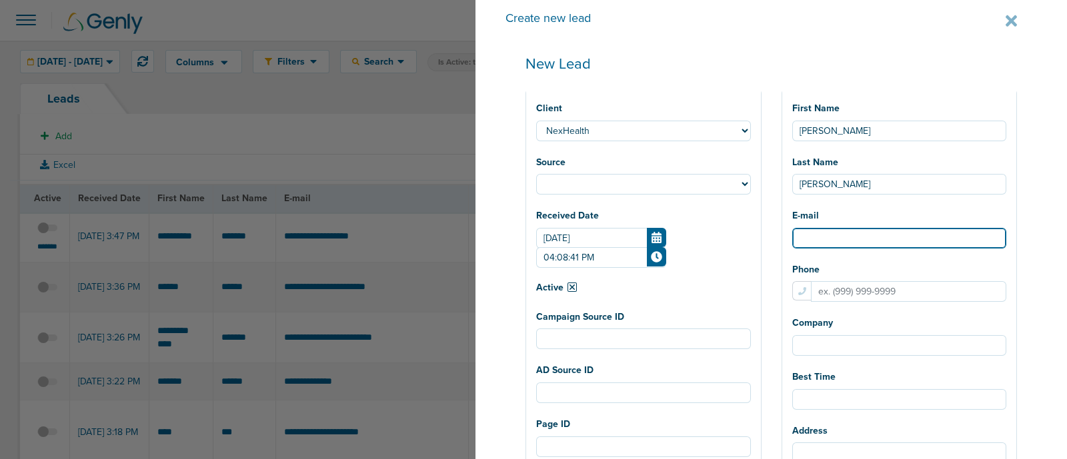
paste input "[EMAIL_ADDRESS][DOMAIN_NAME]"
type input "[EMAIL_ADDRESS][DOMAIN_NAME]"
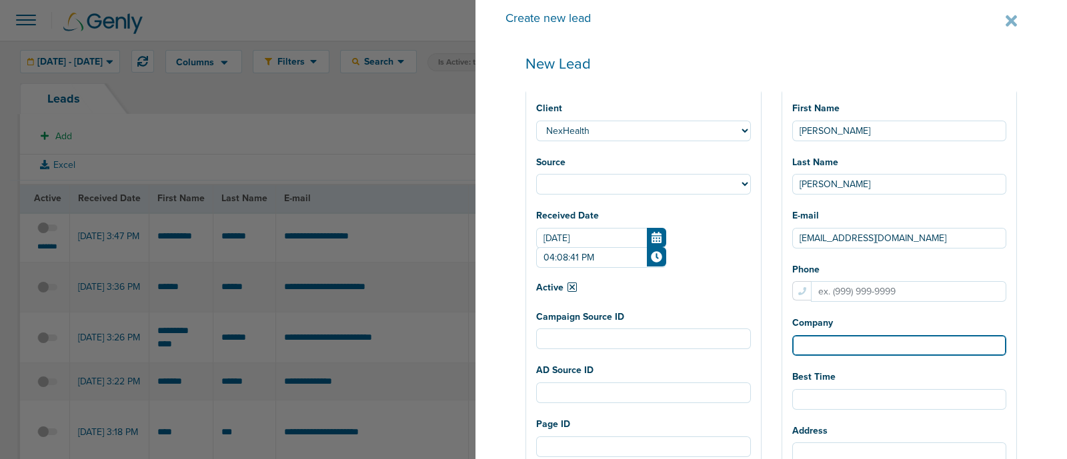
select select
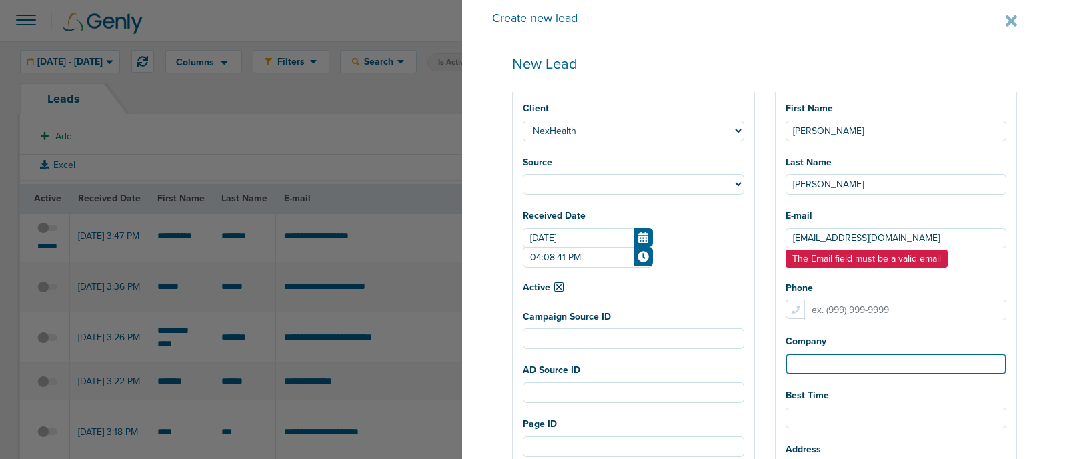
click at [898, 351] on div "Company" at bounding box center [895, 352] width 221 height 43
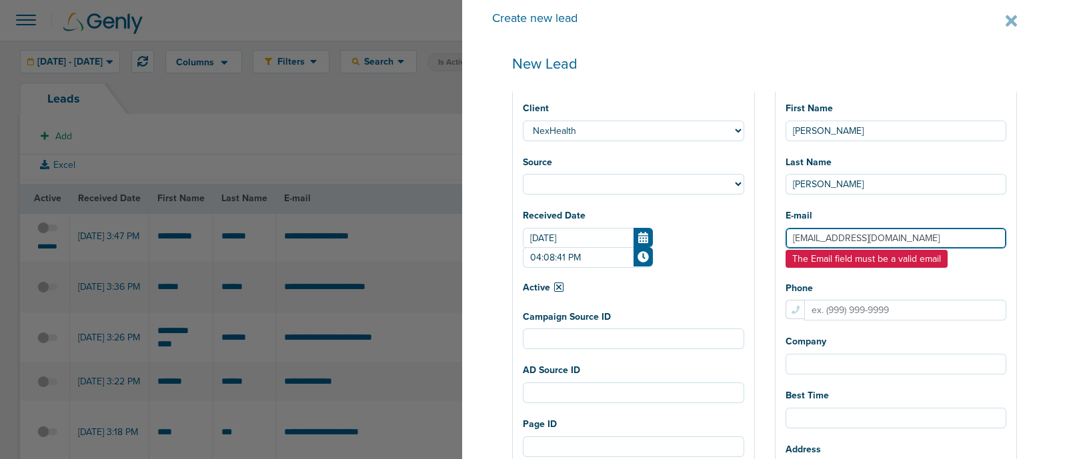
click at [822, 236] on input "[EMAIL_ADDRESS][DOMAIN_NAME]" at bounding box center [895, 238] width 221 height 21
type input "[EMAIL_ADDRESS][DOMAIN_NAME]"
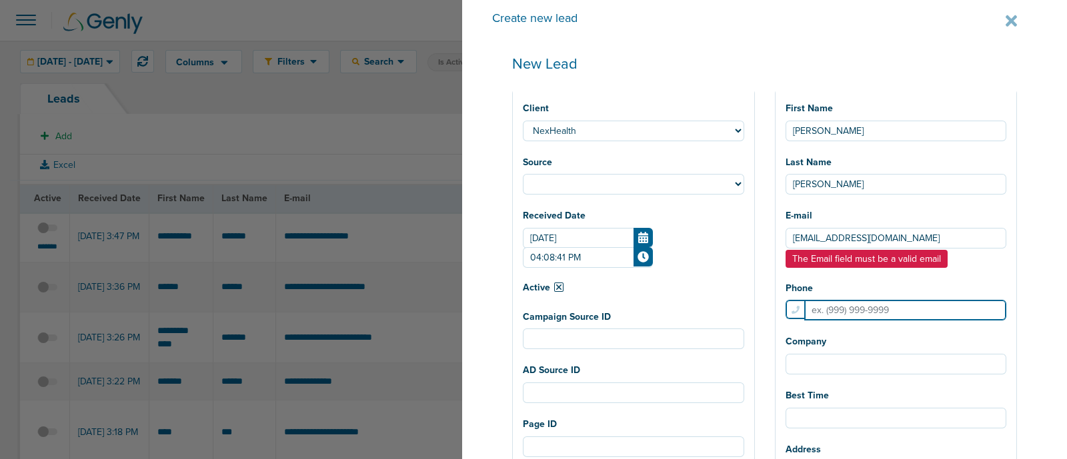
click at [841, 317] on input "Phone" at bounding box center [905, 310] width 203 height 21
paste input "9198097011"
select select
type input "9198097011"
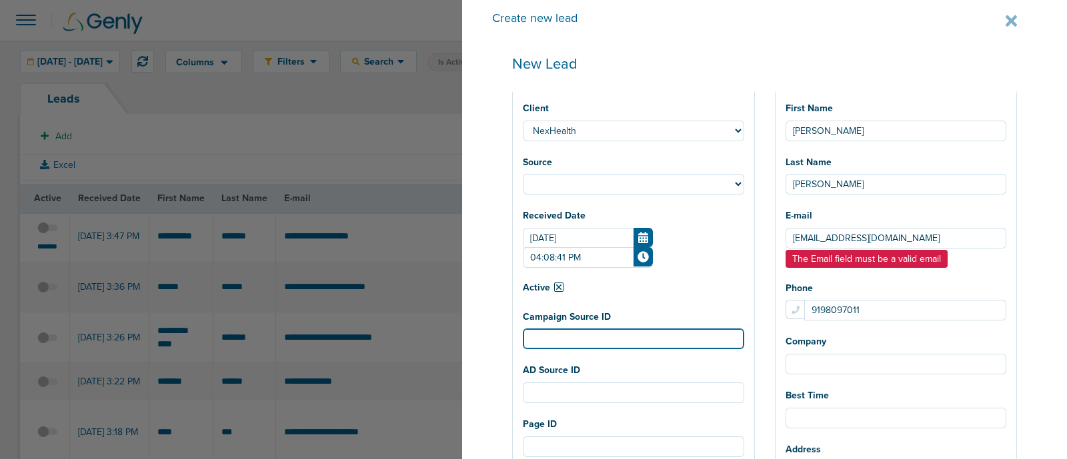
click at [637, 340] on input "Campaign Source ID" at bounding box center [633, 339] width 221 height 21
paste input "120233619104830190"
select select
type input "120233619104830190"
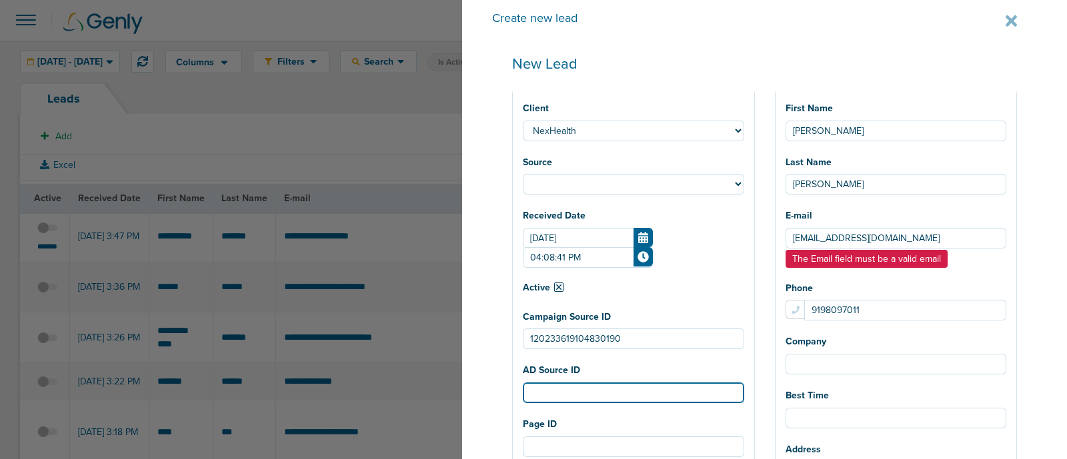
click at [677, 396] on input "AD Source ID" at bounding box center [633, 393] width 221 height 21
paste input "120233619104810190"
select select
type input "120233619104810190"
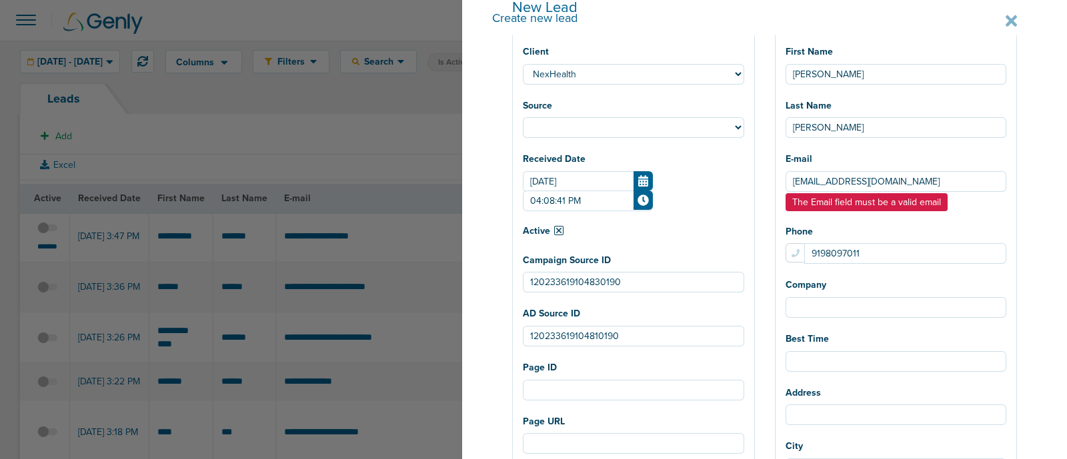
scroll to position [83, 0]
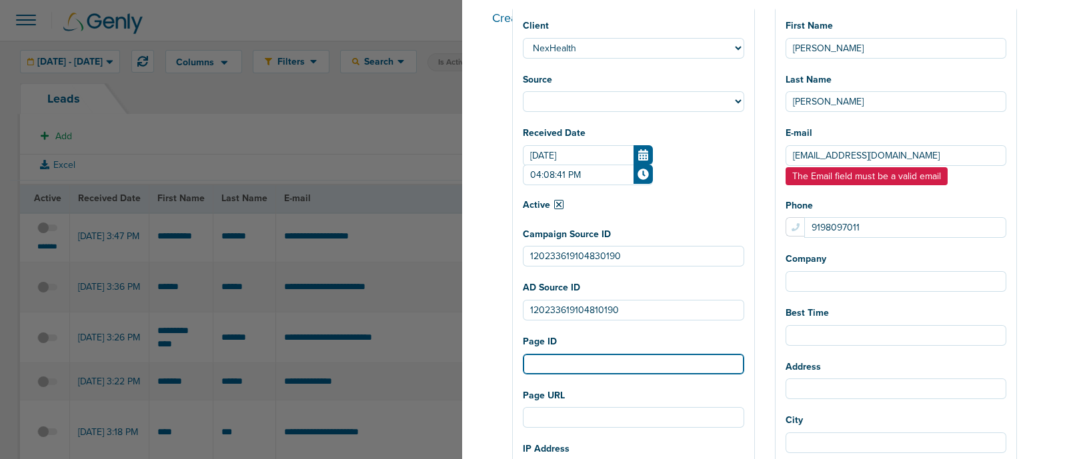
click at [612, 371] on input "Page ID" at bounding box center [633, 364] width 221 height 21
paste input "690091710030890"
select select
type input "690091710030890"
click at [574, 370] on input "690091710030890" at bounding box center [633, 364] width 221 height 21
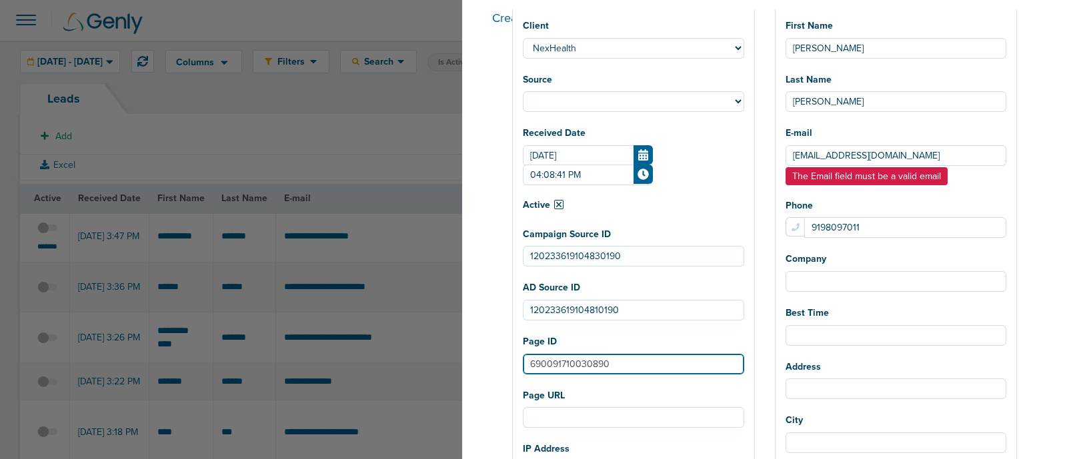
select select
type input "690091710030890"
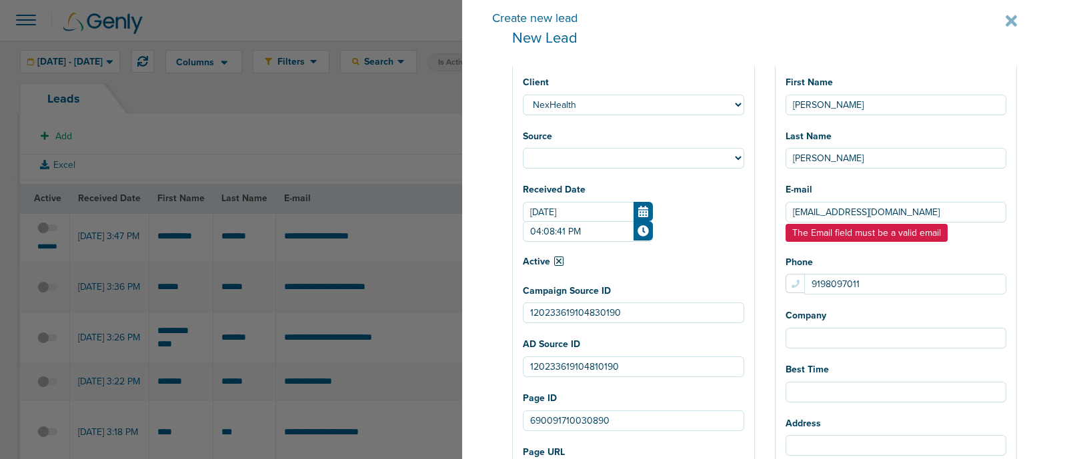
scroll to position [0, 0]
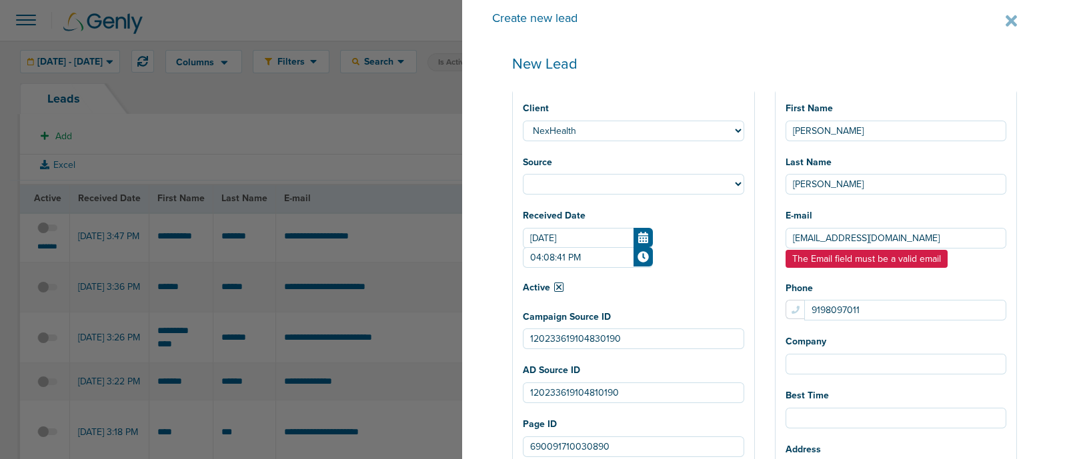
click at [929, 281] on div "Phone 9198097011" at bounding box center [895, 299] width 221 height 43
click at [901, 241] on input "[EMAIL_ADDRESS][DOMAIN_NAME]" at bounding box center [895, 238] width 221 height 21
click at [805, 235] on input "[EMAIL_ADDRESS][DOMAIN_NAME]" at bounding box center [895, 238] width 221 height 21
type input "ejman@yahoo.com"
select select
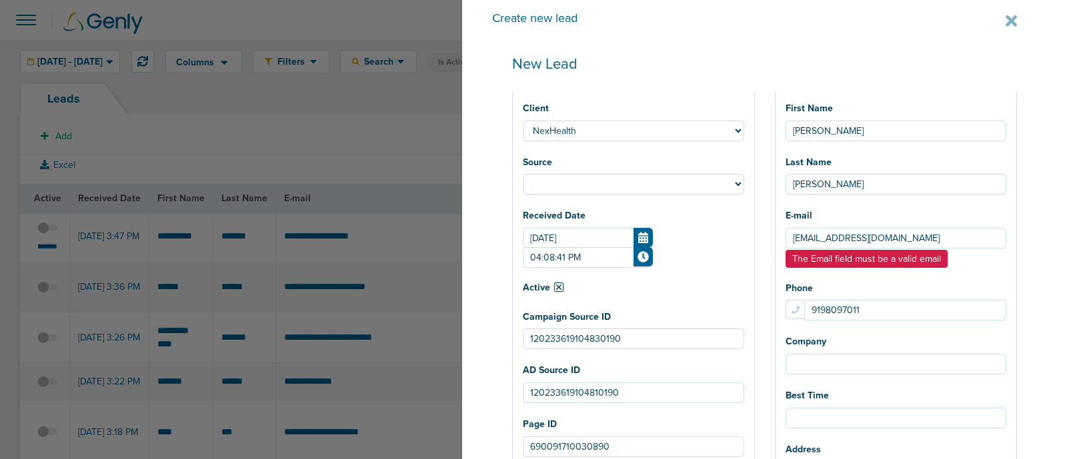
click at [922, 319] on input "9198097011" at bounding box center [905, 310] width 203 height 21
click at [927, 231] on input "ejman@yahoo.com" at bounding box center [895, 238] width 221 height 21
click at [803, 241] on input "ejman@yahoo.com" at bounding box center [895, 238] width 221 height 21
click at [930, 239] on input "veejman@yahoo.com" at bounding box center [895, 238] width 221 height 21
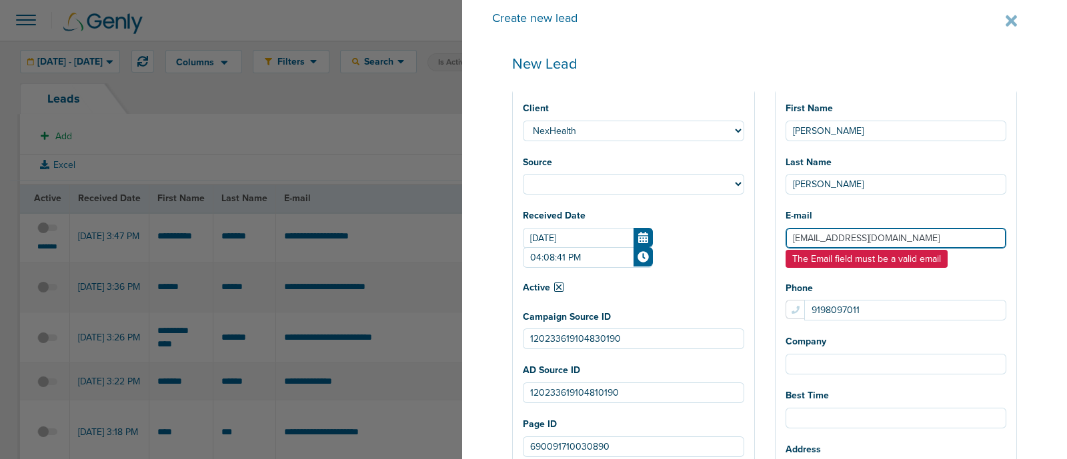
type input "veejman@yahoo.com"
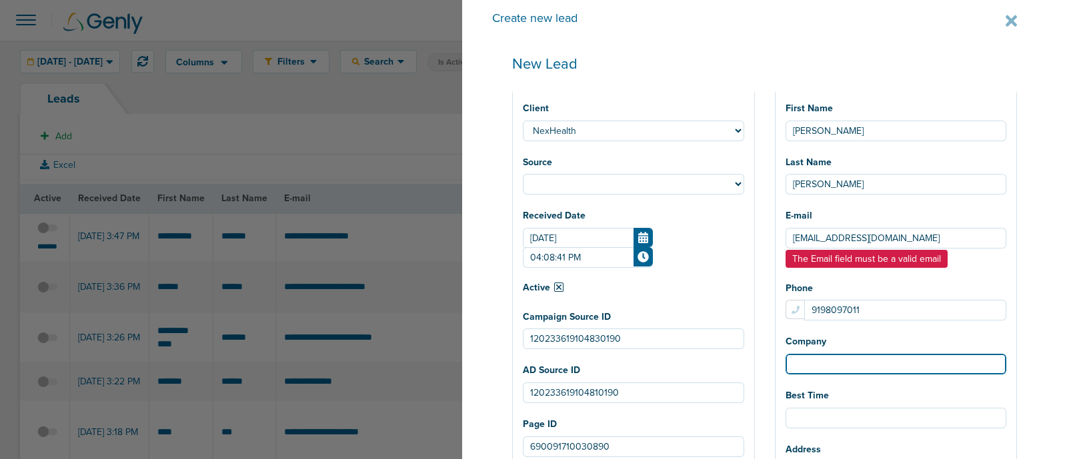
click at [877, 364] on input "Company" at bounding box center [895, 364] width 221 height 21
select select
type input "D"
select select
type input "Dr"
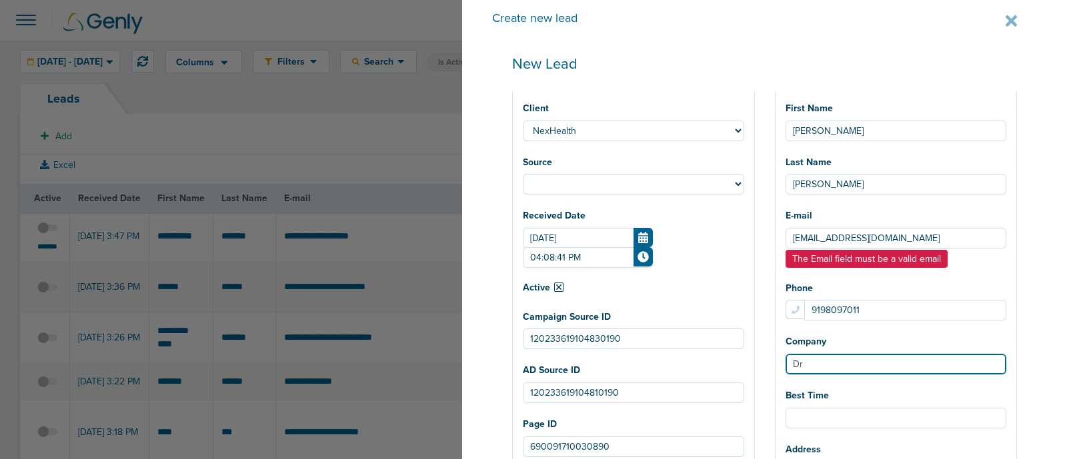
select select
type input "Dr."
select select
type input "Dr."
select select
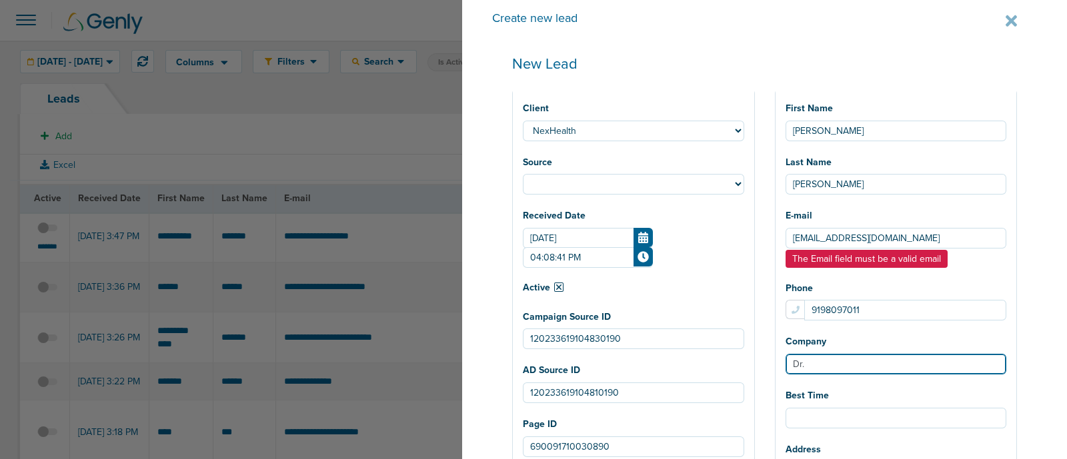
type input "Dr. V"
select select
type input "Dr. Vi"
select select
type input "Dr. Vij"
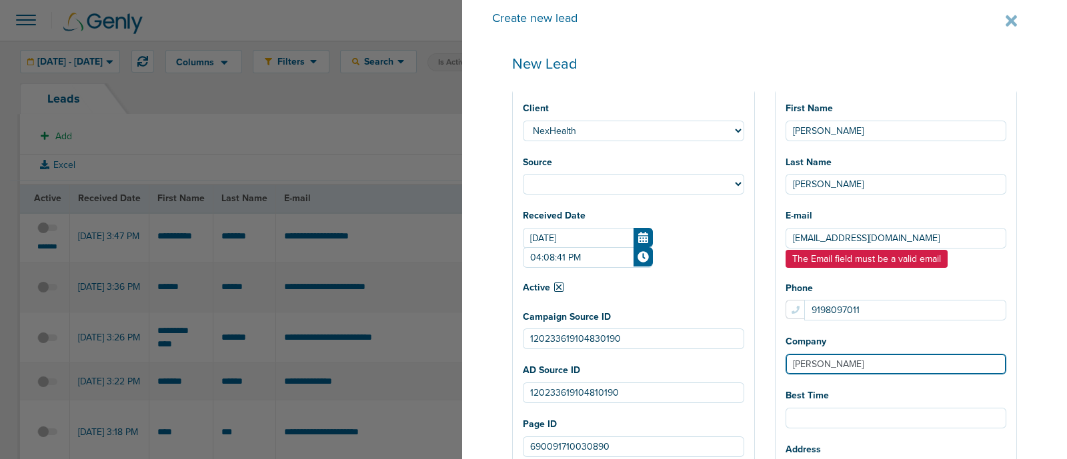
select select
type input "Dr. Vija"
select select
type input "Dr. Vijay"
select select
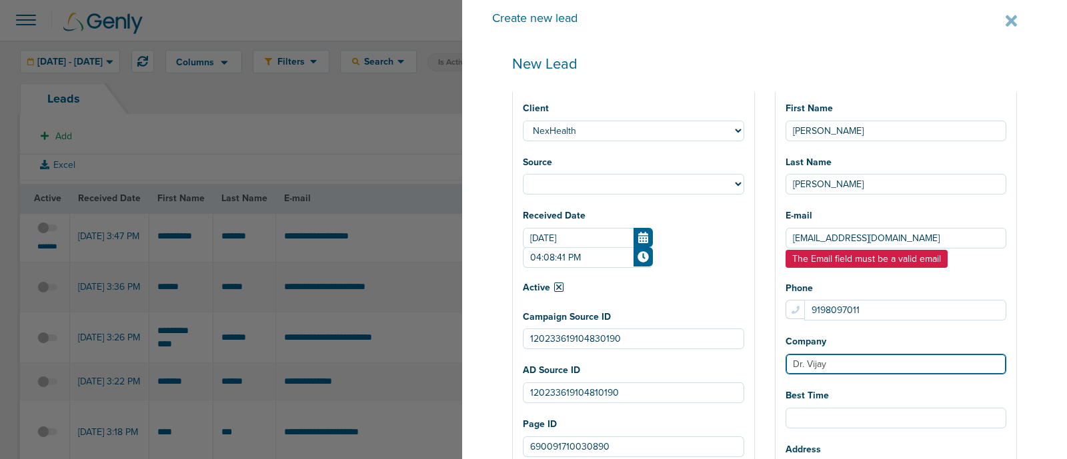
type input "Dr. Vijays"
select select
type input "Dr. Vijaysin"
select select
type input "Dr. Vijaysinh"
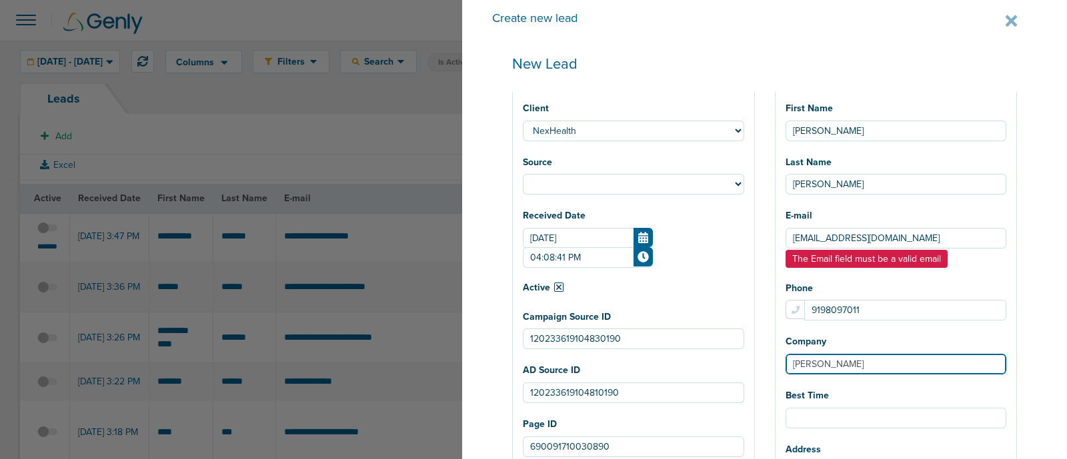
select select
type input "Dr. Vijaysinha"
select select
type input "Dr. Vijaysinha"
select select
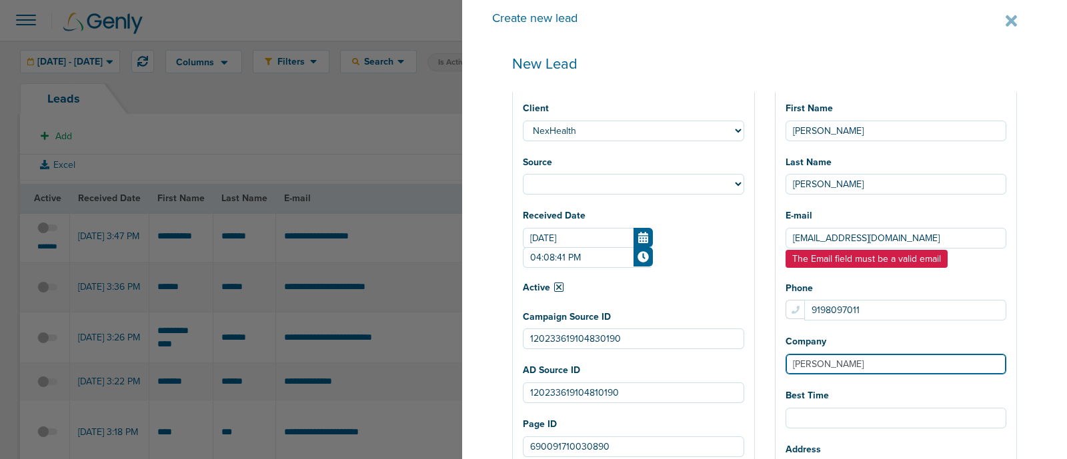
type input "Dr. Vijaysinha M"
select select
type input "Dr. Vijaysinha Ma"
select select
type input "Dr. Vijaysinha Man"
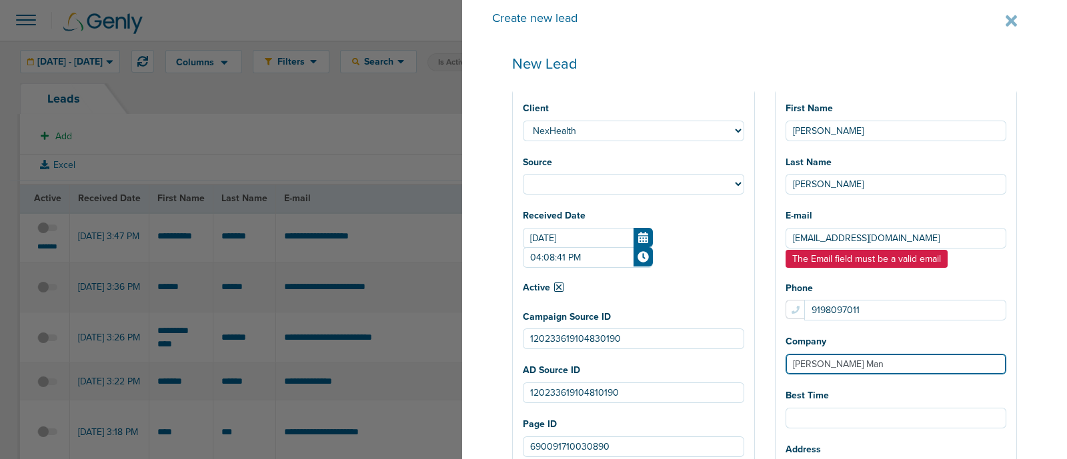
select select
type input "Dr. Vijaysinha Mand"
select select
type input "Dr. Vijaysinha Mandh"
select select
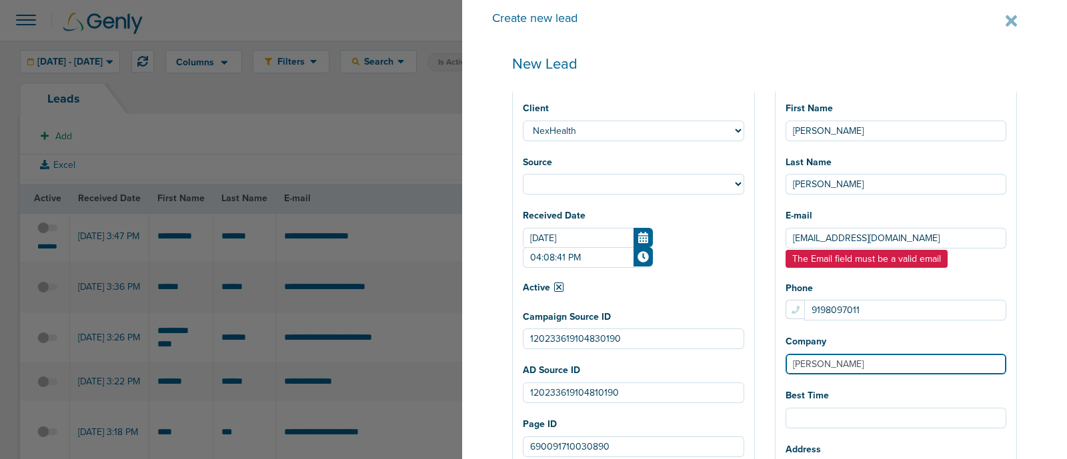
type input "Dr. Vijaysinha Mandha"
select select
type input "Dr. Vijaysinha Mandhar"
select select
type input "Dr. Vijaysinha Mandhare"
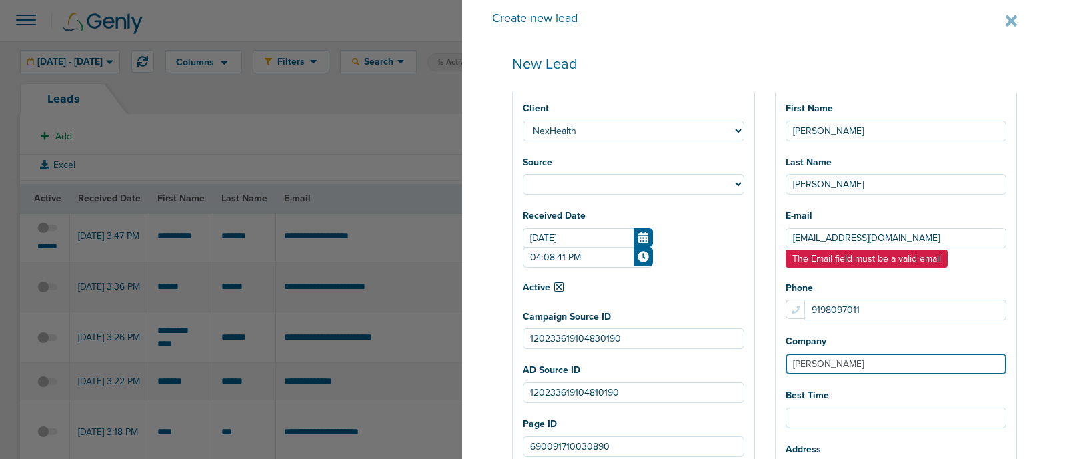
select select
type input "Dr. Vijaysinha Mandhare,"
select select
type input "Dr. Vijaysinha Mandhare,"
select select
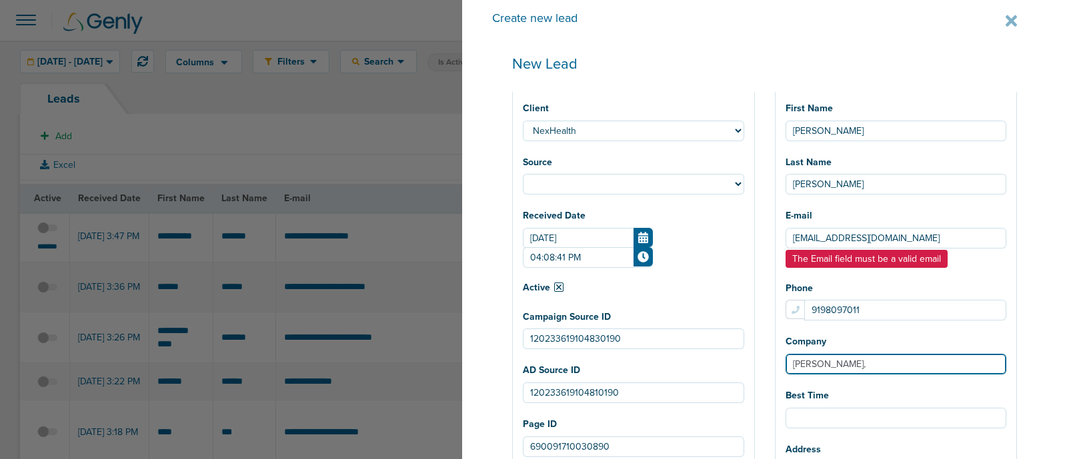
type input "Dr. Vijaysinha Mandhare, M"
select select
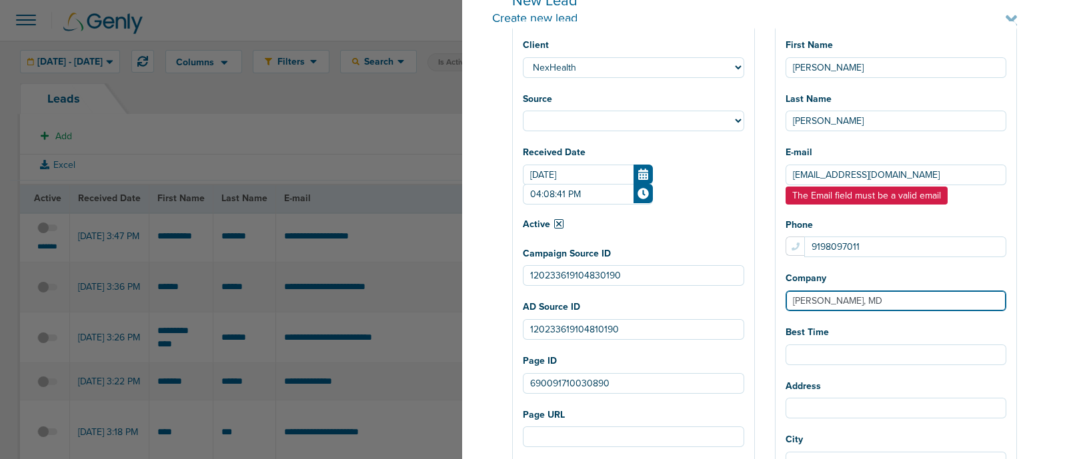
scroll to position [250, 0]
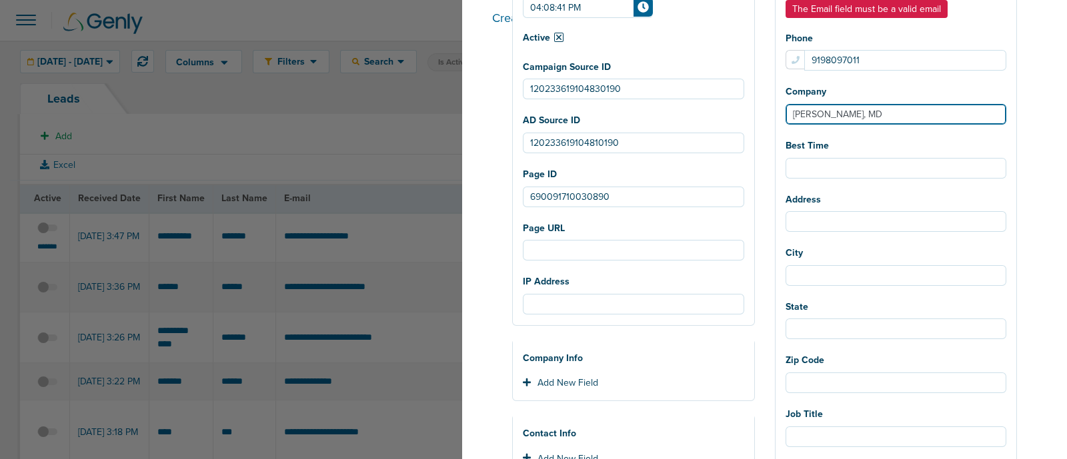
type input "Dr. Vijaysinha Mandhare, MD"
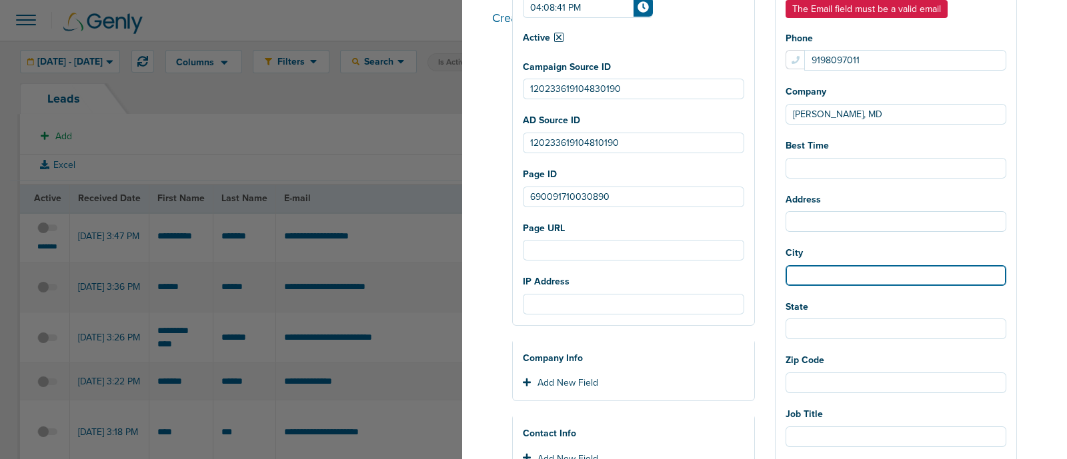
click at [841, 277] on input "City" at bounding box center [895, 275] width 221 height 21
select select
type input "a"
select select
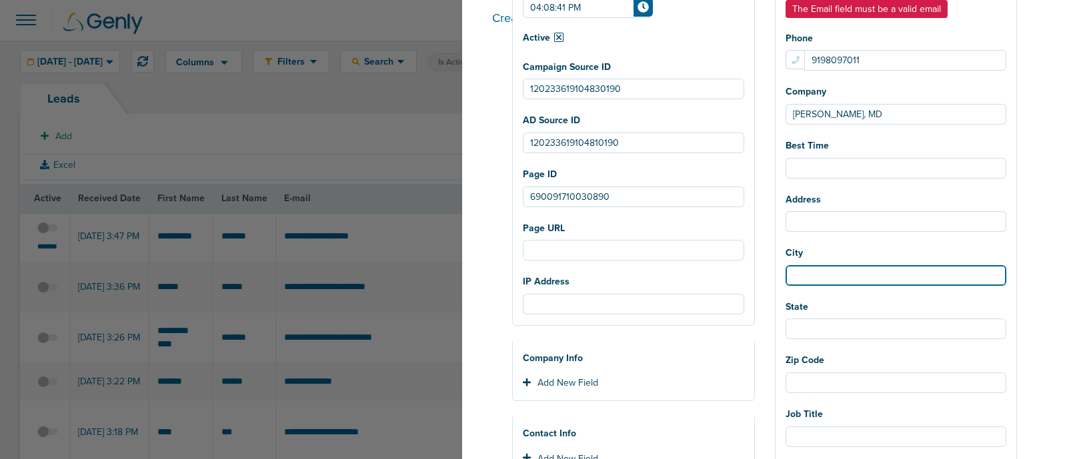
type input "R"
select select
type input "Ra"
select select
type input "Ral"
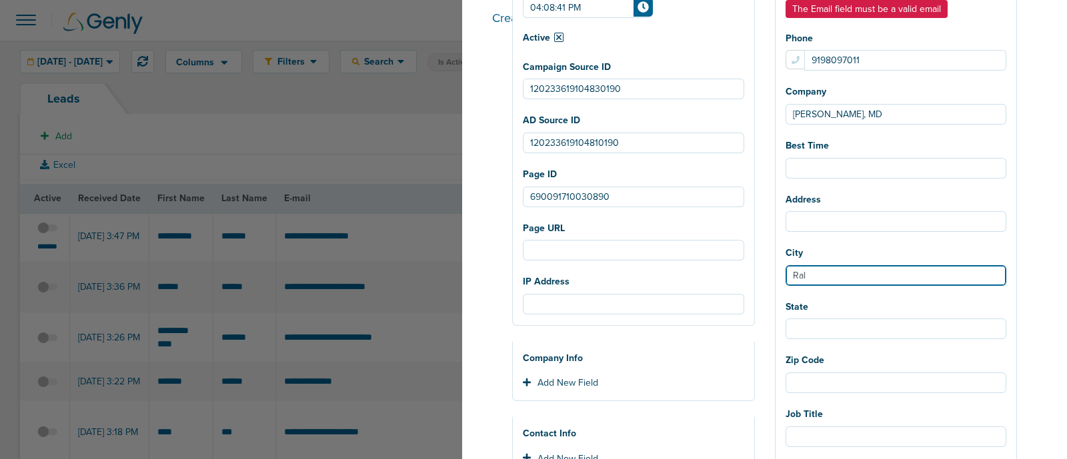
select select
type input "Rale"
select select
type input "Ralei"
select select
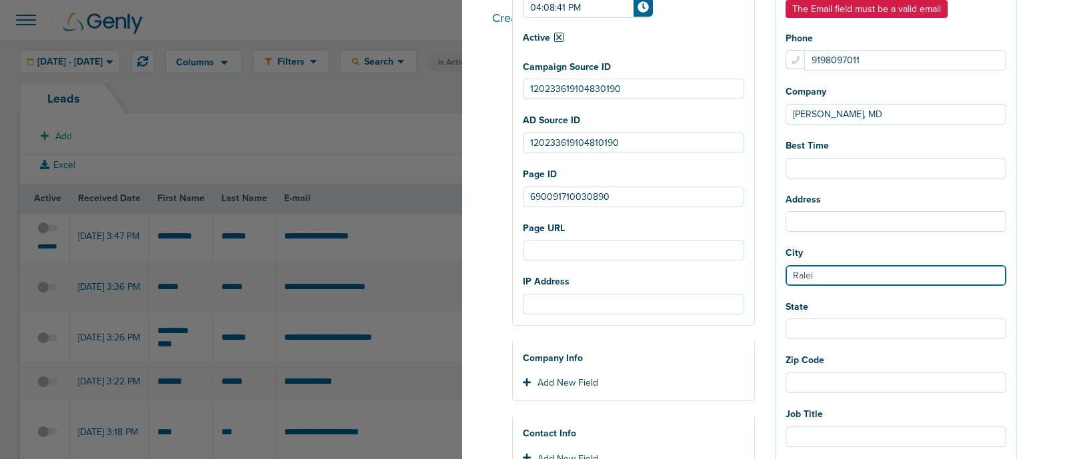
type input "Raleig"
select select
type input "Raleigh"
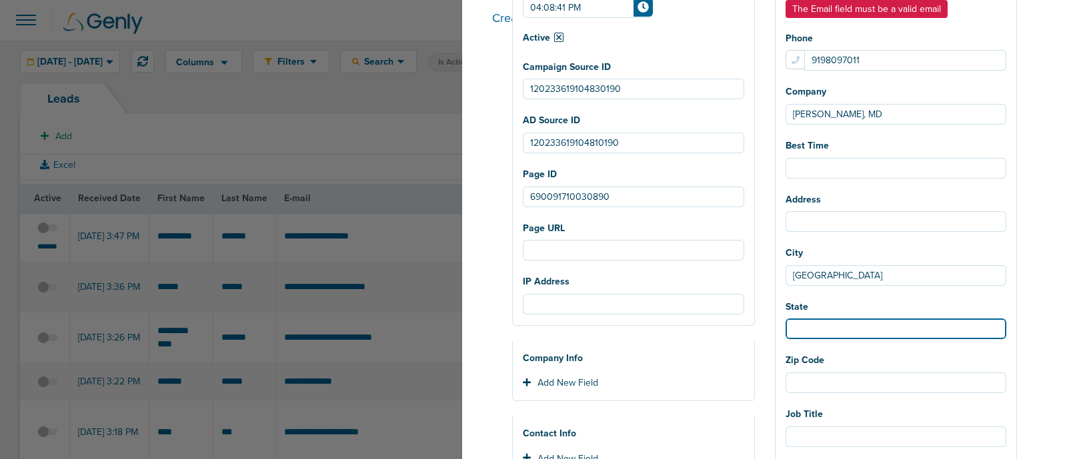
select select
type input "N"
select select
type input "NC"
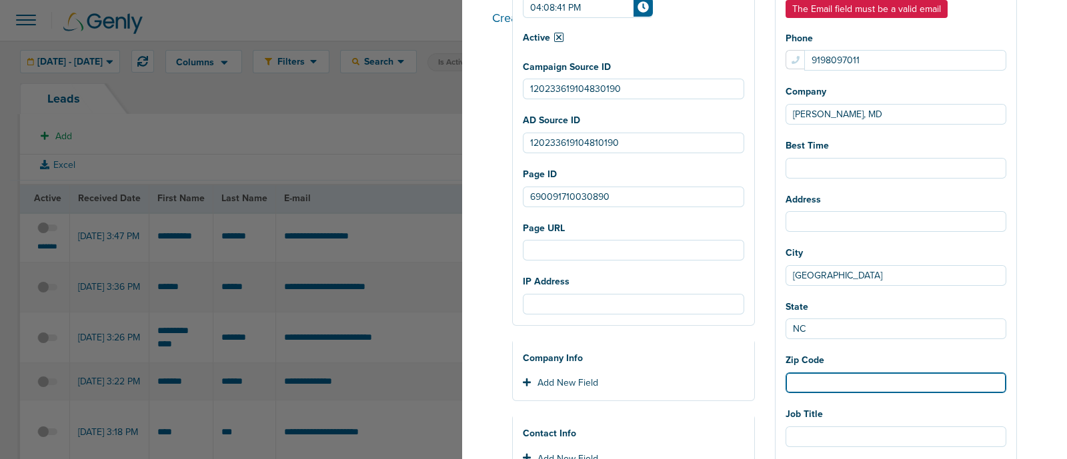
select select
type input "2"
select select
type input "27"
select select
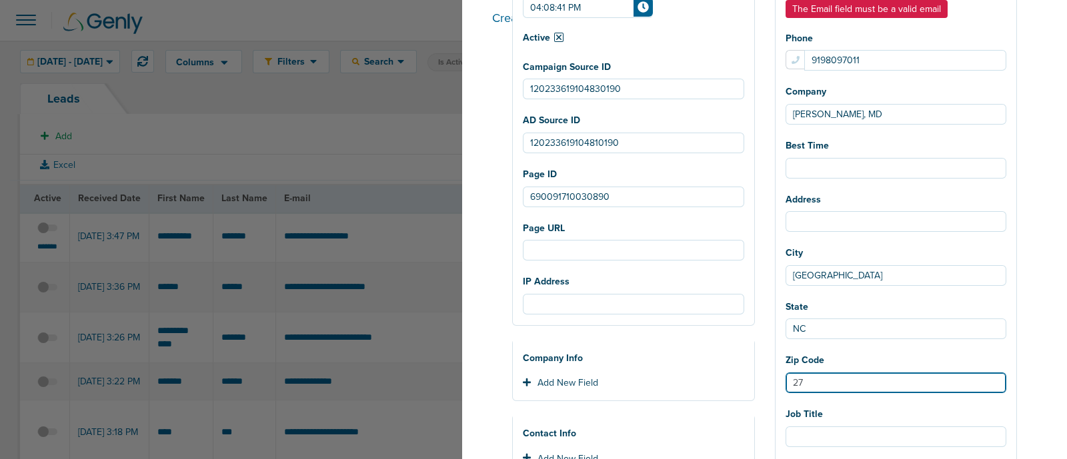
type input "276"
select select
type input "2761"
select select
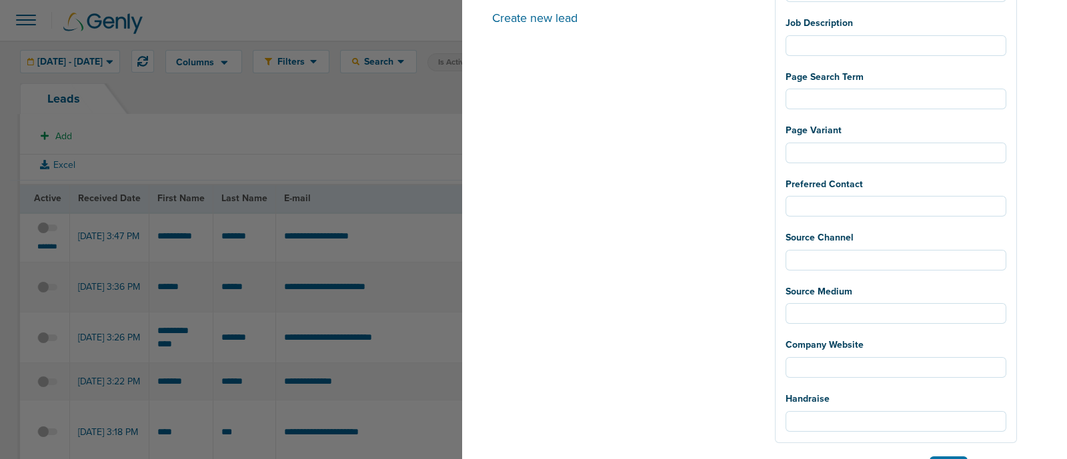
scroll to position [950, 0]
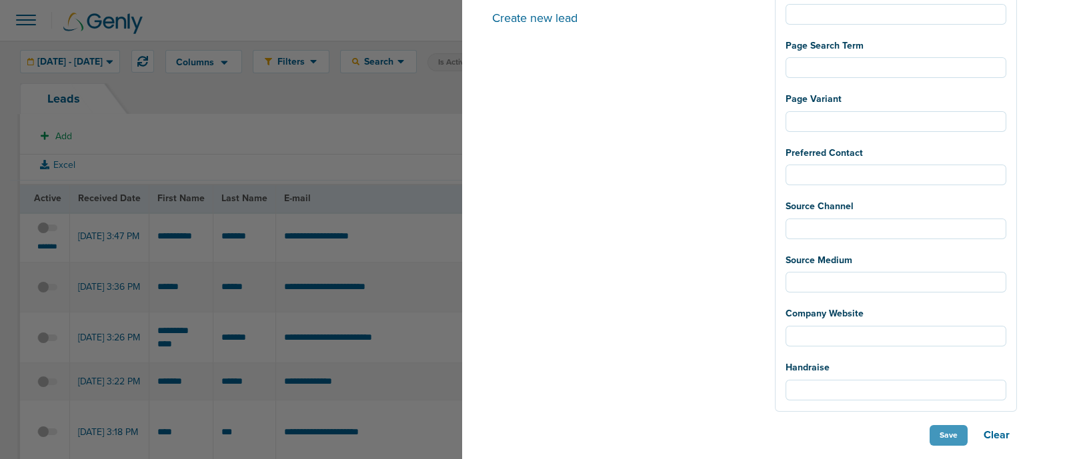
type input "27611"
click at [947, 431] on button "Save" at bounding box center [948, 435] width 38 height 21
select select
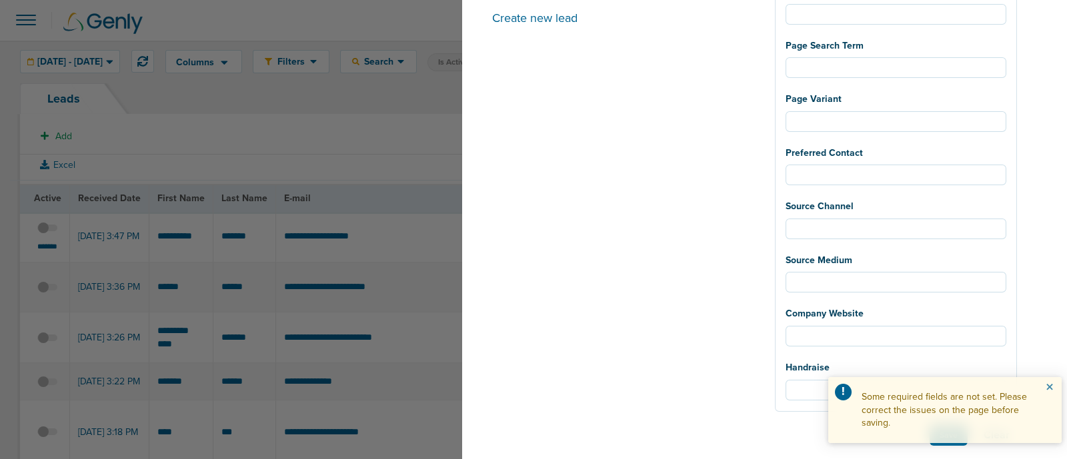
click at [1049, 385] on button "×" at bounding box center [1049, 388] width 8 height 16
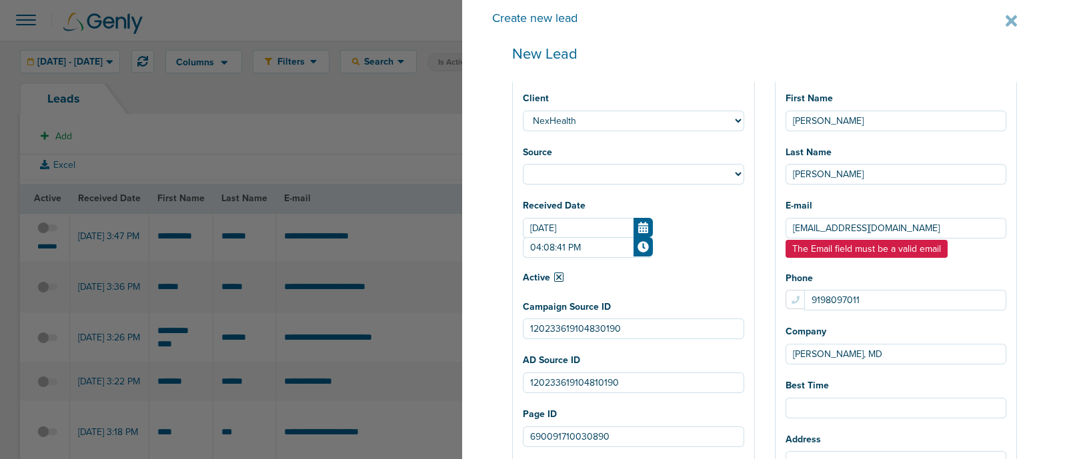
scroll to position [0, 0]
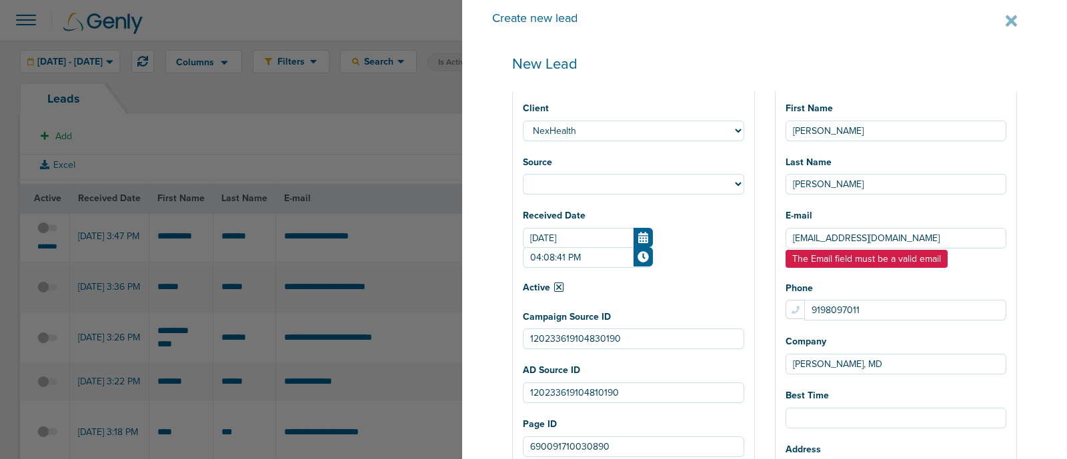
click at [858, 267] on span "The Email field must be a valid email" at bounding box center [866, 259] width 162 height 18
drag, startPoint x: 857, startPoint y: 267, endPoint x: 780, endPoint y: 208, distance: 96.5
click at [841, 249] on div "The Email field must be a valid email" at bounding box center [895, 258] width 221 height 19
click at [804, 235] on input "veejman@yahoo.com" at bounding box center [895, 238] width 221 height 21
drag, startPoint x: 804, startPoint y: 235, endPoint x: 985, endPoint y: 247, distance: 181.0
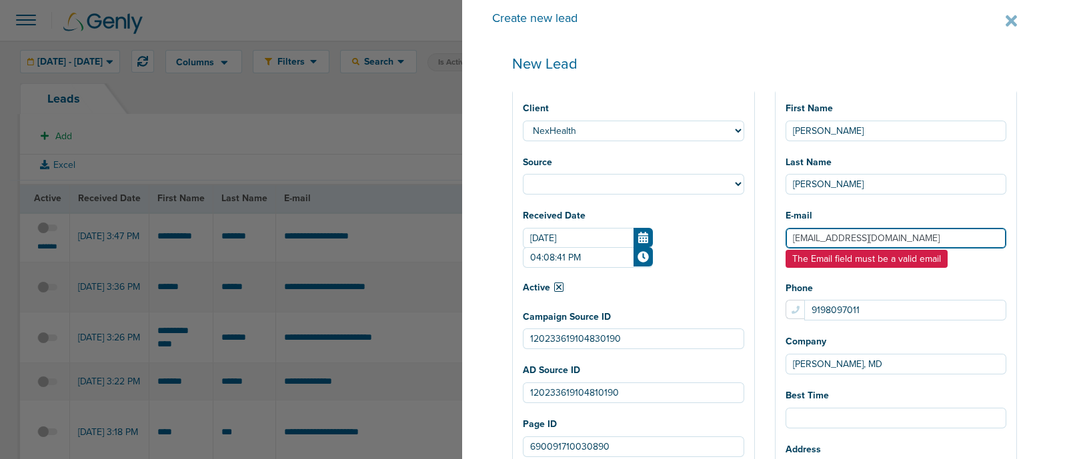
click at [985, 247] on input "veejman@yahoo.com" at bounding box center [895, 238] width 221 height 21
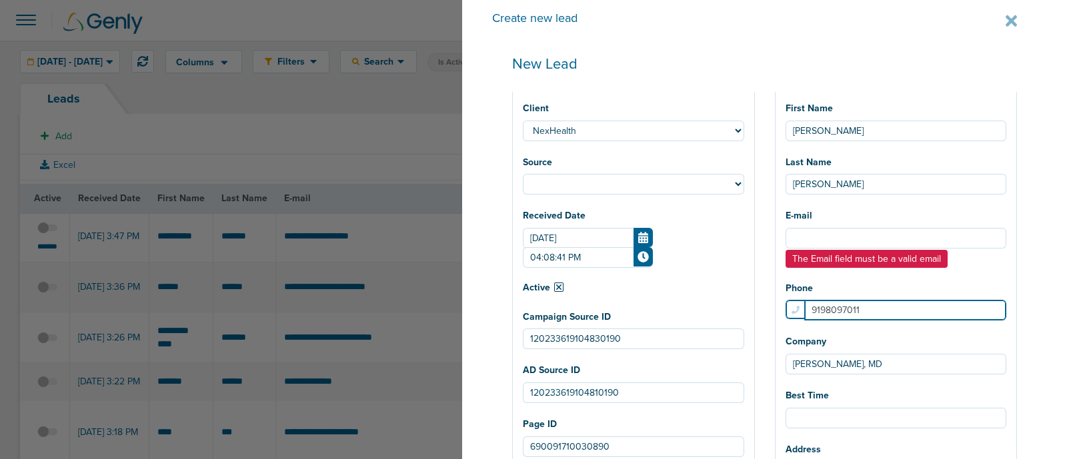
select select
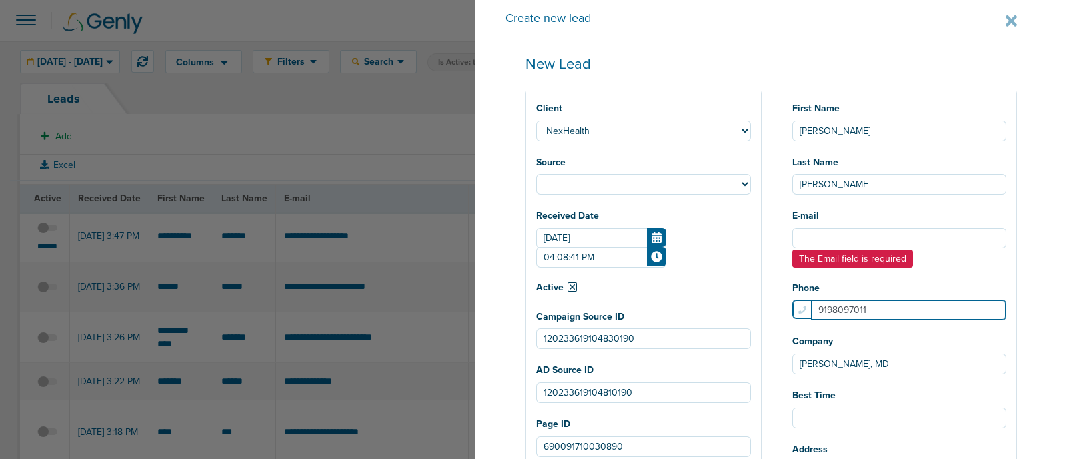
click at [978, 305] on input "9198097011" at bounding box center [909, 310] width 196 height 21
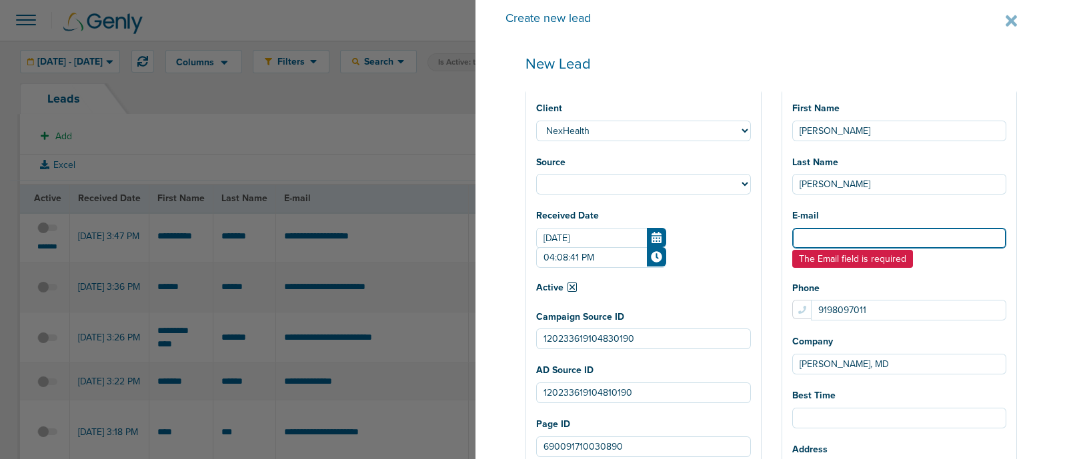
click at [840, 244] on input "E-mail" at bounding box center [899, 238] width 215 height 21
type input "lauren@genly.com"
select select
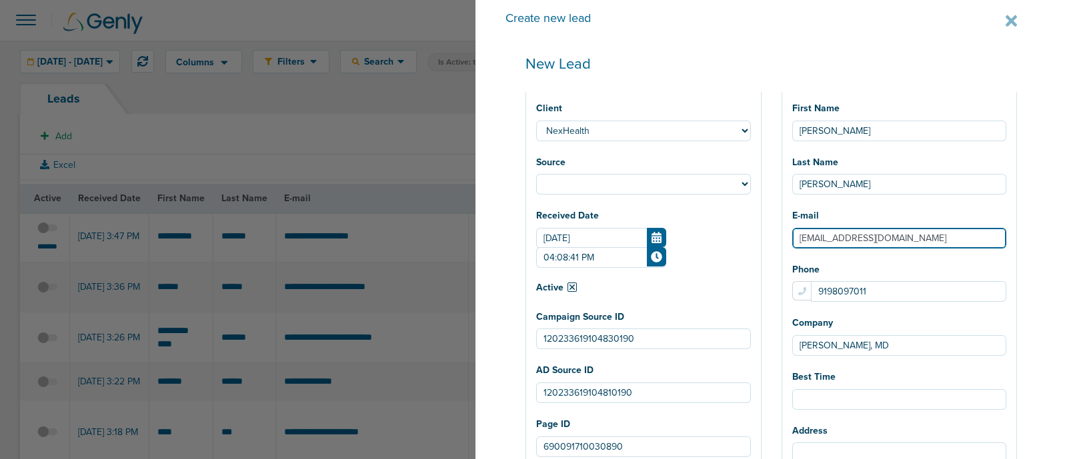
click at [917, 237] on input "lauren@genly.com" at bounding box center [899, 238] width 215 height 21
drag, startPoint x: 921, startPoint y: 244, endPoint x: 763, endPoint y: 237, distance: 158.2
select select
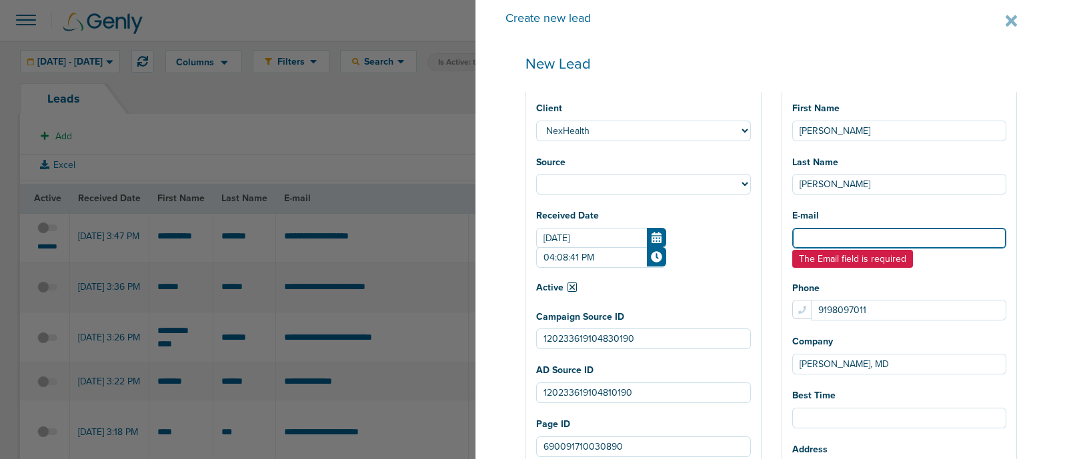
paste input "[EMAIL_ADDRESS][DOMAIN_NAME]"
click at [819, 238] on input "[EMAIL_ADDRESS][DOMAIN_NAME]" at bounding box center [899, 238] width 215 height 21
type input "veejman@yahoo.com"
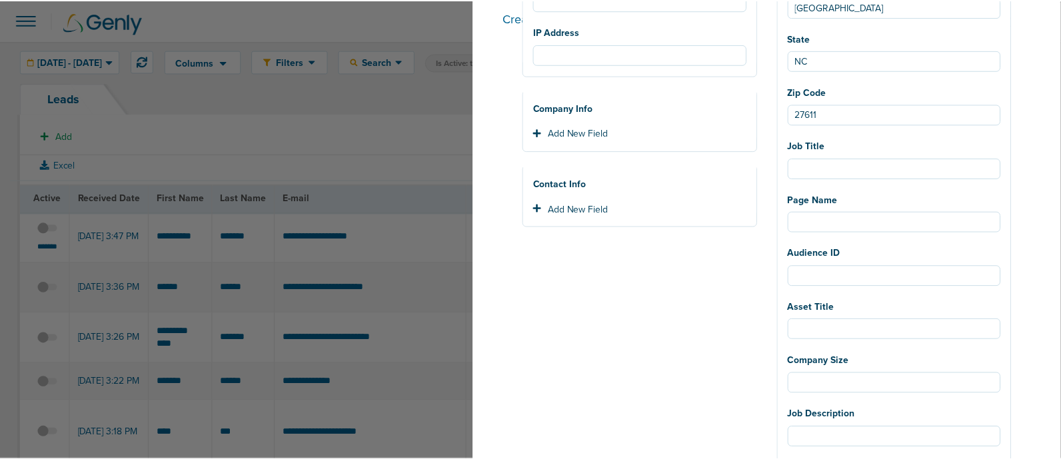
scroll to position [932, 0]
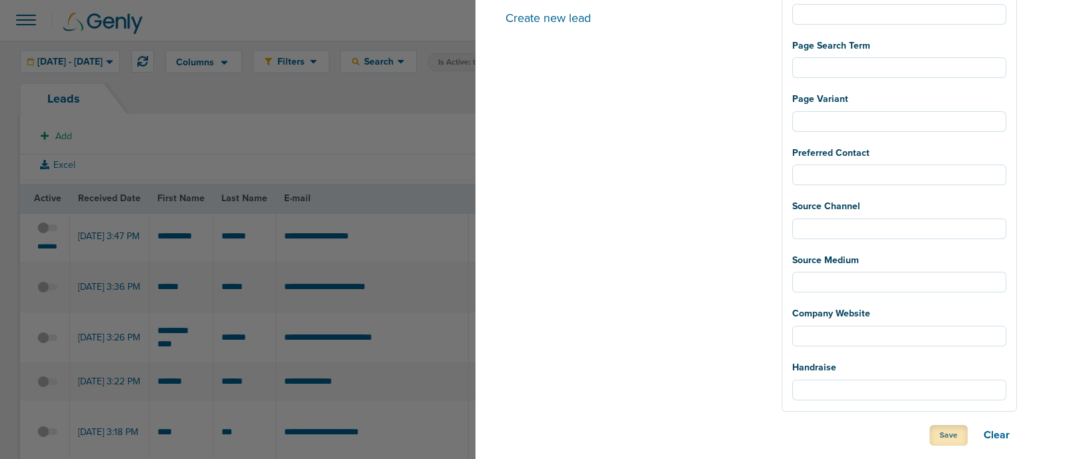
click at [938, 431] on button "Save" at bounding box center [948, 435] width 38 height 21
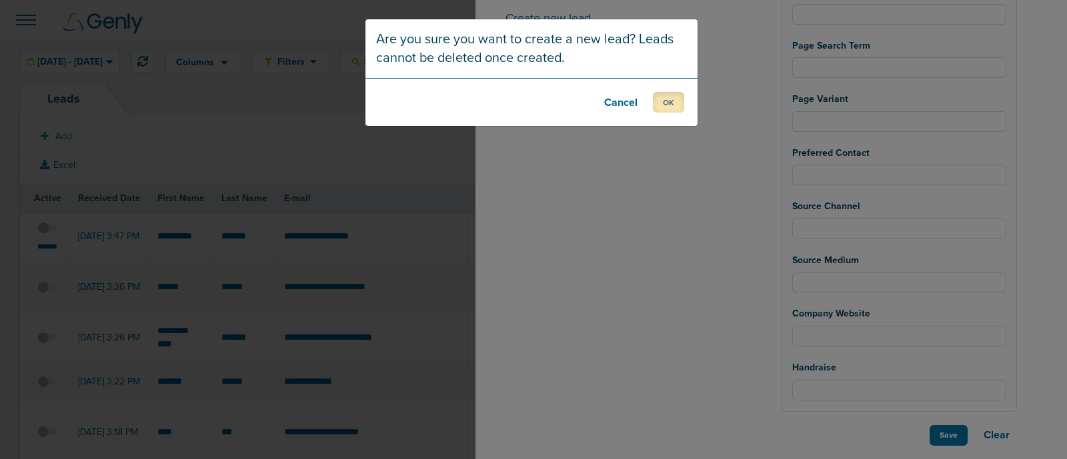
click at [670, 103] on button "OK" at bounding box center [668, 102] width 31 height 21
select select
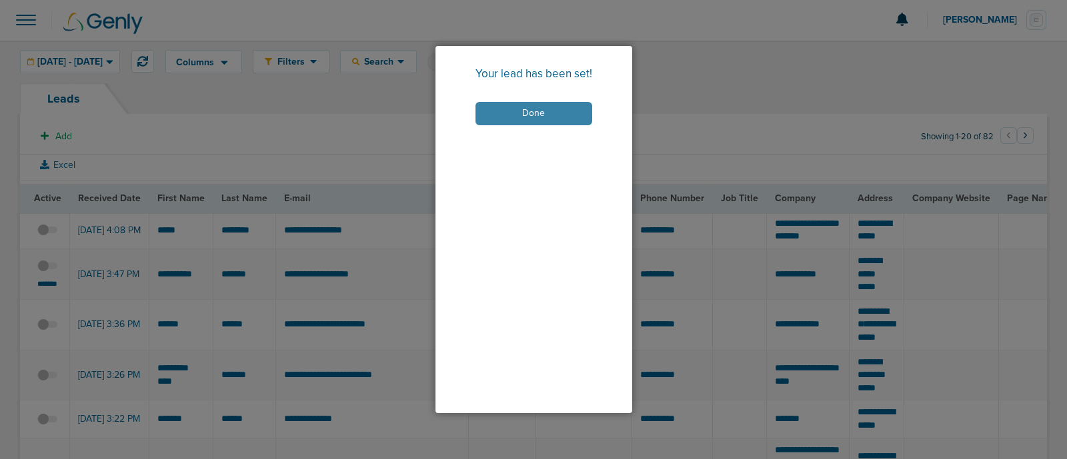
click at [495, 117] on button "Done" at bounding box center [533, 113] width 117 height 23
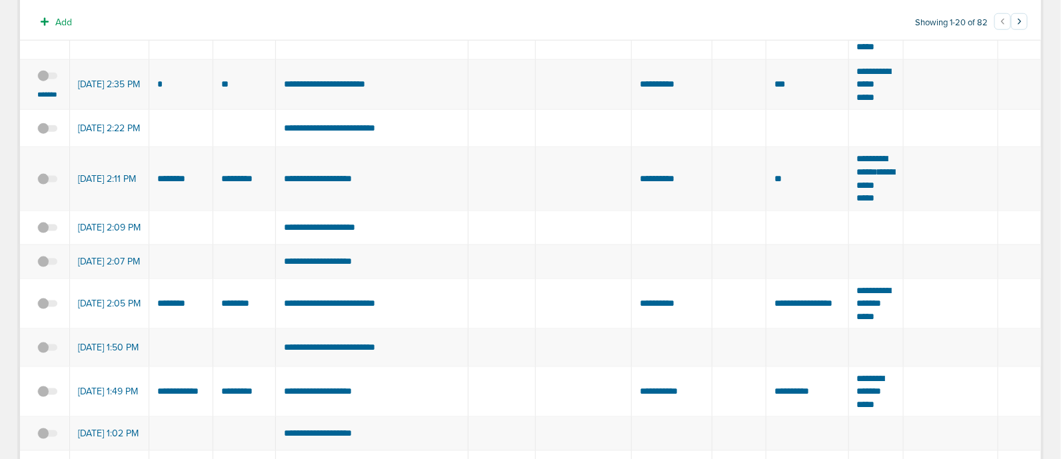
scroll to position [666, 0]
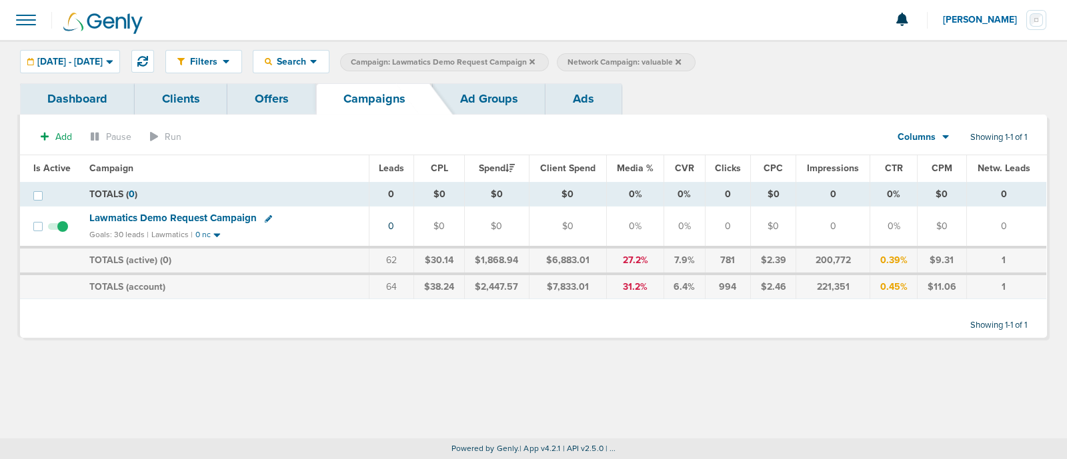
click at [535, 61] on icon at bounding box center [531, 62] width 5 height 8
click at [464, 61] on icon at bounding box center [461, 62] width 5 height 8
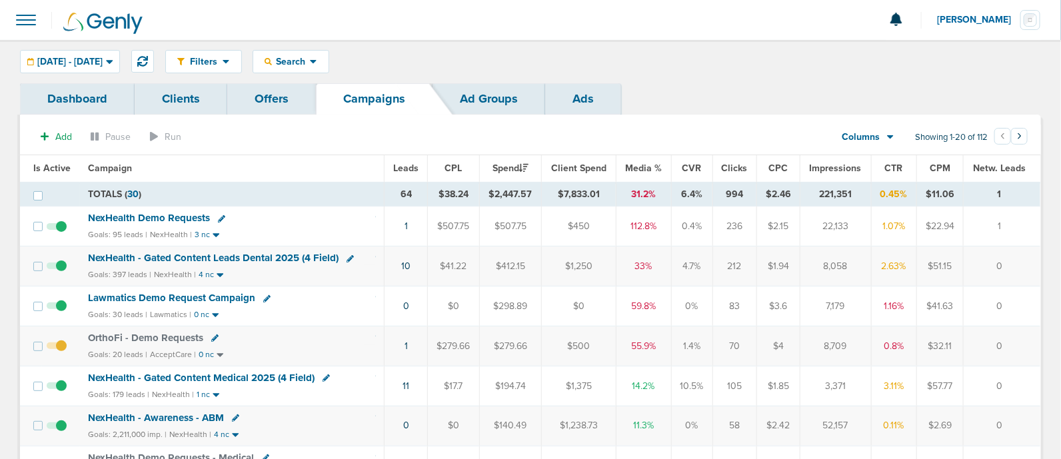
click at [641, 161] on th "Media %" at bounding box center [643, 168] width 55 height 27
click at [643, 165] on span "Media %" at bounding box center [643, 168] width 37 height 11
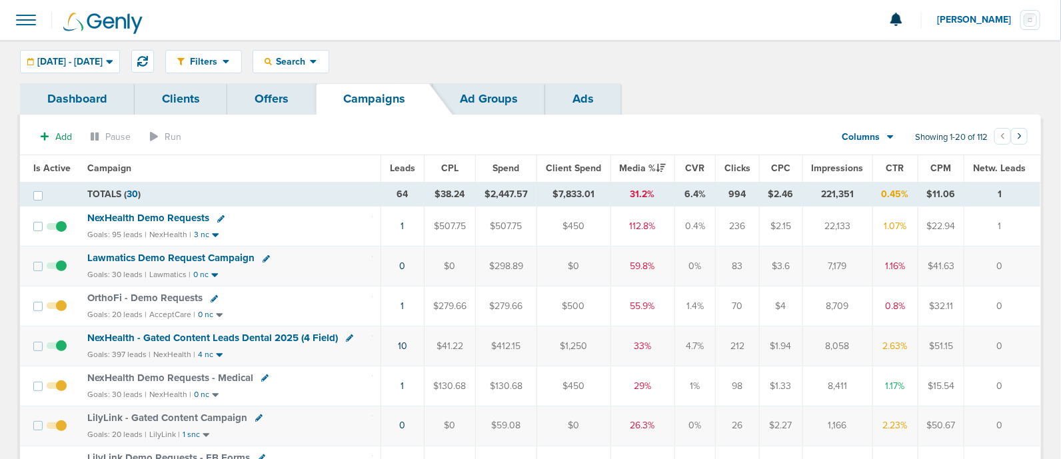
click at [176, 413] on span "LilyLink - Gated Content Campaign" at bounding box center [167, 418] width 160 height 12
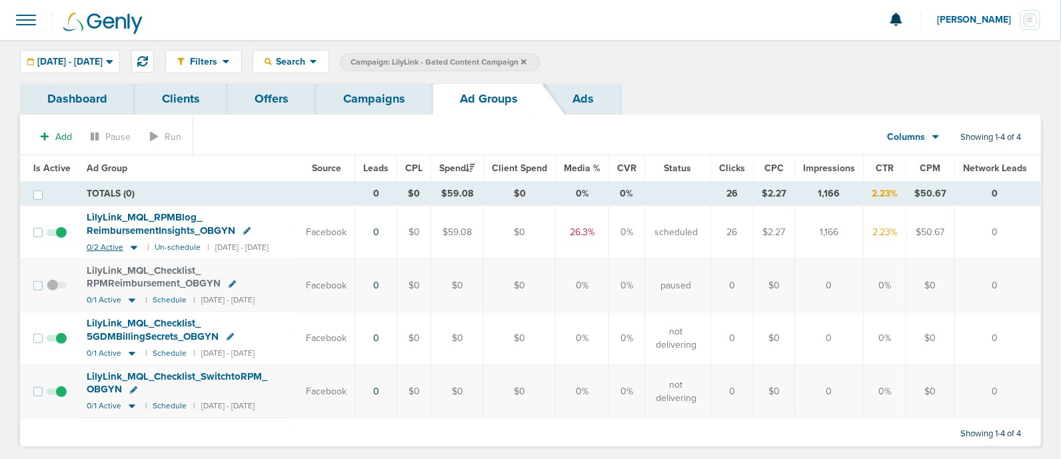
click at [133, 247] on icon at bounding box center [134, 248] width 7 height 4
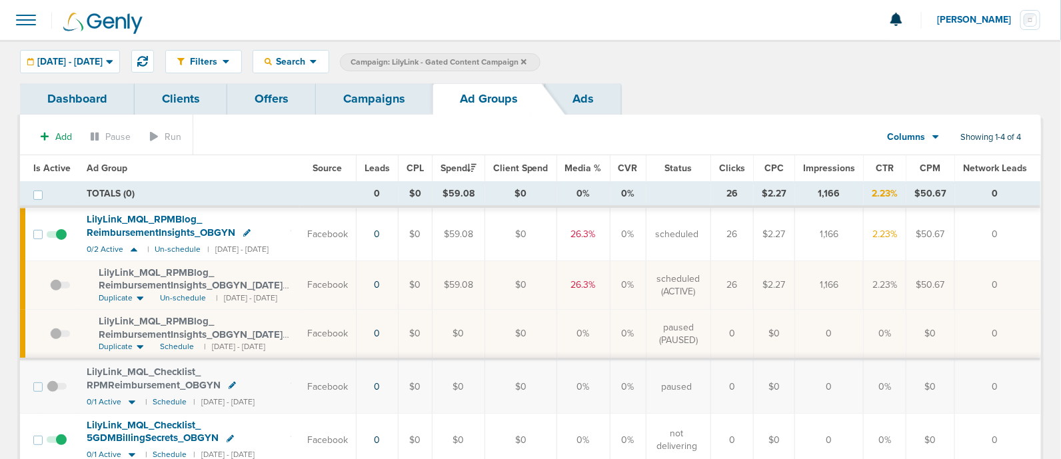
click at [251, 278] on span "LilyLink_ MQL_ RPMBlog_ ReimbursementInsights_ OBGYN_ [DATE]?id=190&cmp_ id=965…" at bounding box center [193, 286] width 189 height 38
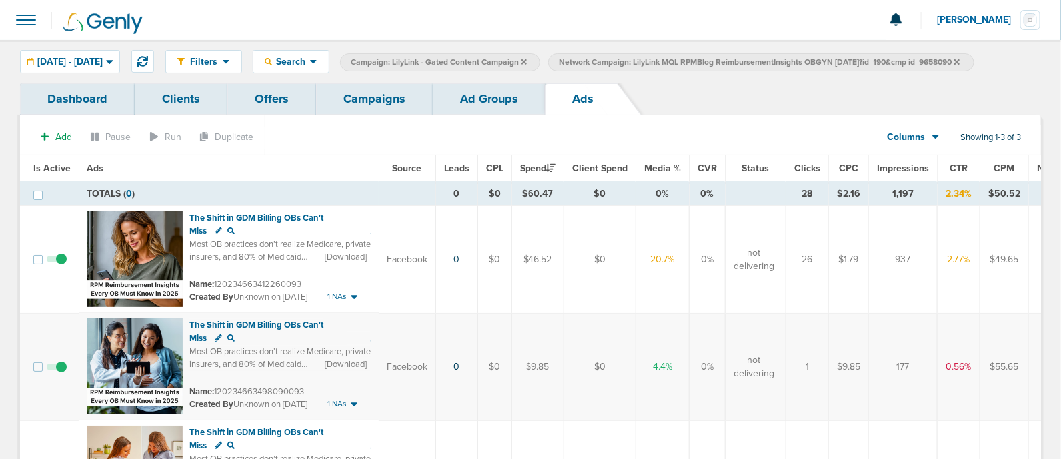
click at [389, 107] on link "Campaigns" at bounding box center [374, 98] width 117 height 31
